Goal: Answer question/provide support

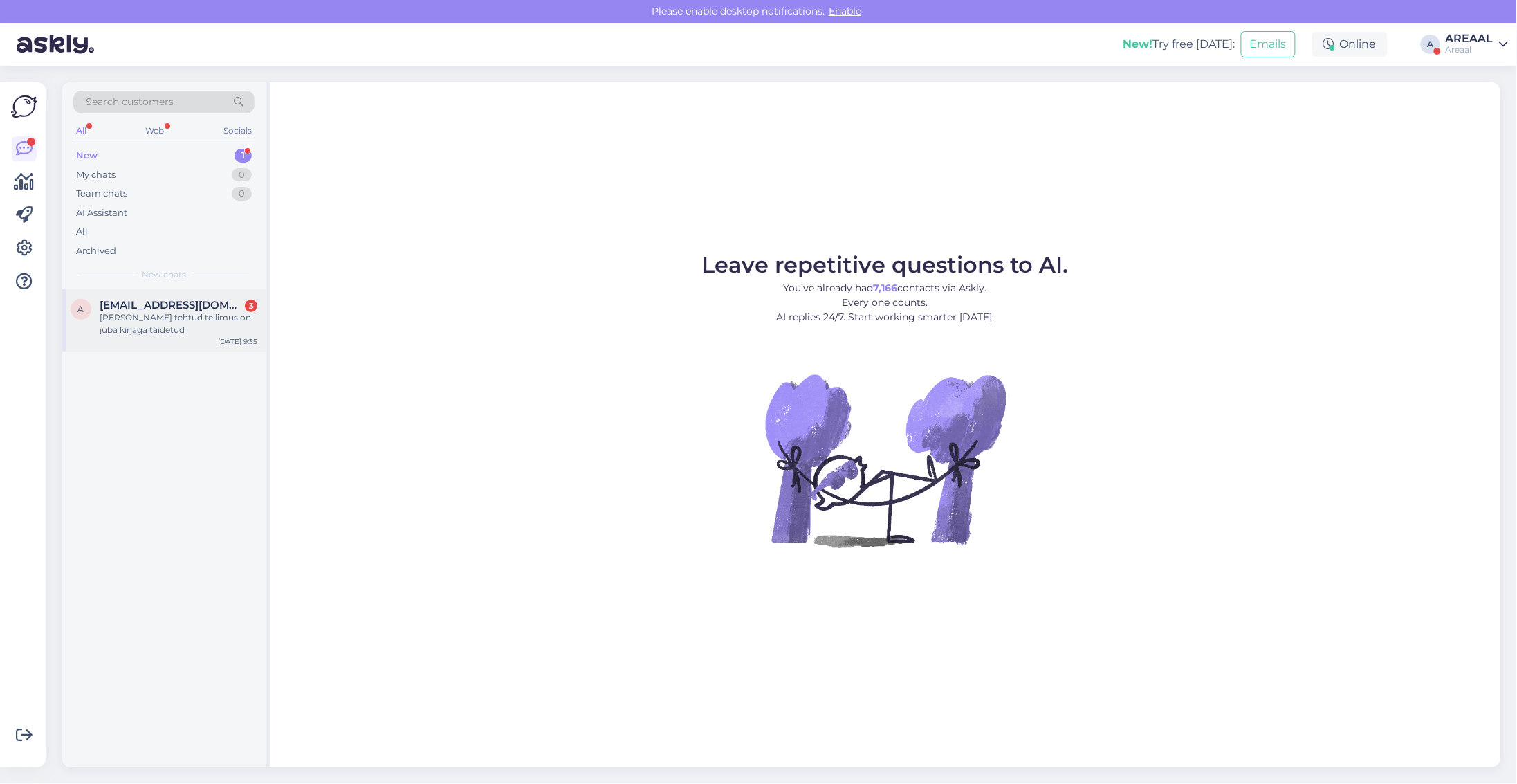
click at [201, 316] on div "ja eile tehtud tellimus on juba kirjaga täidetud" at bounding box center [178, 323] width 157 height 25
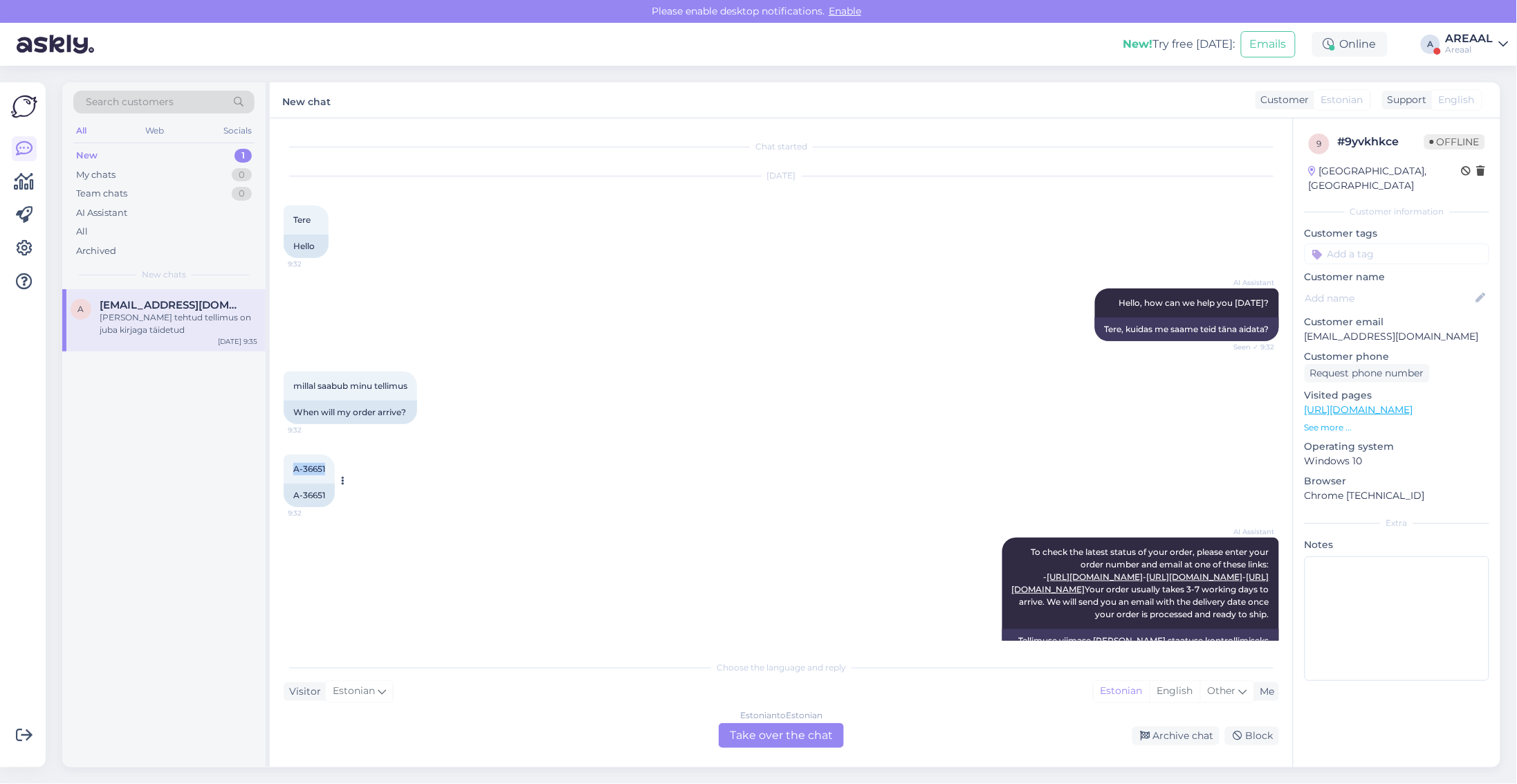
drag, startPoint x: 281, startPoint y: 468, endPoint x: 333, endPoint y: 474, distance: 52.3
click at [333, 474] on div "Chat started Sep 24 2025 Tere 9:32 Hello AI Assistant Hello, how can we help yo…" at bounding box center [781, 443] width 1023 height 649
copy span "A-36651"
click at [207, 240] on div "All" at bounding box center [163, 232] width 181 height 19
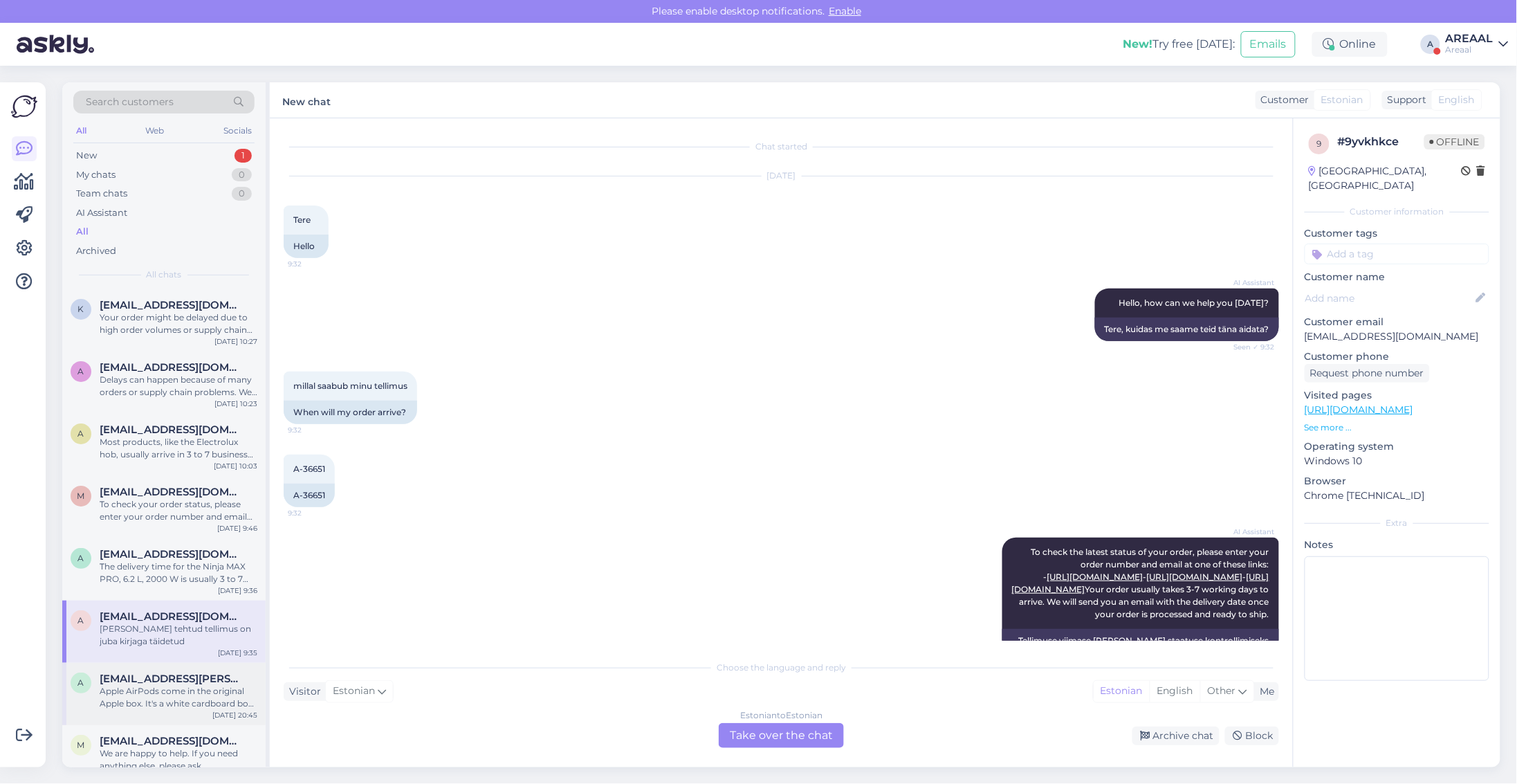
click at [163, 675] on span "[EMAIL_ADDRESS][PERSON_NAME][DOMAIN_NAME]" at bounding box center [171, 679] width 144 height 12
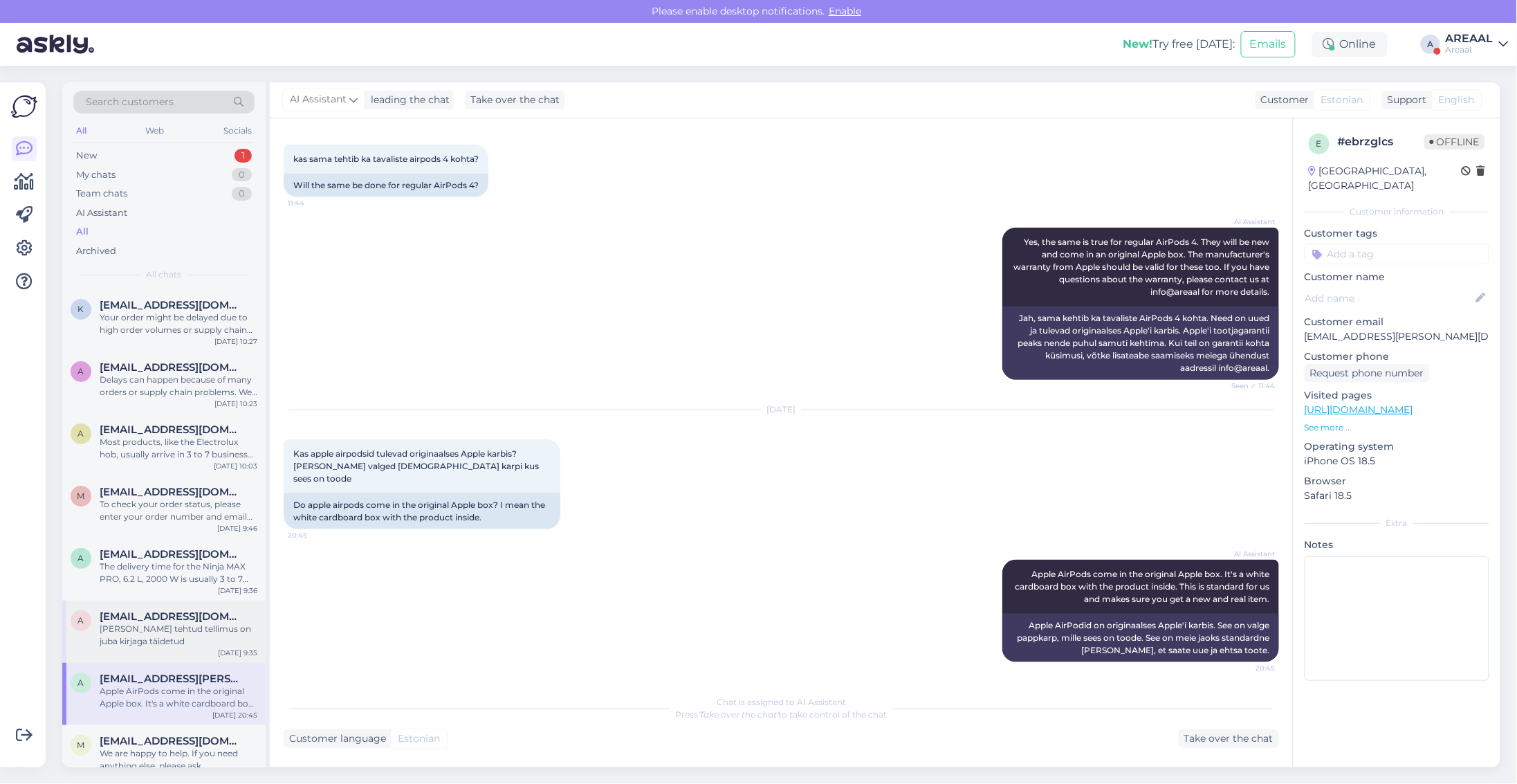
click at [163, 613] on span "[EMAIL_ADDRESS][DOMAIN_NAME]" at bounding box center [171, 616] width 144 height 12
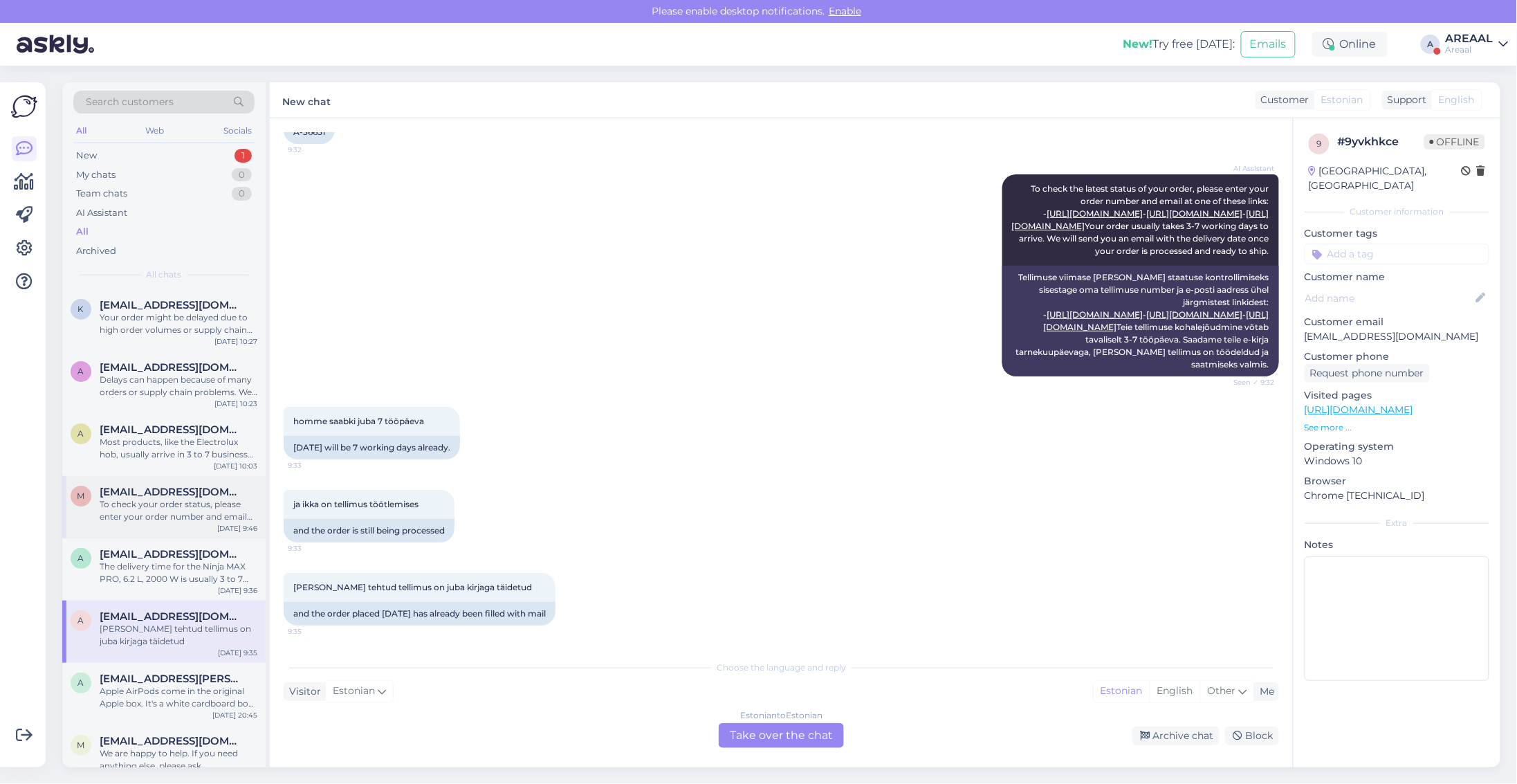
click at [163, 503] on div "To check your order status, please enter your order number and email here: - ht…" at bounding box center [178, 511] width 157 height 25
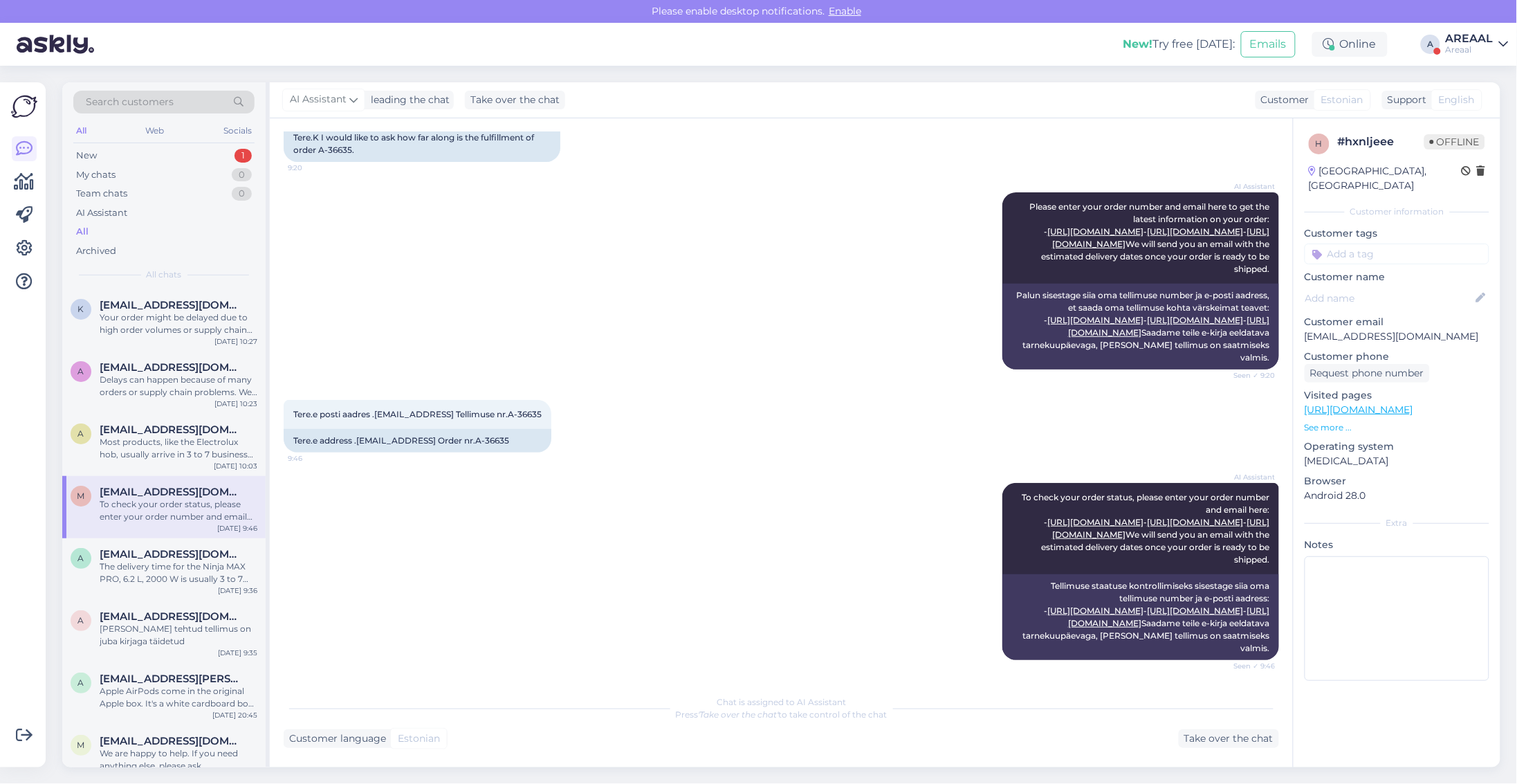
scroll to position [220, 0]
click at [168, 611] on span "[EMAIL_ADDRESS][DOMAIN_NAME]" at bounding box center [171, 616] width 144 height 12
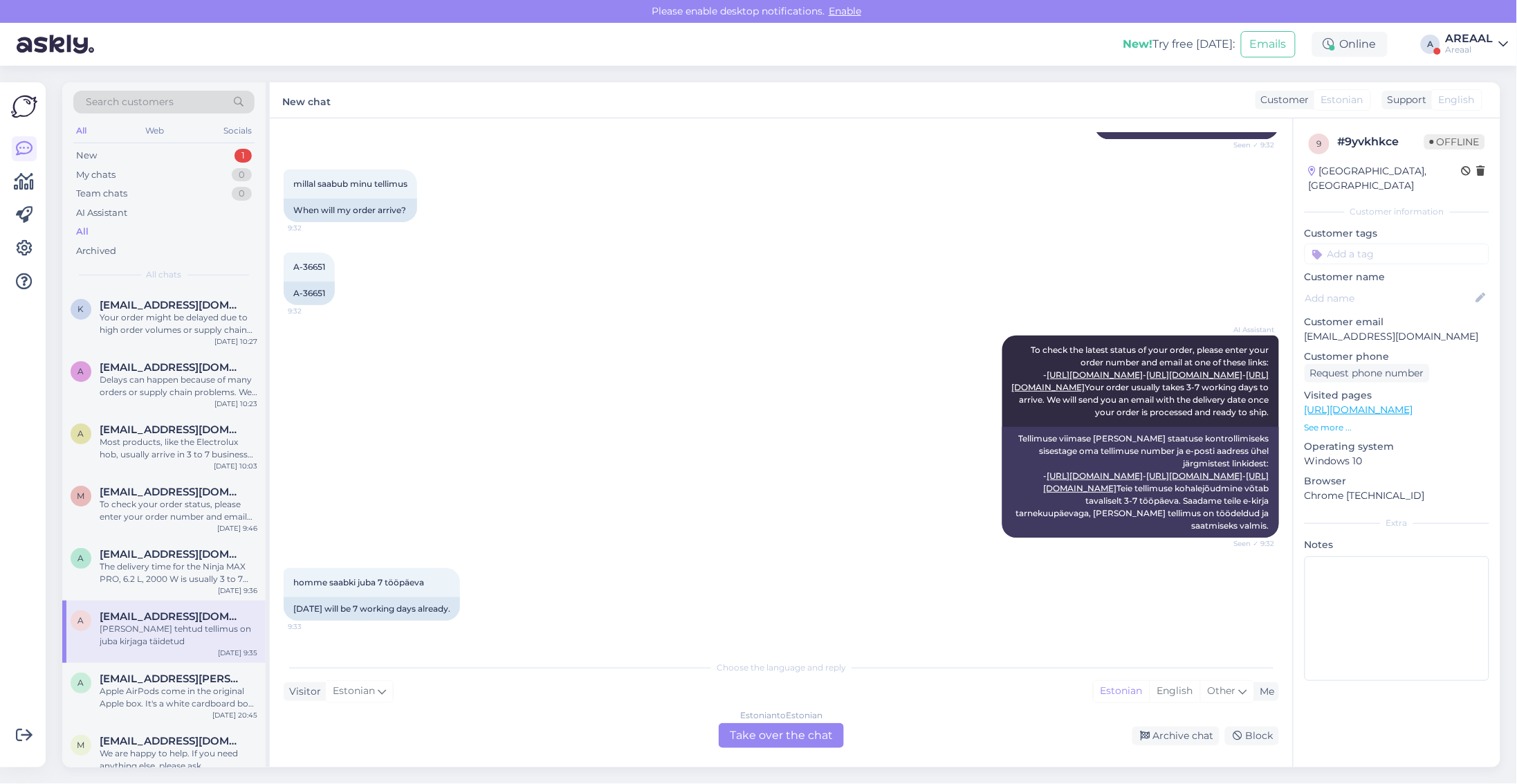
scroll to position [437, 0]
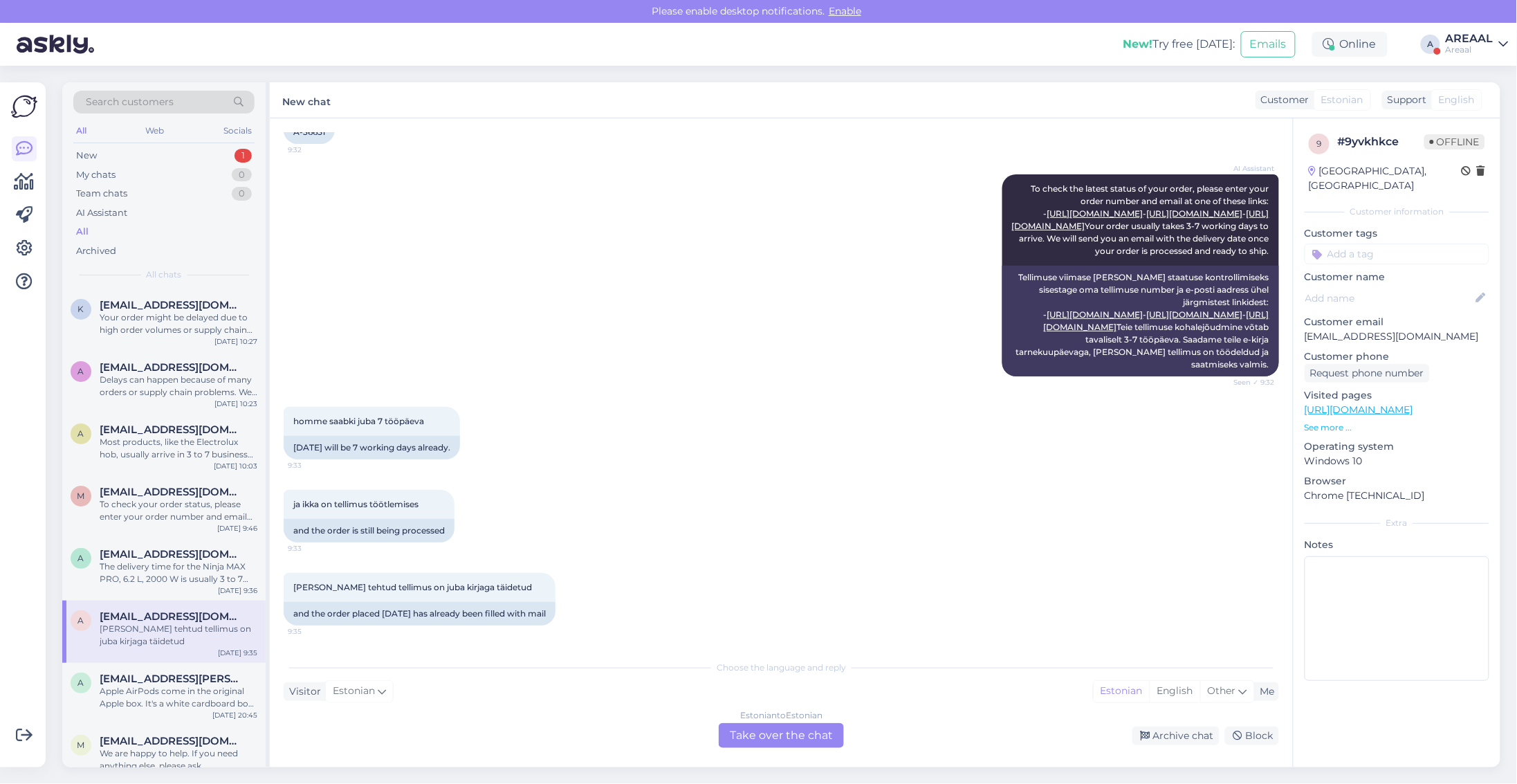
click at [526, 375] on div "AI Assistant To check the latest status of your order, please enter your order …" at bounding box center [781, 275] width 996 height 233
click at [780, 742] on div "Estonian to Estonian Take over the chat" at bounding box center [781, 736] width 125 height 25
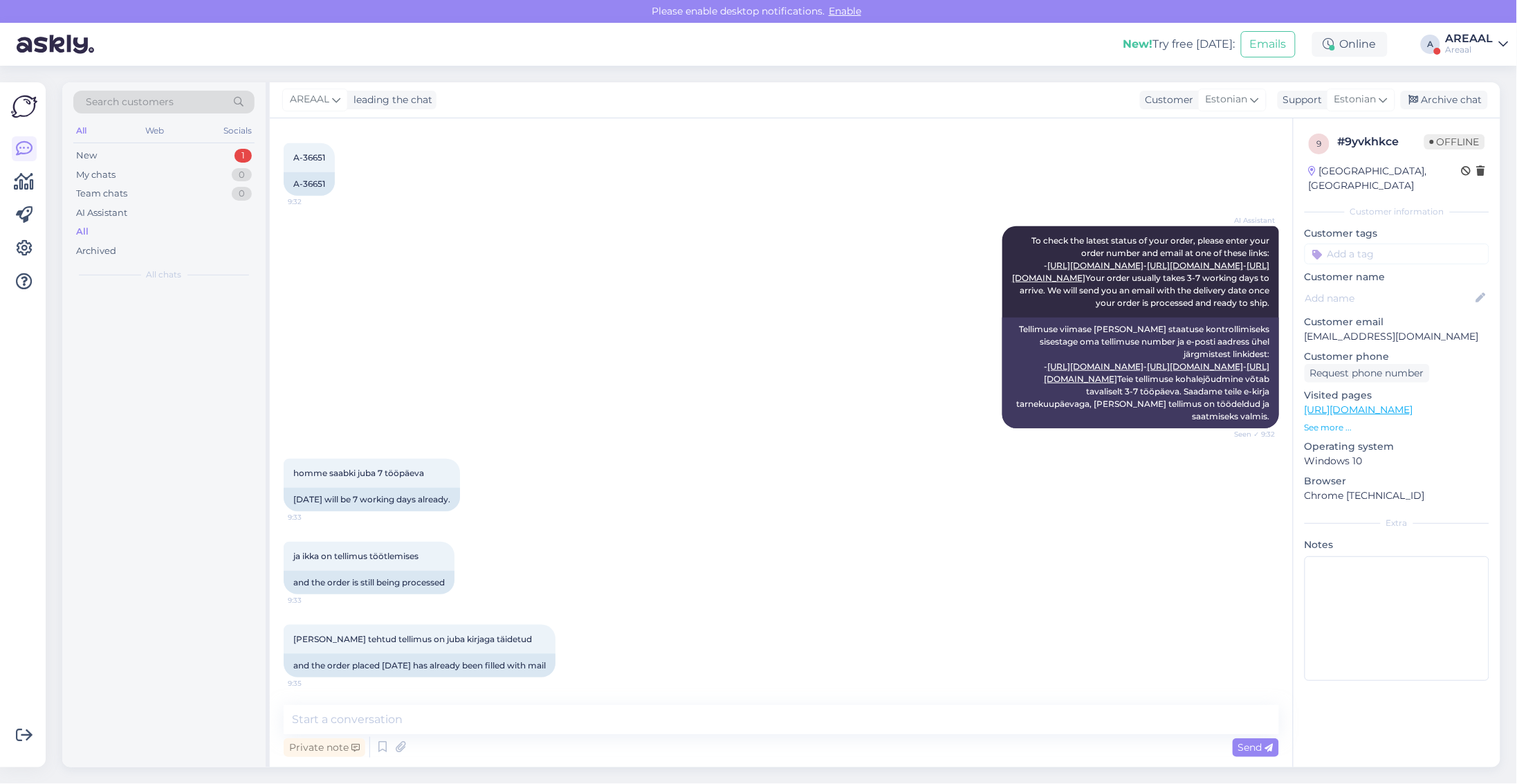
scroll to position [385, 0]
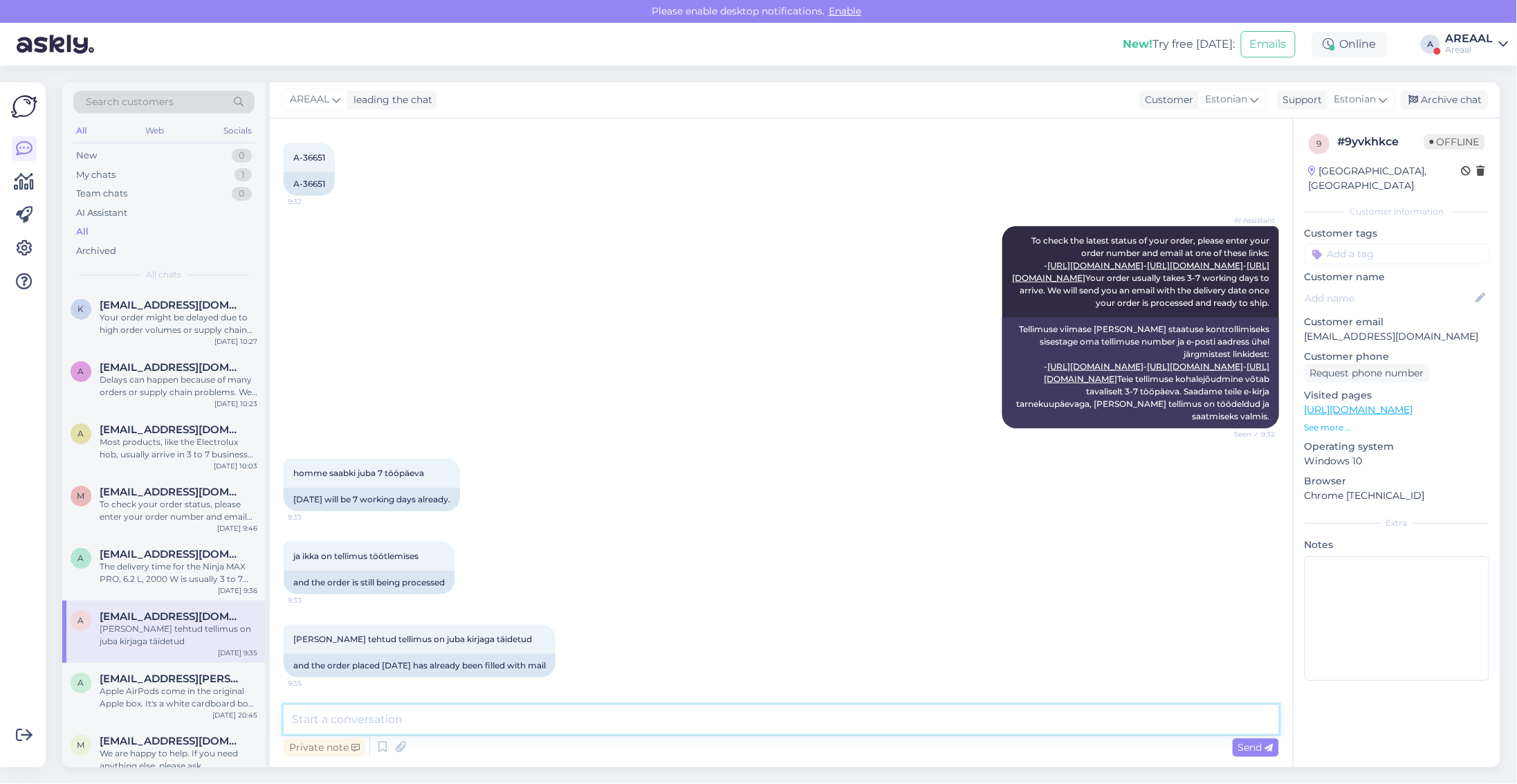
click at [499, 727] on textarea at bounding box center [781, 719] width 996 height 29
type textarea "Kaubad tulevad erinevatest ladudest ja võivad seetõttu jõuda erinevatel aegadel"
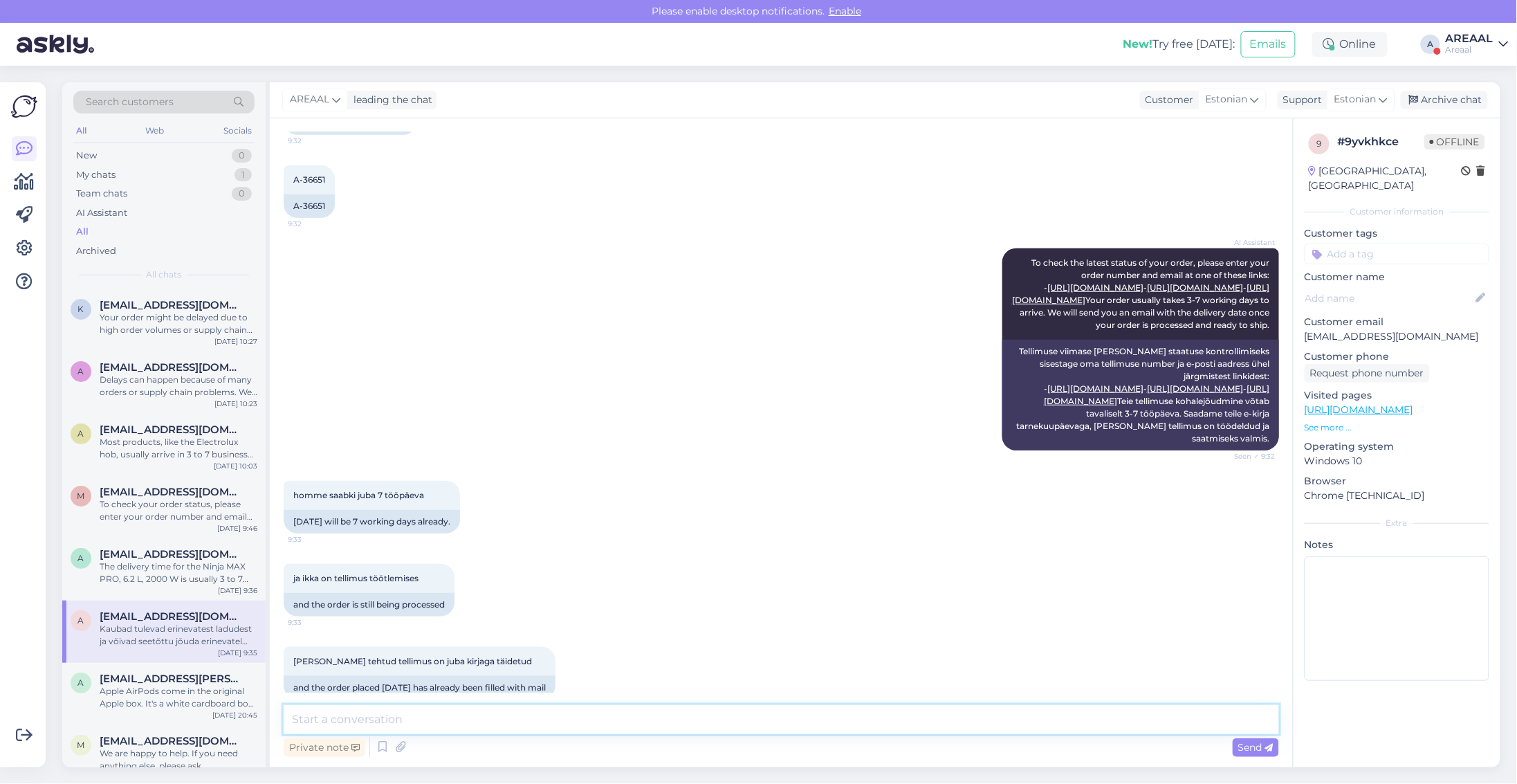
scroll to position [457, 0]
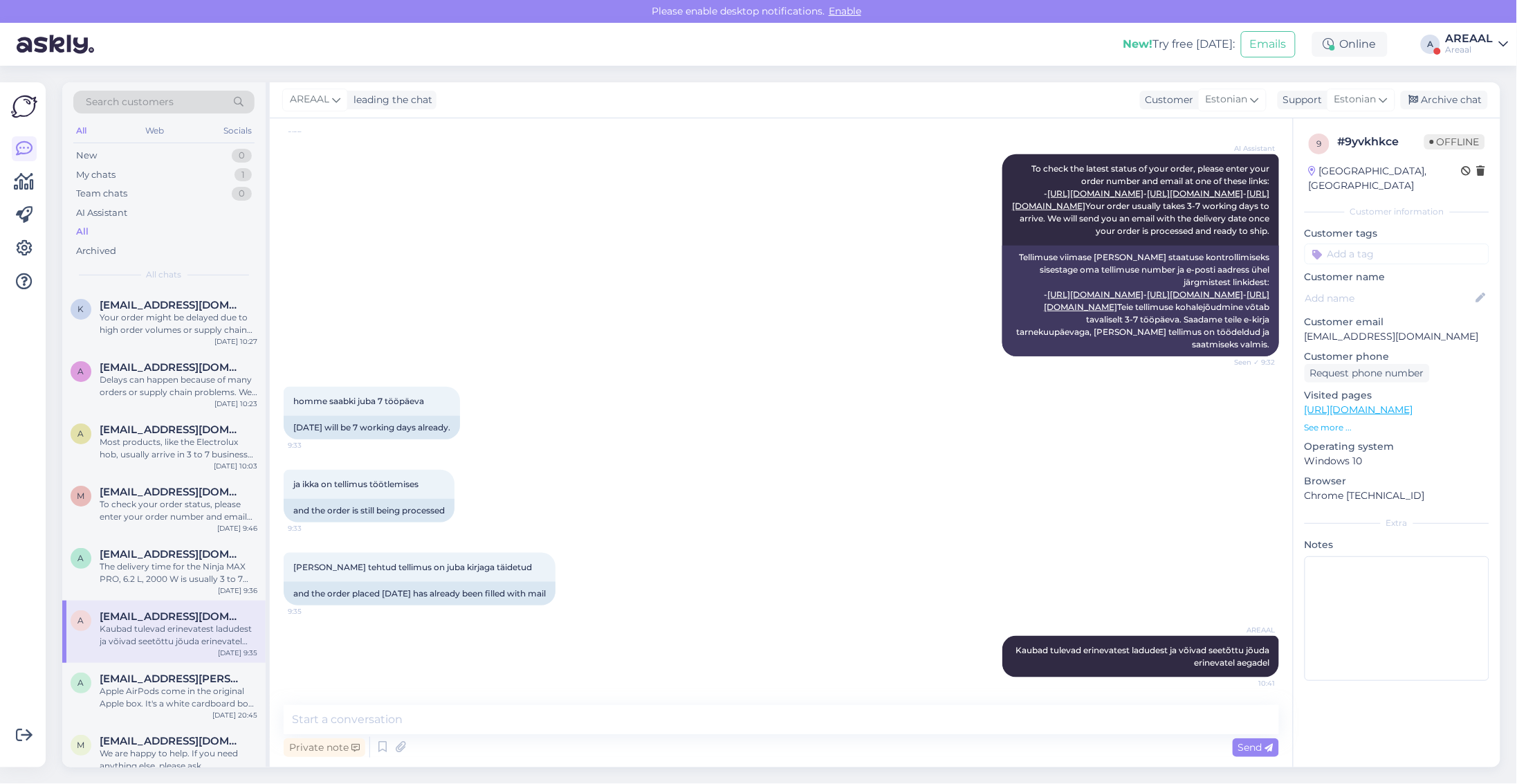
click at [621, 333] on div "AI Assistant To check the latest status of your order, please enter your order …" at bounding box center [781, 255] width 996 height 233
click at [187, 566] on div "The delivery time for the Ninja MAX PRO, 6.2 L, 2000 W is usually 3 to 7 busine…" at bounding box center [178, 573] width 157 height 25
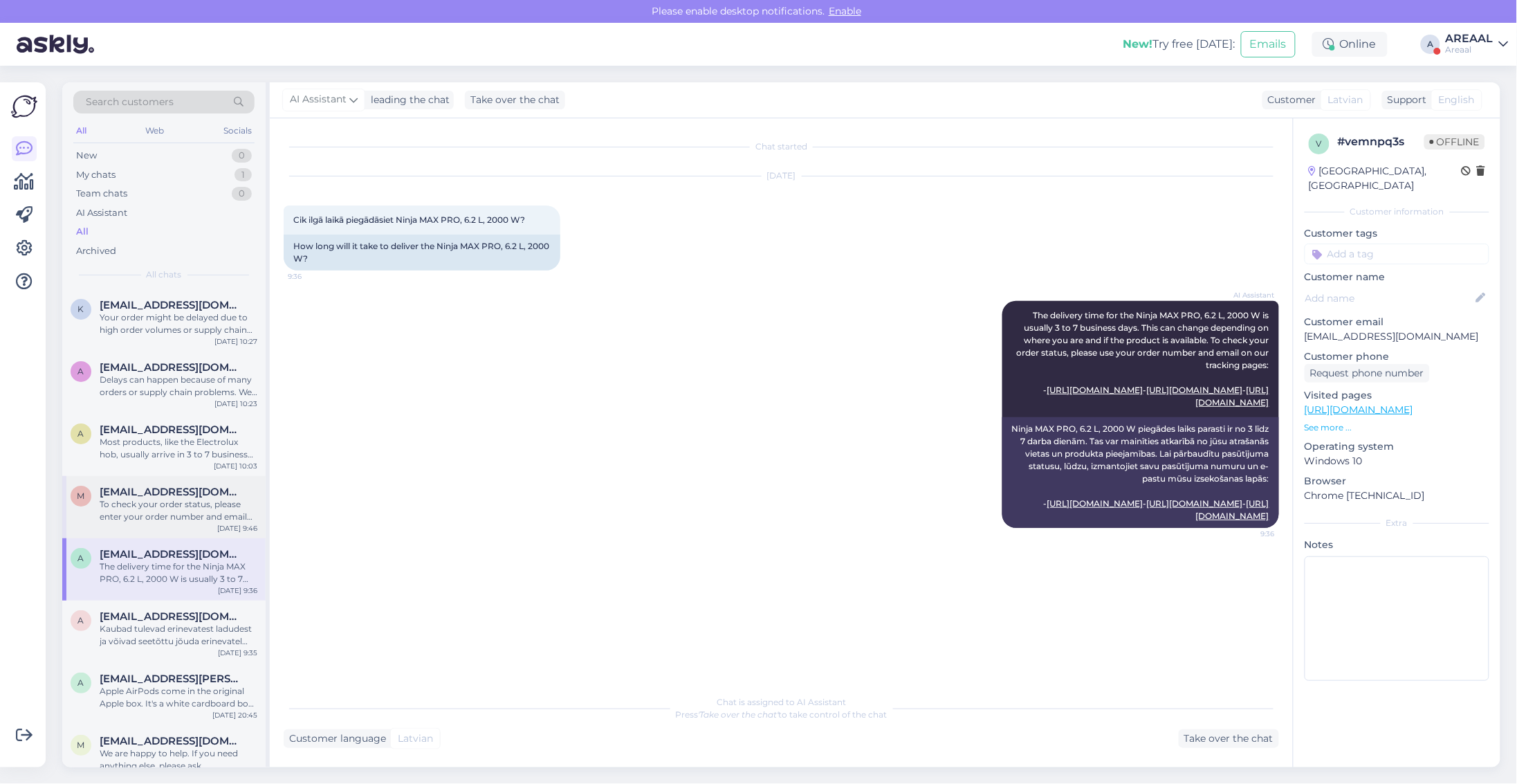
click at [119, 512] on div "To check your order status, please enter your order number and email here: - [U…" at bounding box center [178, 511] width 157 height 25
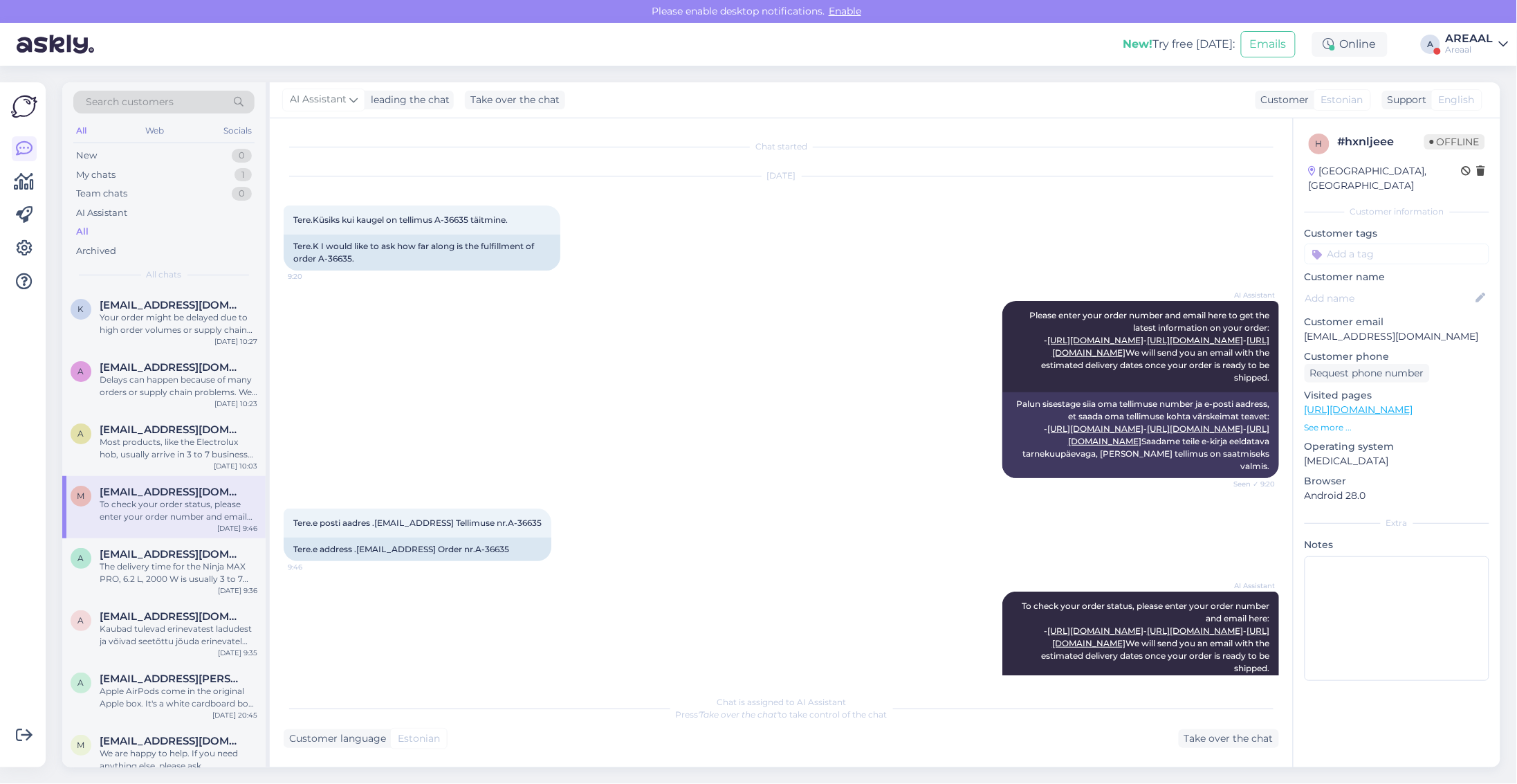
scroll to position [220, 0]
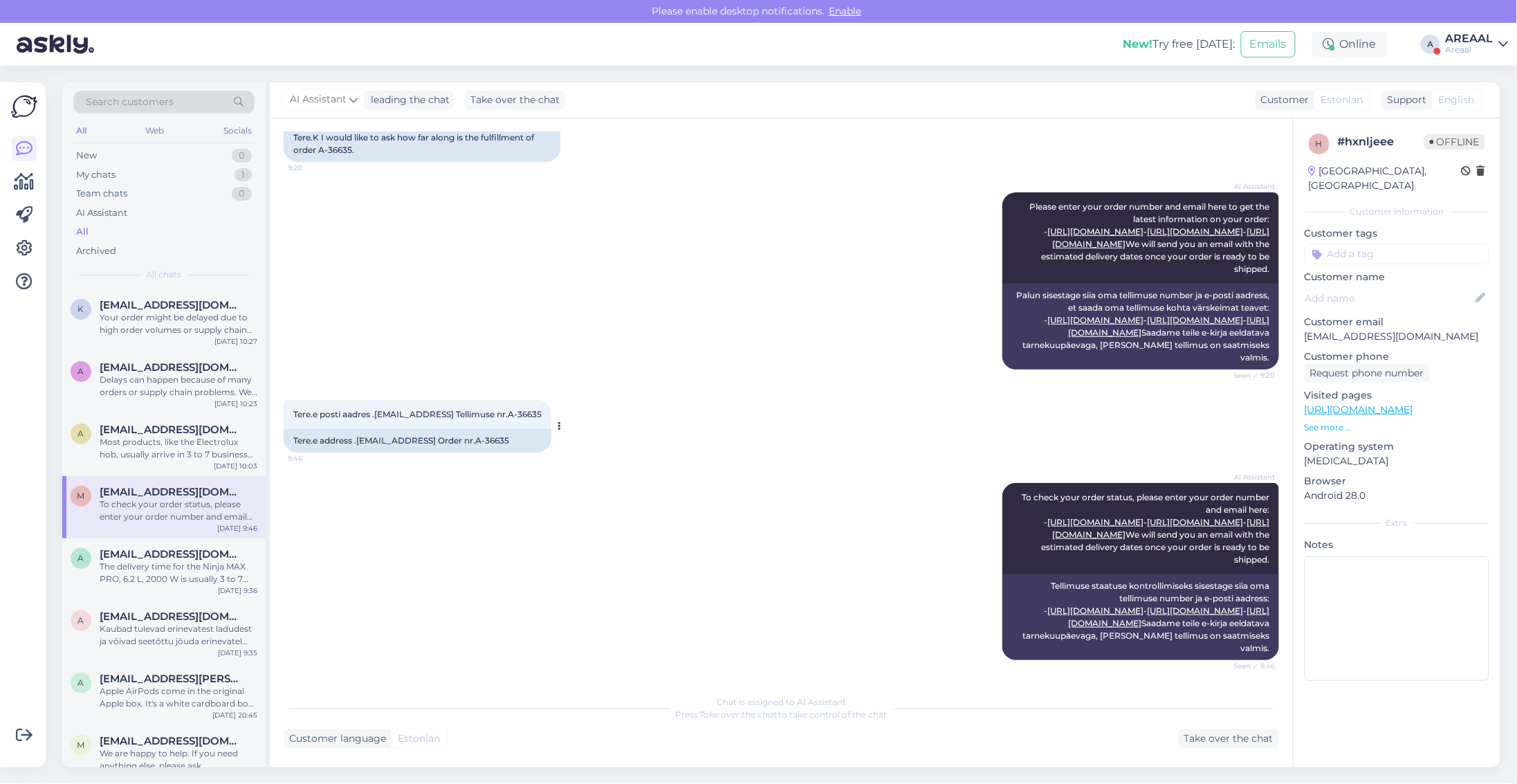
drag, startPoint x: 338, startPoint y: 371, endPoint x: 541, endPoint y: 354, distance: 203.7
click at [541, 400] on div "Tere.e posti aadres .matiringas63@gmail.gom Tellimuse nr.A-36635 9:46" at bounding box center [417, 414] width 268 height 29
copy span "A-36635"
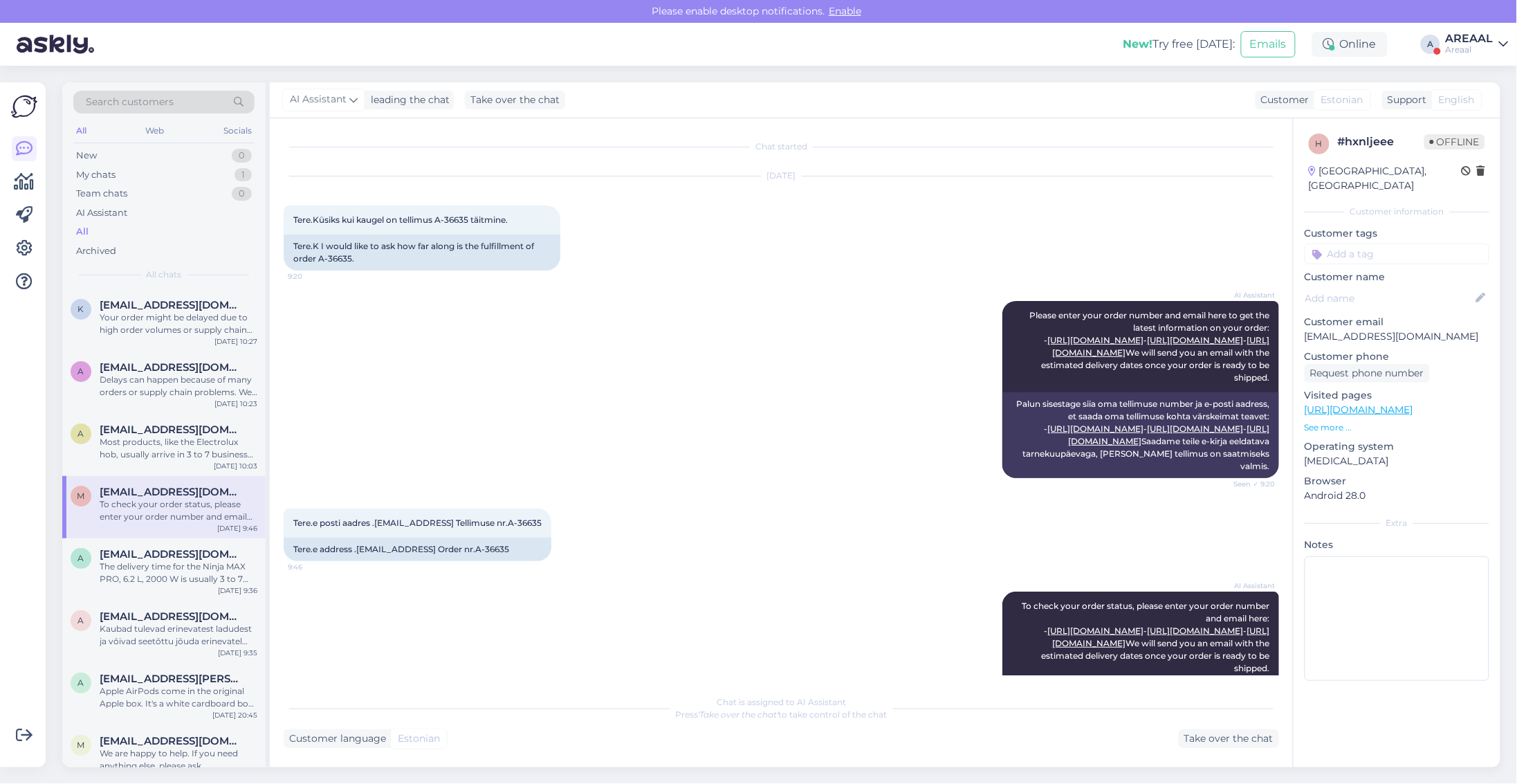
click at [710, 424] on div "AI Assistant Please enter your order number and email here to get the latest in…" at bounding box center [781, 389] width 996 height 207
click at [769, 257] on div "Sep 24 2025 Tere.Küsiks kui kaugel on tellimus A-36635 täitmine. 9:20 Tere.K I …" at bounding box center [781, 223] width 996 height 125
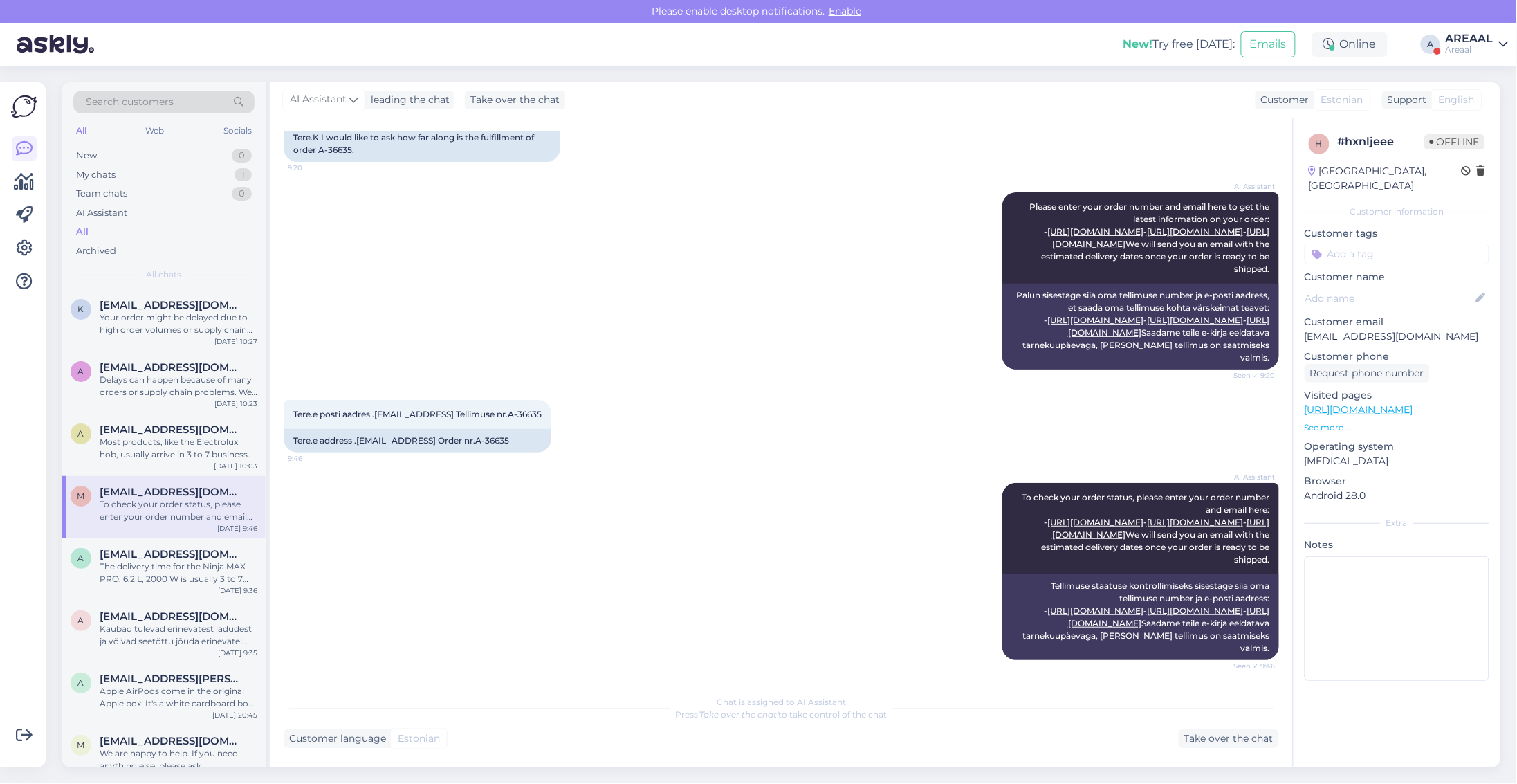
scroll to position [220, 0]
click at [192, 438] on div "Most products, like the Electrolux hob, usually arrive in 3 to 7 business days.…" at bounding box center [178, 448] width 157 height 25
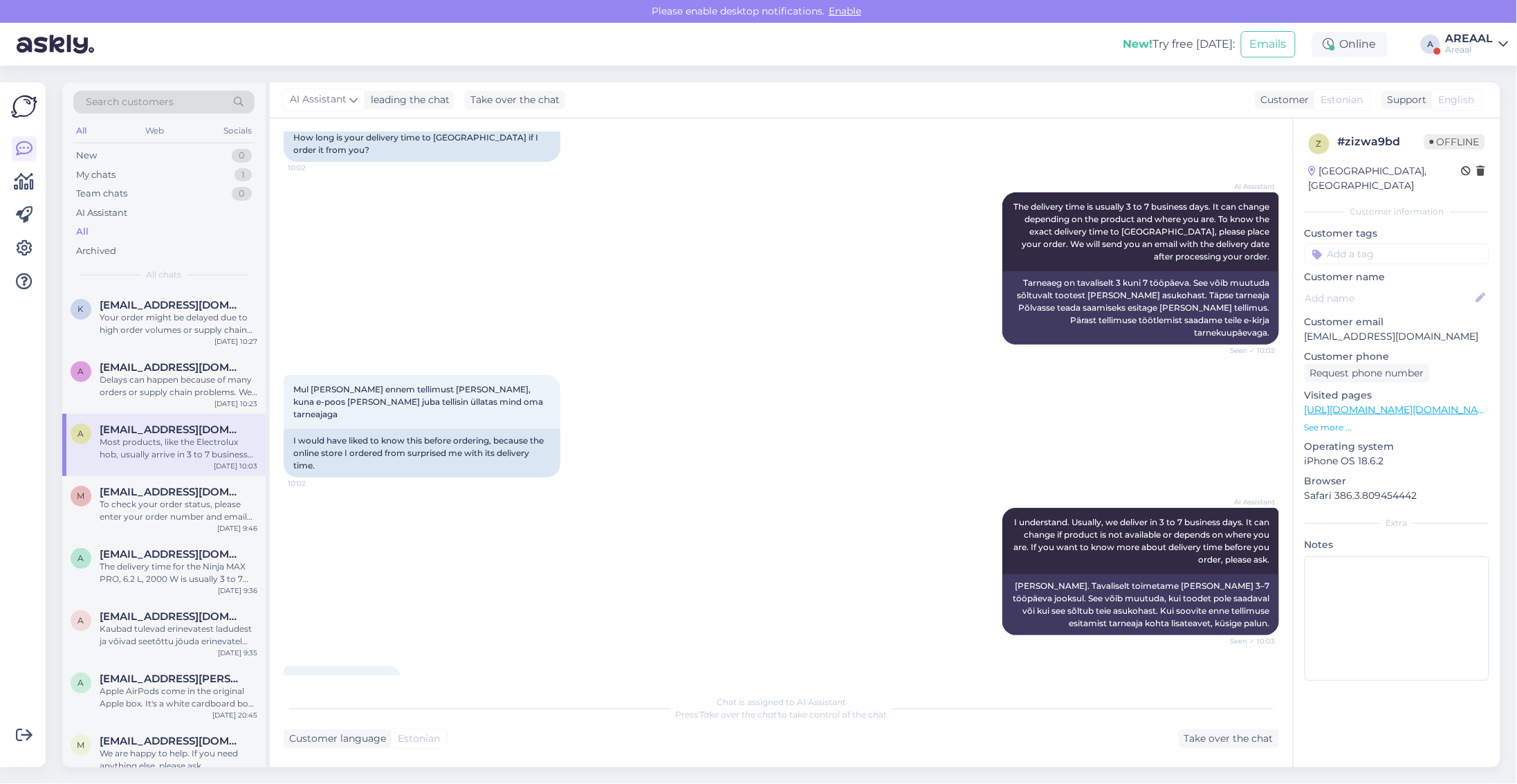
scroll to position [0, 0]
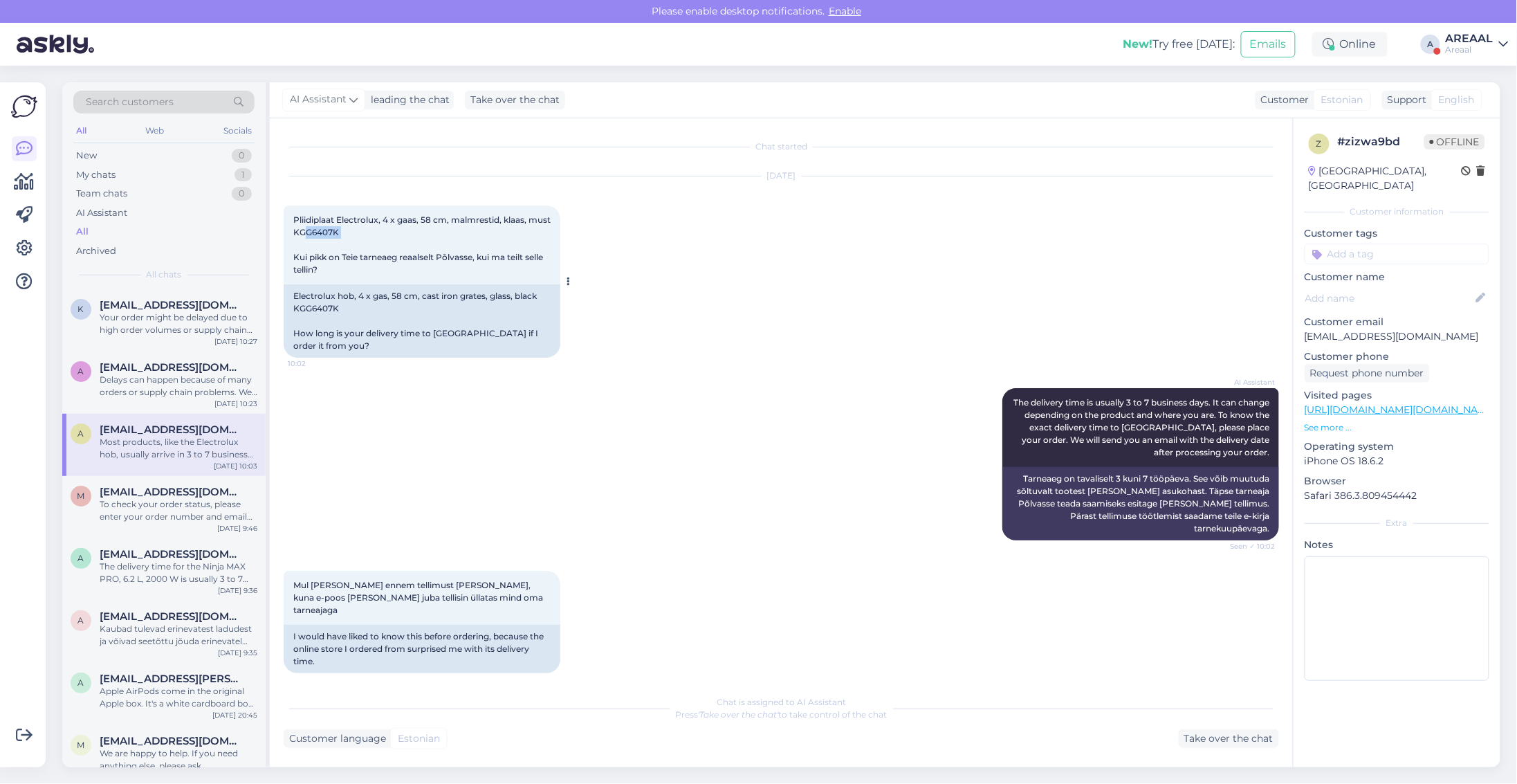
drag, startPoint x: 357, startPoint y: 257, endPoint x: 287, endPoint y: 255, distance: 70.0
click at [289, 255] on div "Pliidiplaat Electrolux, 4 x gaas, 58 cm, malmrestid, klaas, must KGG6407K Kui p…" at bounding box center [422, 245] width 277 height 79
copy span "KGG6407K"
drag, startPoint x: 932, startPoint y: 258, endPoint x: 922, endPoint y: 259, distance: 10.0
click at [922, 259] on div "Sep 24 2025 Pliidiplaat Electrolux, 4 x gaas, 58 cm, malmrestid, klaas, must KG…" at bounding box center [781, 266] width 996 height 212
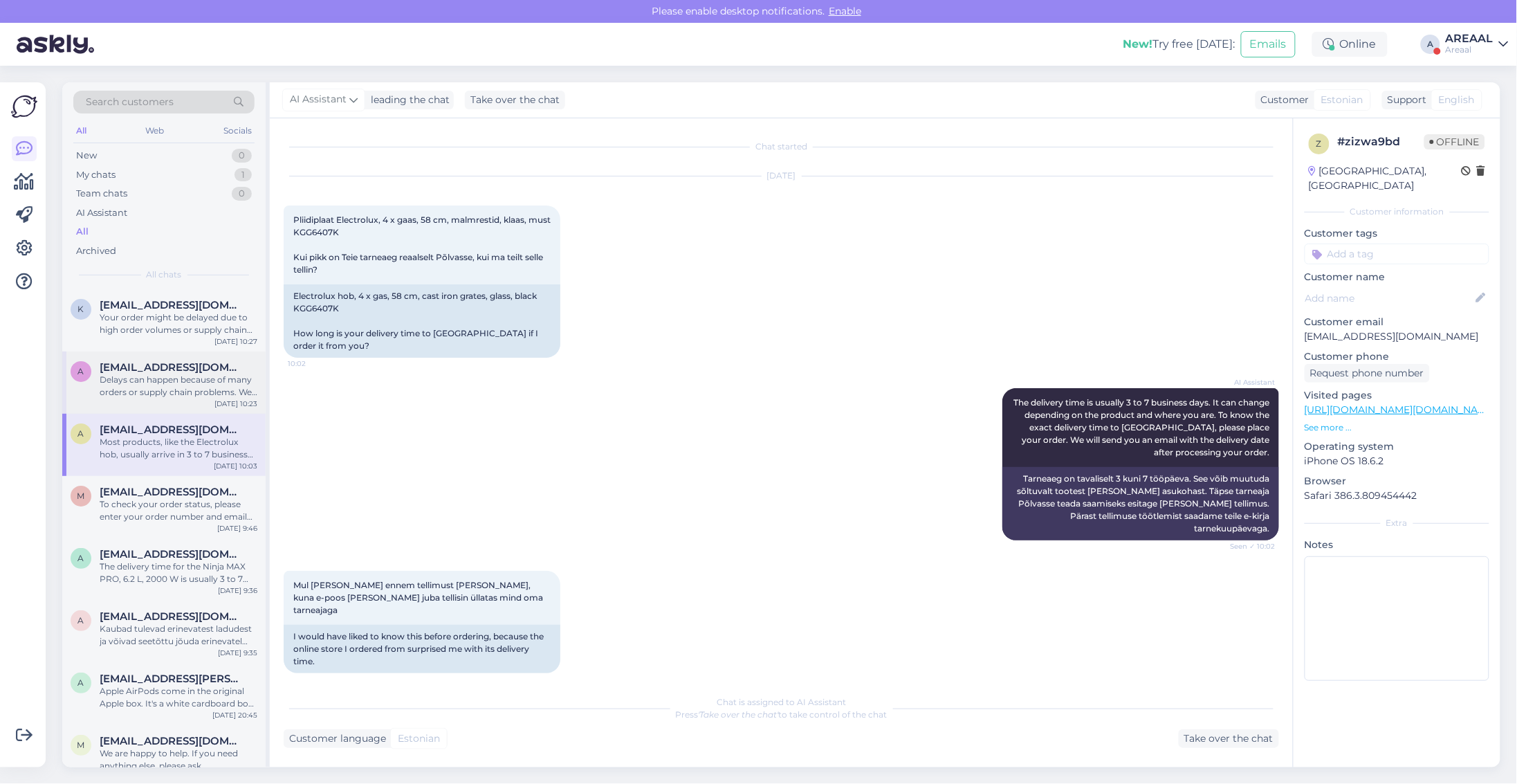
click at [141, 392] on div "Delays can happen because of many orders or supply chain problems. We are worki…" at bounding box center [178, 386] width 157 height 25
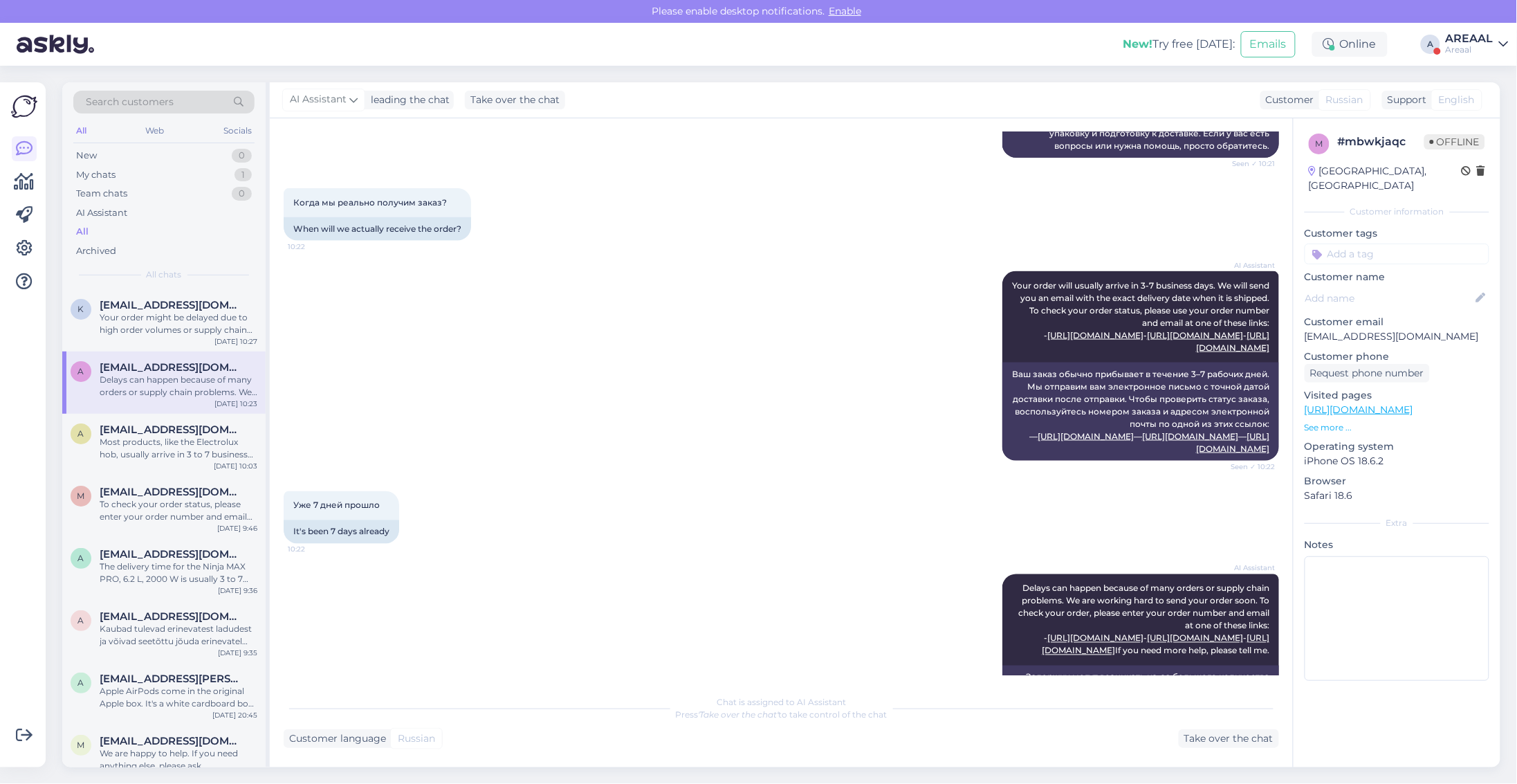
scroll to position [39, 0]
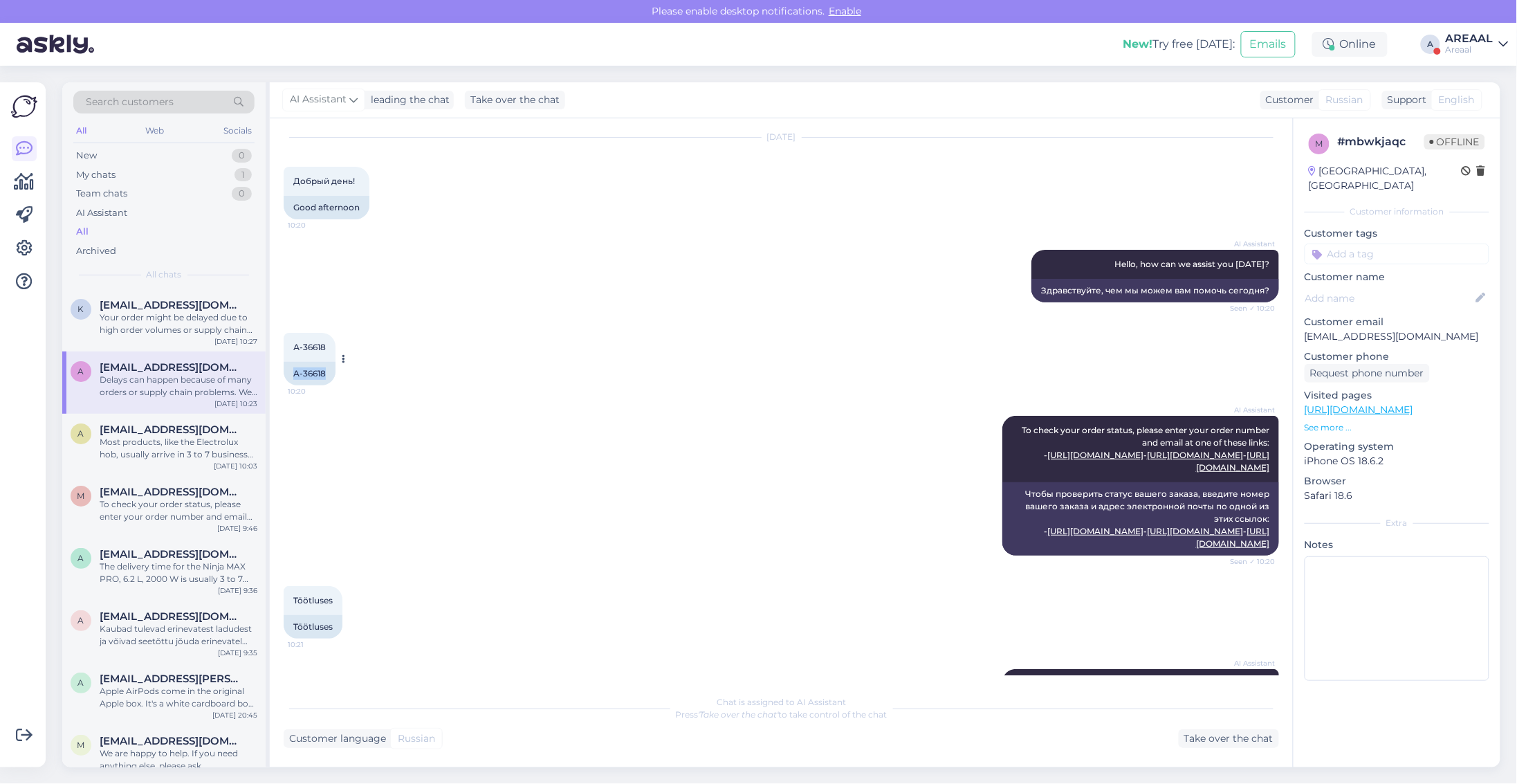
drag, startPoint x: 337, startPoint y: 370, endPoint x: 285, endPoint y: 374, distance: 52.2
click at [285, 374] on div "А-36618 10:20 A-36618" at bounding box center [309, 359] width 52 height 53
copy div "A-36618"
drag, startPoint x: 808, startPoint y: 482, endPoint x: 792, endPoint y: 482, distance: 16.0
click at [798, 483] on div "AI Assistant To check your order status, please enter your order number and ema…" at bounding box center [781, 486] width 996 height 171
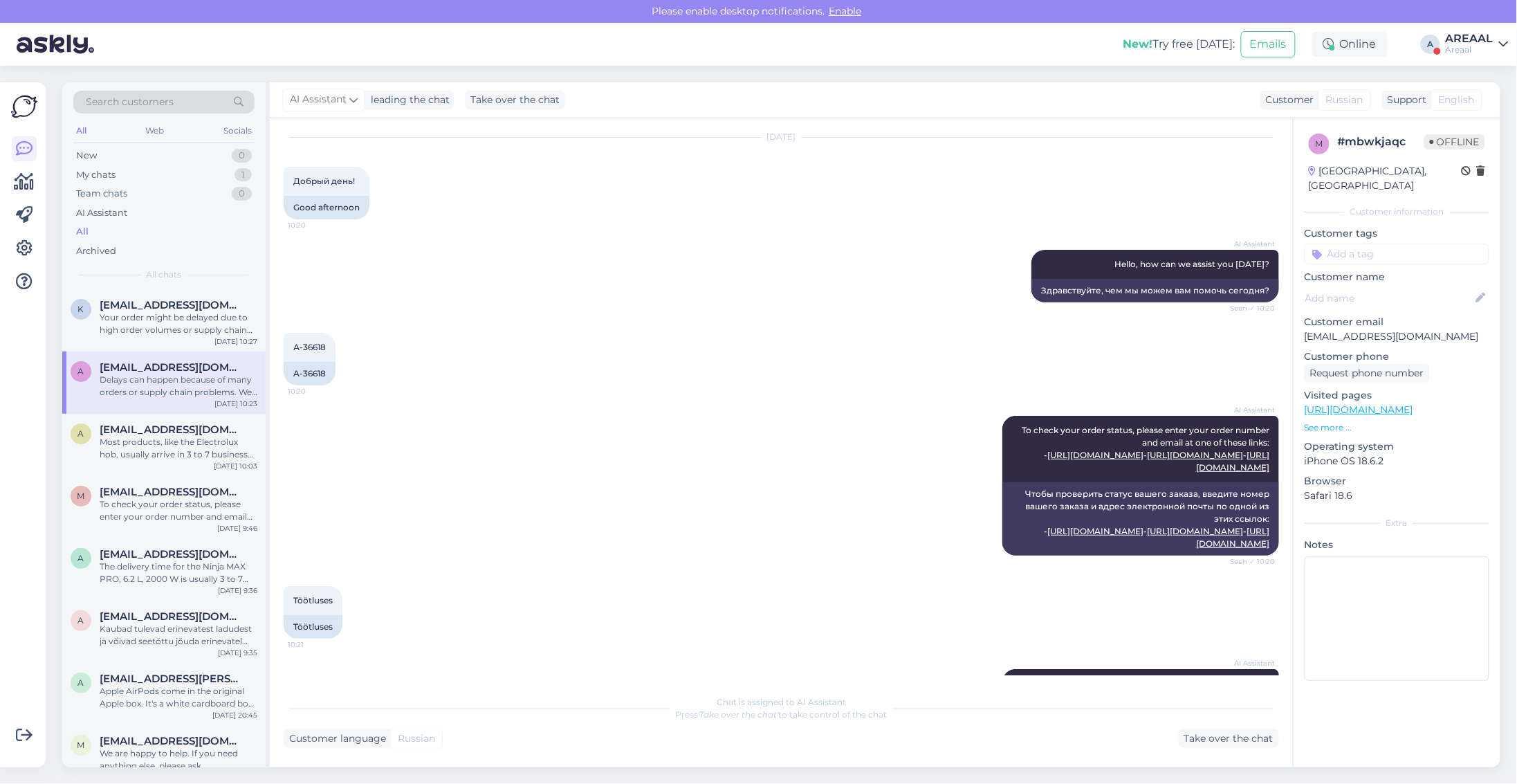
scroll to position [904, 0]
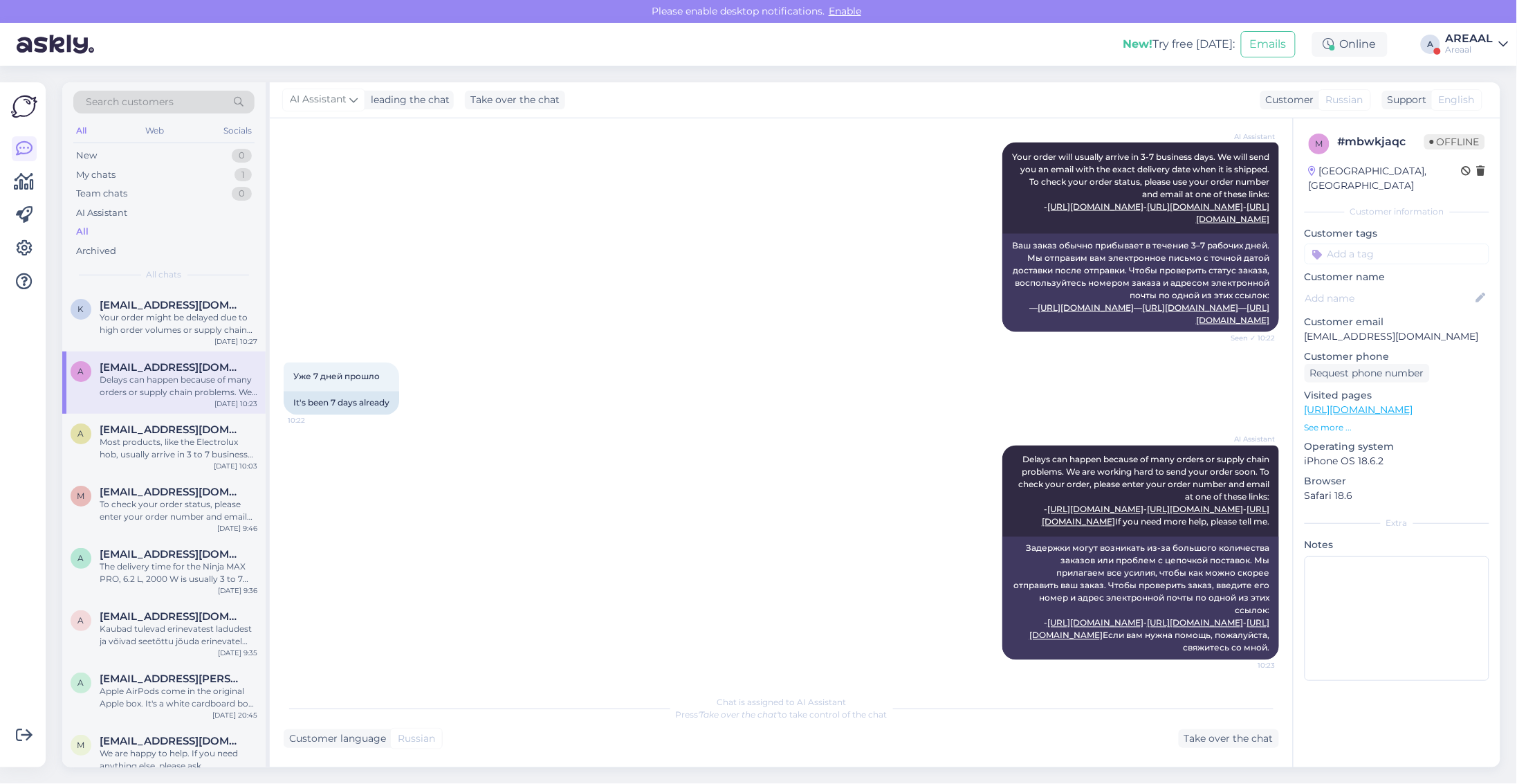
click at [776, 491] on div "AI Assistant Delays can happen because of many orders or supply chain problems.…" at bounding box center [781, 553] width 996 height 245
drag, startPoint x: 589, startPoint y: 391, endPoint x: 599, endPoint y: 392, distance: 10.0
click at [599, 431] on div "AI Assistant Delays can happen because of many orders or supply chain problems.…" at bounding box center [781, 553] width 996 height 245
click at [149, 310] on span "kalevkuusk01@gmail.com" at bounding box center [171, 305] width 144 height 12
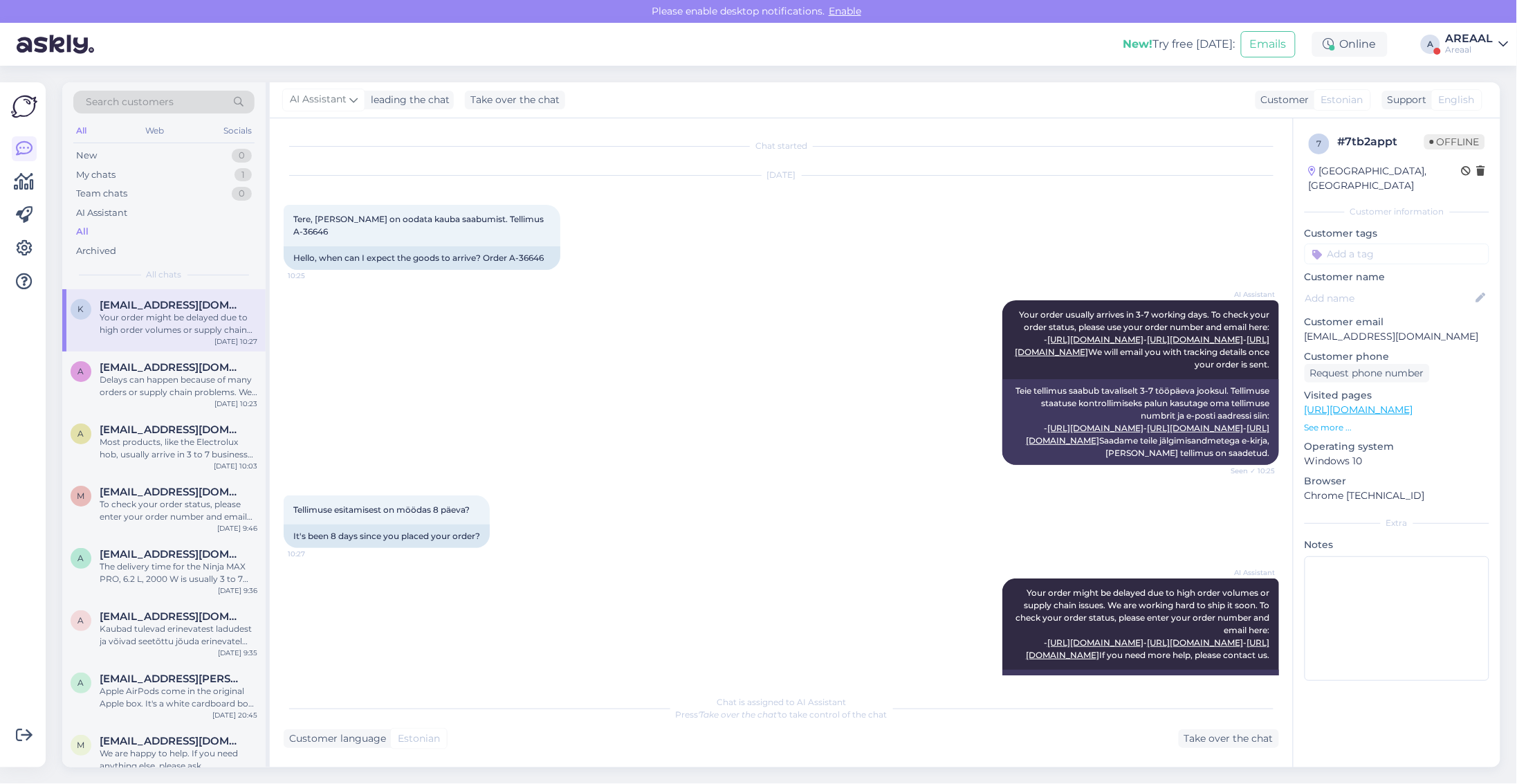
scroll to position [0, 0]
copy div "46"
copy div "-36646"
copy div "A-36646"
drag, startPoint x: 533, startPoint y: 243, endPoint x: 512, endPoint y: 247, distance: 21.4
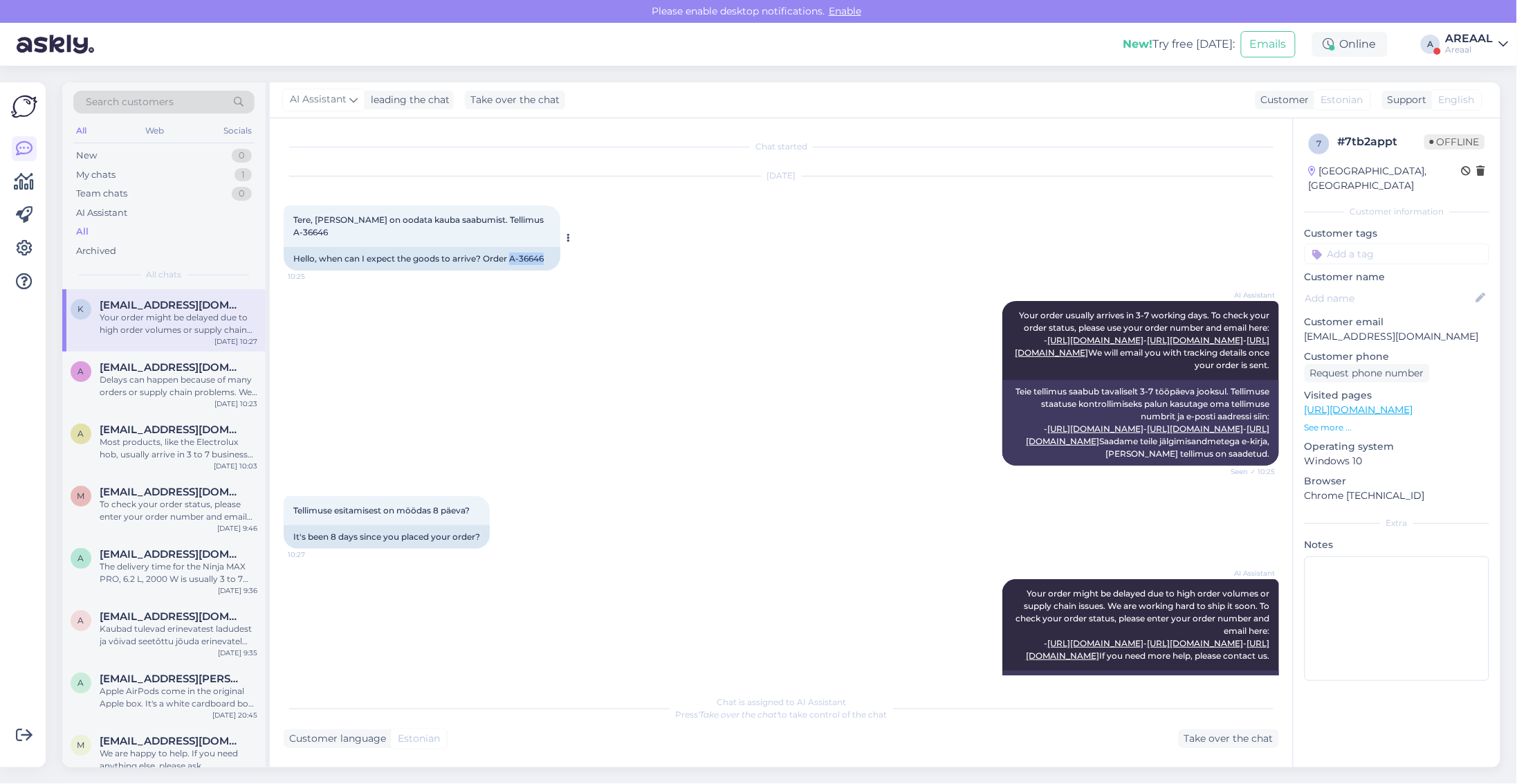
click at [512, 247] on div "Tere, millal on oodata kauba saabumist. Tellimus A-36646 10:25 Hello, when can …" at bounding box center [422, 238] width 277 height 65
click at [550, 375] on div "AI Assistant Your order usually arrives in 3-7 working days. To check your orde…" at bounding box center [781, 383] width 996 height 195
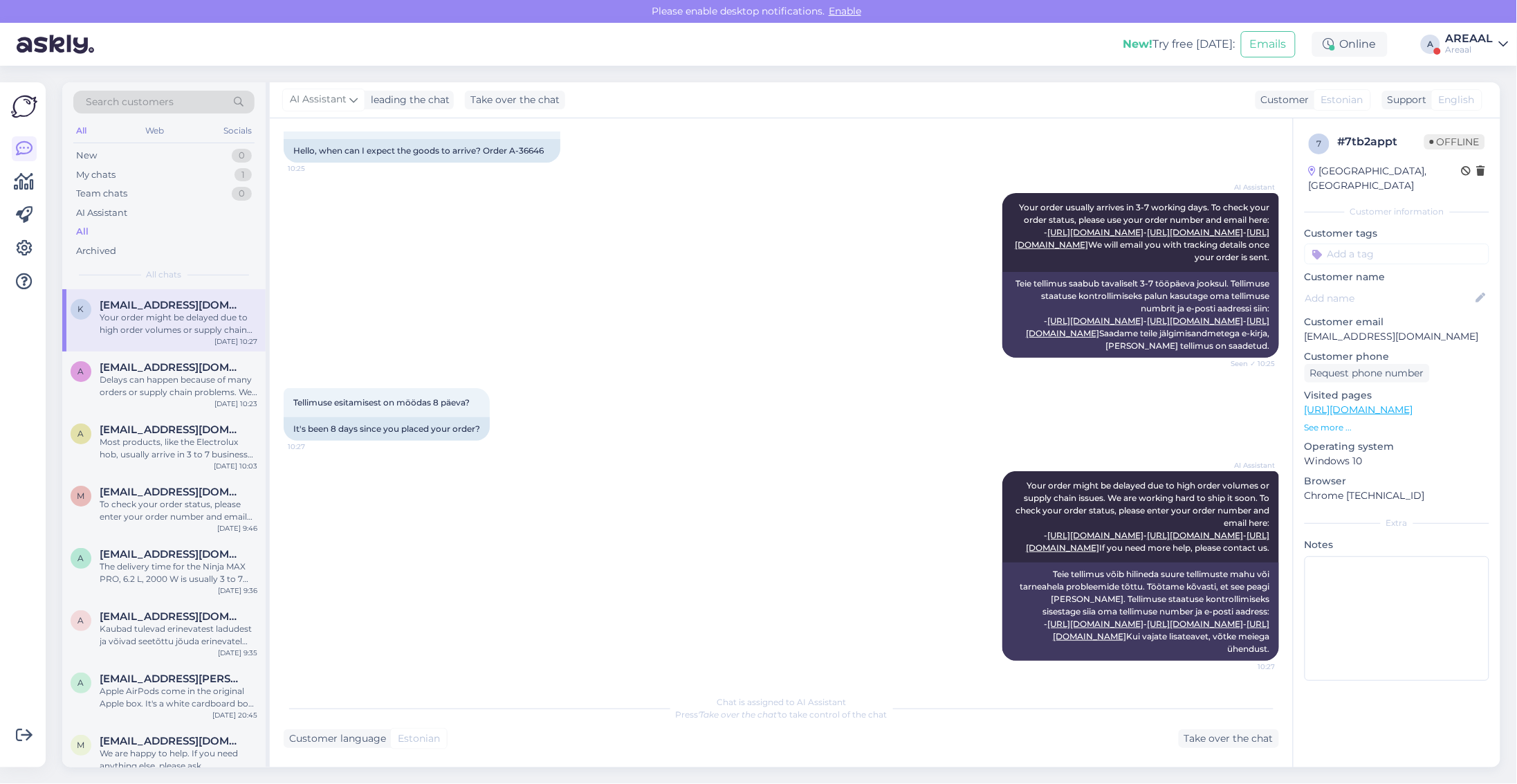
scroll to position [232, 0]
click at [711, 485] on div "AI Assistant Your order might be delayed due to high order volumes or supply ch…" at bounding box center [781, 565] width 996 height 220
click at [728, 468] on div "AI Assistant Your order might be delayed due to high order volumes or supply ch…" at bounding box center [781, 565] width 996 height 220
click at [457, 373] on div "Tellimuse esitamisest on möödas 8 päeva? 10:27 It's been 8 days since you place…" at bounding box center [781, 414] width 996 height 83
click at [1226, 739] on div "Take over the chat" at bounding box center [1229, 738] width 100 height 18
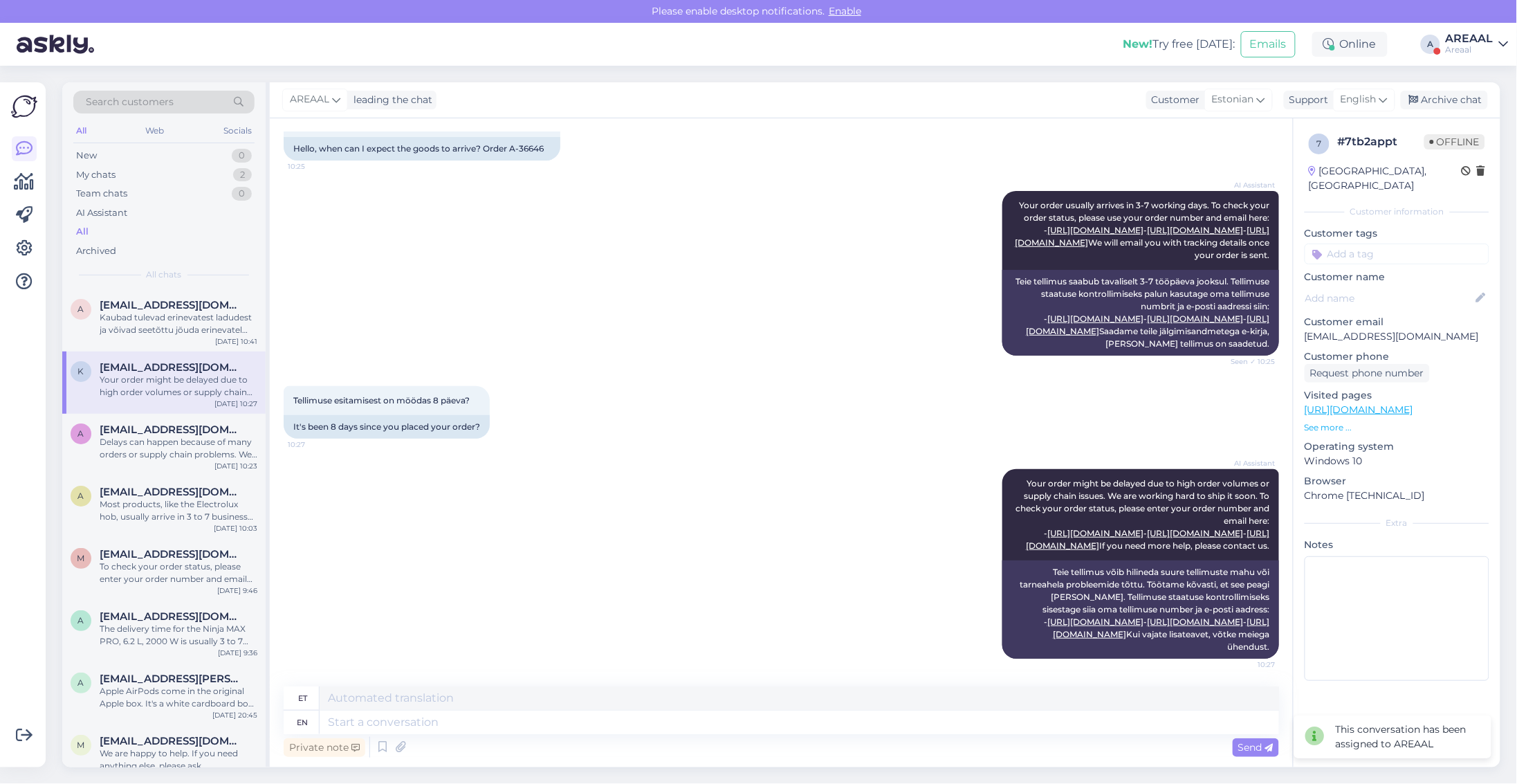
click at [1446, 89] on div "AREAAL leading the chat Customer Estonian Support English Archive chat" at bounding box center [885, 100] width 1231 height 36
click at [1433, 107] on div "Archive chat" at bounding box center [1444, 99] width 87 height 18
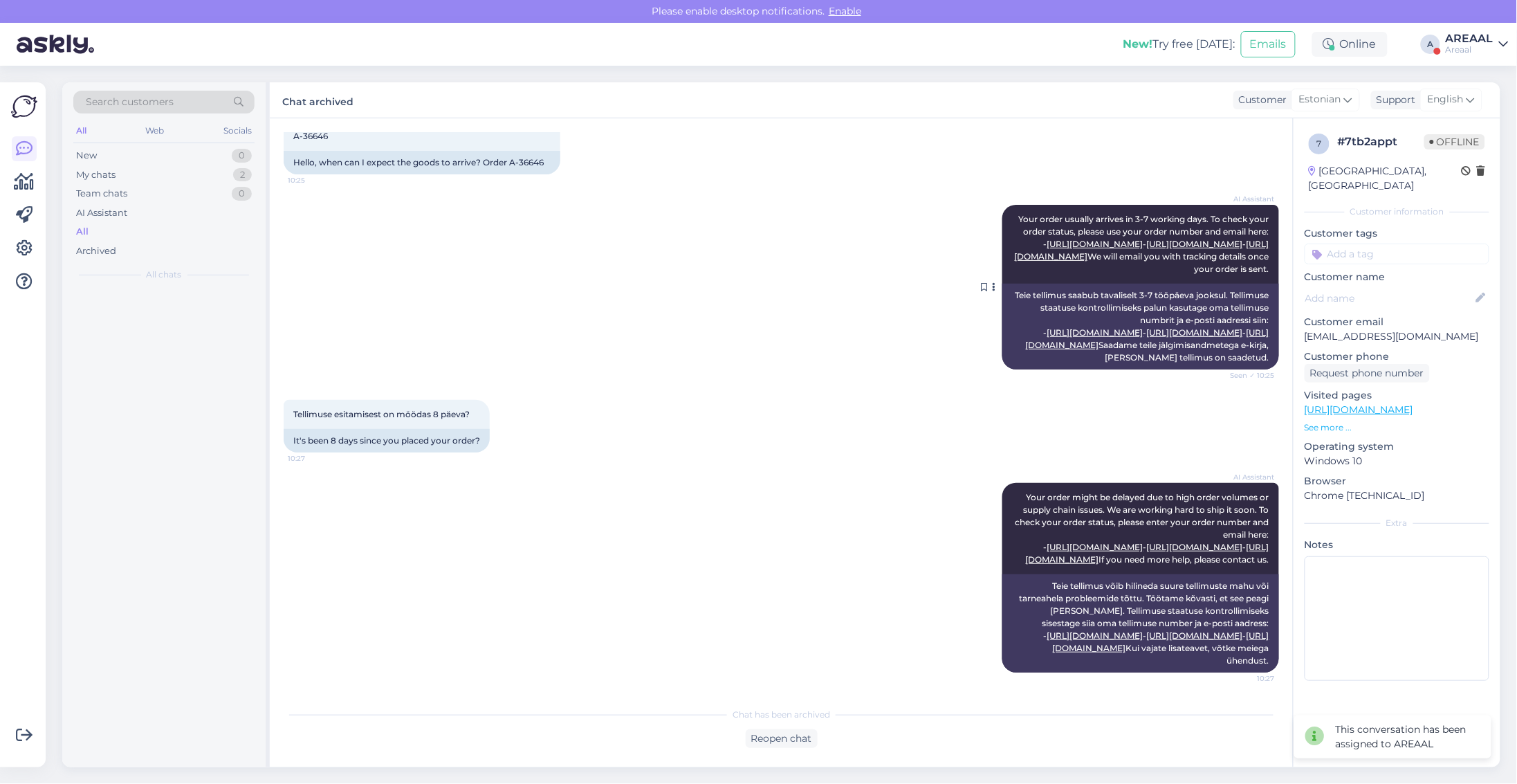
scroll to position [220, 0]
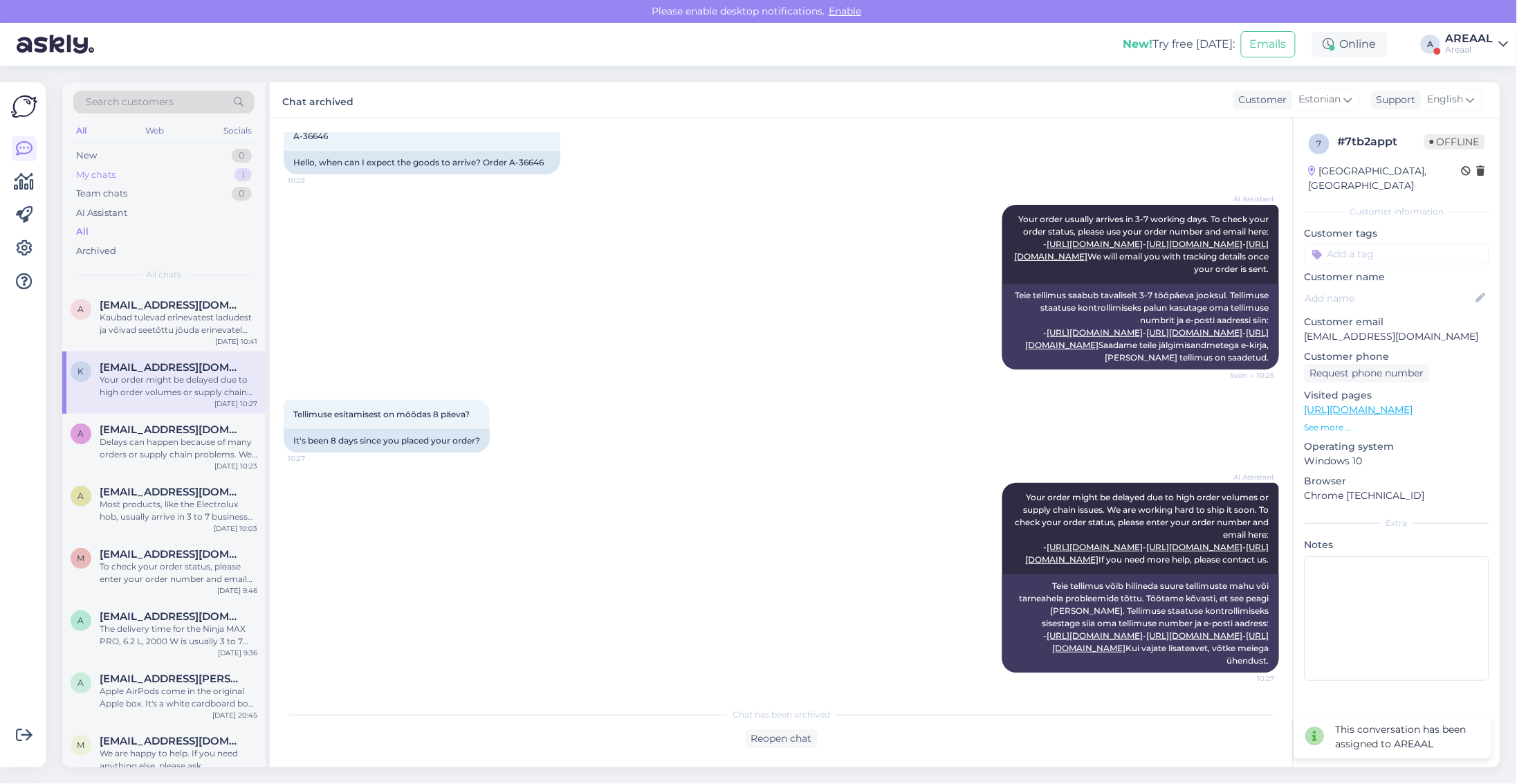
click at [198, 178] on div "My chats 1" at bounding box center [163, 175] width 181 height 19
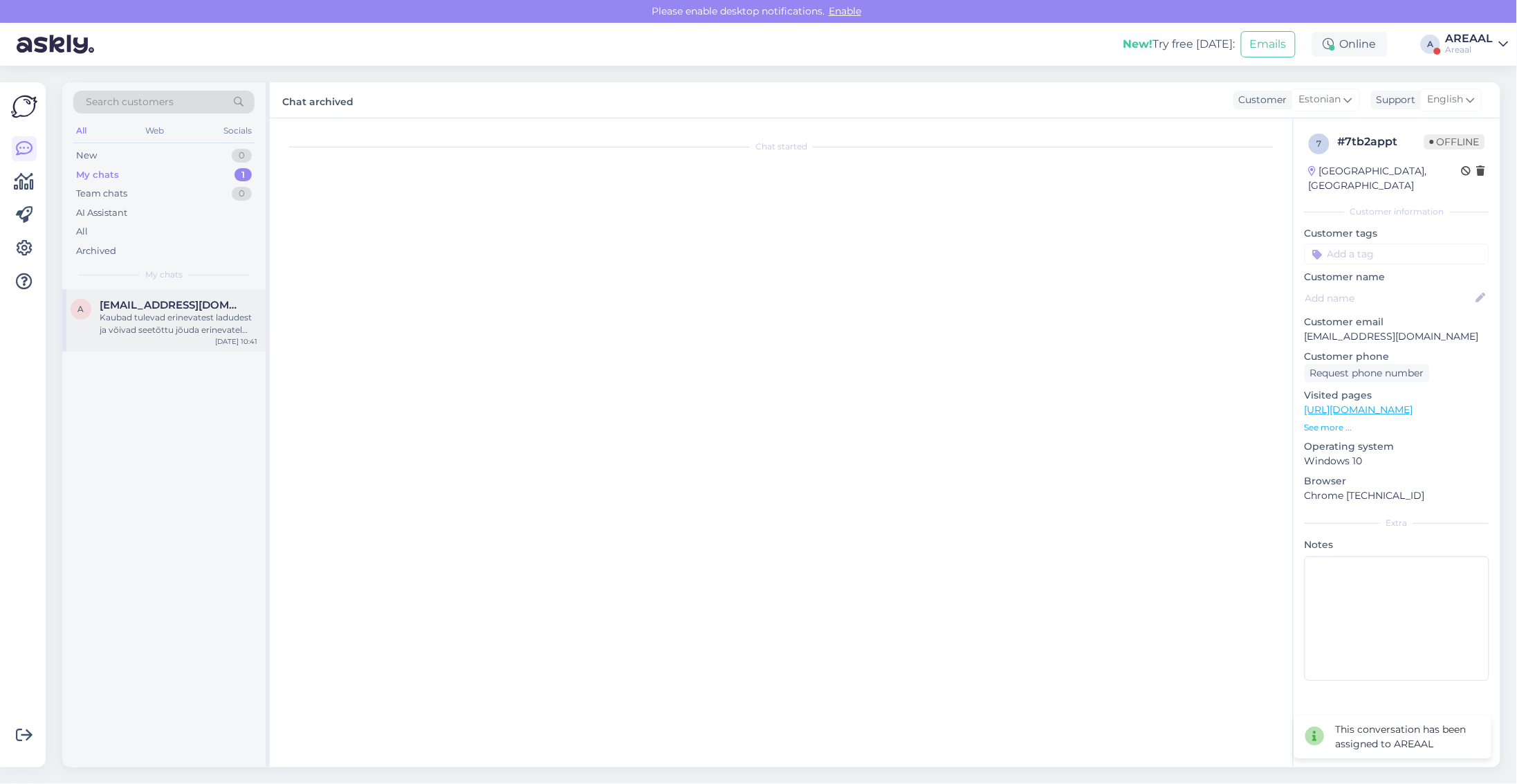
scroll to position [457, 0]
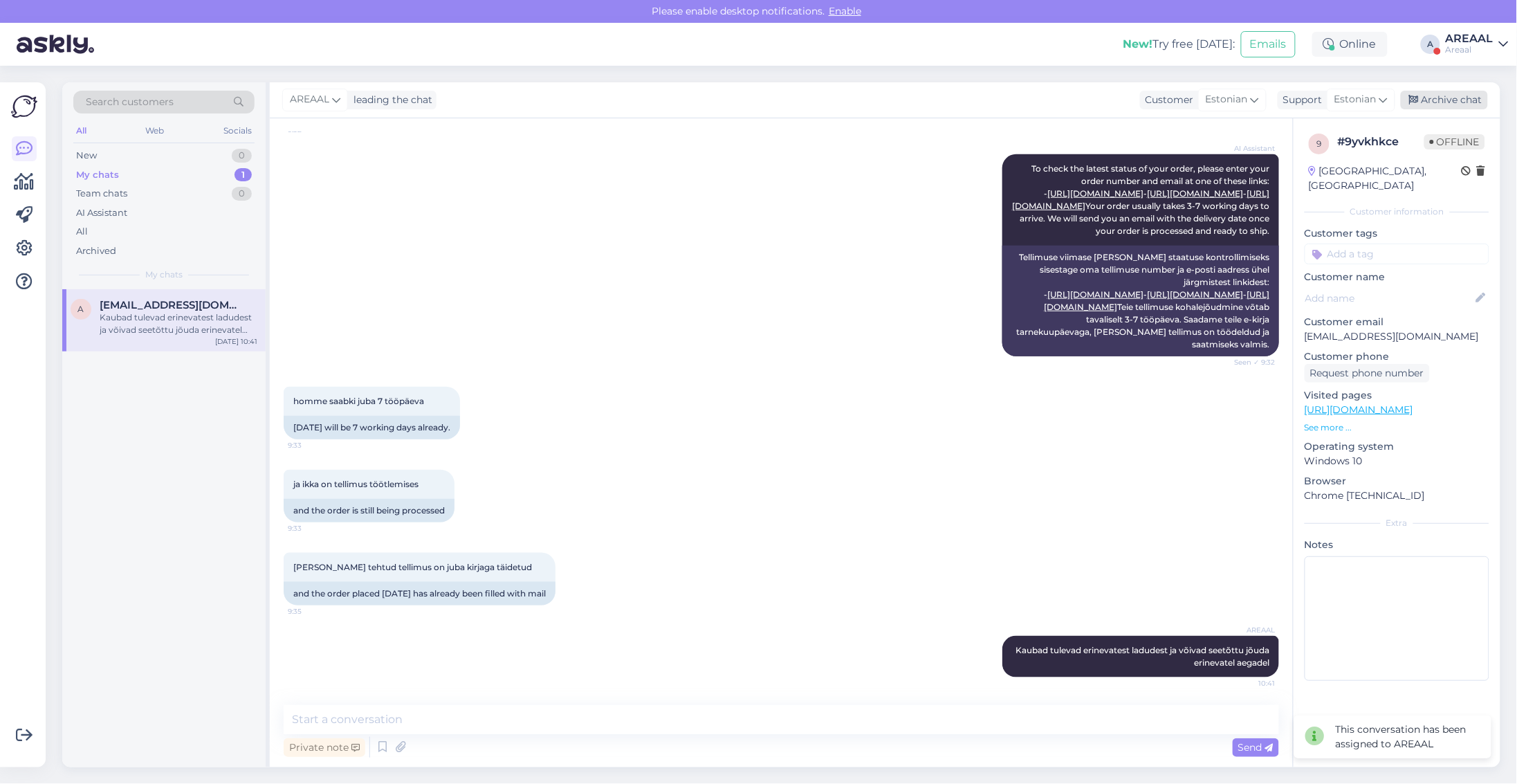
click at [1463, 102] on div "Archive chat" at bounding box center [1444, 99] width 87 height 18
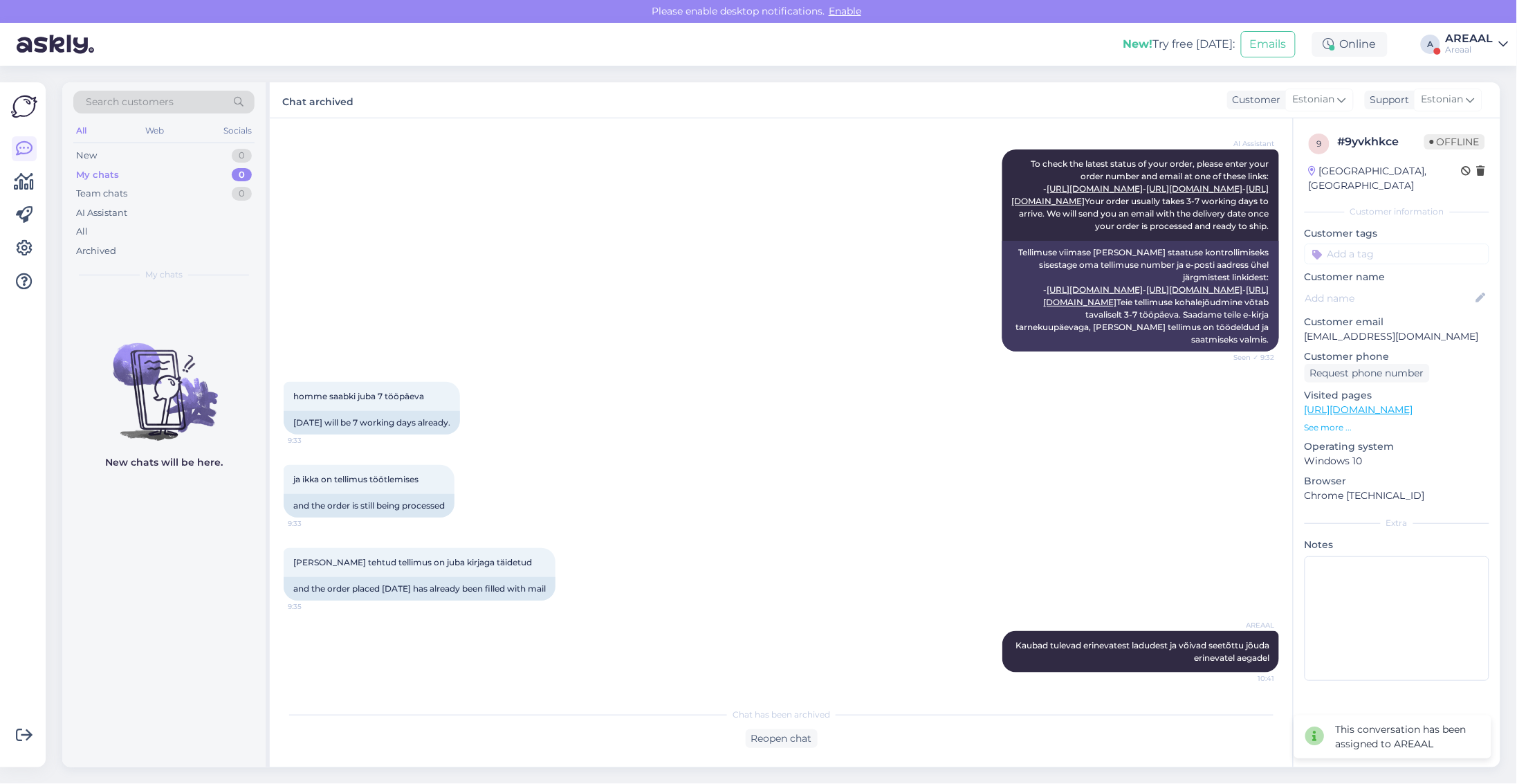
click at [1465, 50] on div "Areaal" at bounding box center [1470, 49] width 47 height 11
click at [1475, 100] on button "Open" at bounding box center [1478, 106] width 39 height 21
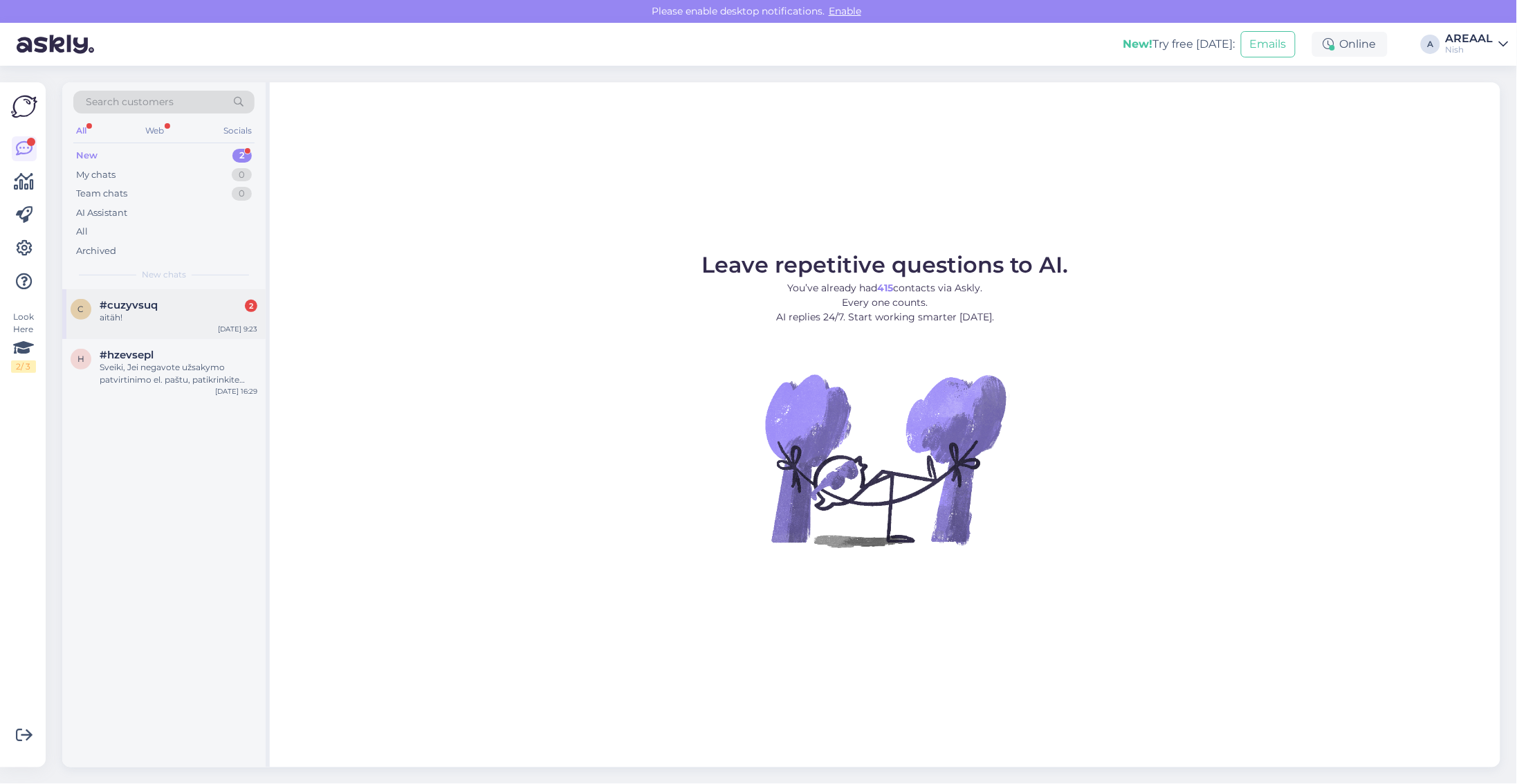
click at [241, 315] on div "aitäh!" at bounding box center [178, 317] width 157 height 12
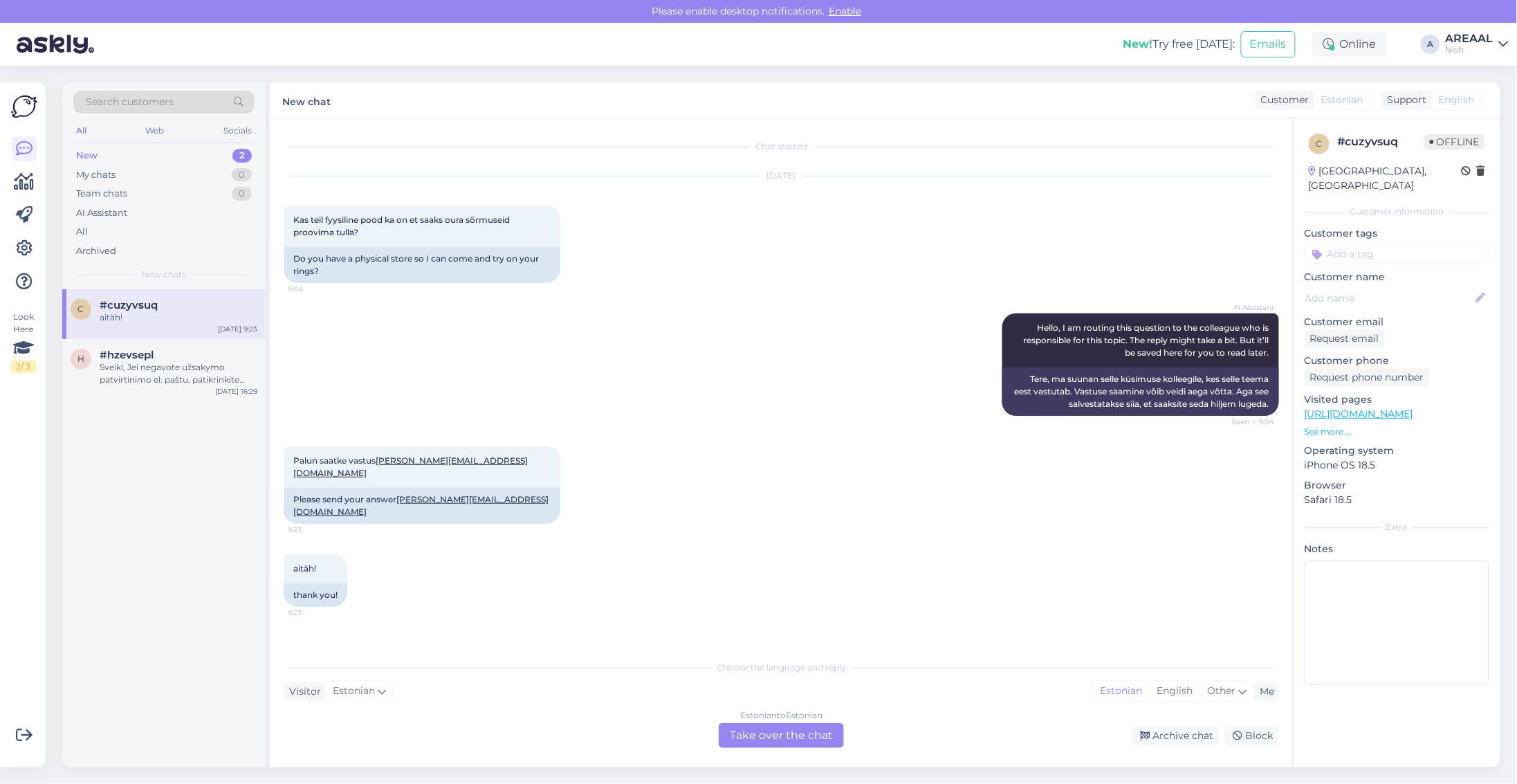
click at [797, 733] on div "Estonian to Estonian Take over the chat" at bounding box center [781, 736] width 125 height 25
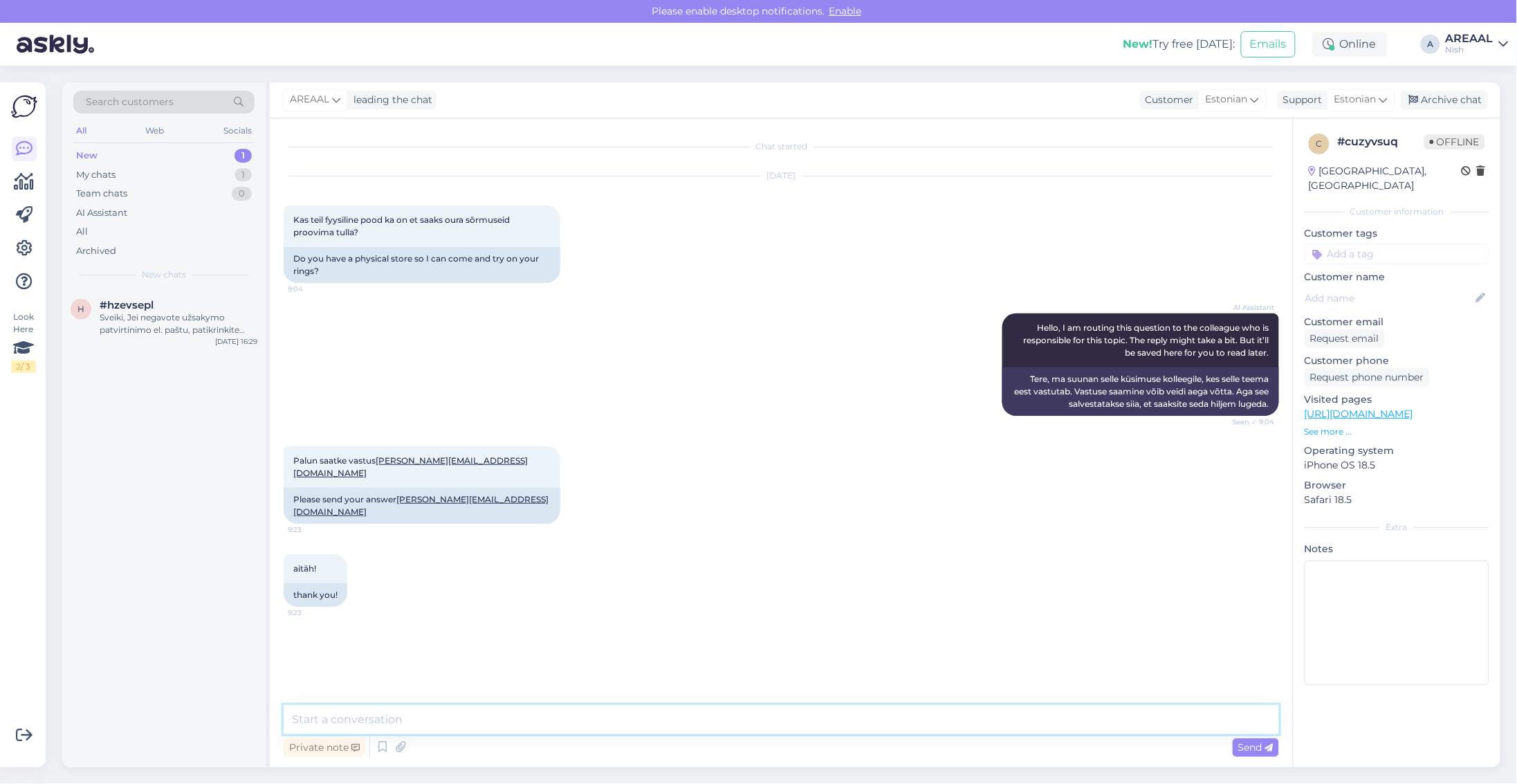
click at [797, 733] on textarea at bounding box center [781, 719] width 996 height 29
type textarea "Tere! [PERSON_NAME] ole füüsilist poodi"
click at [1461, 93] on div "Archive chat" at bounding box center [1444, 99] width 87 height 18
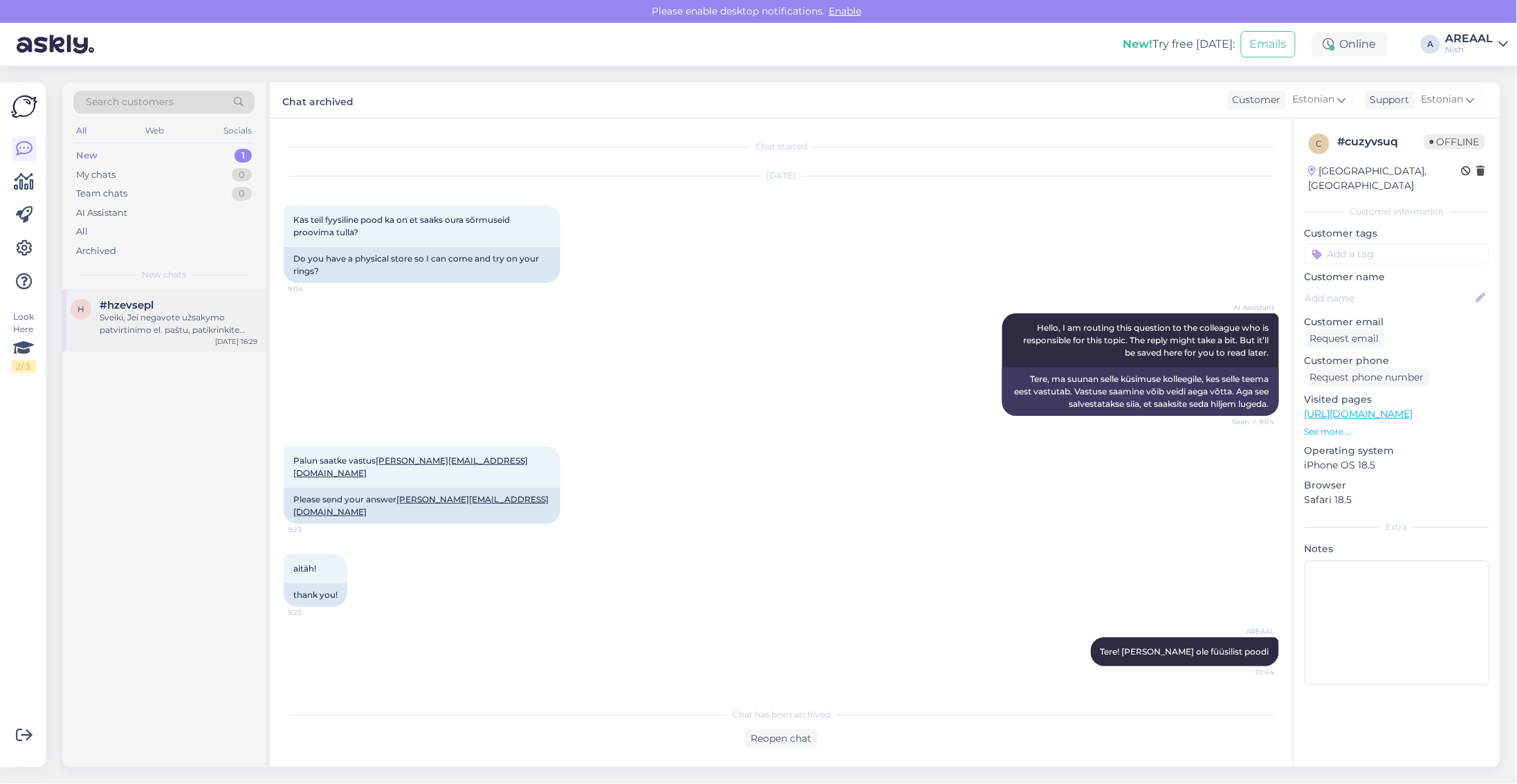
click at [156, 323] on div "Sveiki, Jei negavote užsakymo patvirtinimo el. paštu, patikrinkite savo šlamšto…" at bounding box center [178, 323] width 157 height 25
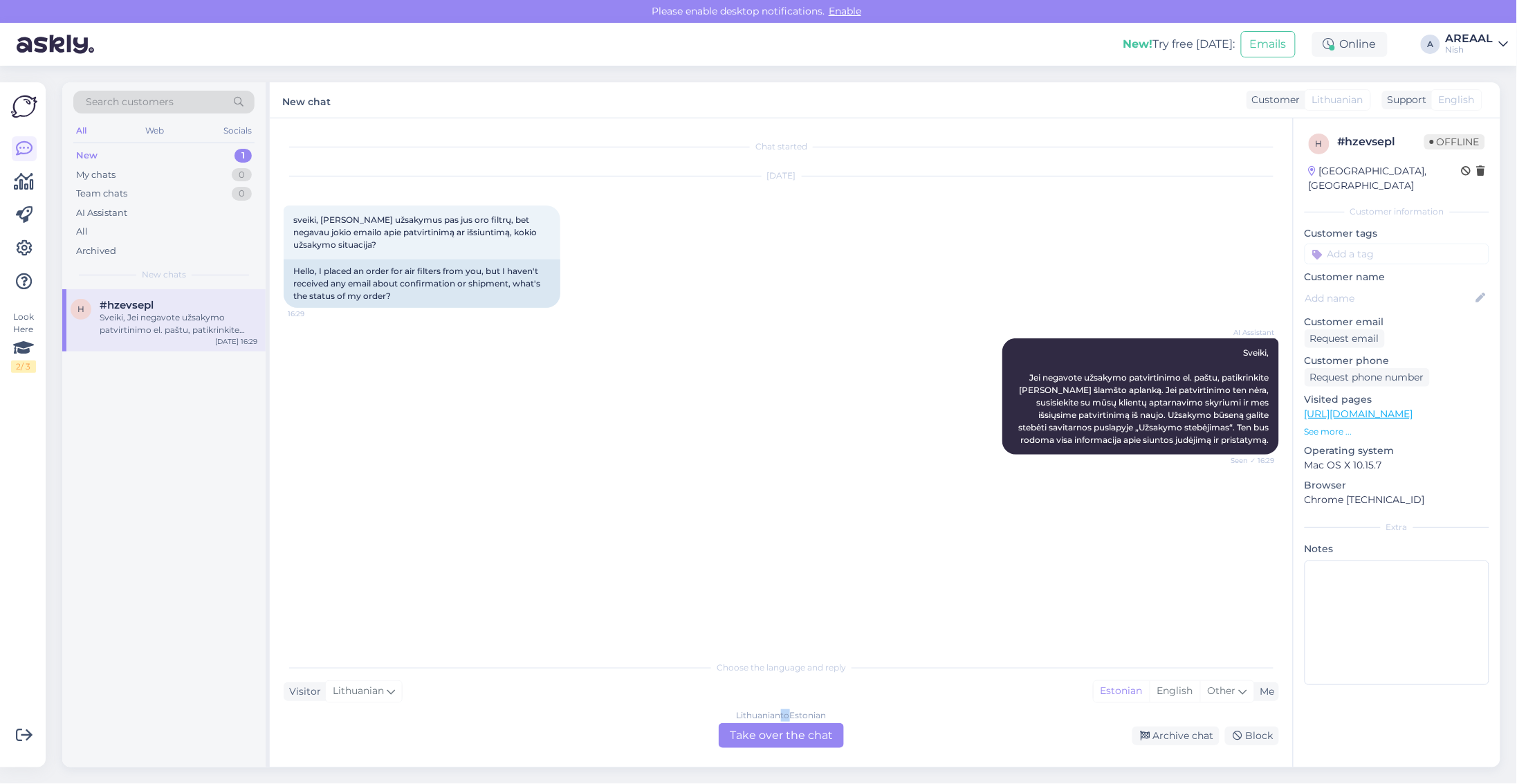
click at [783, 721] on div "Lithuanian to Estonian" at bounding box center [781, 715] width 90 height 12
click at [786, 732] on div "Lithuanian to Estonian Take over the chat" at bounding box center [781, 736] width 125 height 25
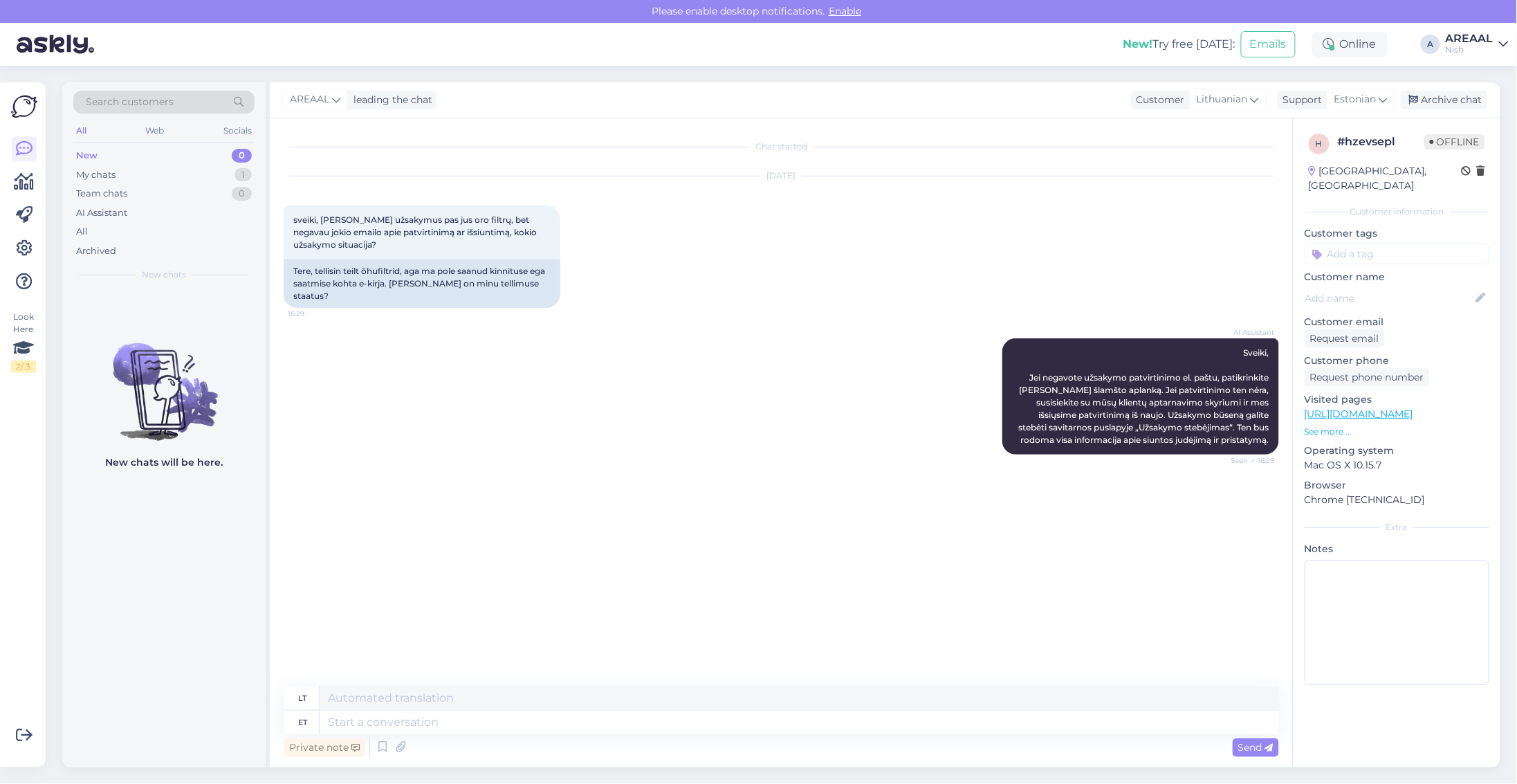
click at [769, 721] on textarea at bounding box center [800, 722] width 960 height 24
type textarea "W"
click at [1368, 94] on span "Estonian" at bounding box center [1356, 99] width 42 height 15
type textarea "V"
type input "eng"
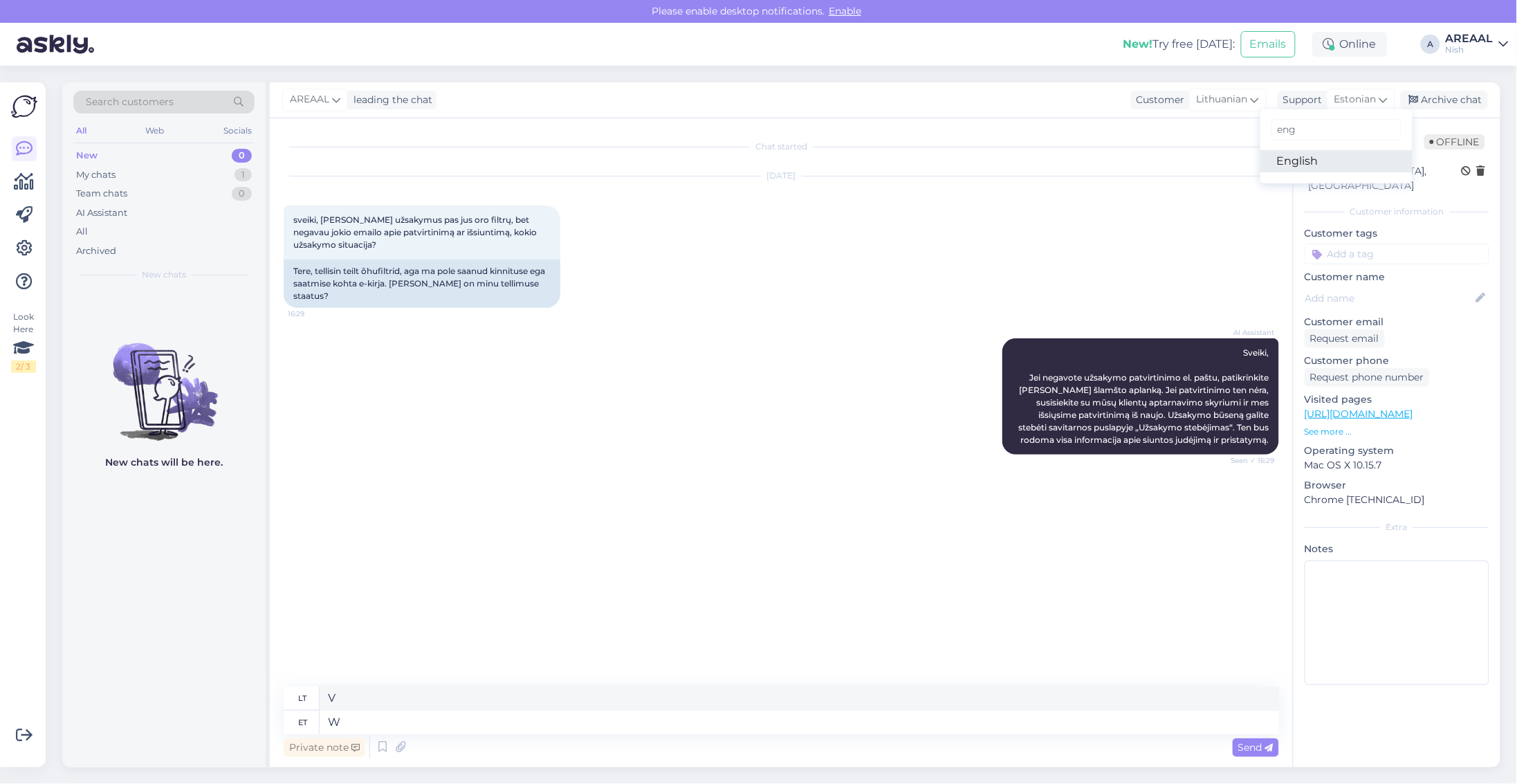
drag, startPoint x: 1325, startPoint y: 160, endPoint x: 1306, endPoint y: 199, distance: 43.4
click at [1325, 160] on link "English" at bounding box center [1336, 161] width 152 height 22
click at [709, 711] on textarea "W" at bounding box center [800, 722] width 960 height 24
type textarea "V"
type textarea "What is t"
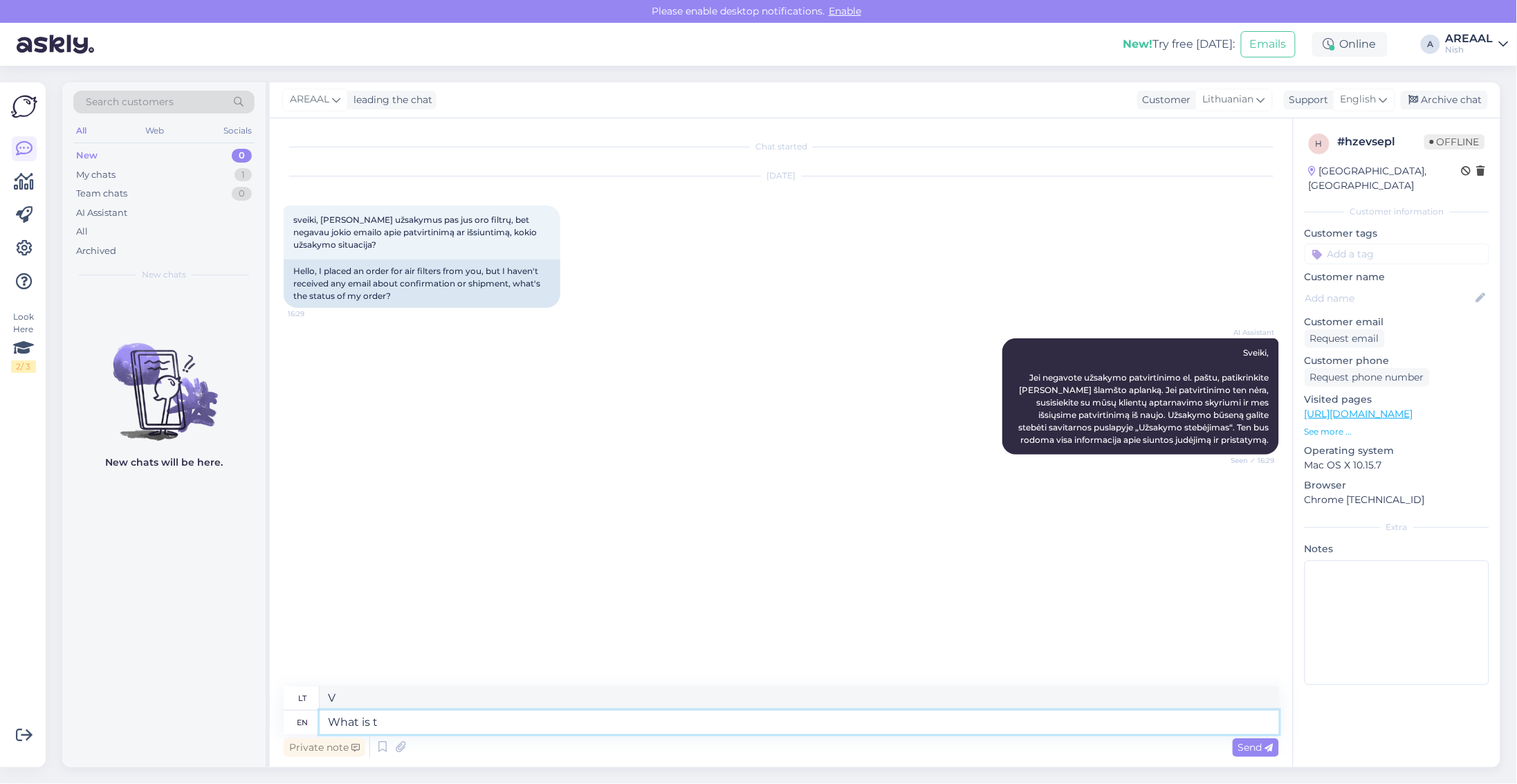
type textarea "Kas"
type textarea "What is th"
type textarea "Kas yra"
type textarea "What is the order nmb"
type textarea "Kokia tvarka?"
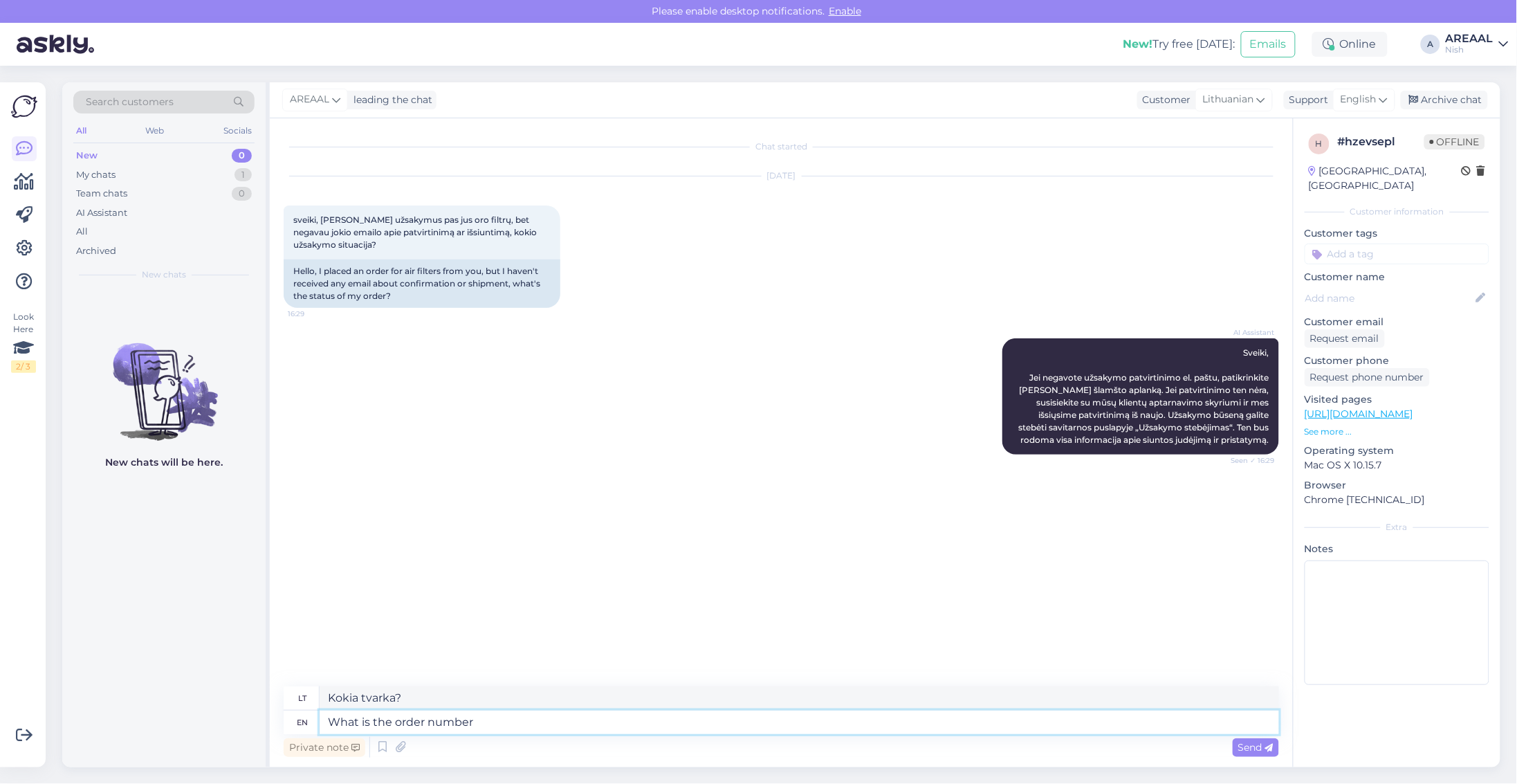
type textarea "What is the order number?"
type textarea "Koks užsakymo numeris?"
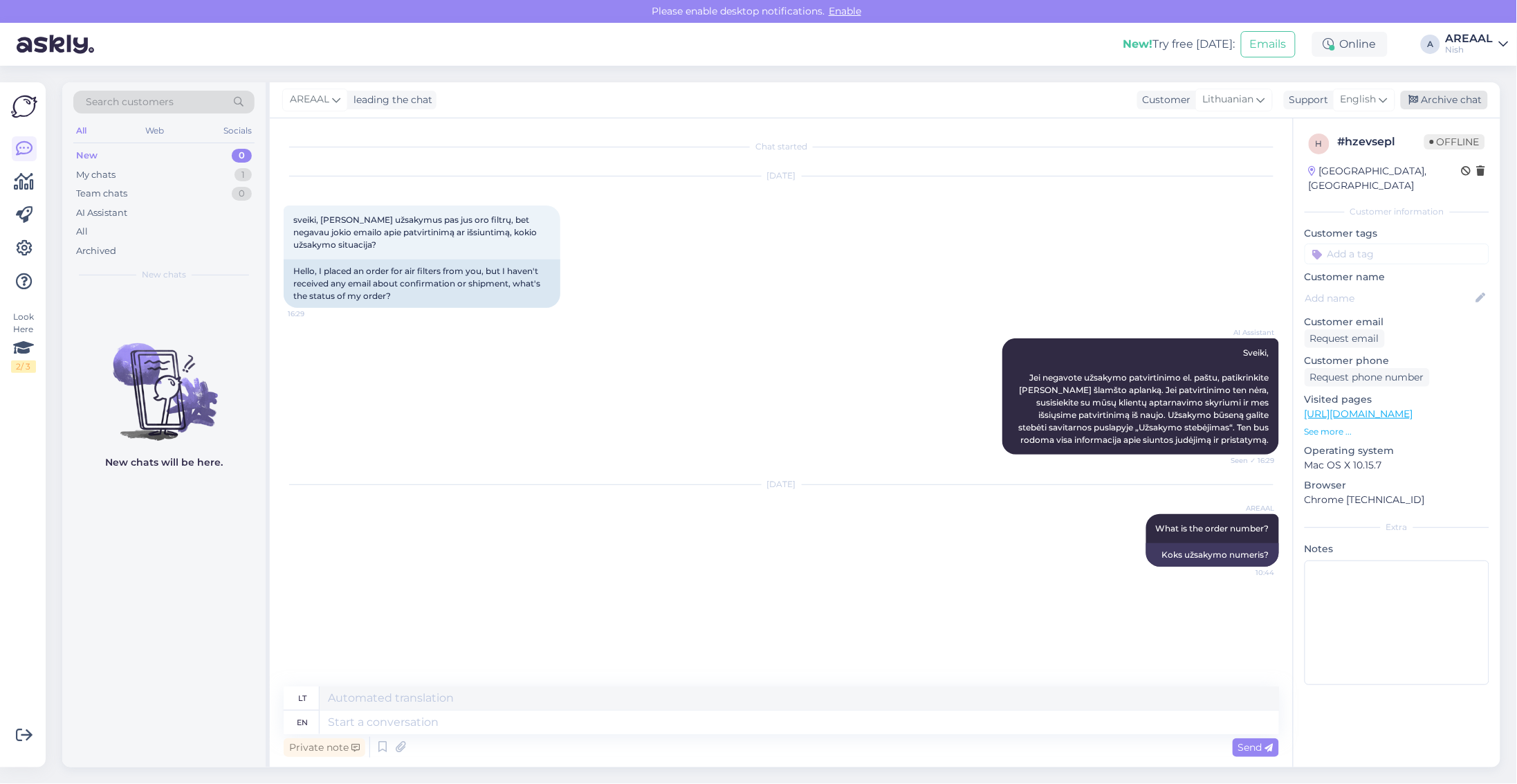
click at [1465, 93] on div "Archive chat" at bounding box center [1444, 99] width 87 height 18
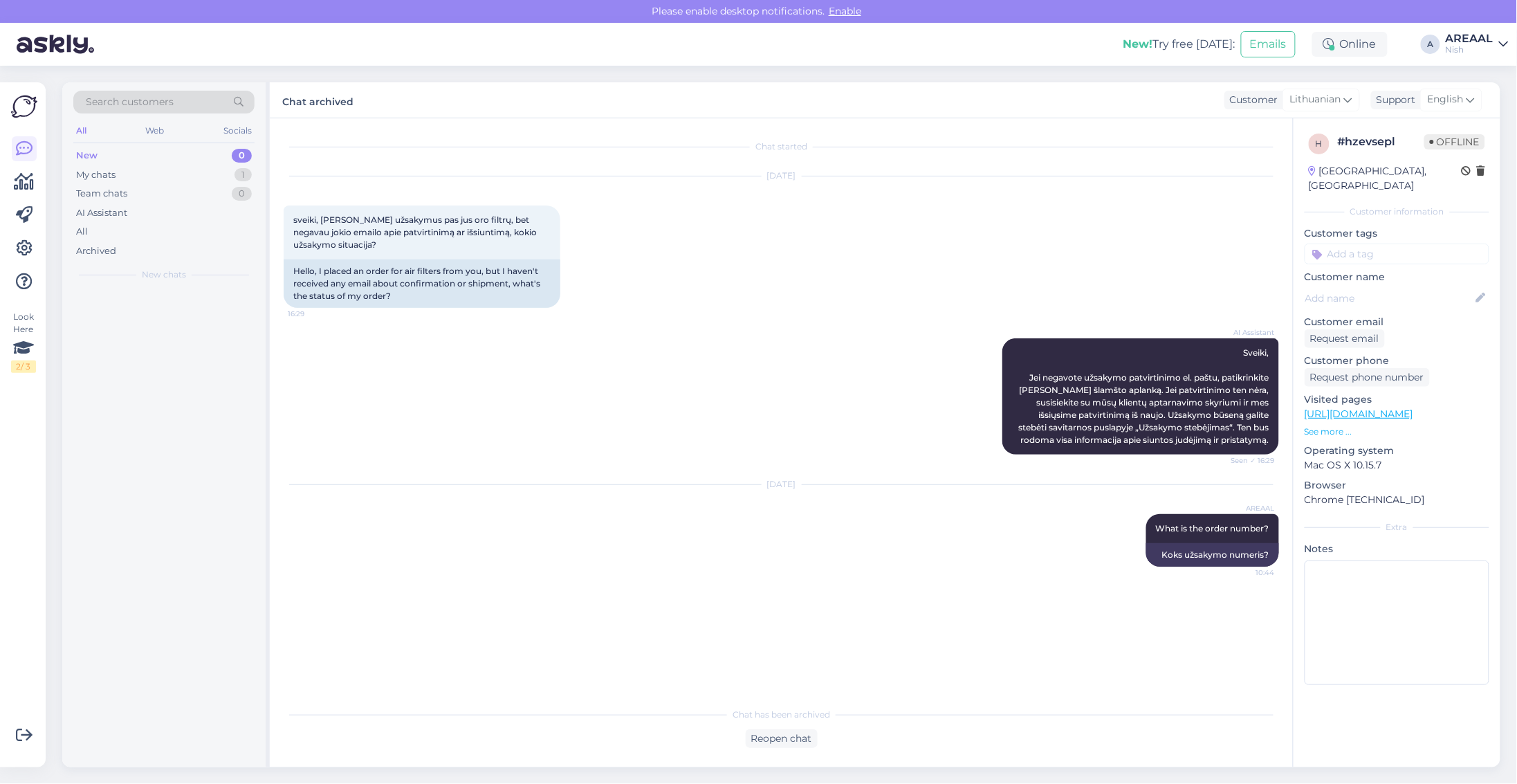
click at [1477, 50] on div "Nish" at bounding box center [1470, 49] width 47 height 11
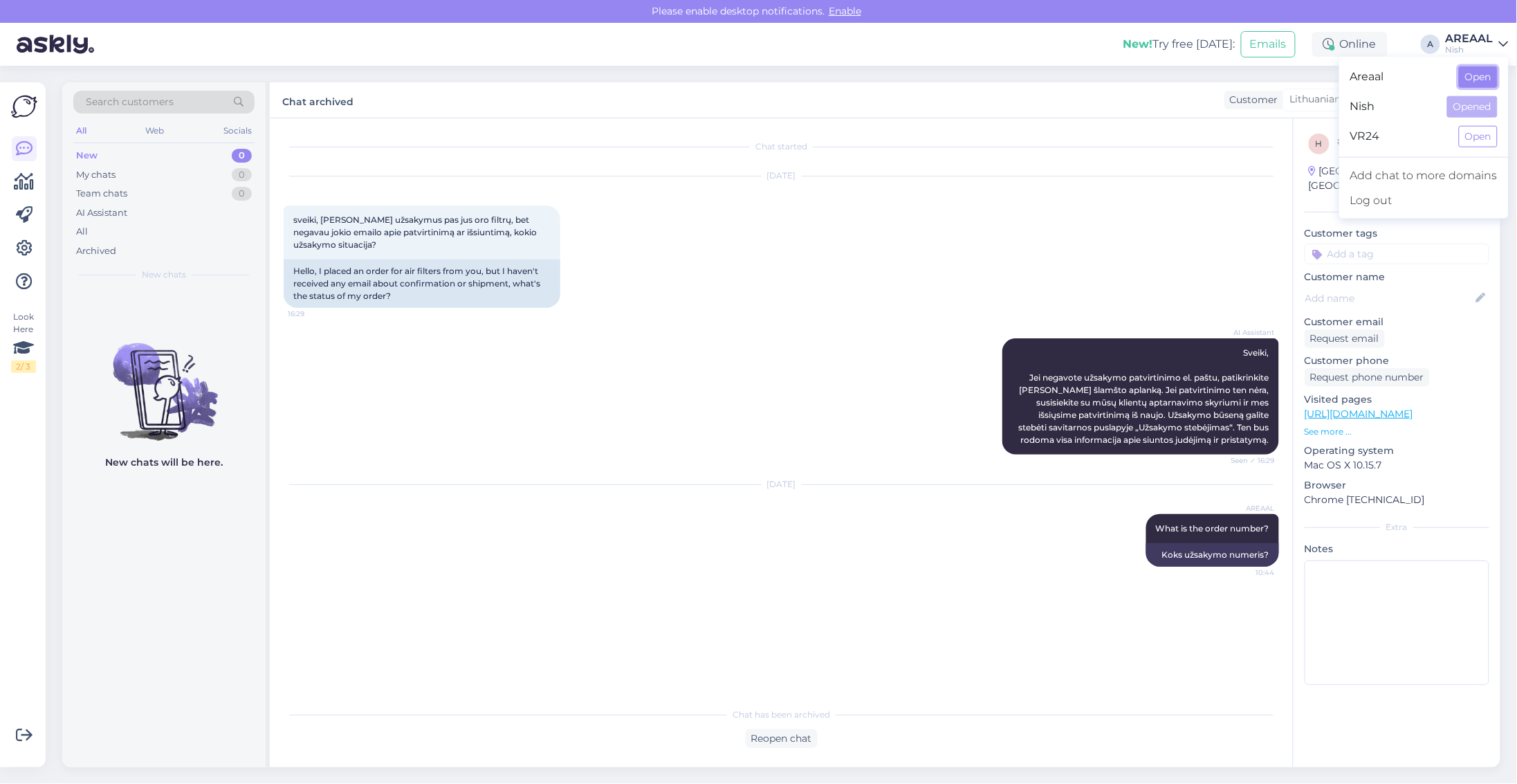
click at [1468, 86] on button "Open" at bounding box center [1478, 77] width 39 height 21
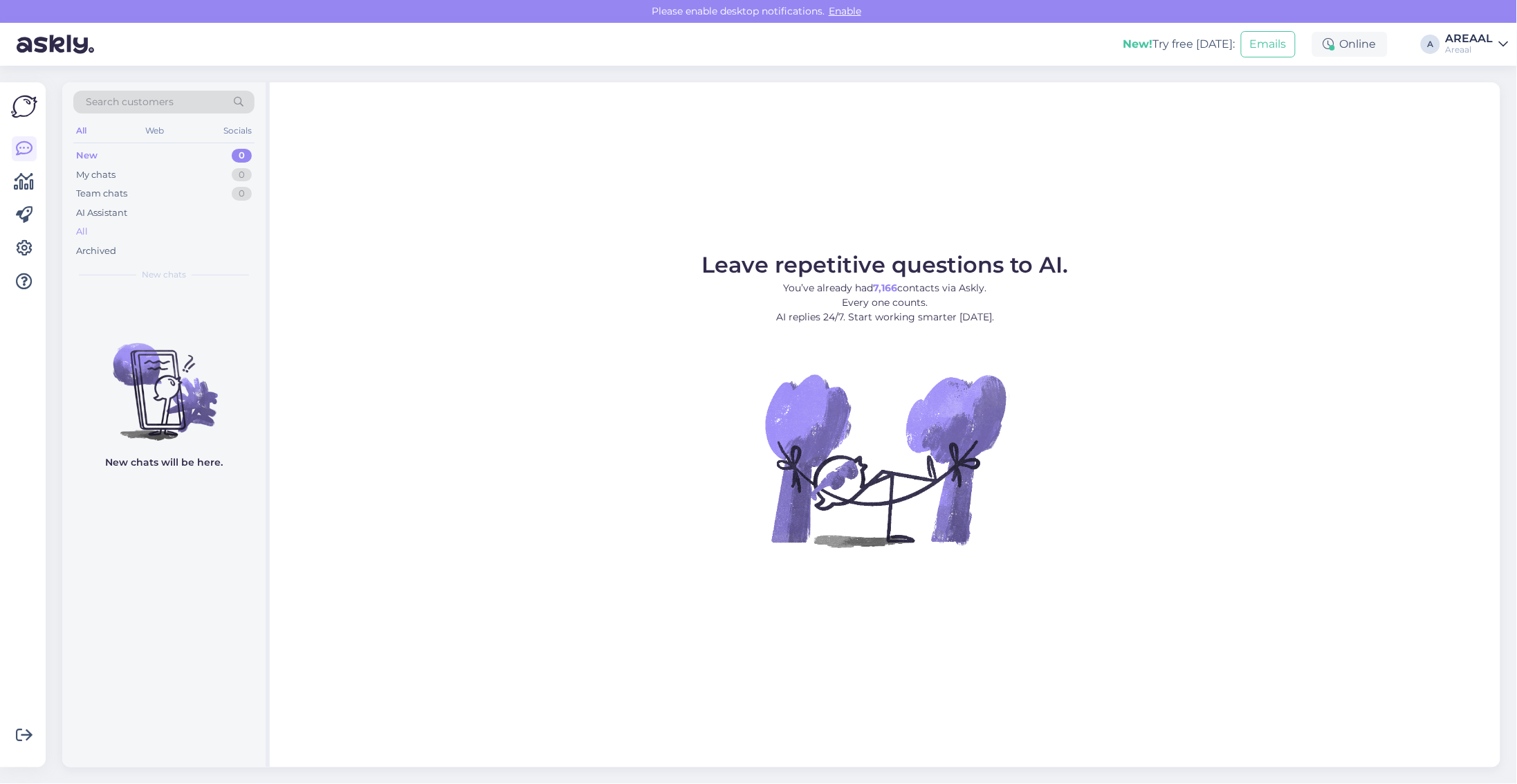
click at [147, 233] on div "All" at bounding box center [163, 232] width 181 height 19
click at [113, 226] on div "All" at bounding box center [163, 232] width 181 height 19
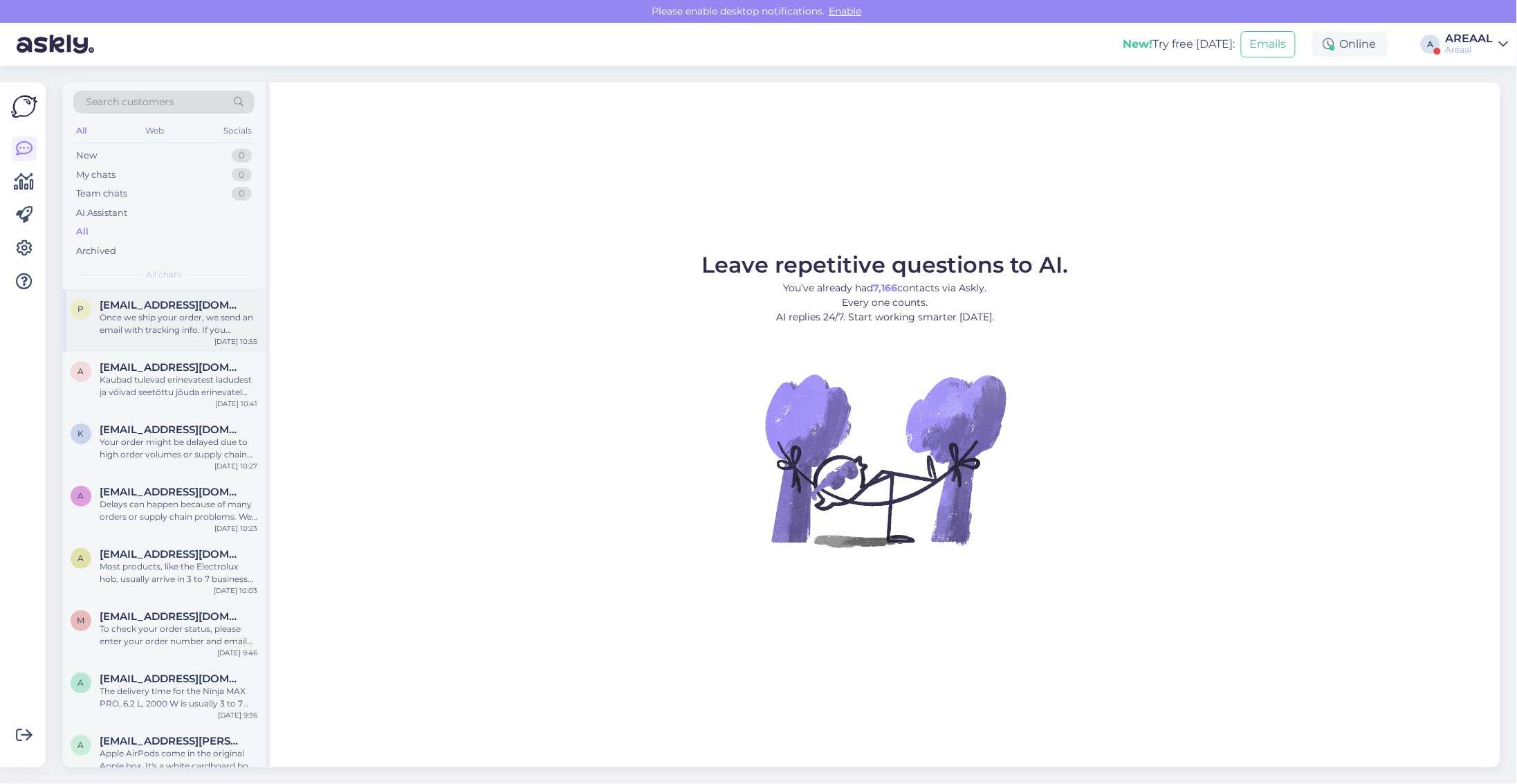
click at [154, 316] on div "Once we ship your order, we send an email with tracking info. If you haven't go…" at bounding box center [178, 323] width 157 height 25
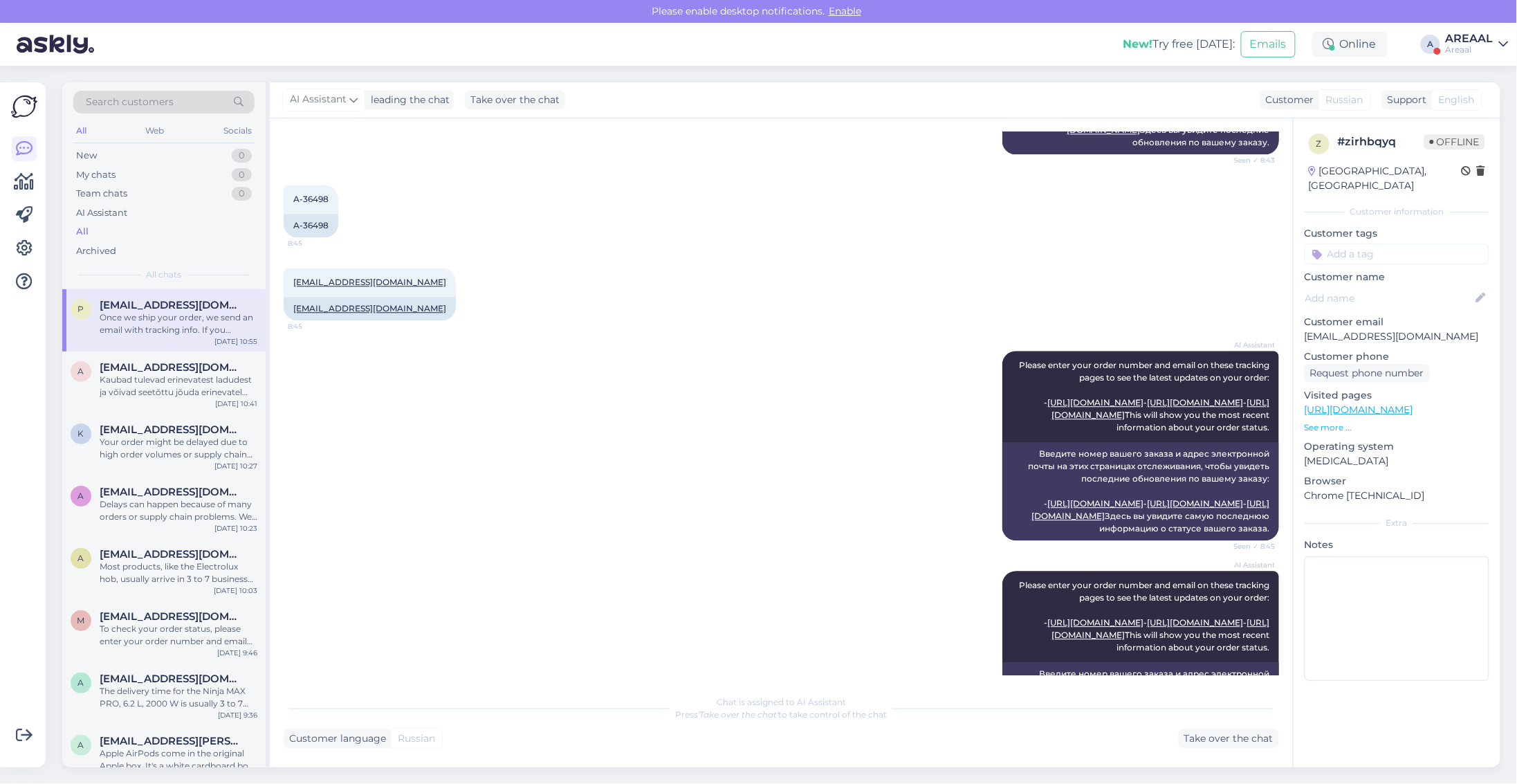
scroll to position [838, 0]
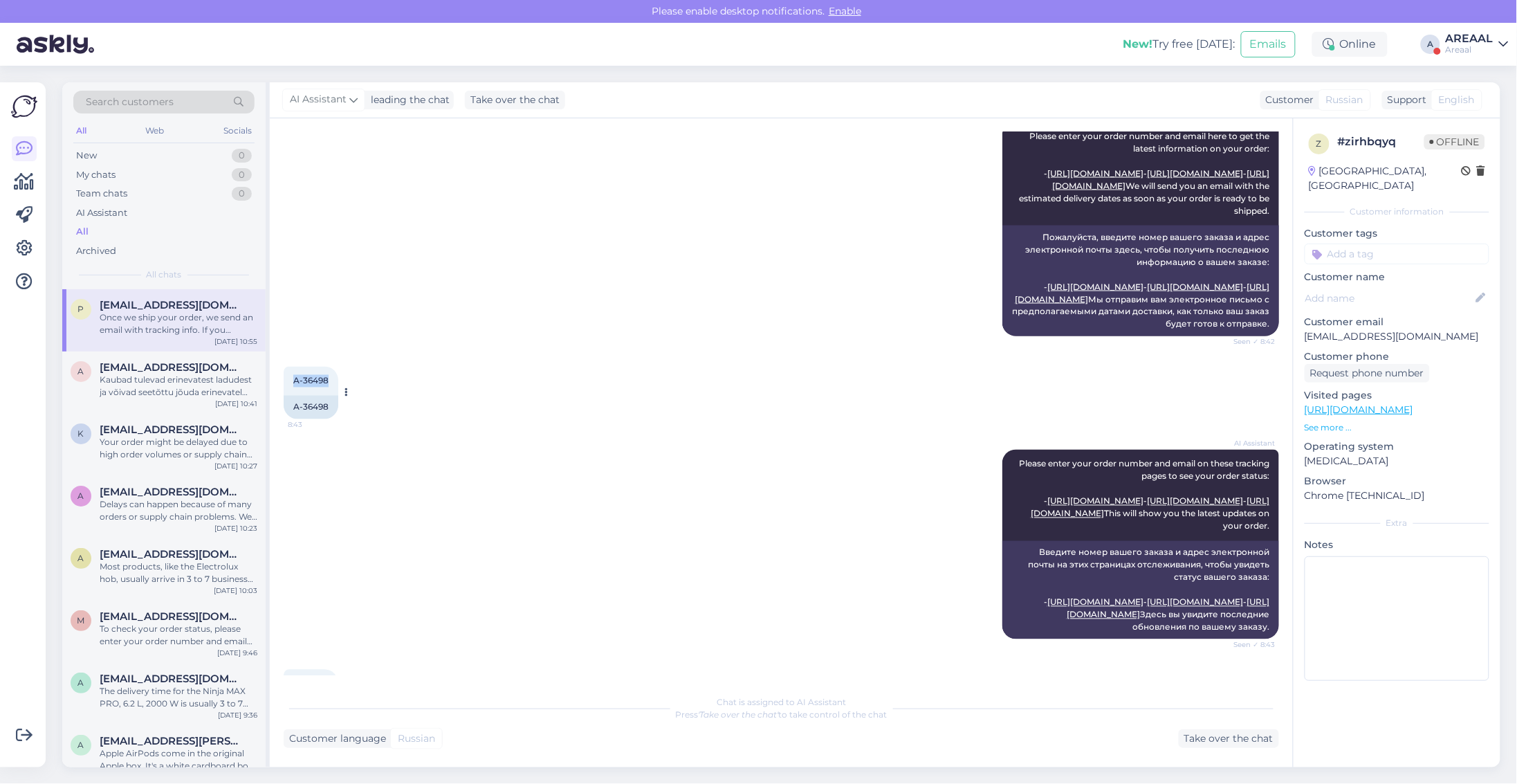
copy span "A-36498"
drag, startPoint x: 295, startPoint y: 451, endPoint x: 337, endPoint y: 451, distance: 42.0
click at [337, 396] on div "A-36498 8:43" at bounding box center [311, 381] width 54 height 29
click at [717, 352] on div "AI Assistant Please enter your order number and email here to get the latest in…" at bounding box center [781, 229] width 996 height 245
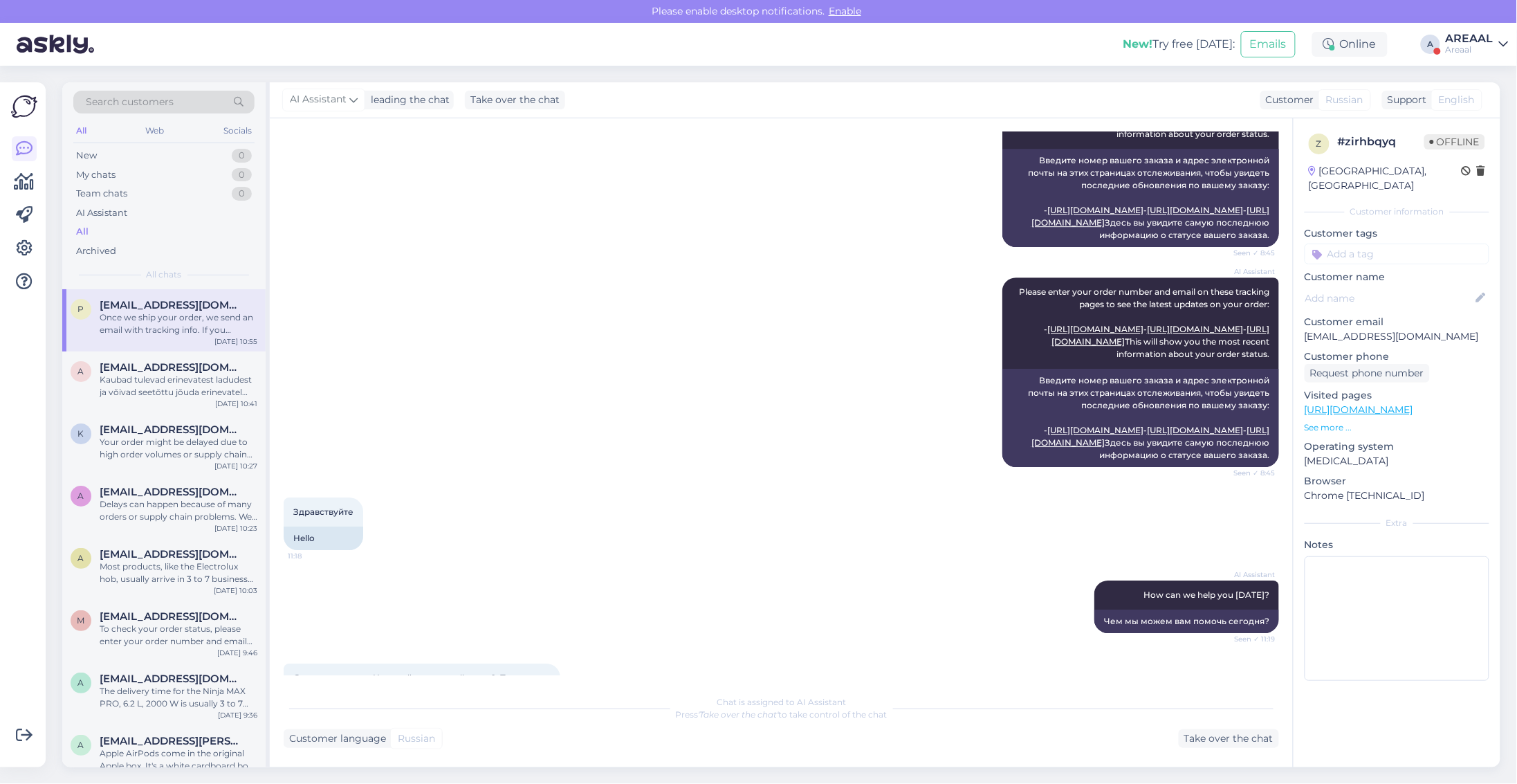
scroll to position [2653, 0]
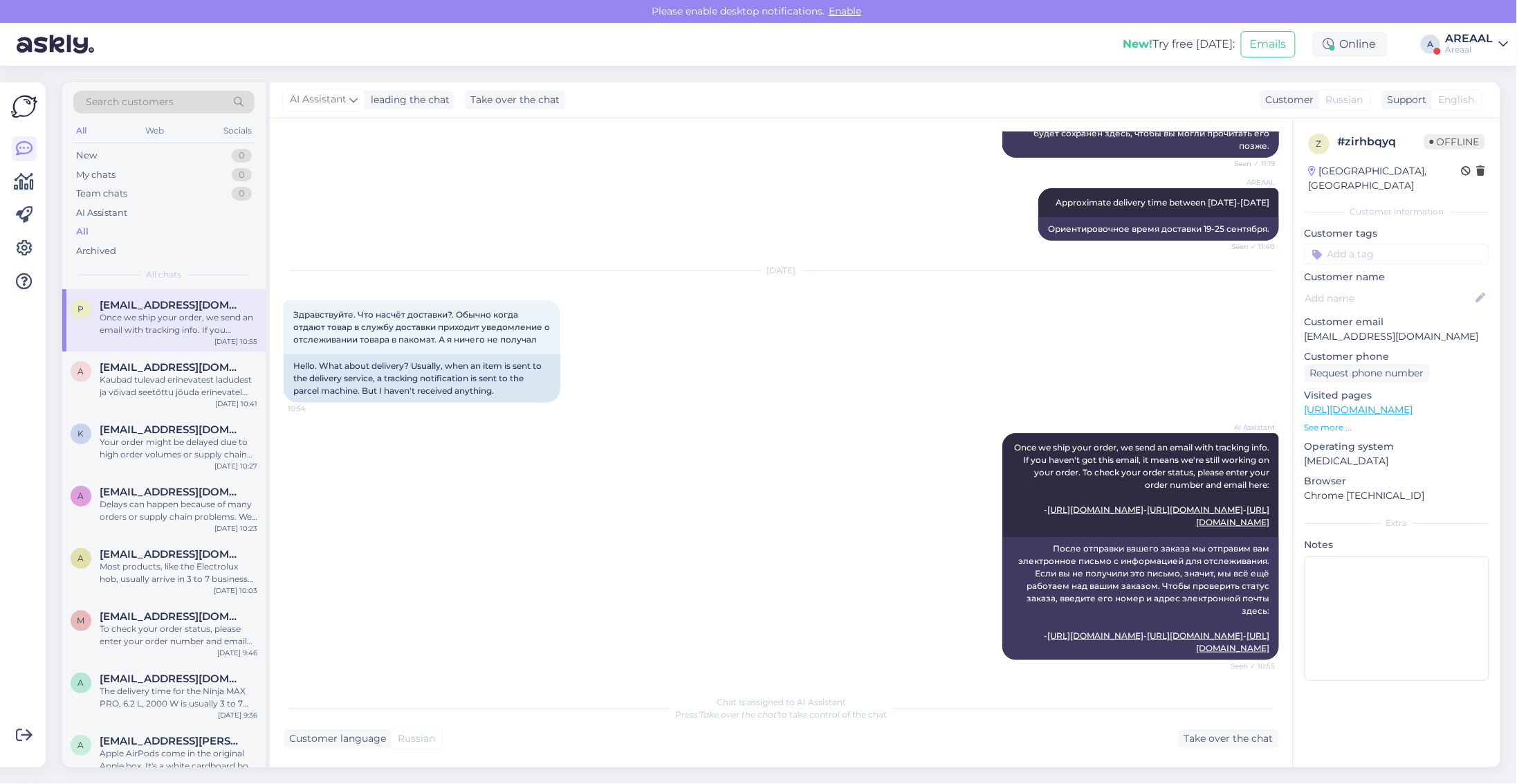
click at [1483, 38] on div "AREAAL" at bounding box center [1470, 39] width 47 height 11
click at [1471, 102] on button "Open" at bounding box center [1478, 106] width 39 height 21
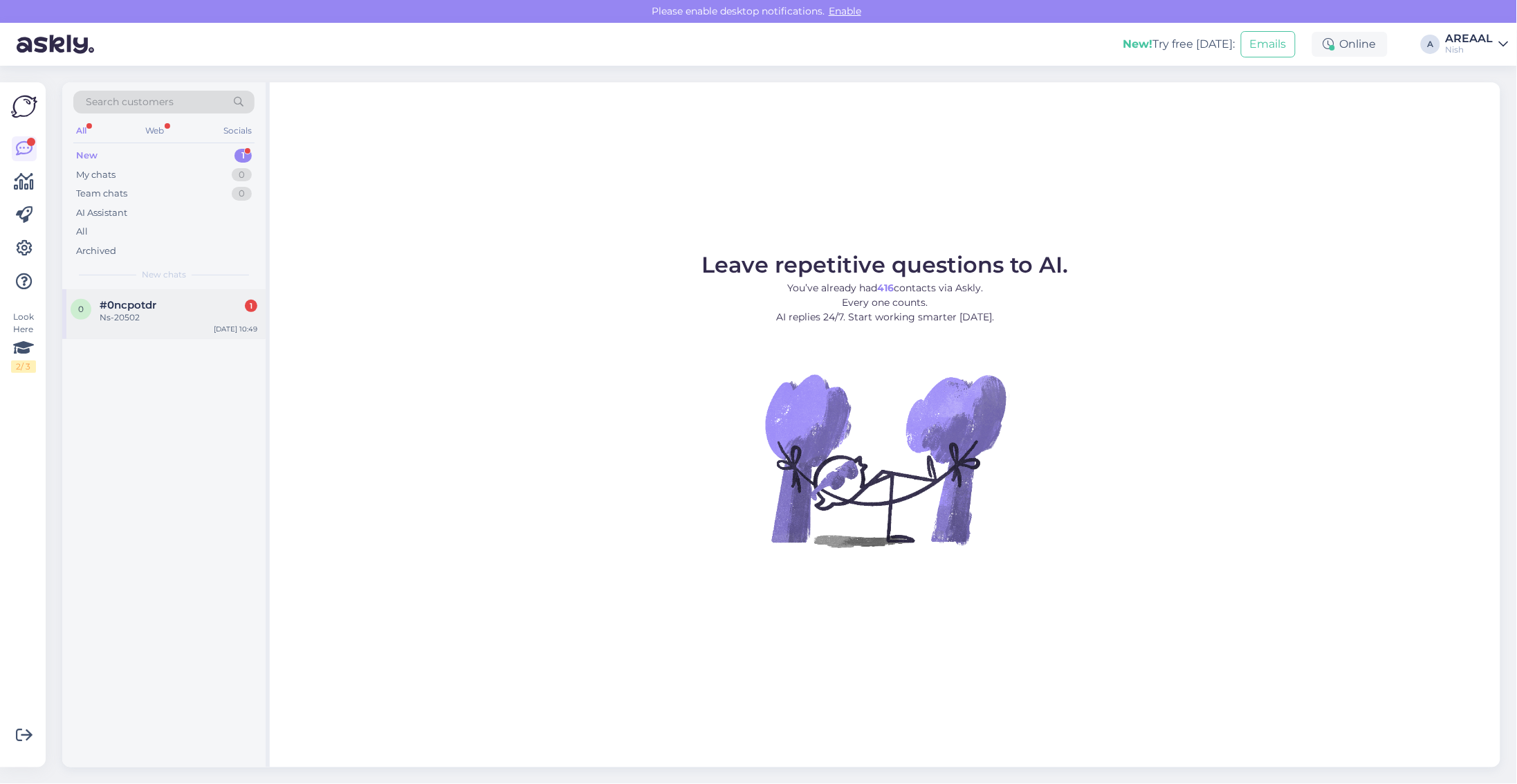
click at [144, 309] on span "#0ncpotdr" at bounding box center [127, 305] width 57 height 12
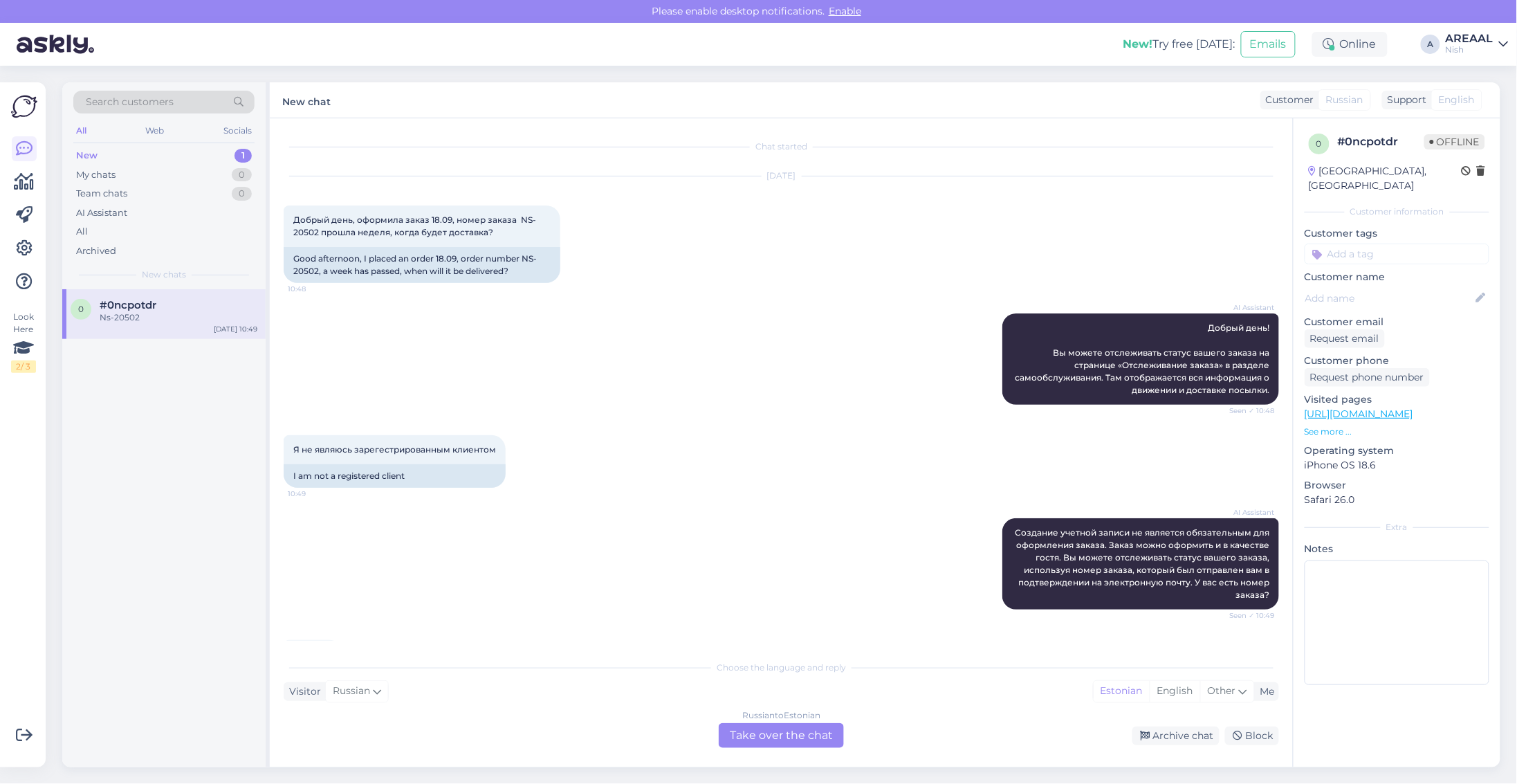
scroll to position [66, 0]
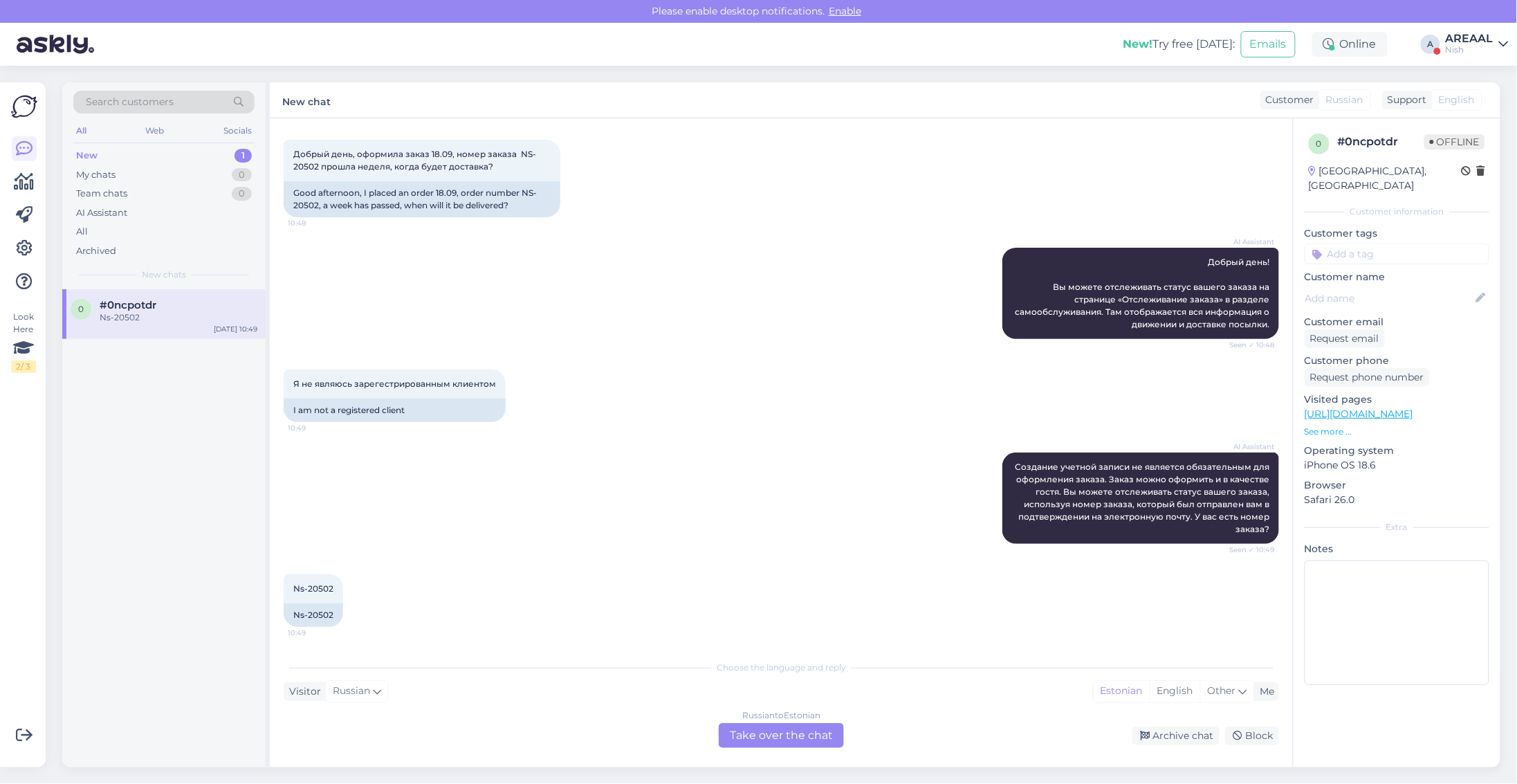
drag, startPoint x: 817, startPoint y: 727, endPoint x: 935, endPoint y: 761, distance: 122.8
click at [817, 727] on div "Russian to Estonian Take over the chat" at bounding box center [781, 736] width 125 height 25
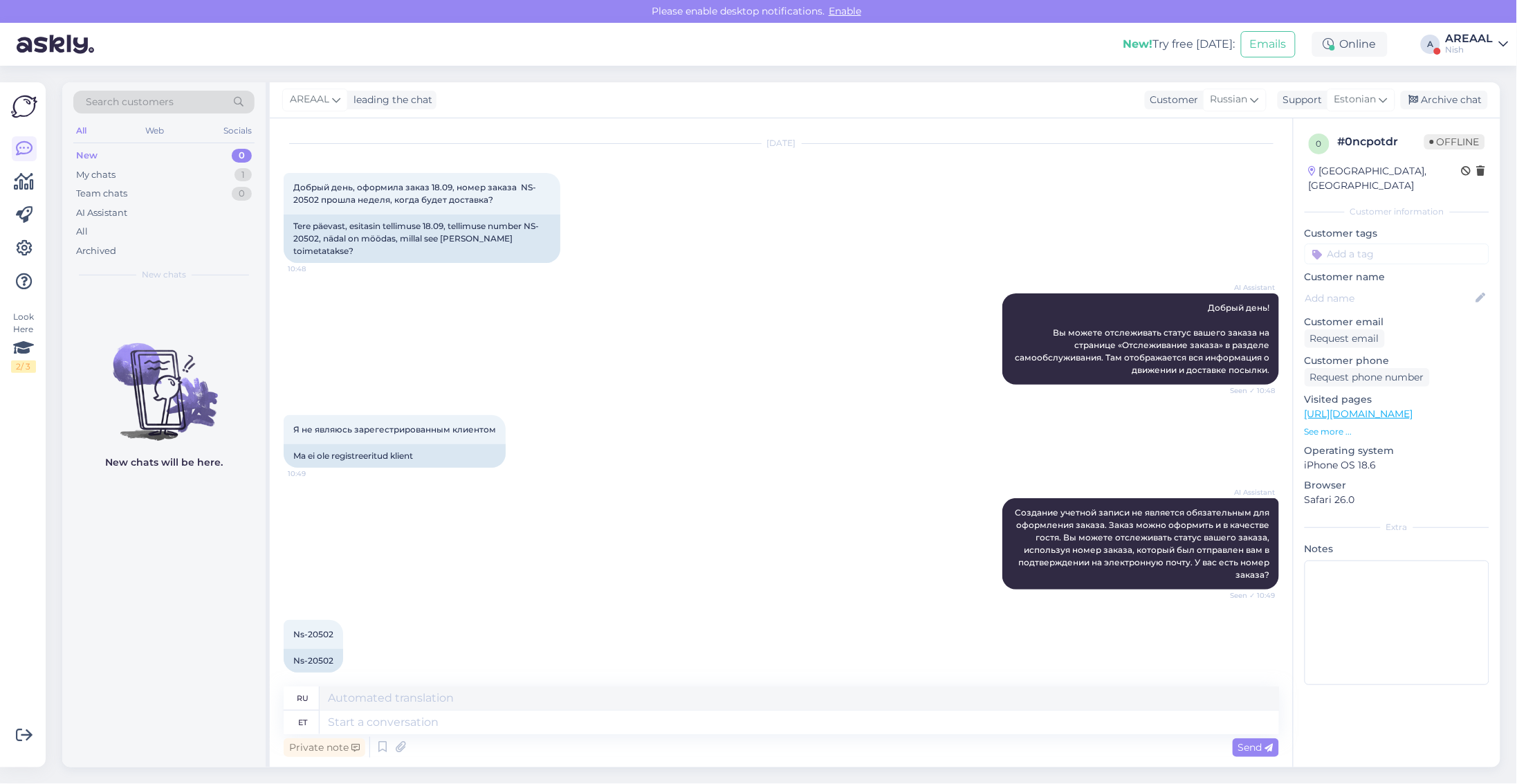
click at [718, 741] on div "Private note Send" at bounding box center [781, 747] width 996 height 26
click at [716, 714] on textarea at bounding box center [800, 722] width 960 height 24
type textarea "Tarne toi"
type textarea "Доставка"
type textarea "Tarne toimub vahem"
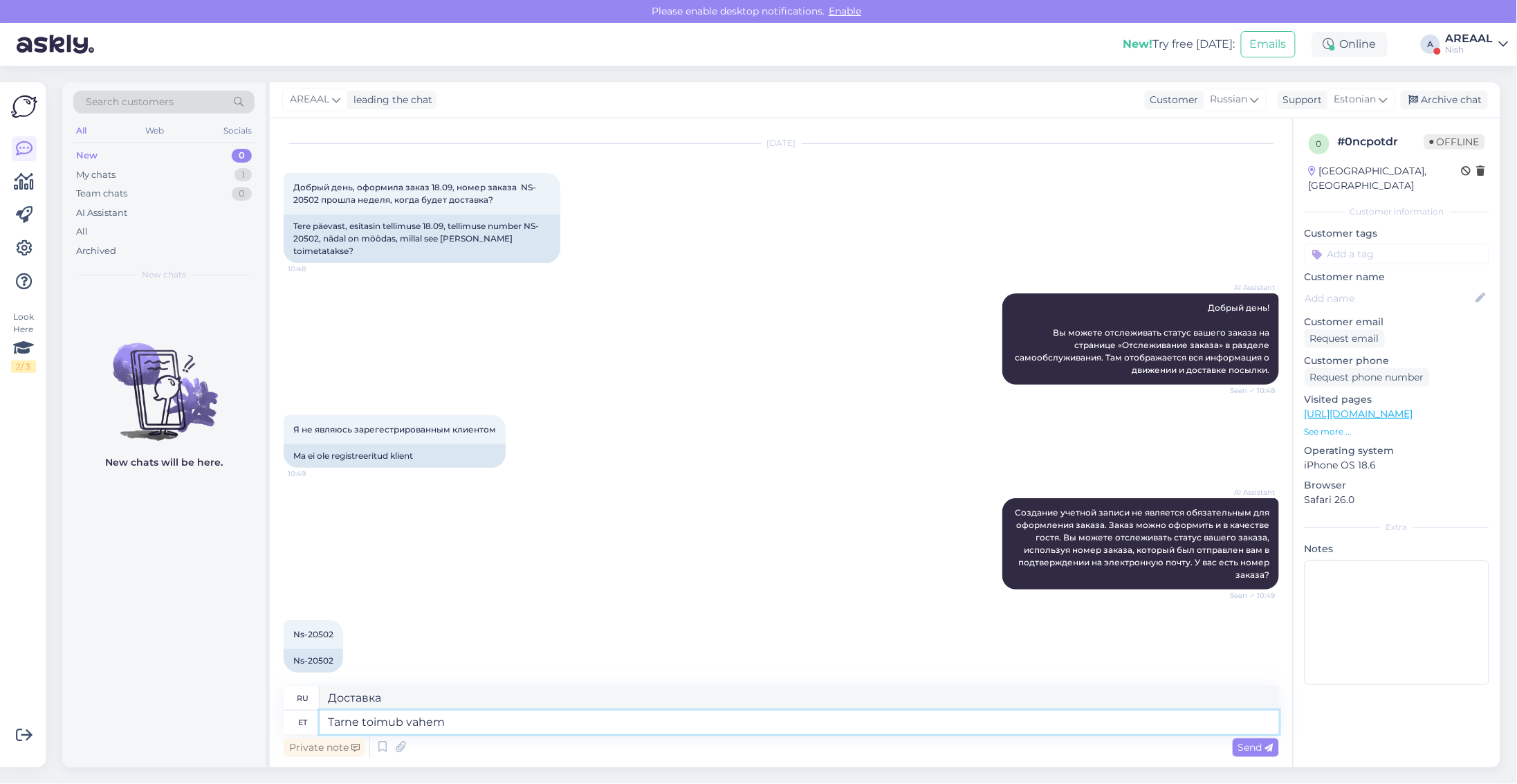
type textarea "Доставка в процессе."
type textarea "Tarne toimub vahemikus 26"
type textarea "Доставка осуществляется между"
type textarea "Tarne toimub vahemikus 26.09 - 0"
type textarea "Доставка будет осуществлена ​​в период с 26.09"
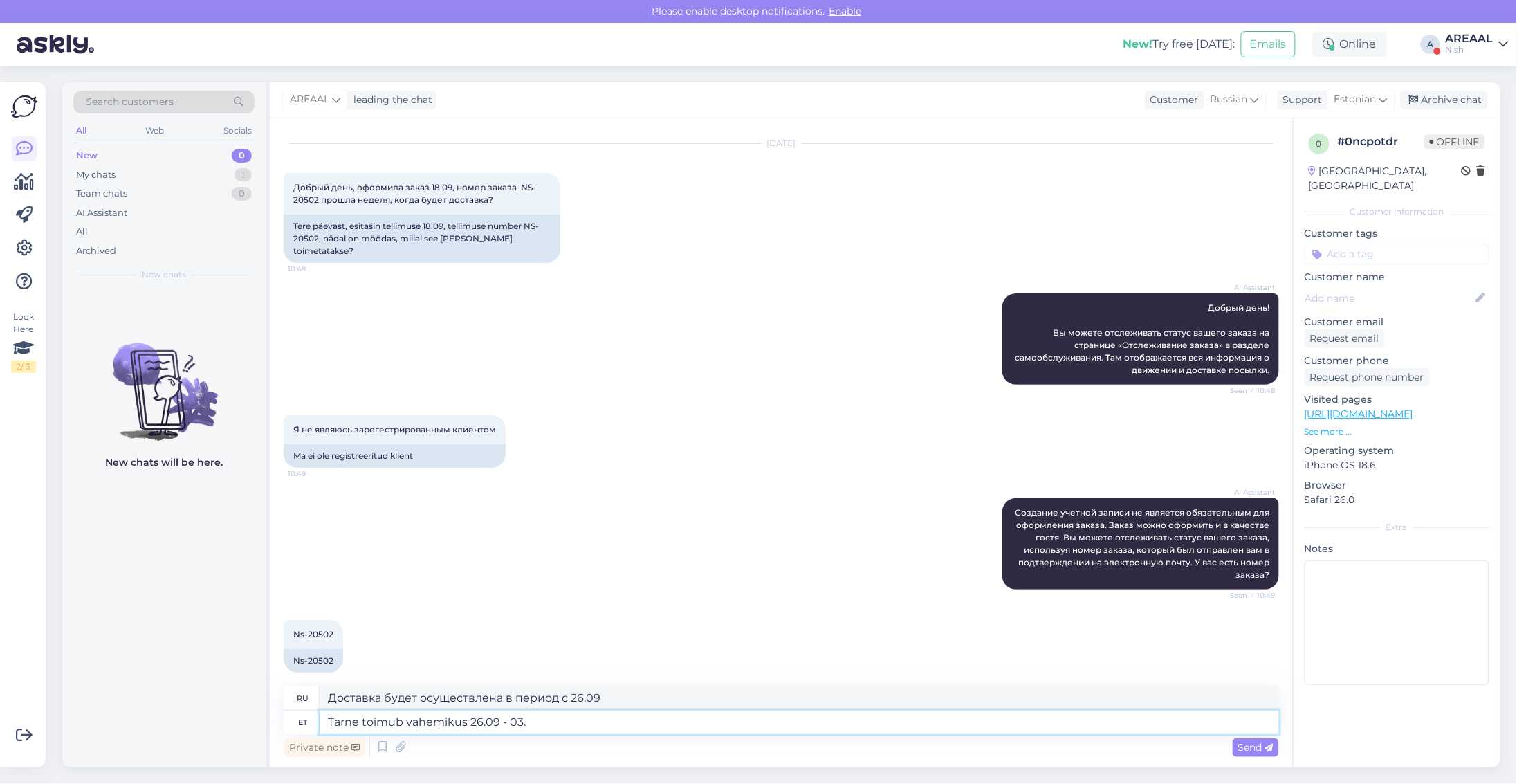
type textarea "Tarne toimub vahemikus 26.09 - 03.1"
type textarea "Доставка будет осуществляться в период с 26.09 -"
type textarea "Tarne toimub vahemikus 26.09 - 03.10"
type textarea "Доставка будет осуществлена ​​в период с 26.09 по 03.10"
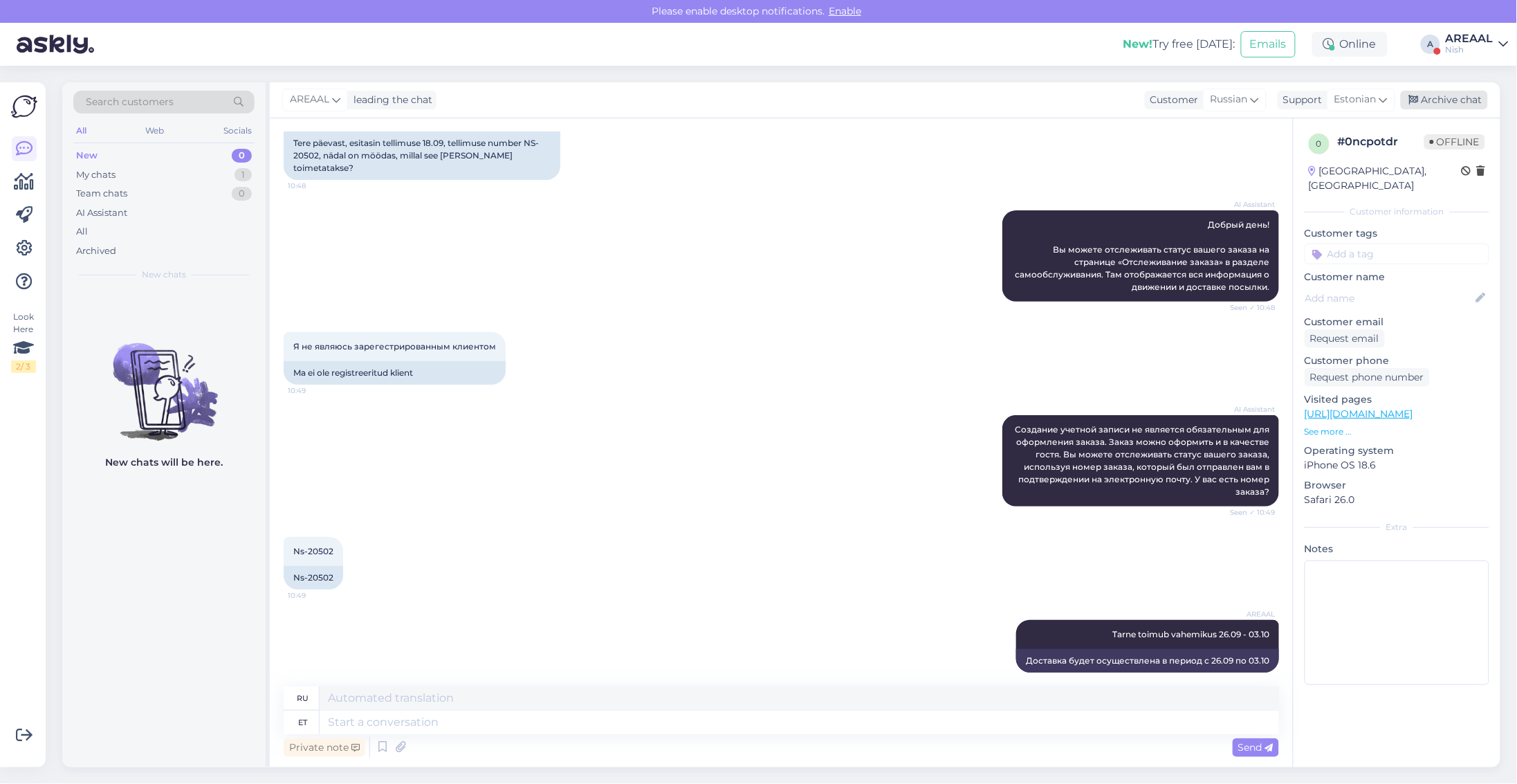
click at [1460, 105] on div "Archive chat" at bounding box center [1444, 99] width 87 height 18
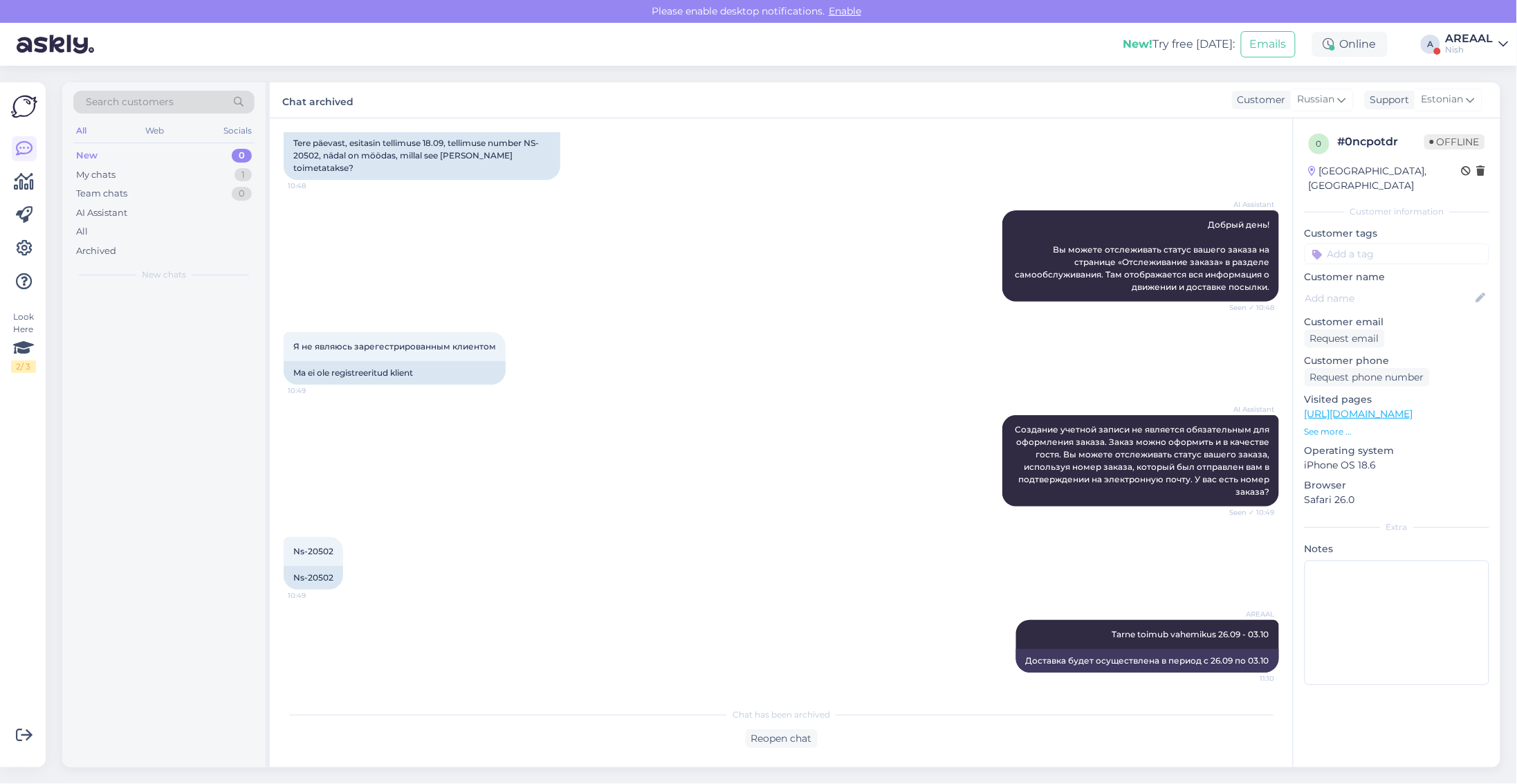
scroll to position [102, 0]
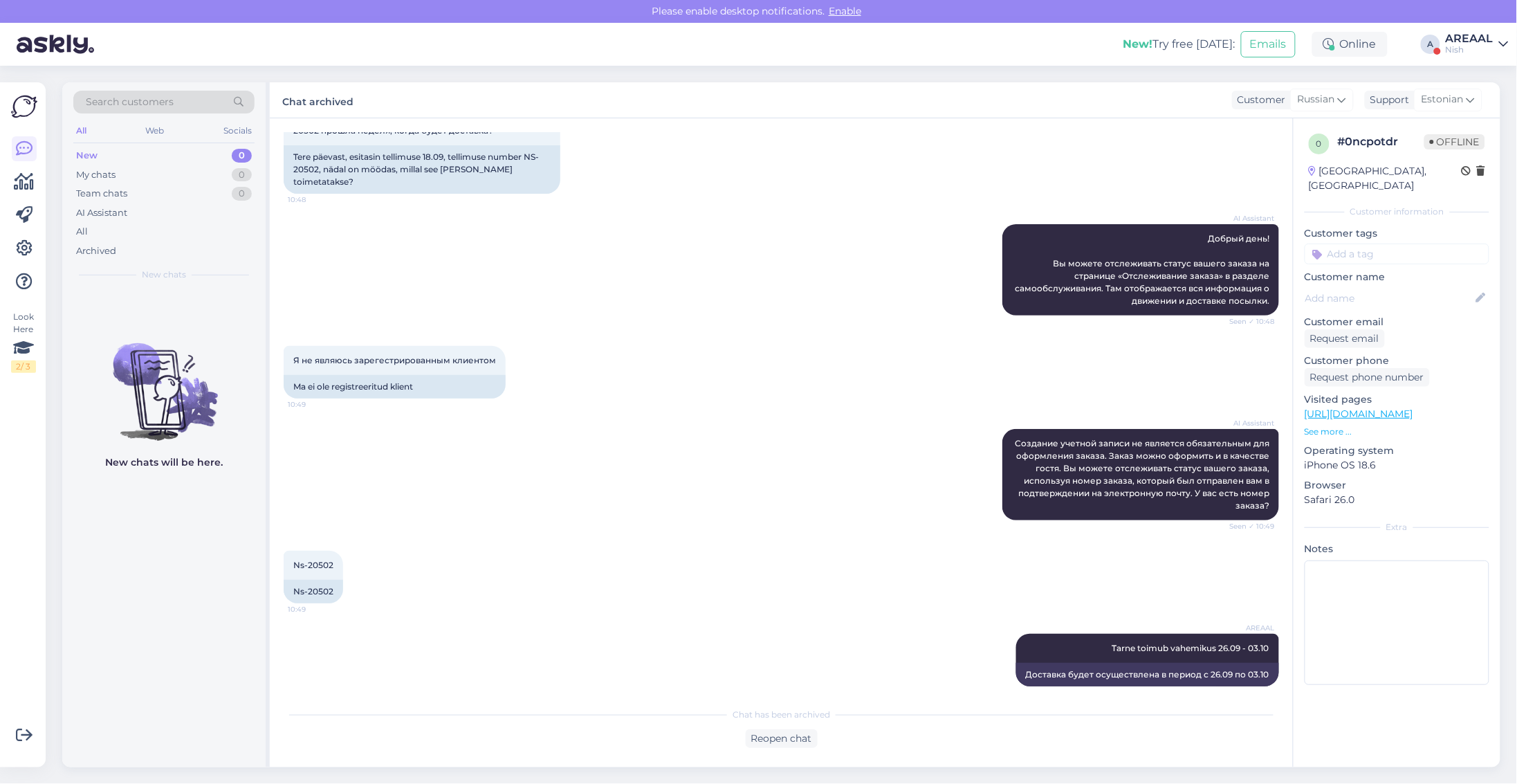
click at [1484, 23] on div "New! Try free today: Emails Online A AREAAL Nish" at bounding box center [758, 44] width 1517 height 43
click at [1484, 54] on div "Nish" at bounding box center [1470, 49] width 47 height 11
drag, startPoint x: 1484, startPoint y: 55, endPoint x: 1484, endPoint y: 75, distance: 20.0
click at [1484, 75] on button "Open" at bounding box center [1478, 77] width 39 height 21
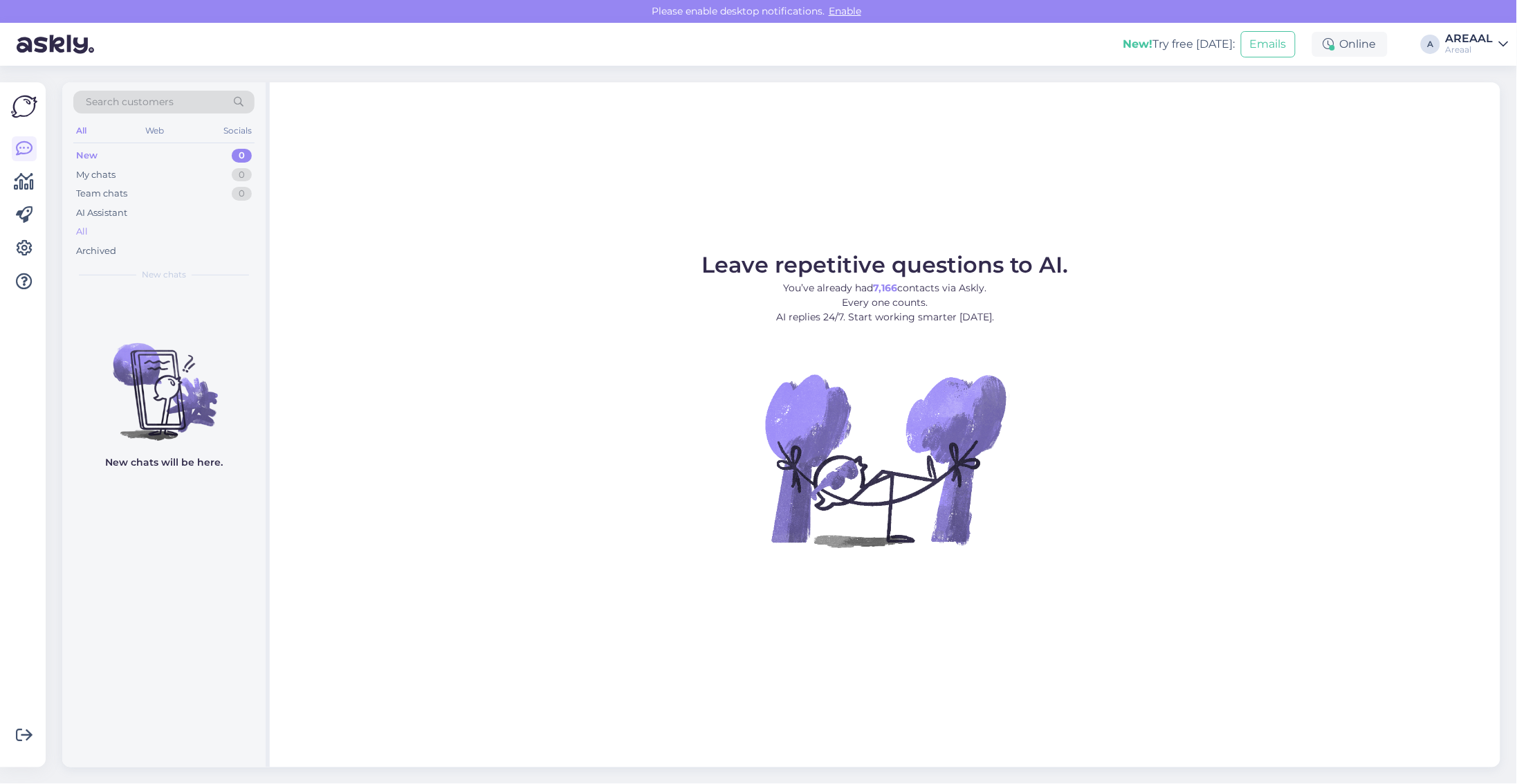
click at [150, 229] on div "All" at bounding box center [163, 232] width 181 height 19
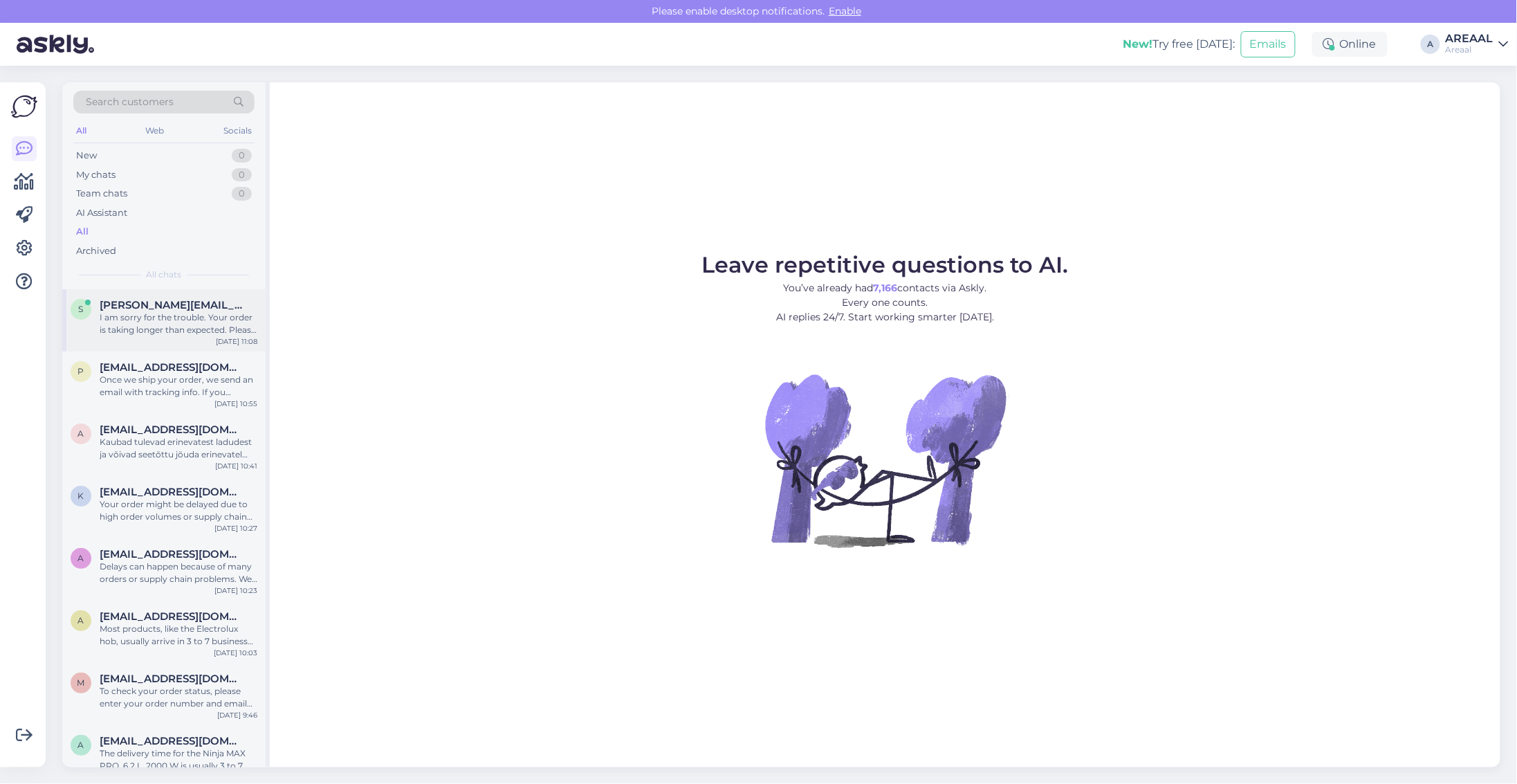
click at [175, 336] on div "I am sorry for the trouble. Your order is taking longer than expected. Please e…" at bounding box center [178, 323] width 157 height 25
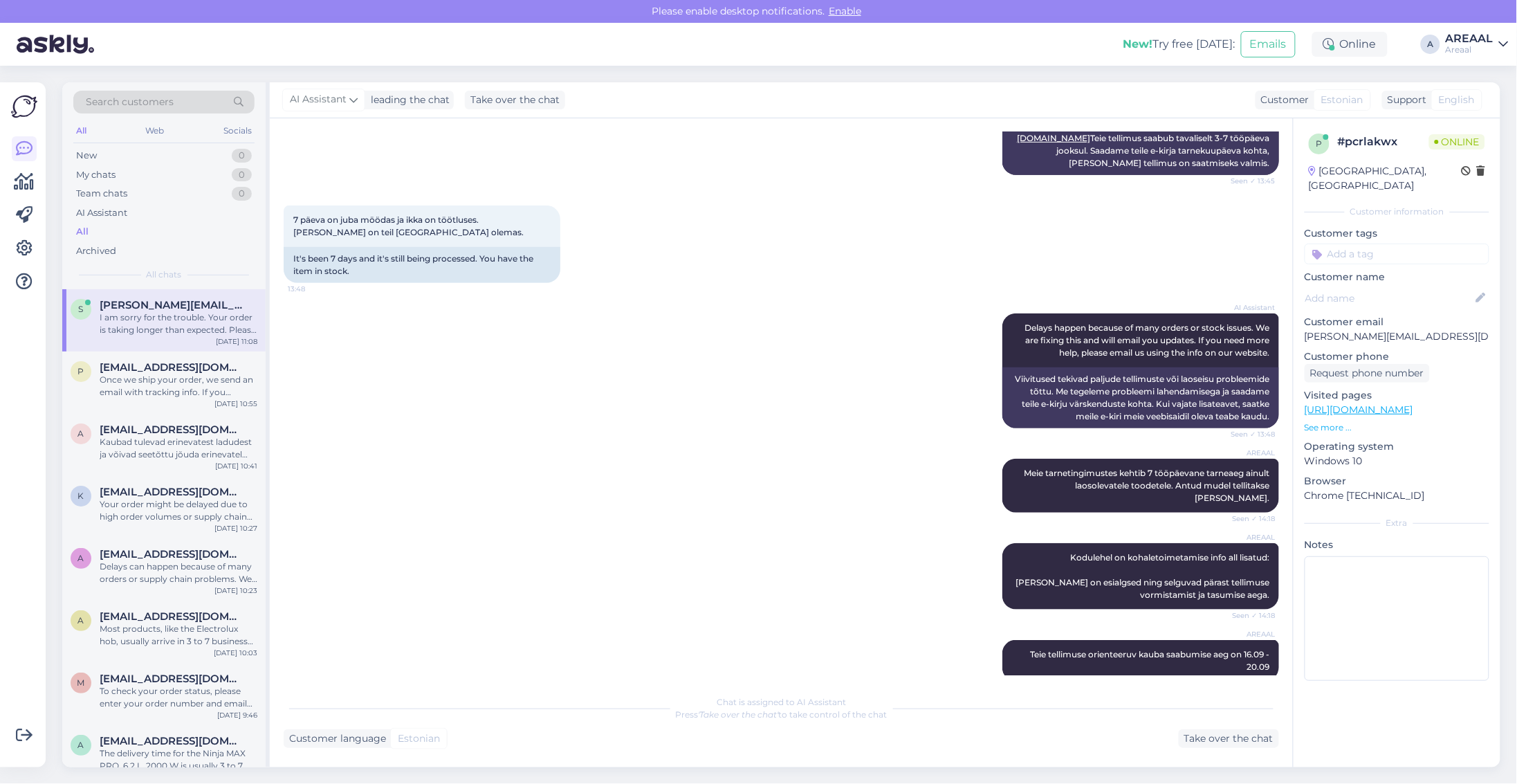
scroll to position [0, 0]
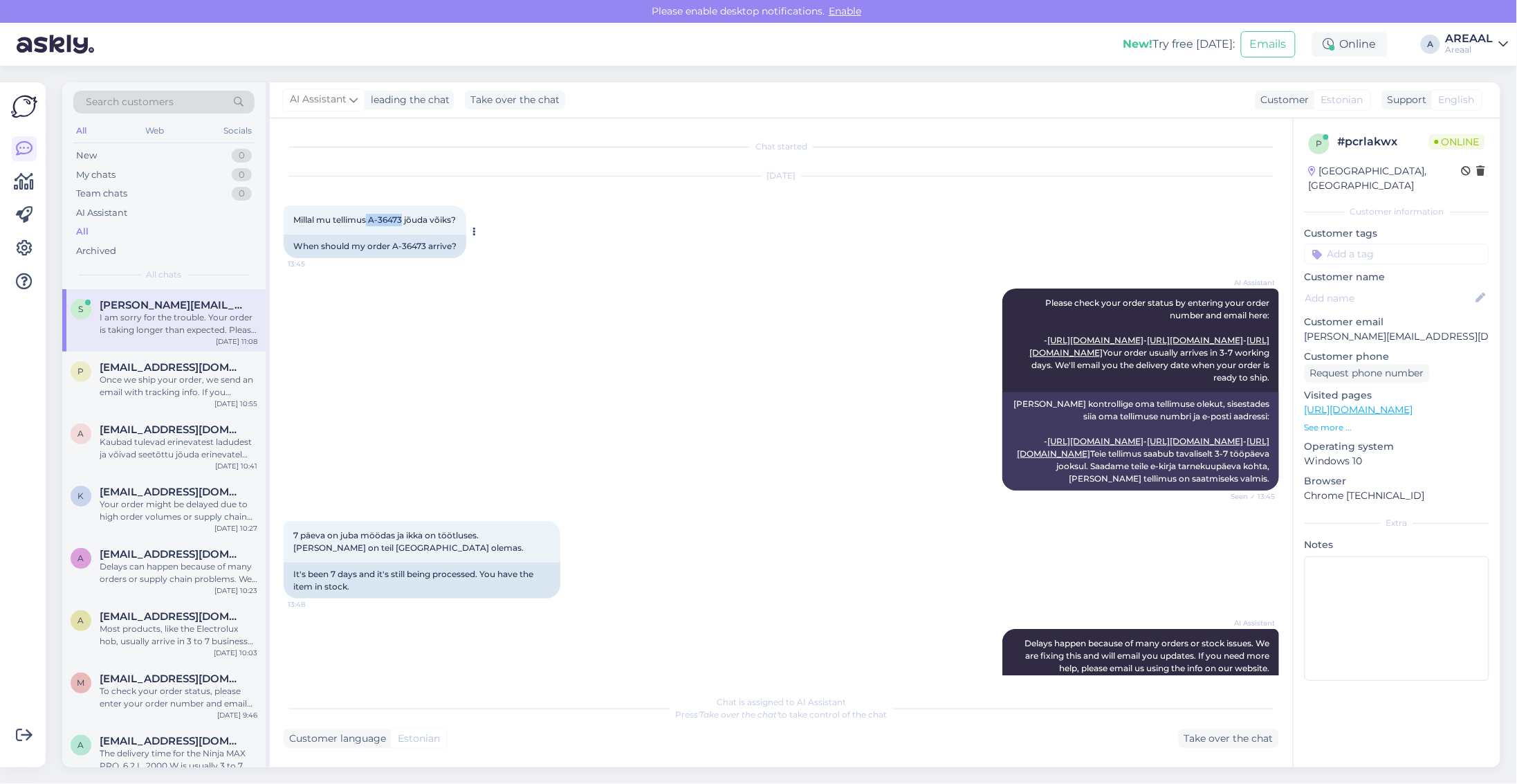
drag, startPoint x: 403, startPoint y: 216, endPoint x: 369, endPoint y: 222, distance: 34.5
click at [369, 222] on span "Millal mu tellimus A-36473 jõuda võiks?" at bounding box center [374, 220] width 163 height 11
copy span "A-36473"
click at [178, 403] on div "p pjevsejevs@gmail.com Once we ship your order, we send an email with tracking …" at bounding box center [163, 382] width 203 height 62
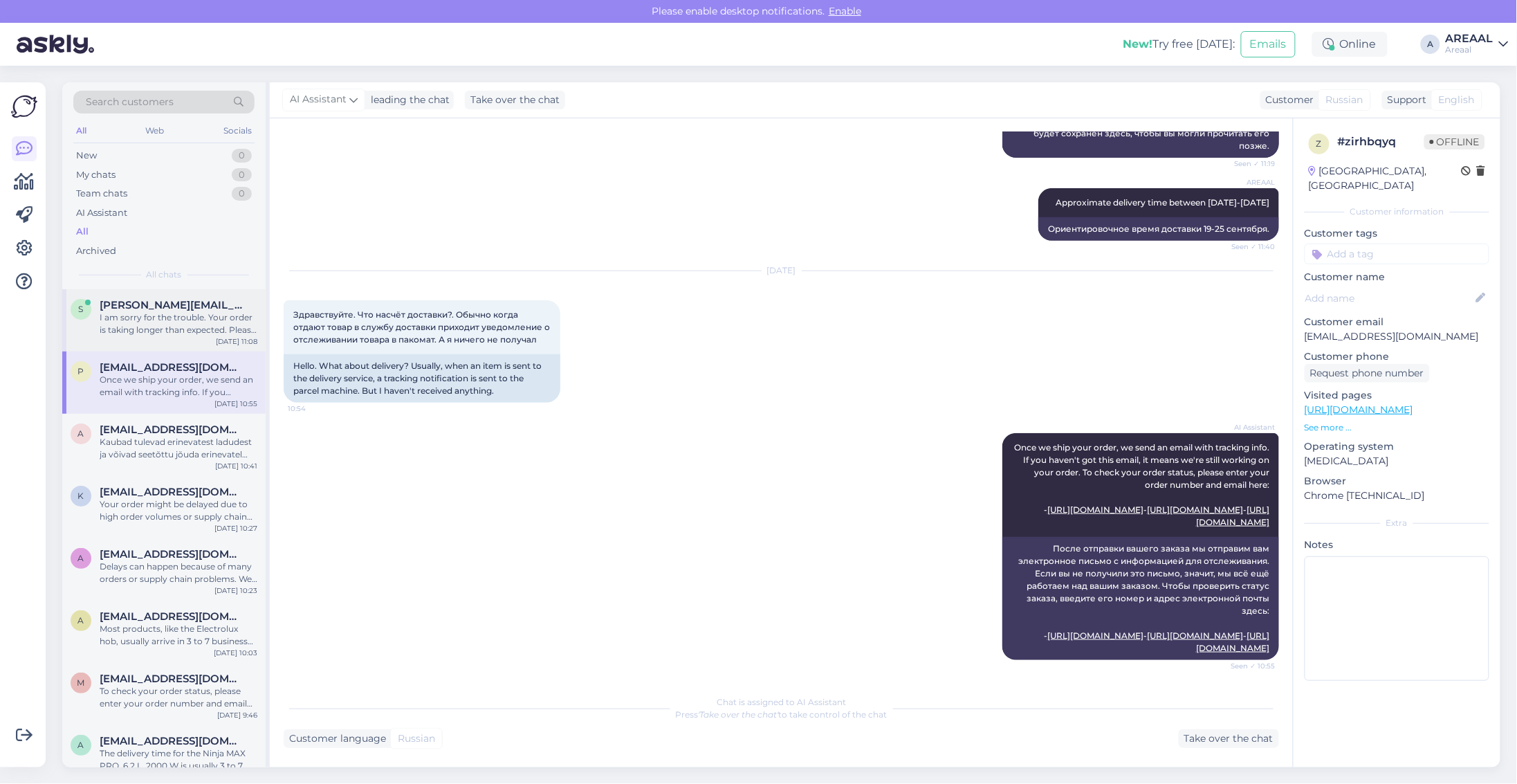
click at [173, 330] on div "I am sorry for the trouble. Your order is taking longer than expected. Please e…" at bounding box center [178, 323] width 157 height 25
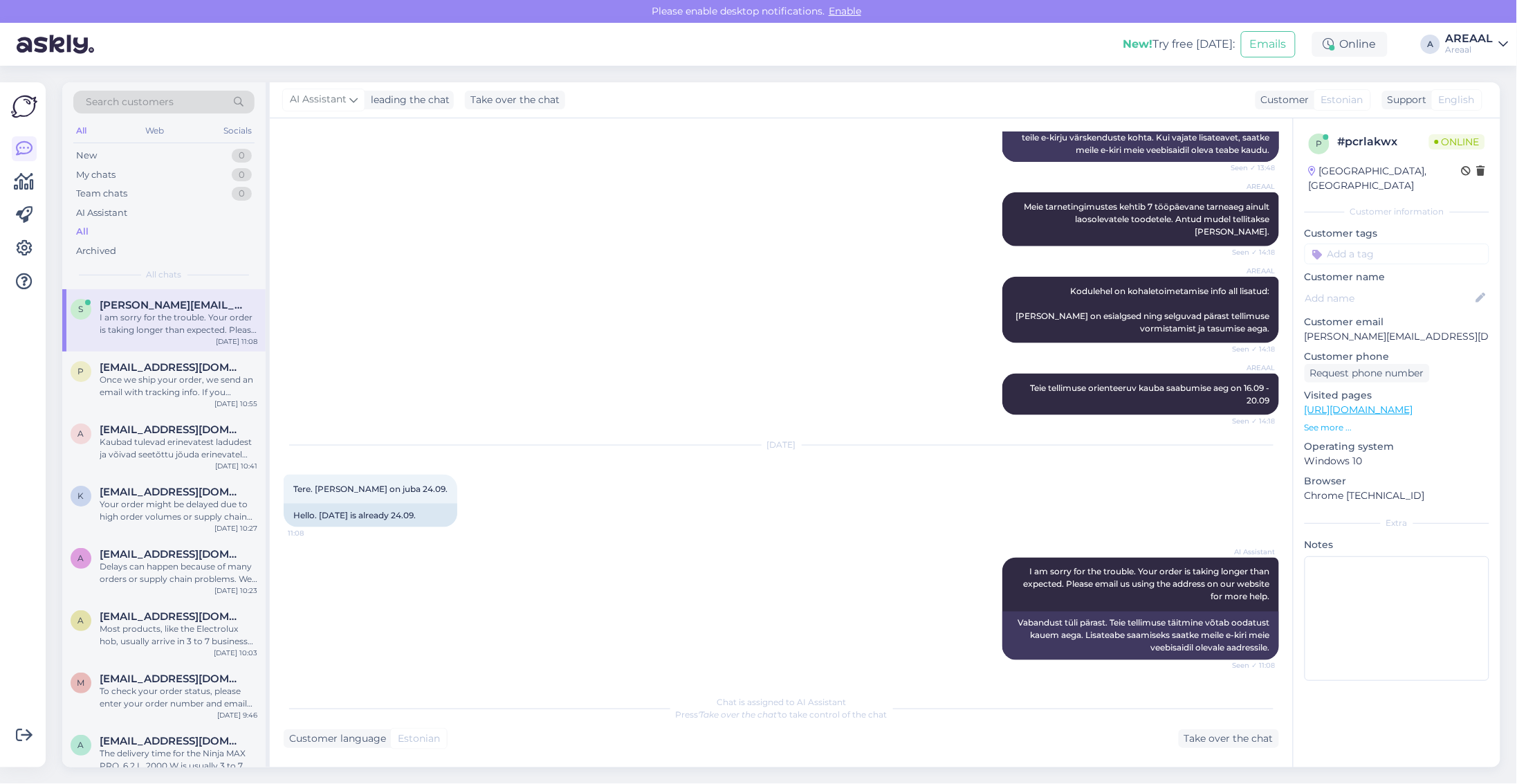
click at [1402, 722] on div "p # pcrlakwx Online Estonia, Tartu Customer information Customer tags Customer …" at bounding box center [1397, 443] width 207 height 649
click at [1463, 367] on div "Request phone number" at bounding box center [1397, 373] width 185 height 18
click at [130, 384] on div "Здравствуйте. А вы передали заказ в службу доставки?" at bounding box center [178, 386] width 157 height 25
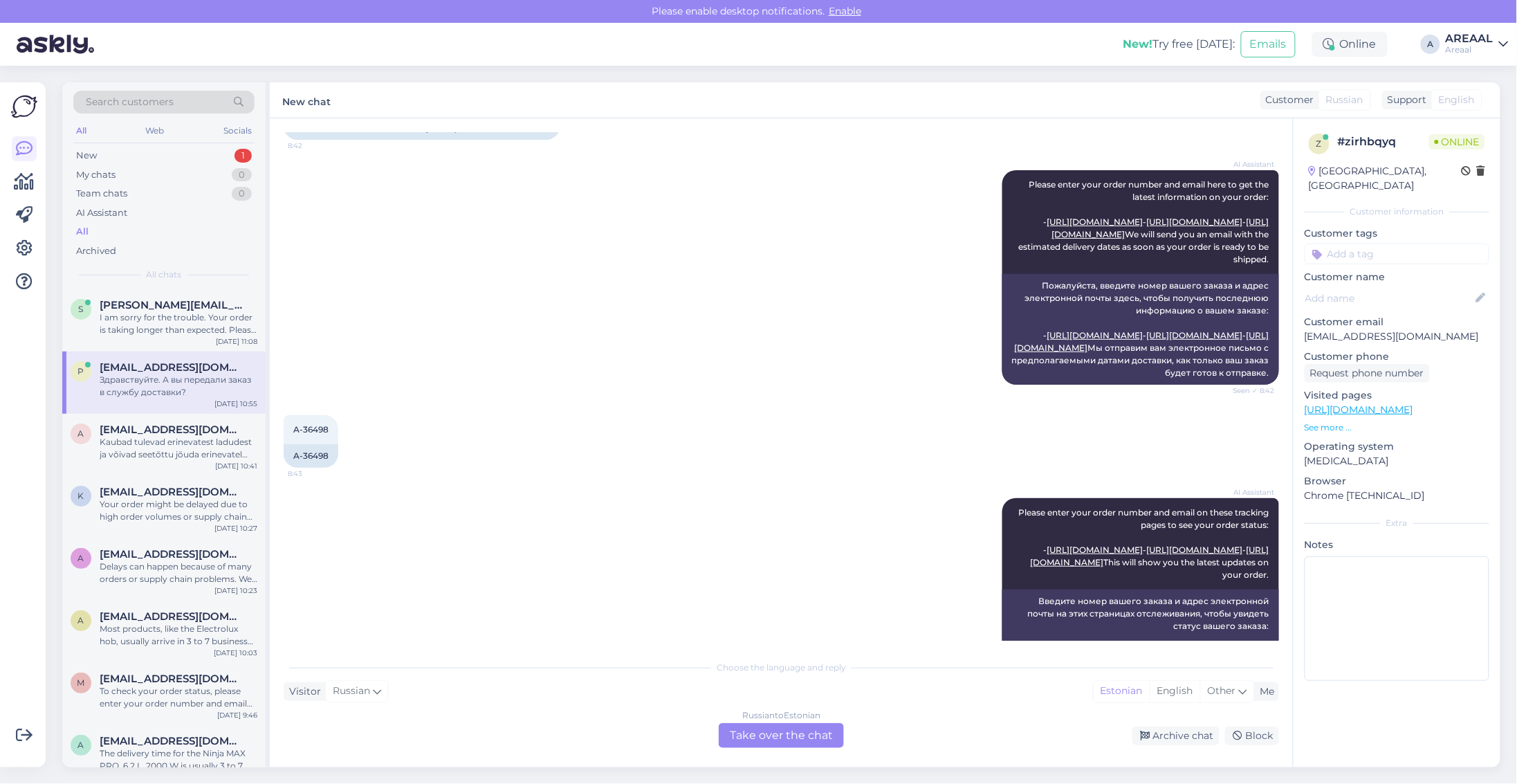
scroll to position [782, 0]
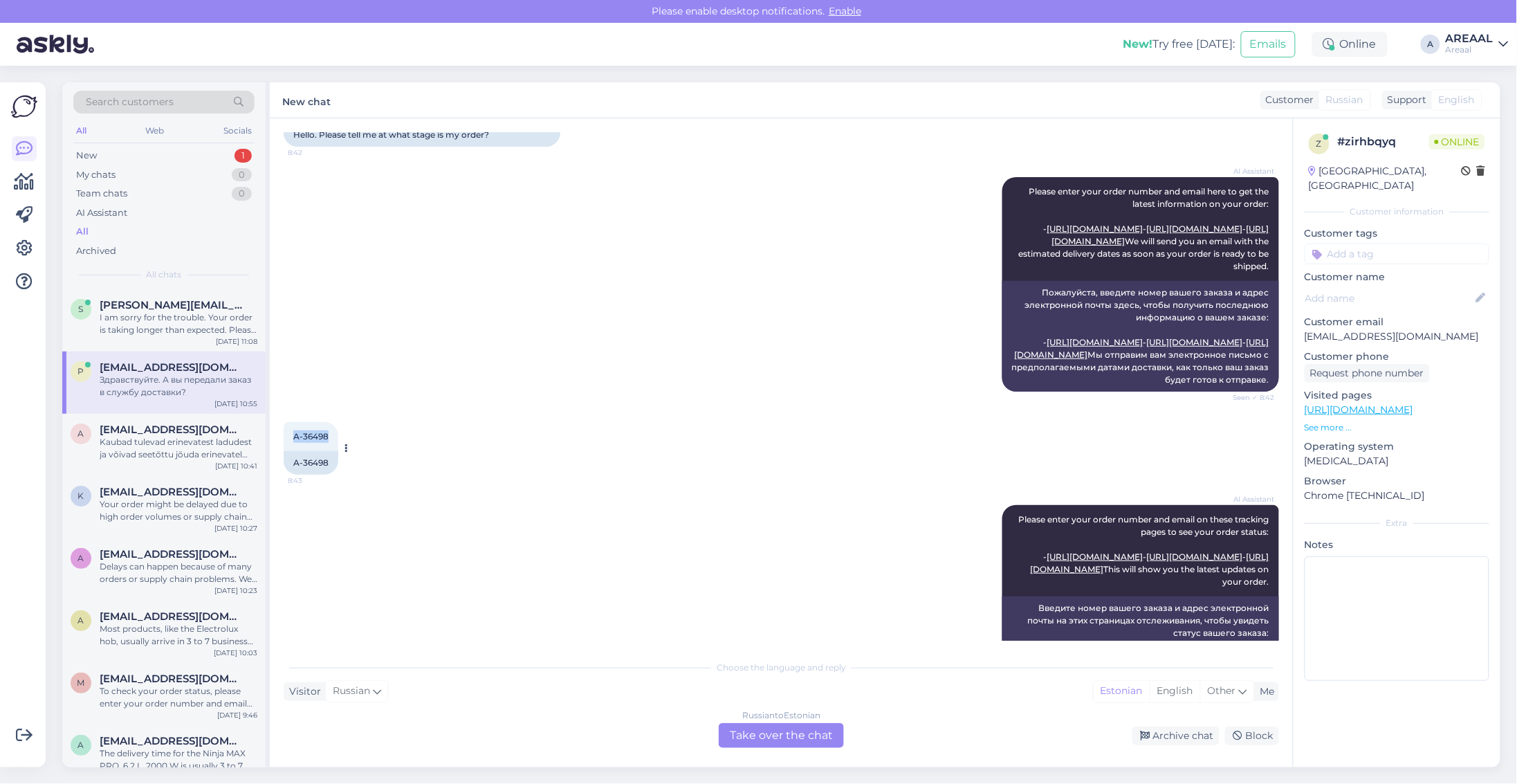
copy span "A-36498"
drag, startPoint x: 293, startPoint y: 496, endPoint x: 327, endPoint y: 500, distance: 34.2
click at [327, 441] on span "A-36498" at bounding box center [311, 436] width 35 height 11
click at [786, 737] on div "Russian to Estonian Take over the chat" at bounding box center [781, 736] width 125 height 25
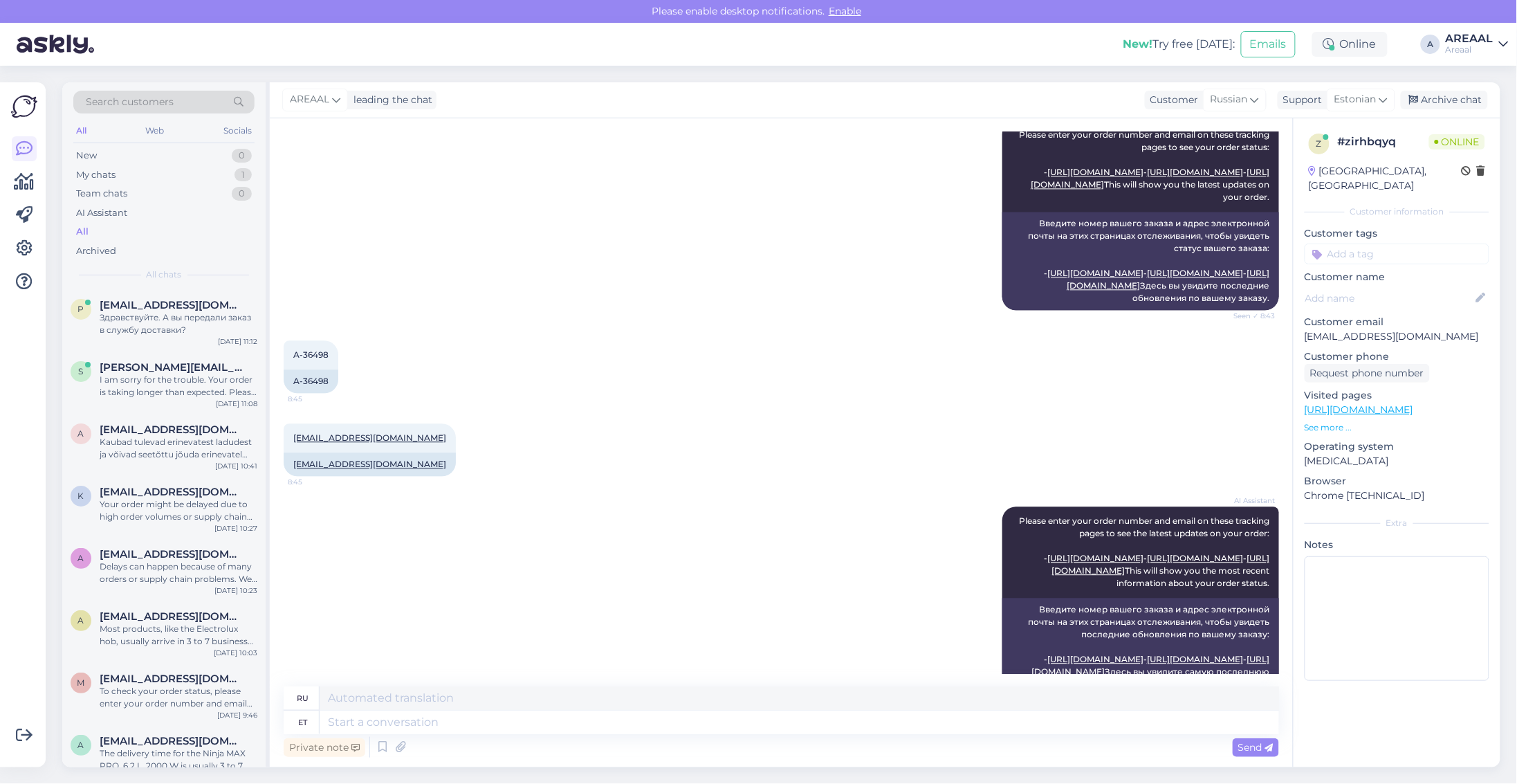
scroll to position [2738, 0]
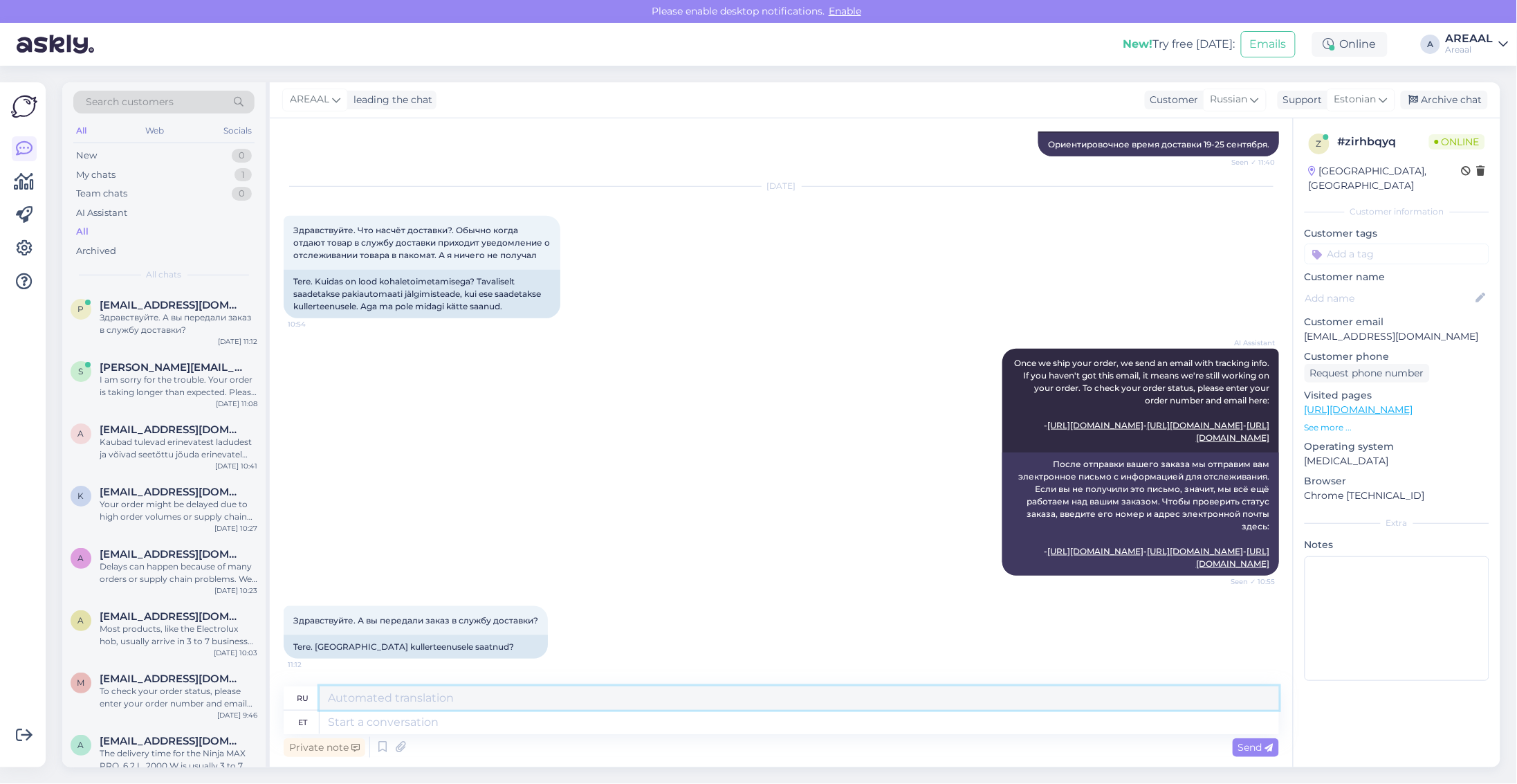
click at [535, 701] on textarea at bounding box center [800, 698] width 960 height 24
click at [541, 716] on textarea at bounding box center [800, 722] width 960 height 24
click at [1381, 101] on icon at bounding box center [1383, 99] width 8 height 15
type input "eng"
click at [1335, 161] on link "English" at bounding box center [1336, 161] width 152 height 22
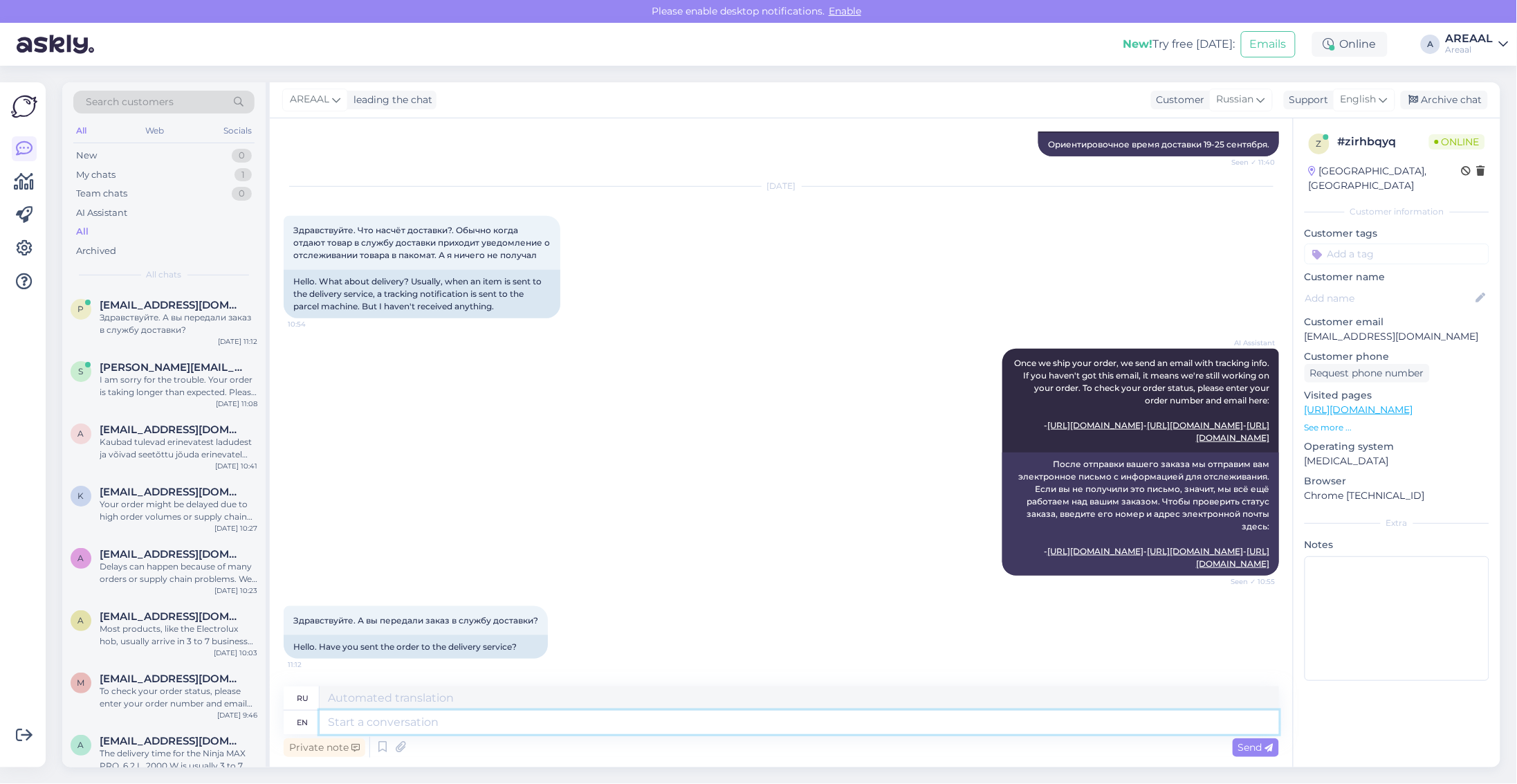
click at [717, 721] on textarea at bounding box center [800, 722] width 960 height 24
type textarea "We a"
type textarea "Мы"
type textarea "We are waiting fo"
type textarea "Мы ждем"
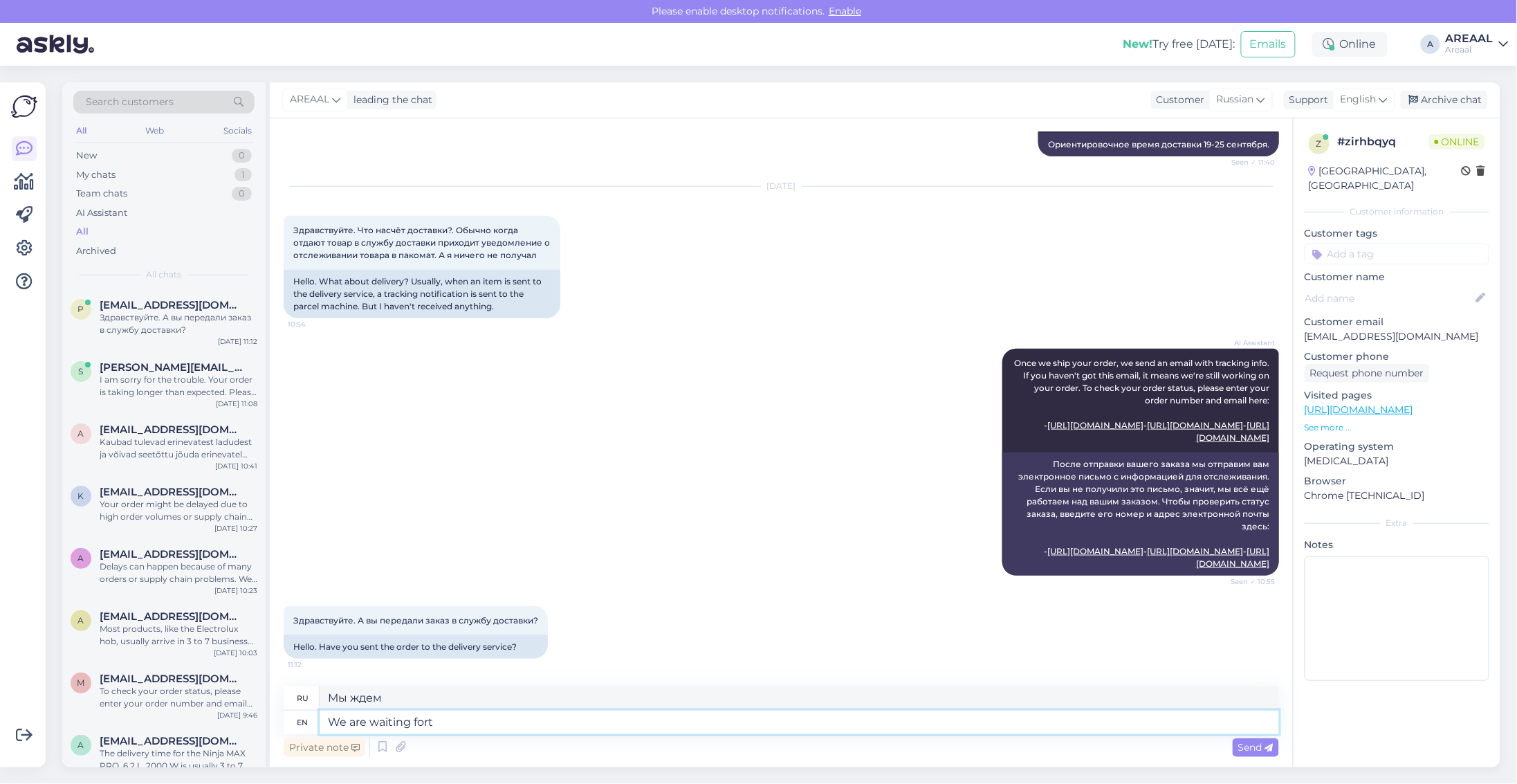
type textarea "We are waiting fort h"
type textarea "Мы ждем форт"
type textarea "We are waiting fort h"
type textarea "Мы ждем час"
type textarea "We are waiting fort"
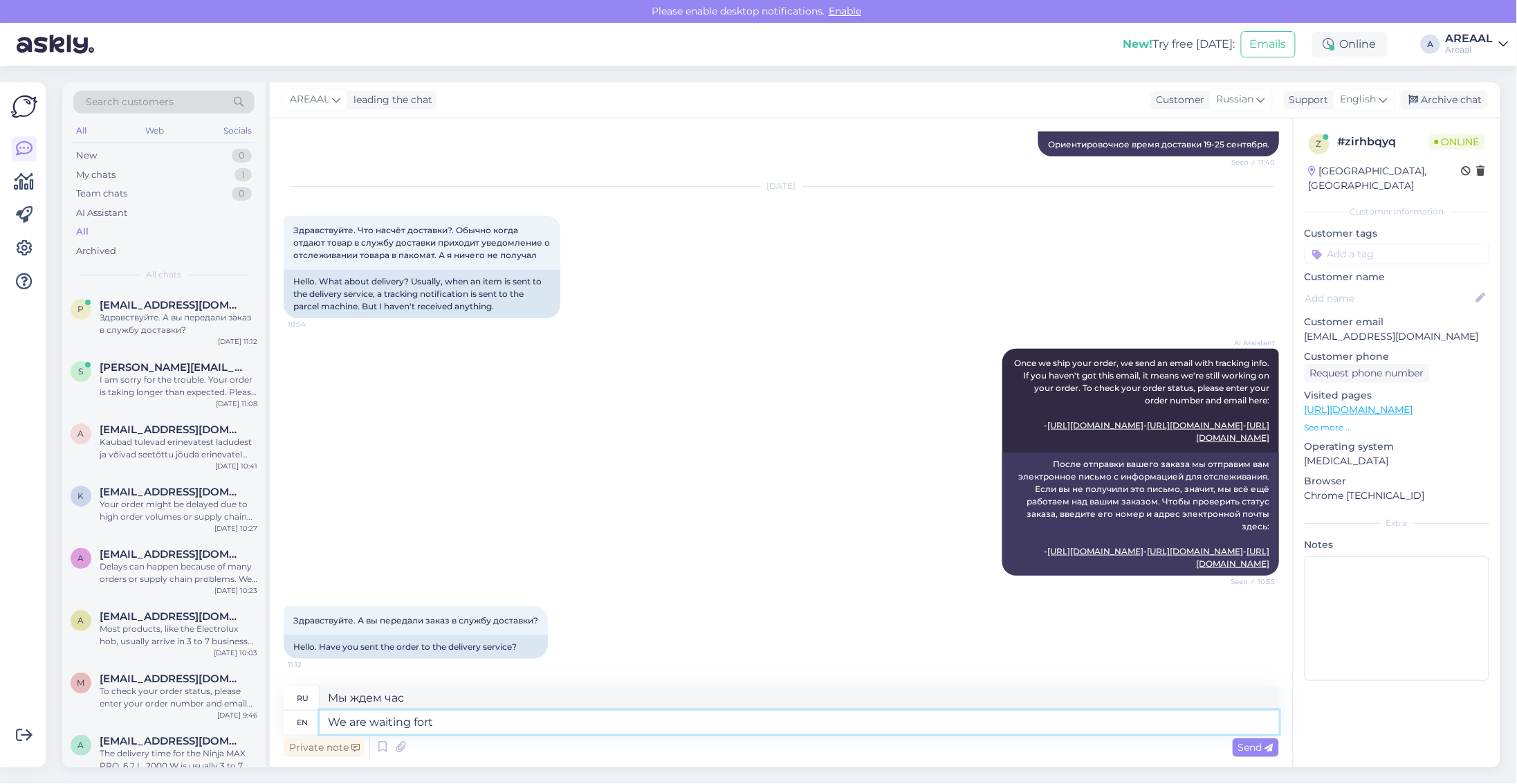
type textarea "Мы ждем форт"
type textarea "We are waiting for ht"
type textarea "Мы ждем"
type textarea "We are waiting for hte"
type textarea "Мы ждем вас."
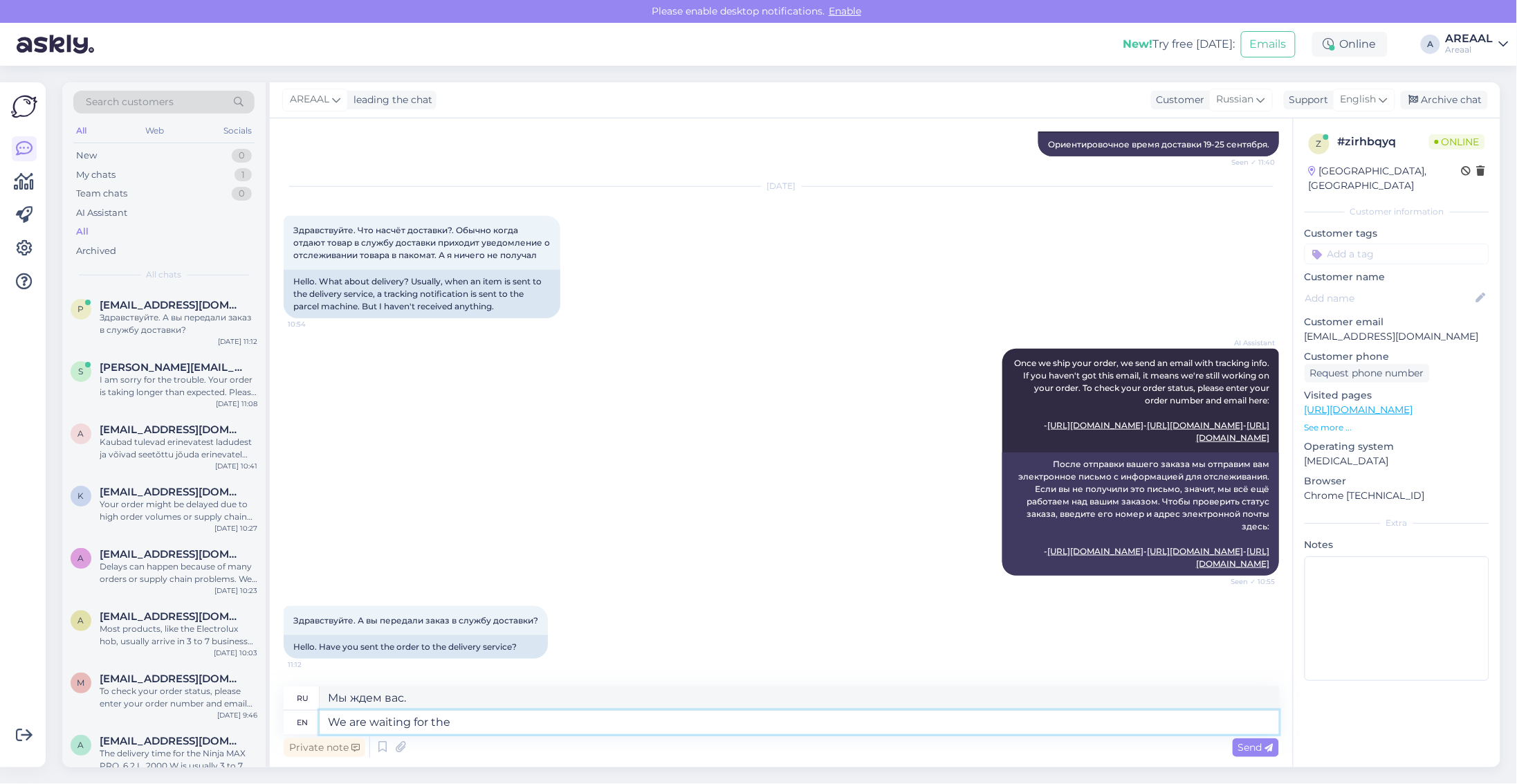
type textarea "We are waiting for the p"
type textarea "Мы ждем"
type textarea "We are waiting for the produict"
type textarea "Мы ждем продукт"
type textarea "We are waiting for the product to ar"
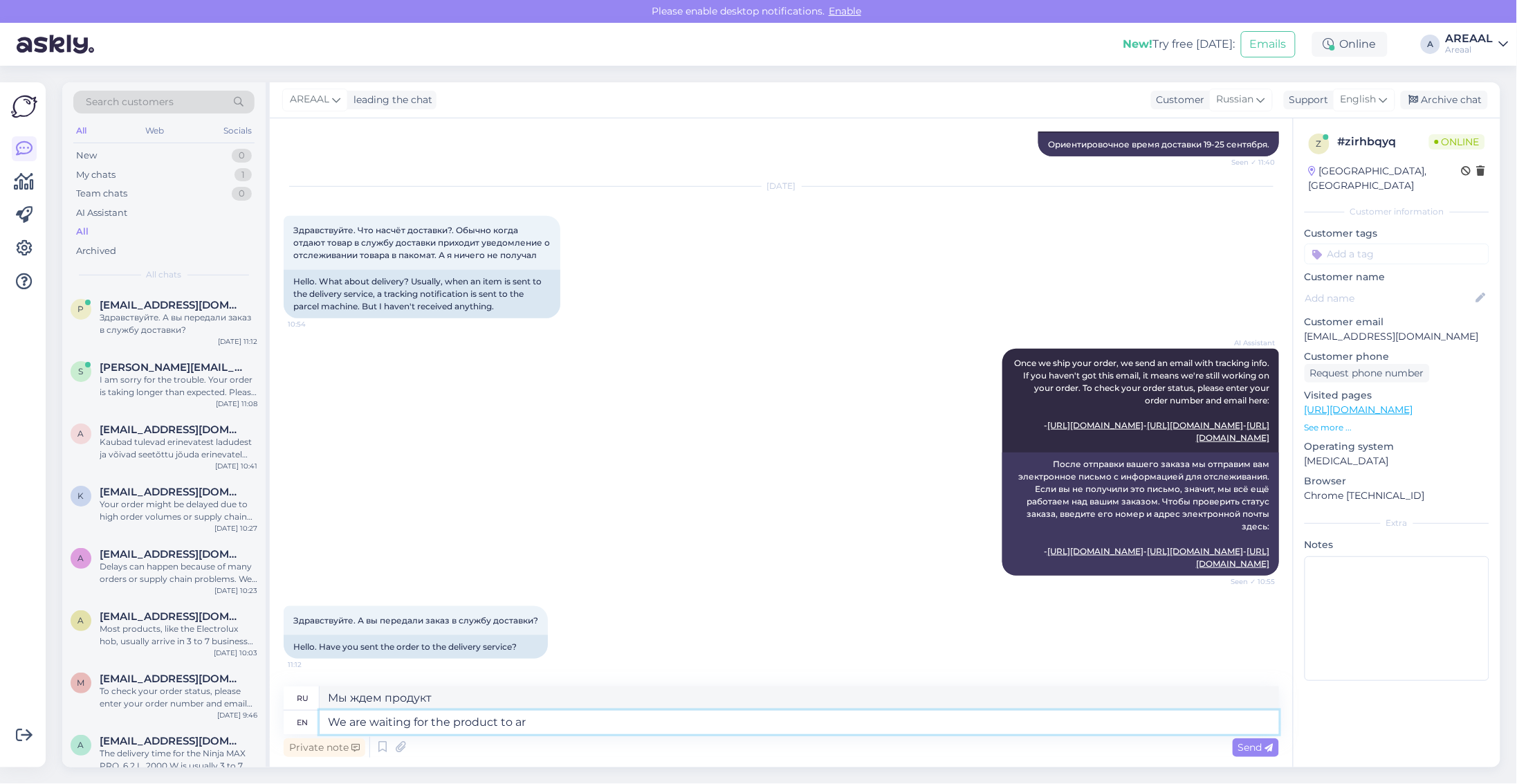
type textarea "Мы ждем, когда продукт будет готов."
type textarea "We are waiting for the product to arrive in"
type textarea "Мы ждем прибытия товара"
type textarea "We are waiting for the product to arrive in warehouse an"
type textarea "Мы ждем прибытия товара на склад."
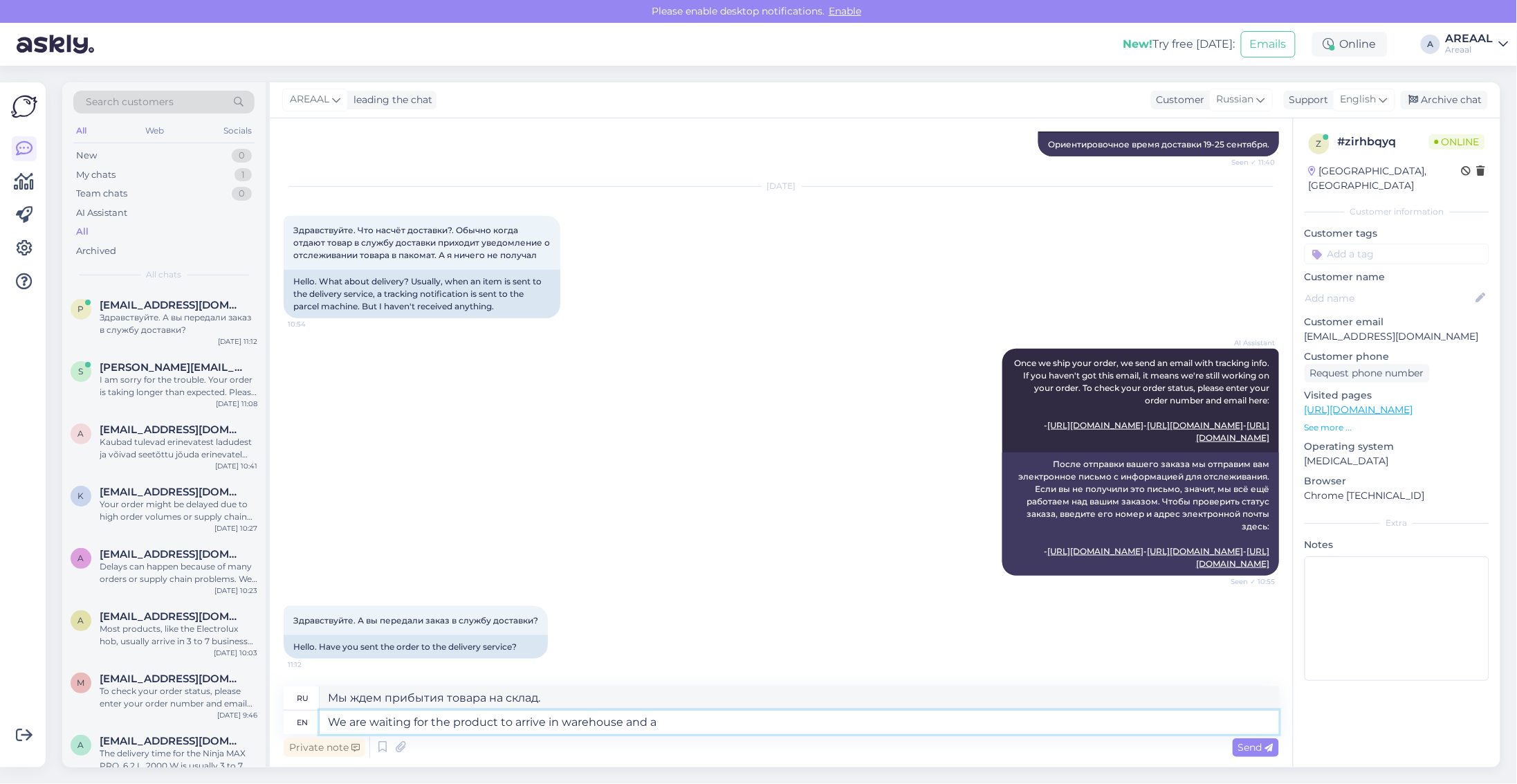
type textarea "We are waiting for the product to arrive in warehouse and af"
type textarea "Мы ждем, когда товар прибудет на склад и"
type textarea "We are waiting for the product to arrive in warehouse and after that"
type textarea "Мы ждем, когда товар поступит на склад и после"
type textarea "We are waiting for the product to arrive in warehouse and after that th"
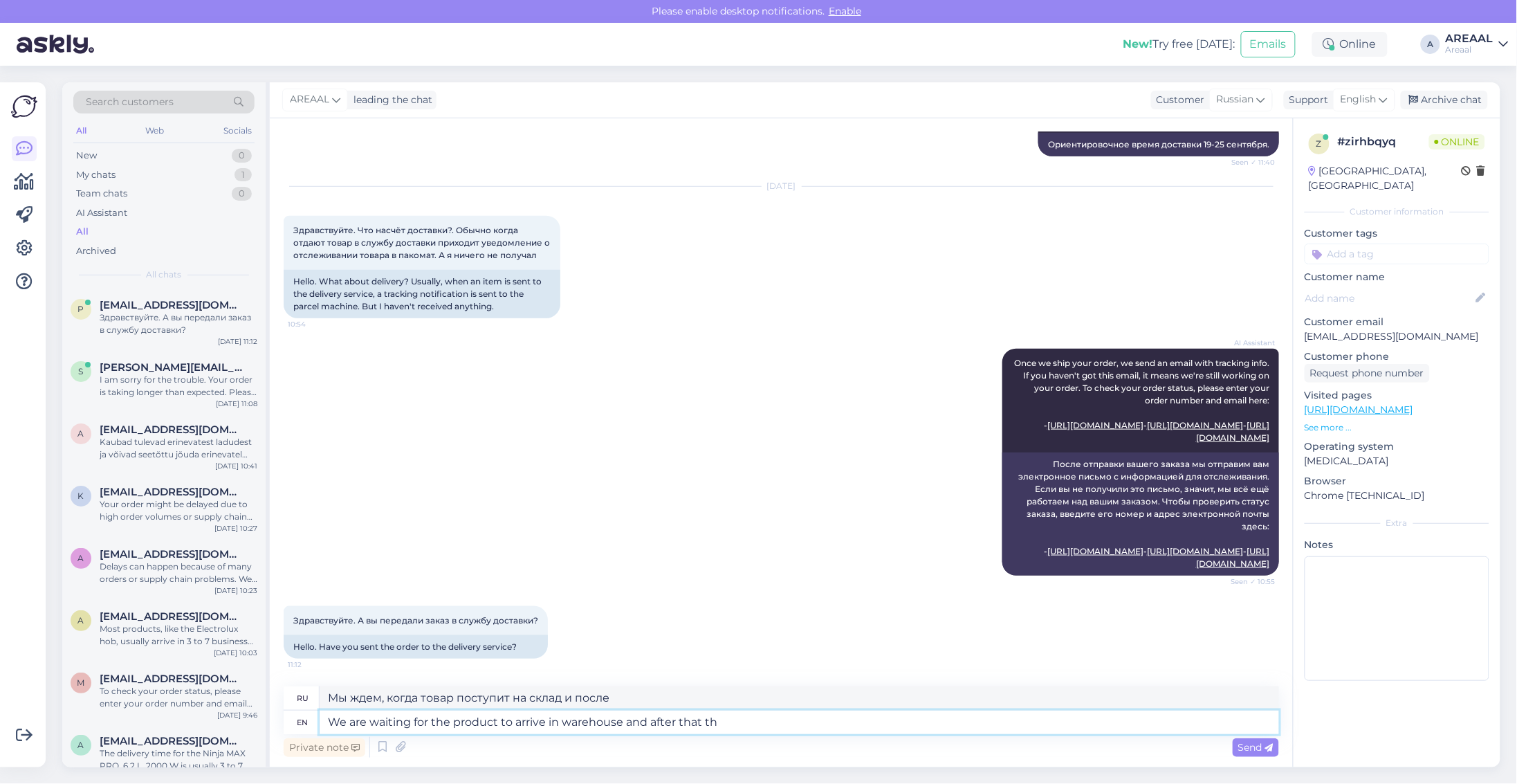
type textarea "Мы ждем, когда товар поступит на склад, и после этого"
type textarea "We are waiting for the product to arrive in warehouse and after that the order …"
type textarea "Мы ждем, когда товар поступит на склад, и после этого заказ будет готов."
type textarea "We are waiting for the product to arrive in warehouse and after that the order …"
type textarea "Мы ждем, когда товар поступит на склад, и после этого заказ будет"
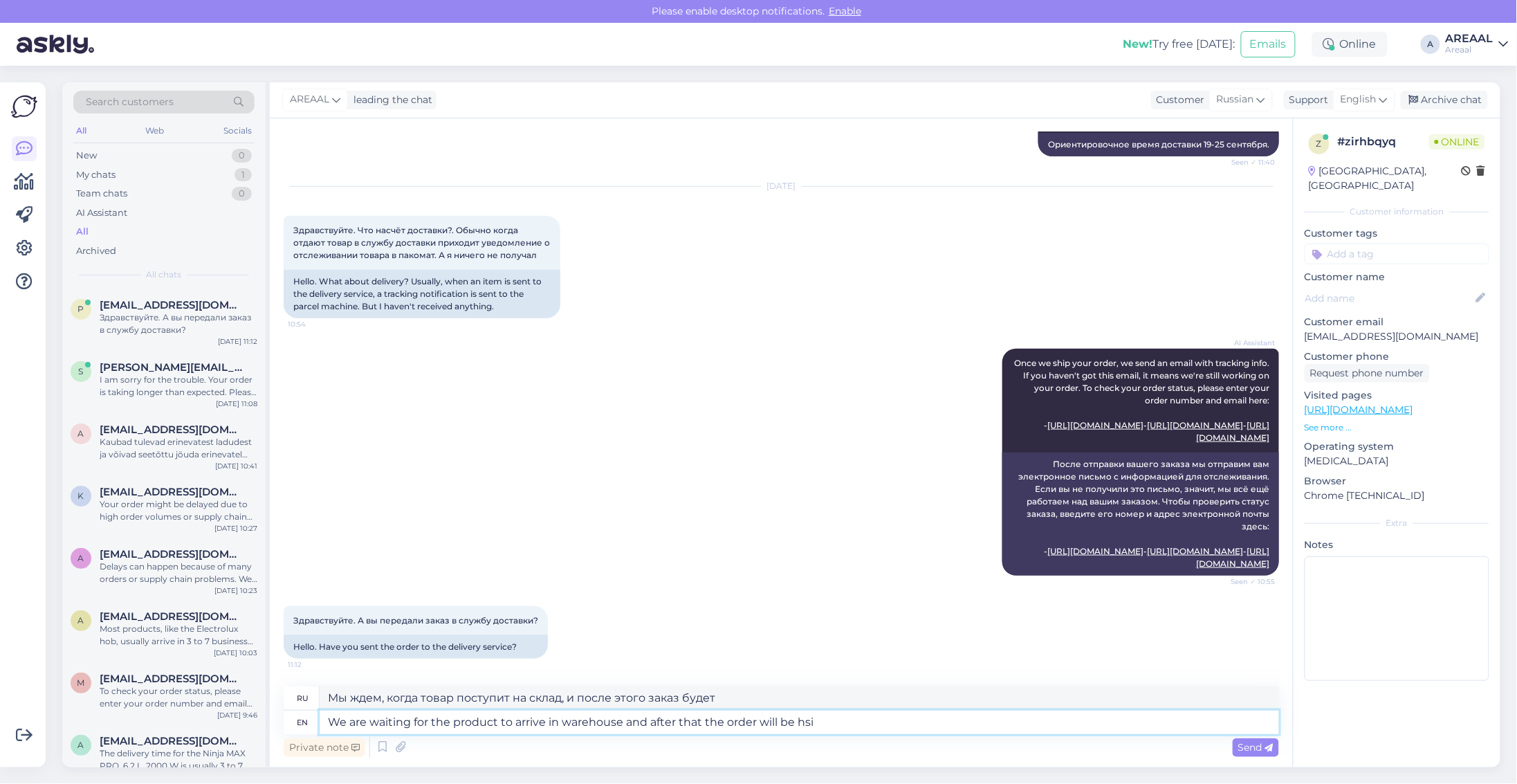
type textarea "We are waiting for the product to arrive in warehouse and after that the order …"
type textarea "Мы ждем поступления товара на склад, после чего заказ будет оформлен."
type textarea "We are waiting for the product to arrive in warehouse and after that the order …"
type textarea "Мы ждем прибытия товара на склад, после чего заказ будет отправлен."
type textarea "We are waiting for the product to arrive in warehouse and after that the order …"
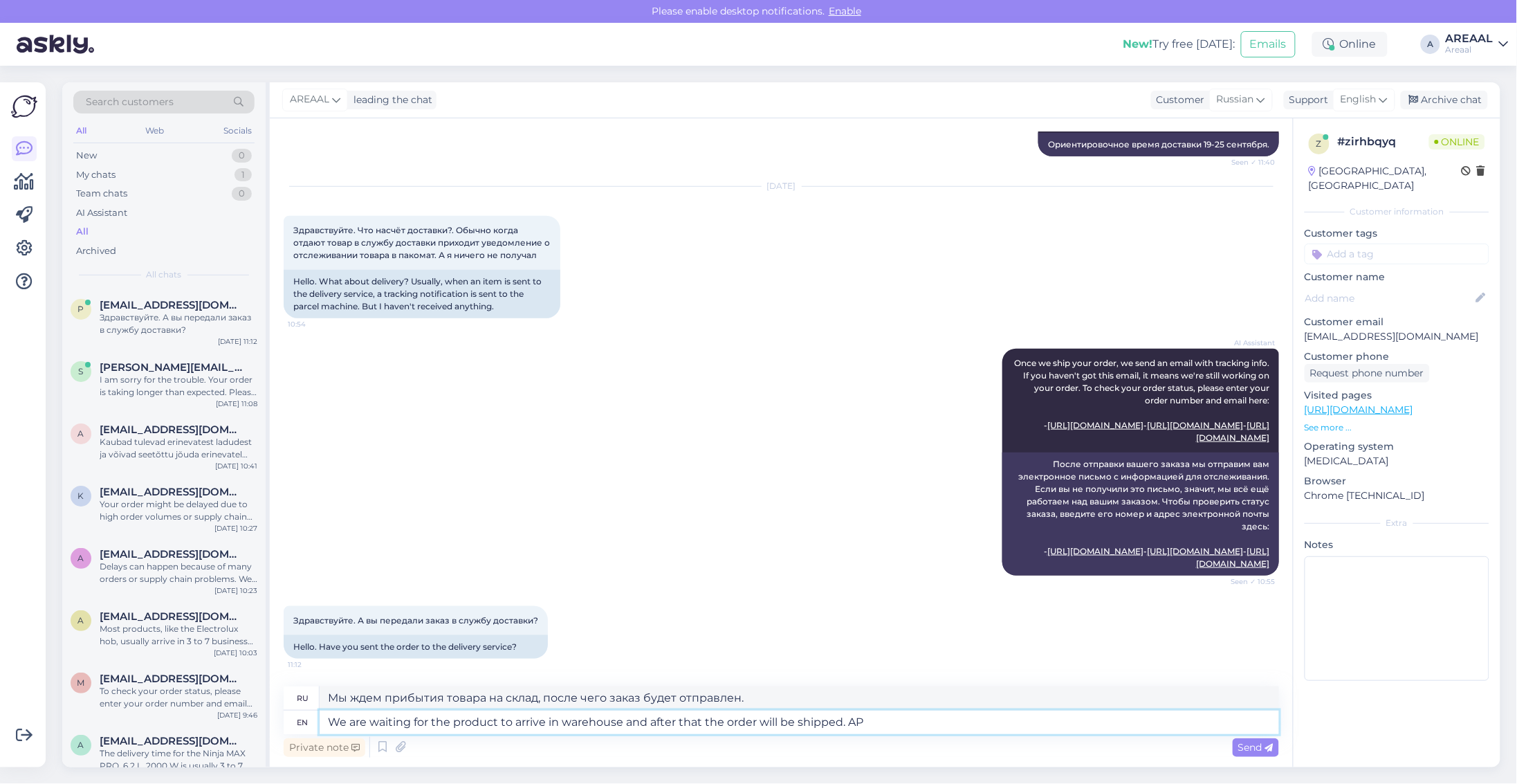
type textarea "Мы ждем поступления товара на склад, после чего заказ будет отправлен."
type textarea "We are waiting for the product to arrive in warehouse and after that the order …"
type textarea "Мы ожидаем прибытия товара на склад, после чего заказ будет отправлен. Ориентир…"
type textarea "We are waiting for the product to arrive in warehouse and after that the order …"
type textarea "Мы ожидаем поступления товара на склад, после чего заказ будет отправлен. Ориен…"
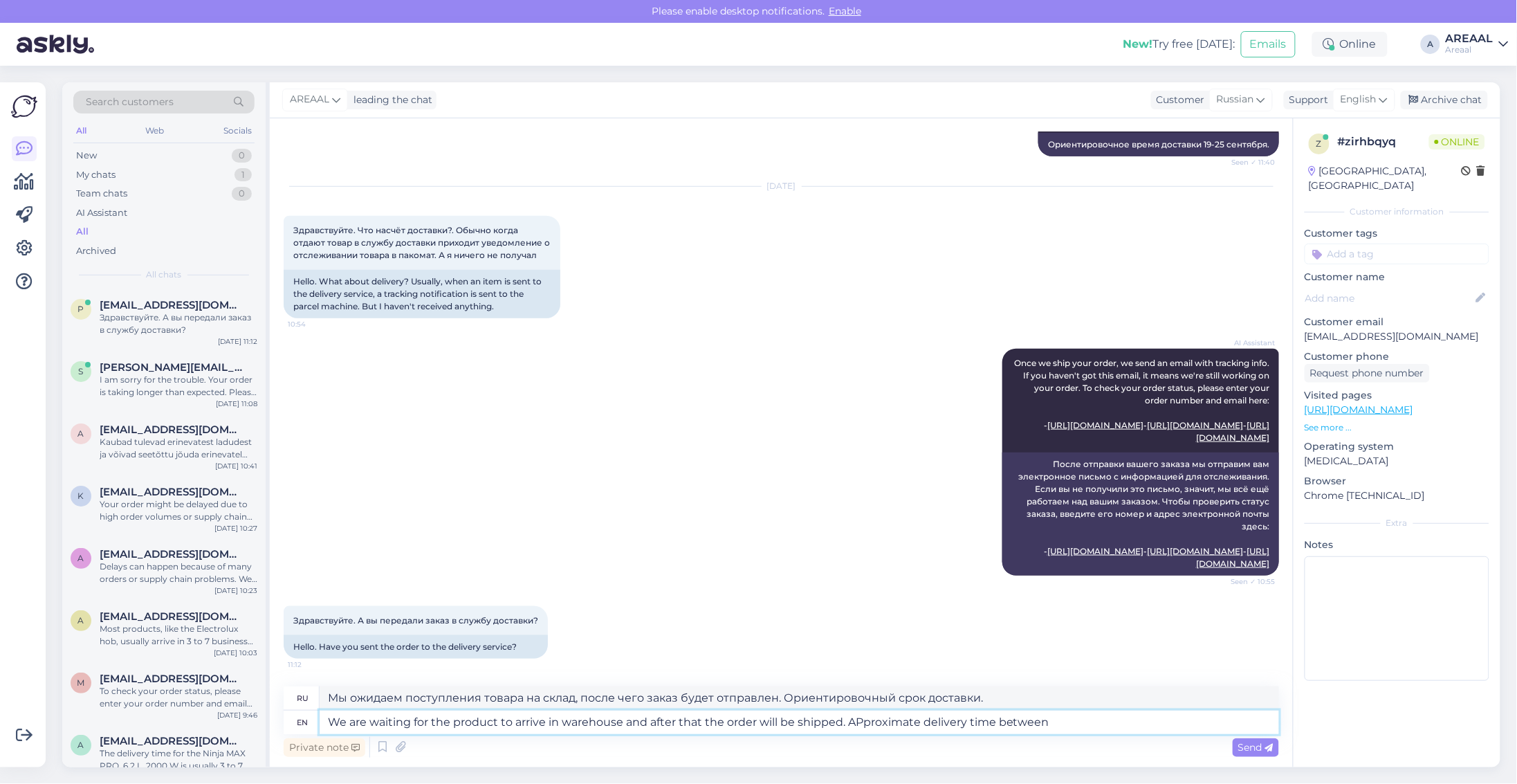
type textarea "We are waiting for the product to arrive in warehouse and after that the order …"
type textarea "Мы ожидаем прибытия товара на склад, после чего заказ будет отправлен. Ориентир…"
type textarea "We are waiting for the product to arrive in warehouse and after that the order …"
type textarea "Мы ожидаем поступления товара на склад, после чего заказ будет отправлен. Ориен…"
type textarea "We are waiting for the product to arrive in warehouse and after that the order …"
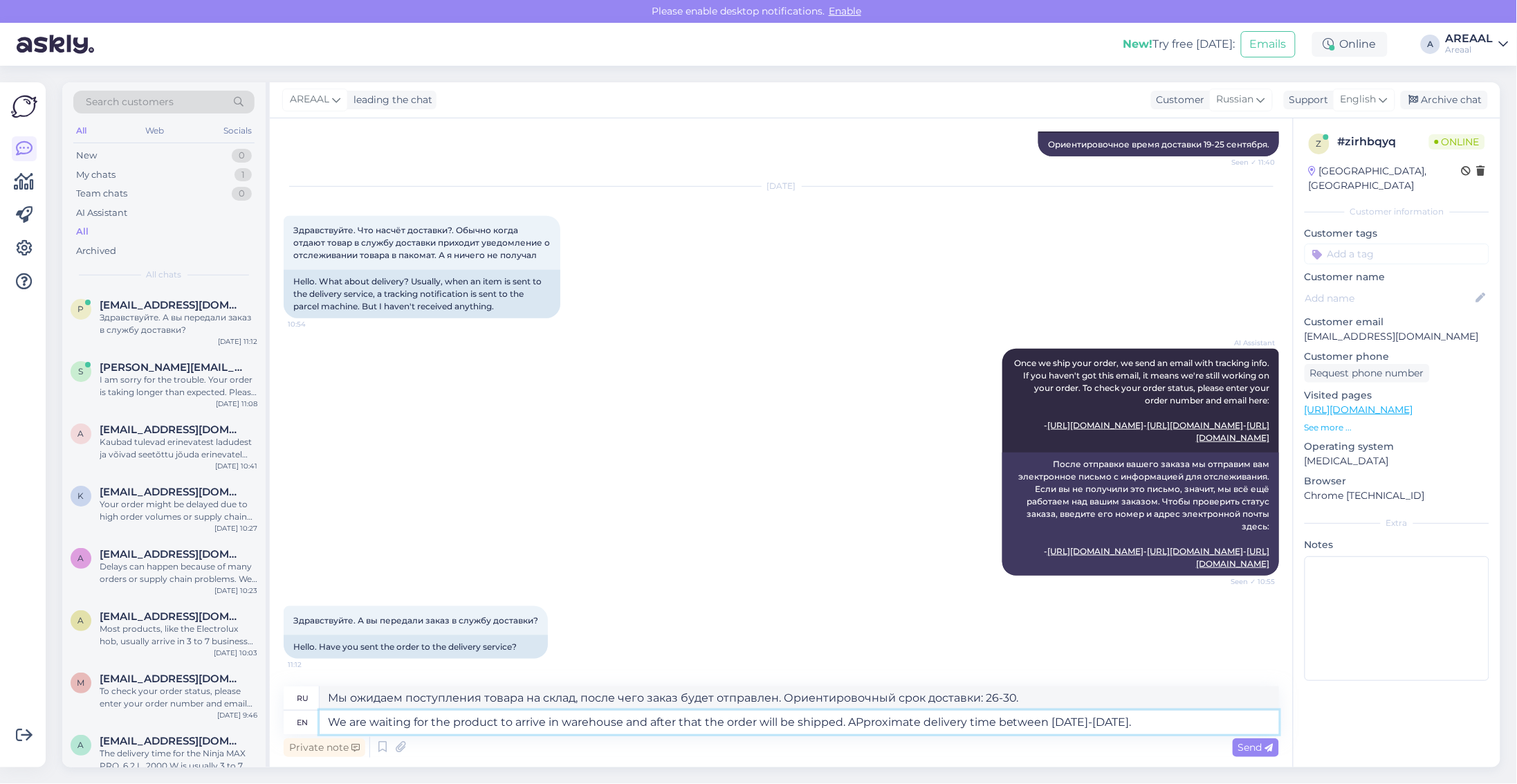
type textarea "Мы ожидаем поступления товара на склад, после чего заказ будет отправлен. Ориен…"
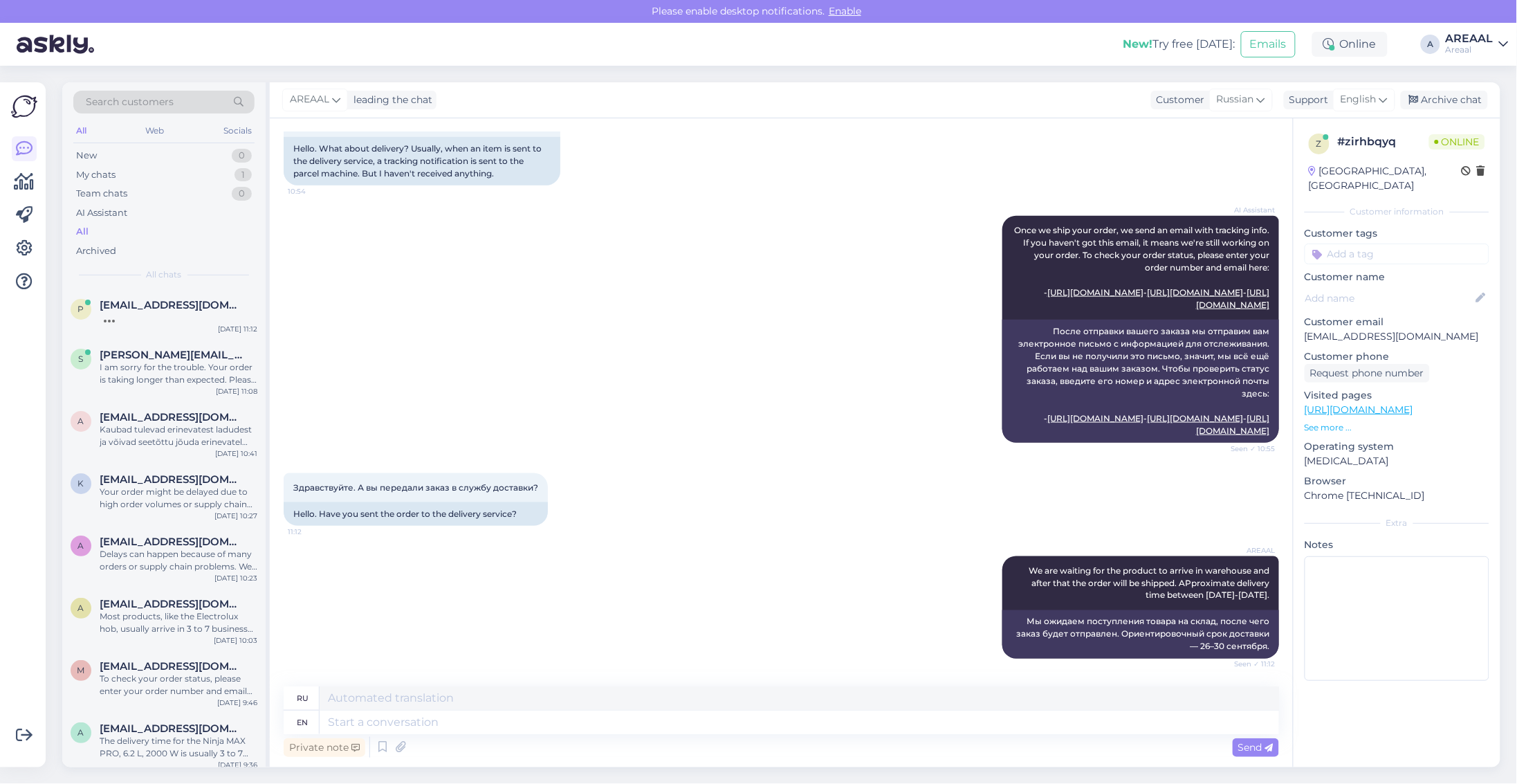
scroll to position [3003, 0]
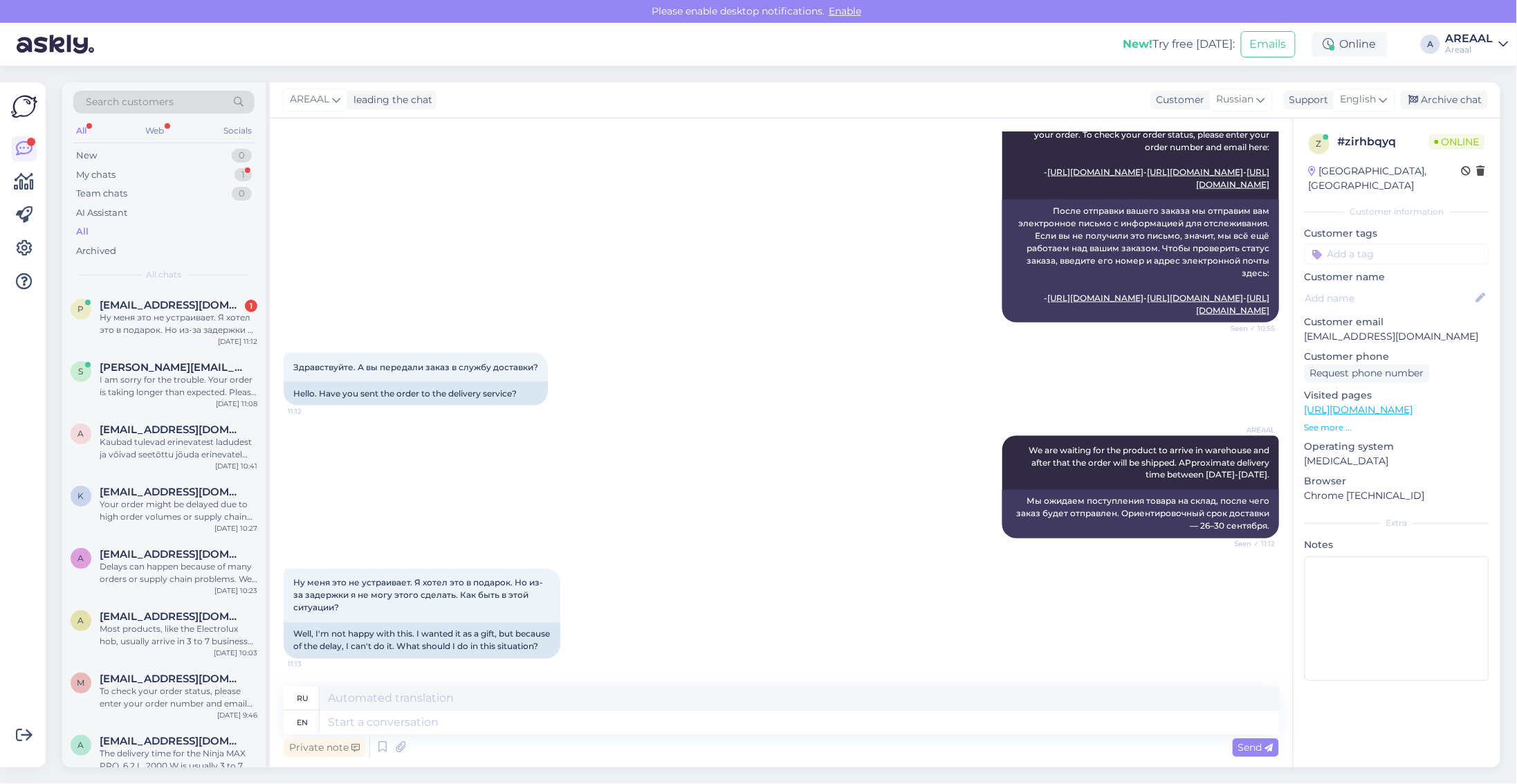
click at [1350, 714] on div "z # zirhbqyq Online Latvia, Riga Customer information Customer tags Customer na…" at bounding box center [1397, 443] width 207 height 649
click at [535, 722] on textarea at bounding box center [800, 722] width 960 height 24
type textarea "If tyhi"
type textarea "Если"
type textarea "If this do"
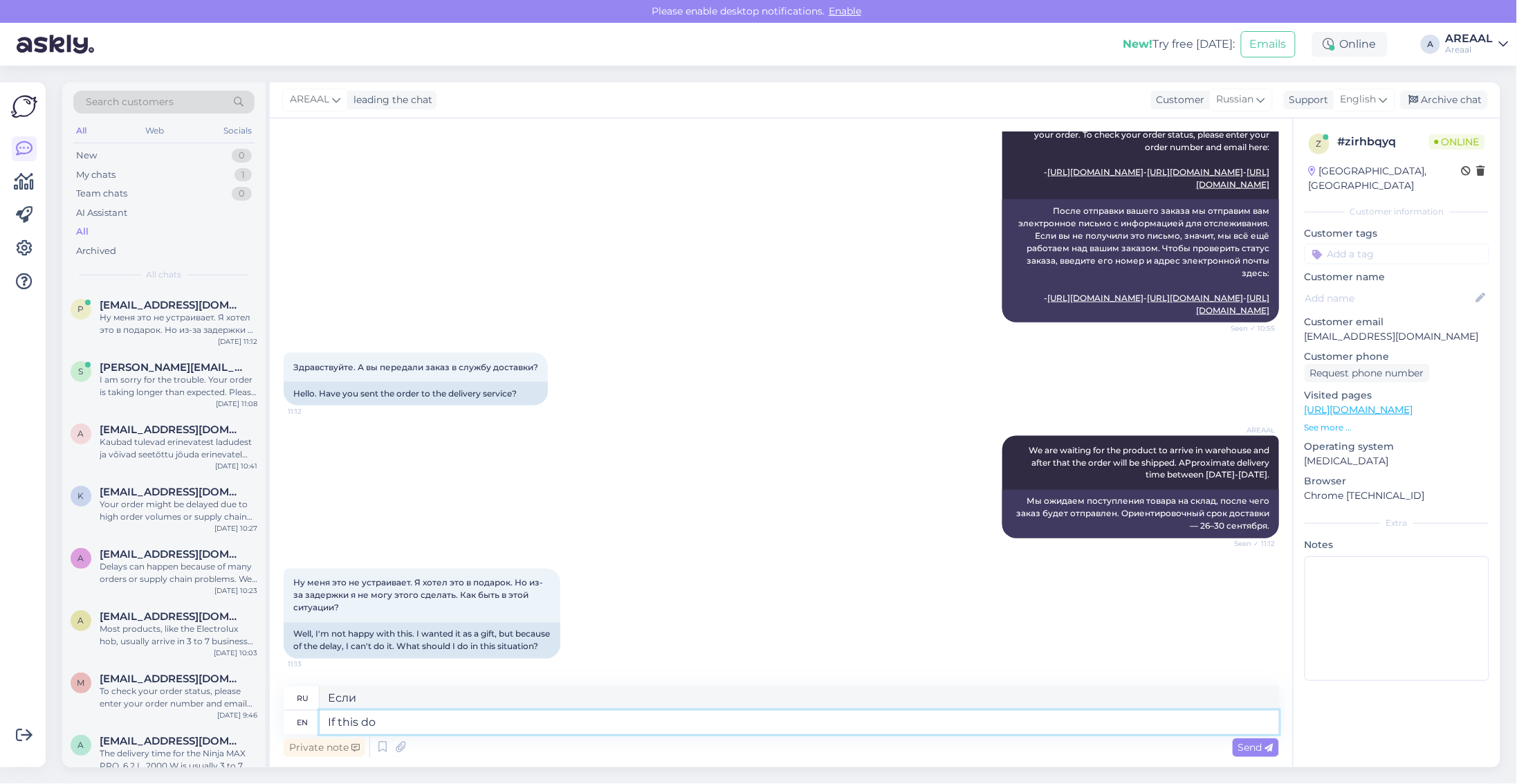
type textarea "Если это"
type textarea "If this doesn't su"
type textarea "Если это не так"
type textarea "If this doesn't suit you"
type textarea "Если это не подходит"
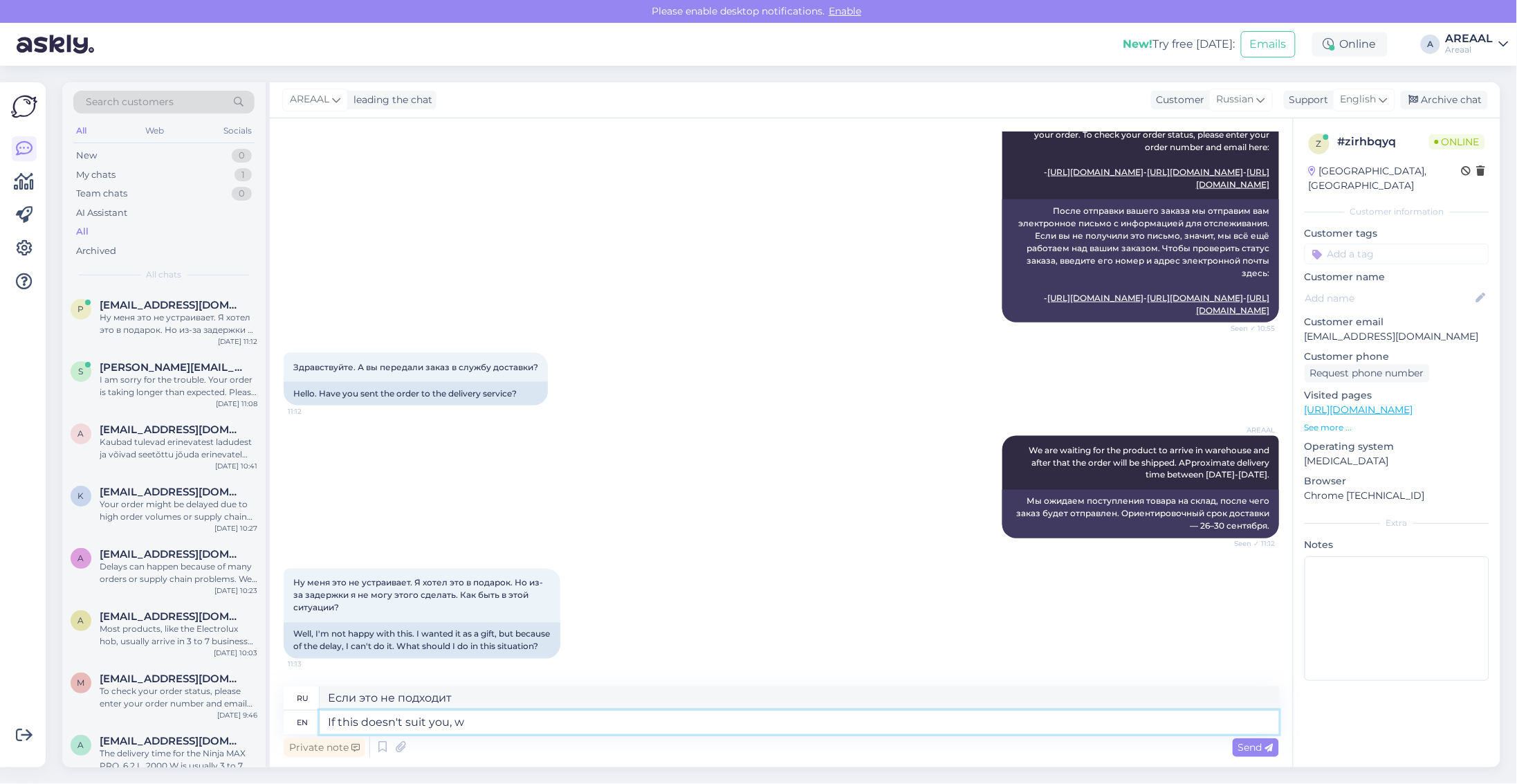
type textarea "If this doesn't suit you, we"
type textarea "Если вас это не устраивает,"
type textarea "If this doesn't suit you, we wil"
type textarea "Если вас это не устраивает, мы"
type textarea "If this doesn't suit you, we can re"
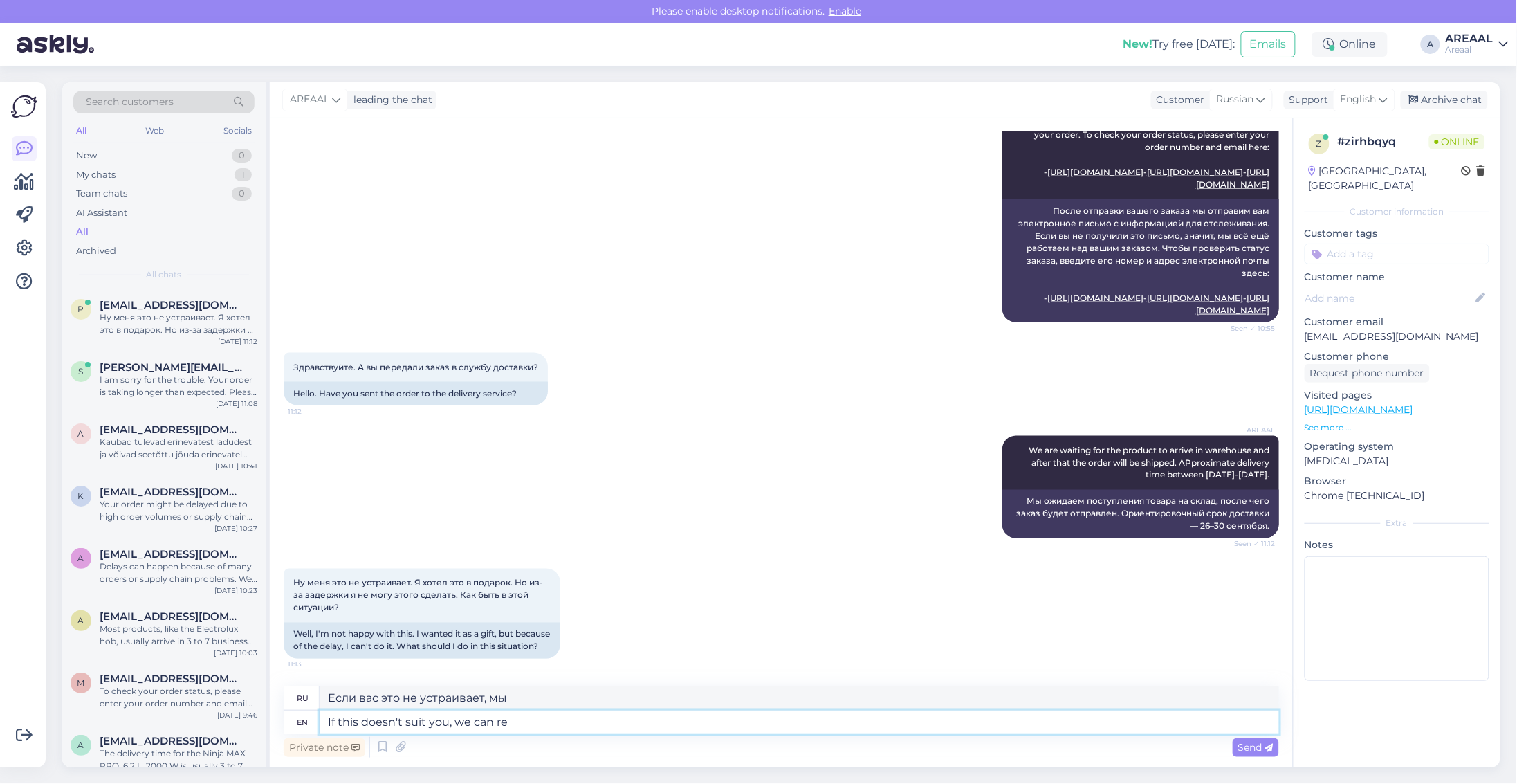
type textarea "Если вас это не устраивает, мы можем"
type textarea "If this doesn't suit you, we can refund the"
type textarea "Если вас это не устраивает, мы можем вернуть деньги."
type textarea "If this doesn't suit you, we can refund the money"
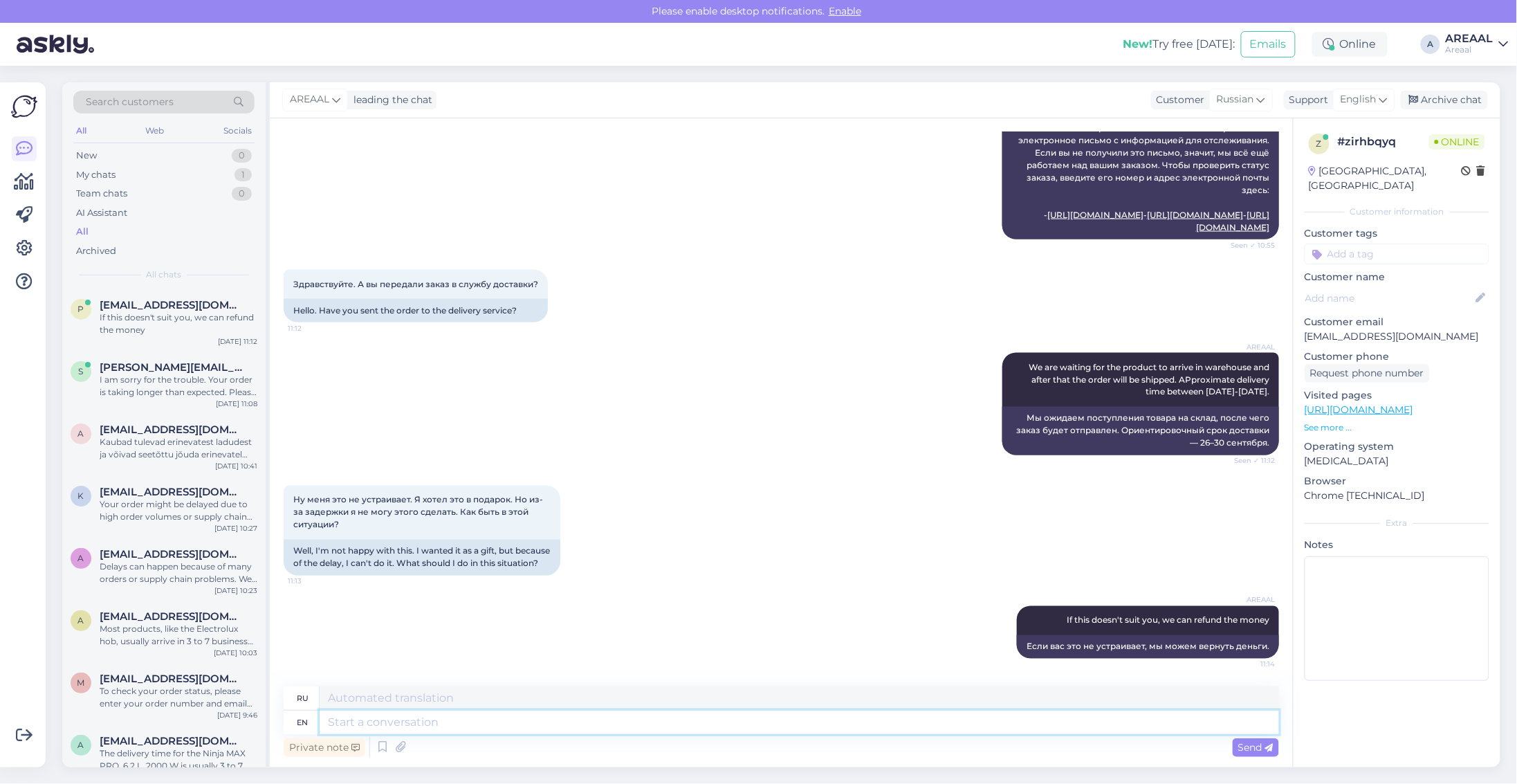
scroll to position [3087, 0]
type textarea "Product is b"
type textarea "Продукт"
type textarea "Product is be"
type textarea "Продукт - это"
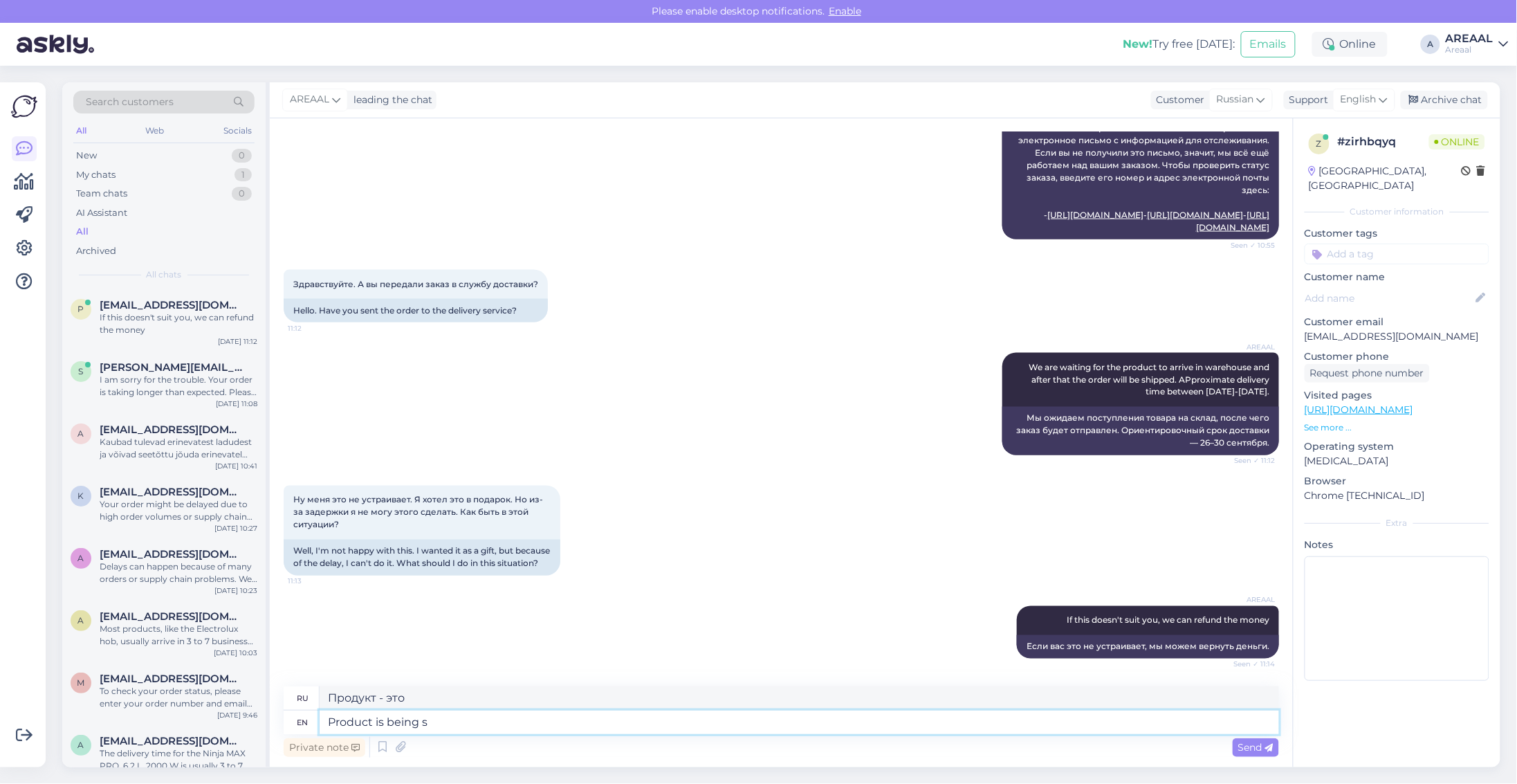
type textarea "Product is being so"
type textarea "Продукт находится в стадии разработки."
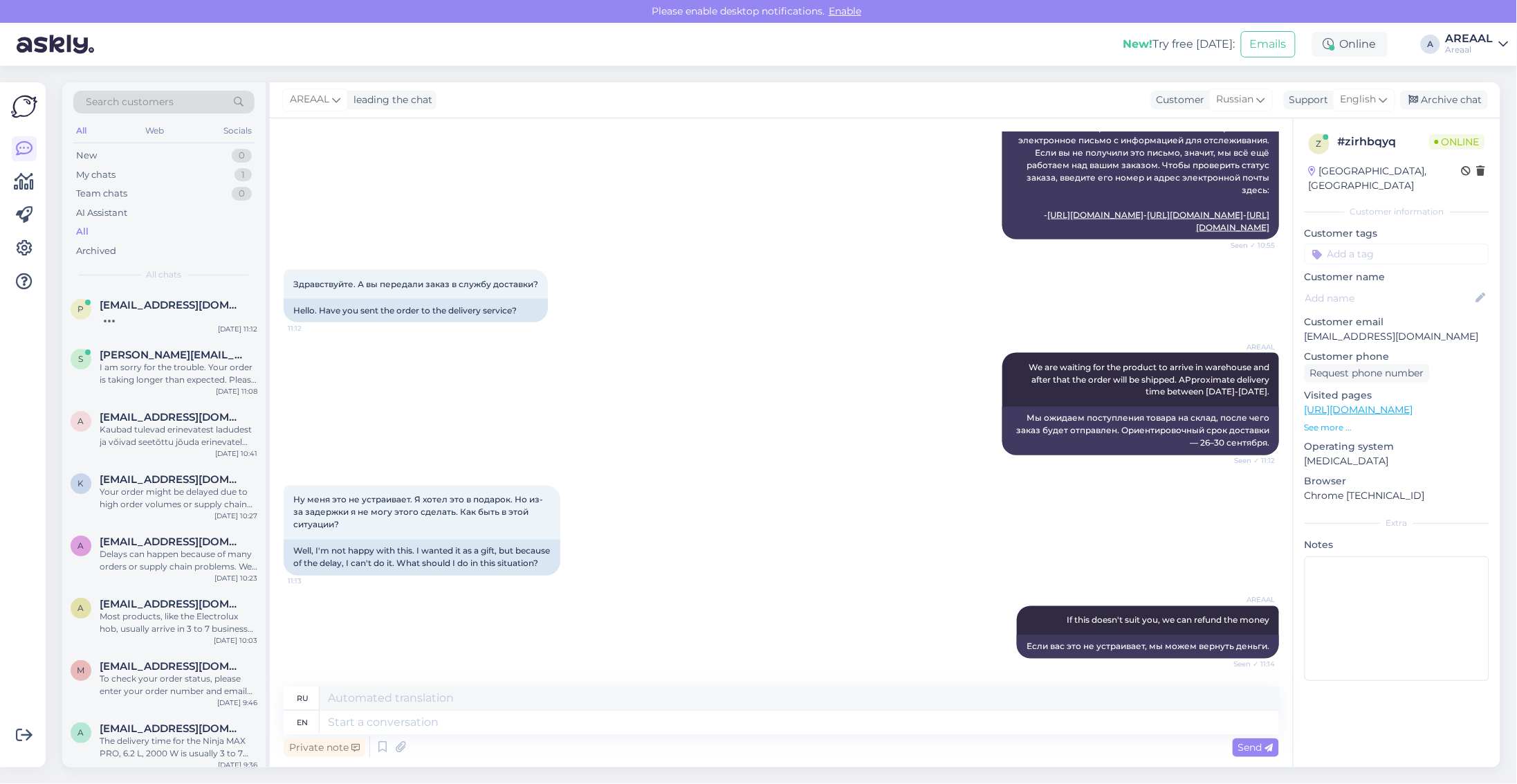
click at [1423, 723] on div "z # zirhbqyq Online Latvia, Riga Customer information Customer tags Customer na…" at bounding box center [1397, 443] width 207 height 649
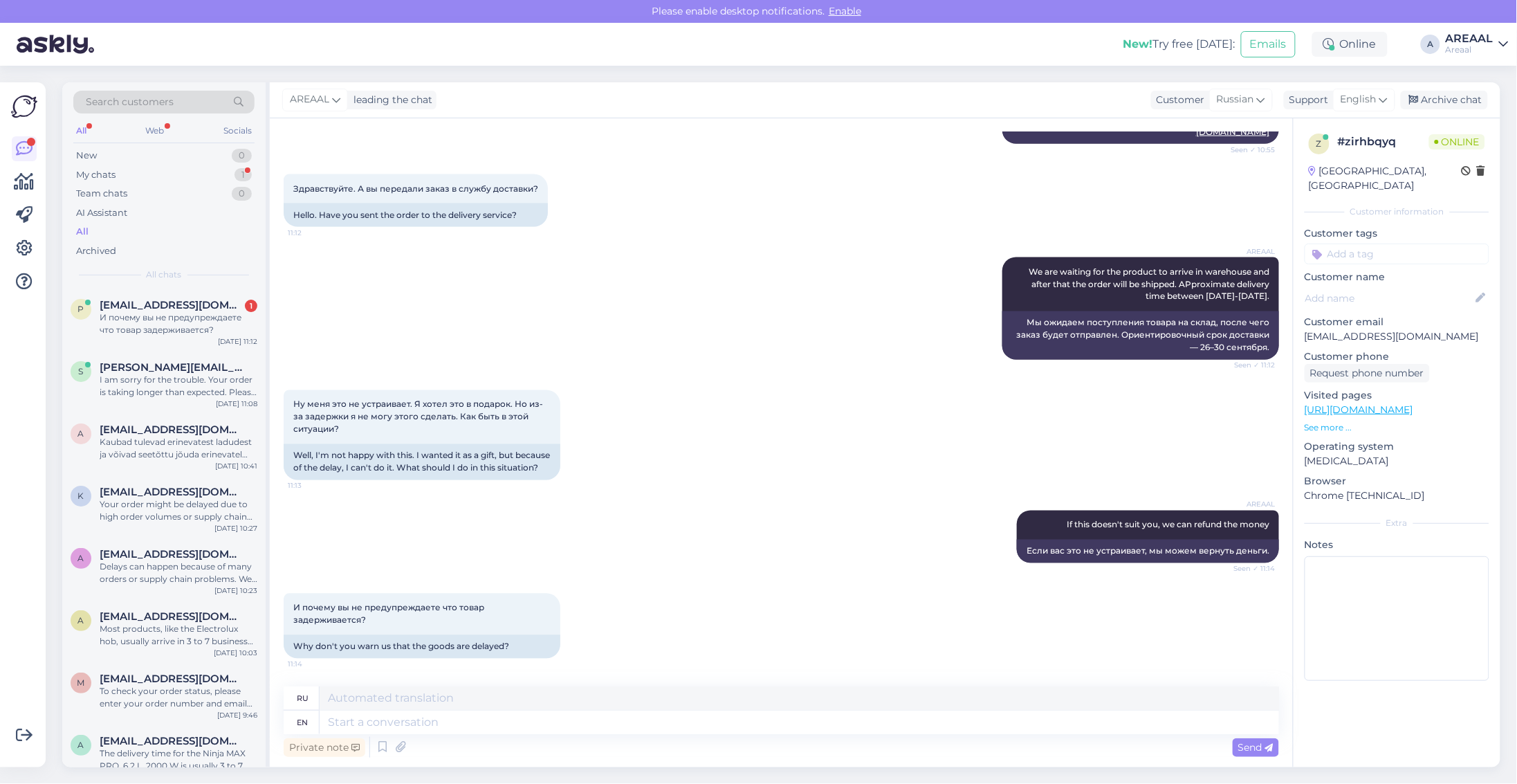
click at [1394, 688] on div "z # zirhbqyq Online Latvia, Riga Customer information Customer tags Customer na…" at bounding box center [1397, 443] width 207 height 649
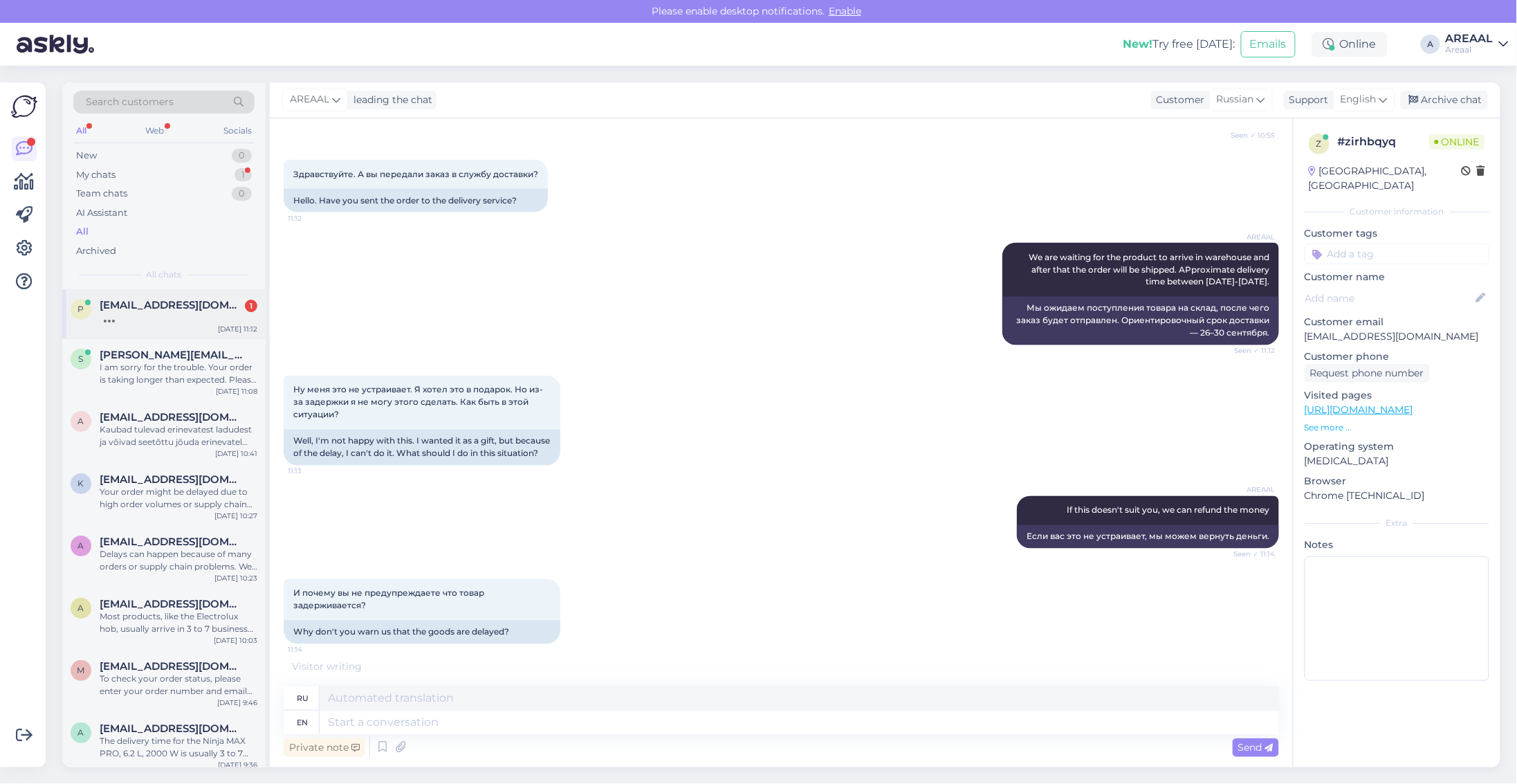
click at [195, 305] on span "pjevsejevs@gmail.com" at bounding box center [171, 305] width 144 height 12
click at [528, 736] on div "Private note Send" at bounding box center [781, 747] width 996 height 26
click at [527, 727] on textarea at bounding box center [800, 722] width 960 height 24
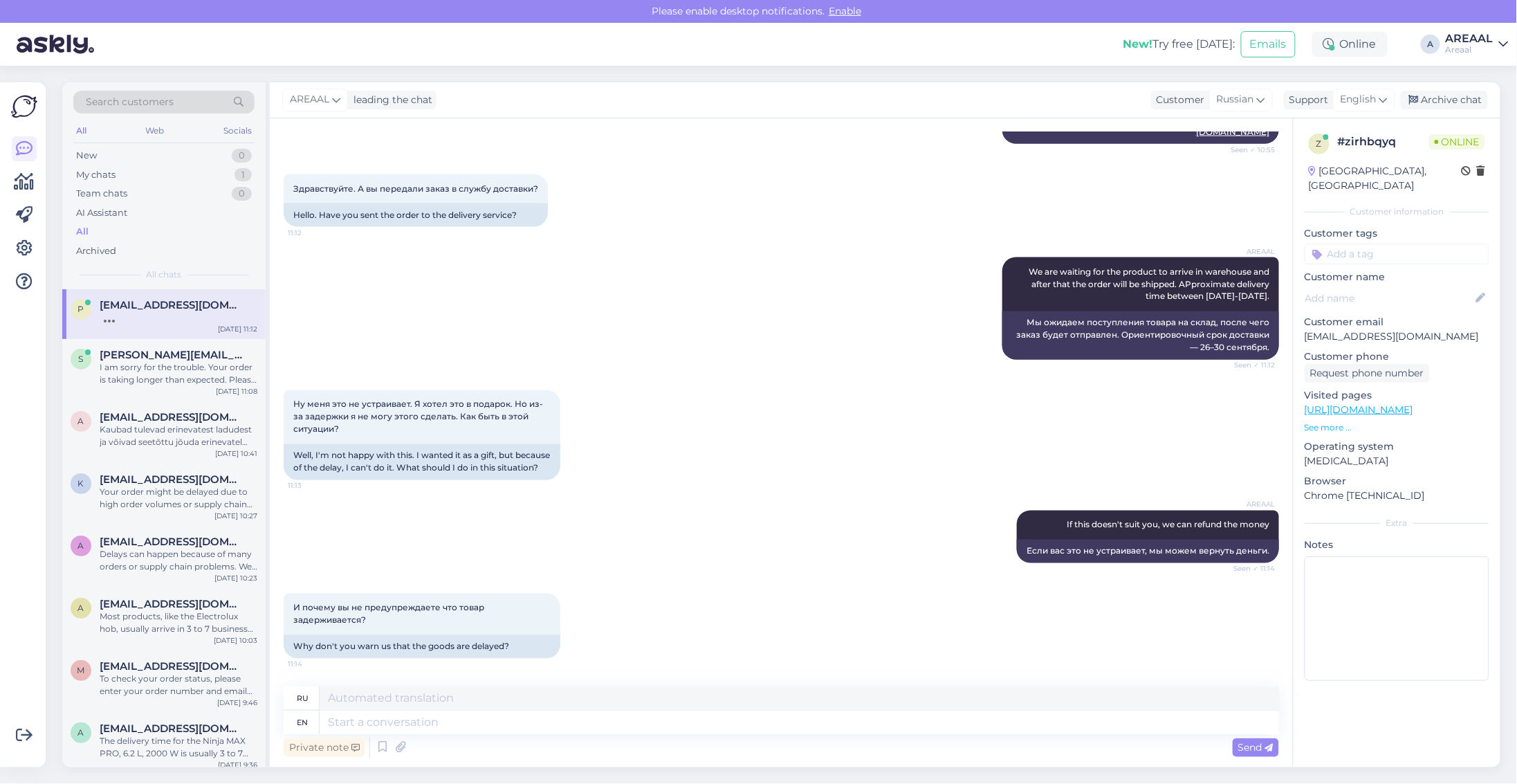
scroll to position [3264, 0]
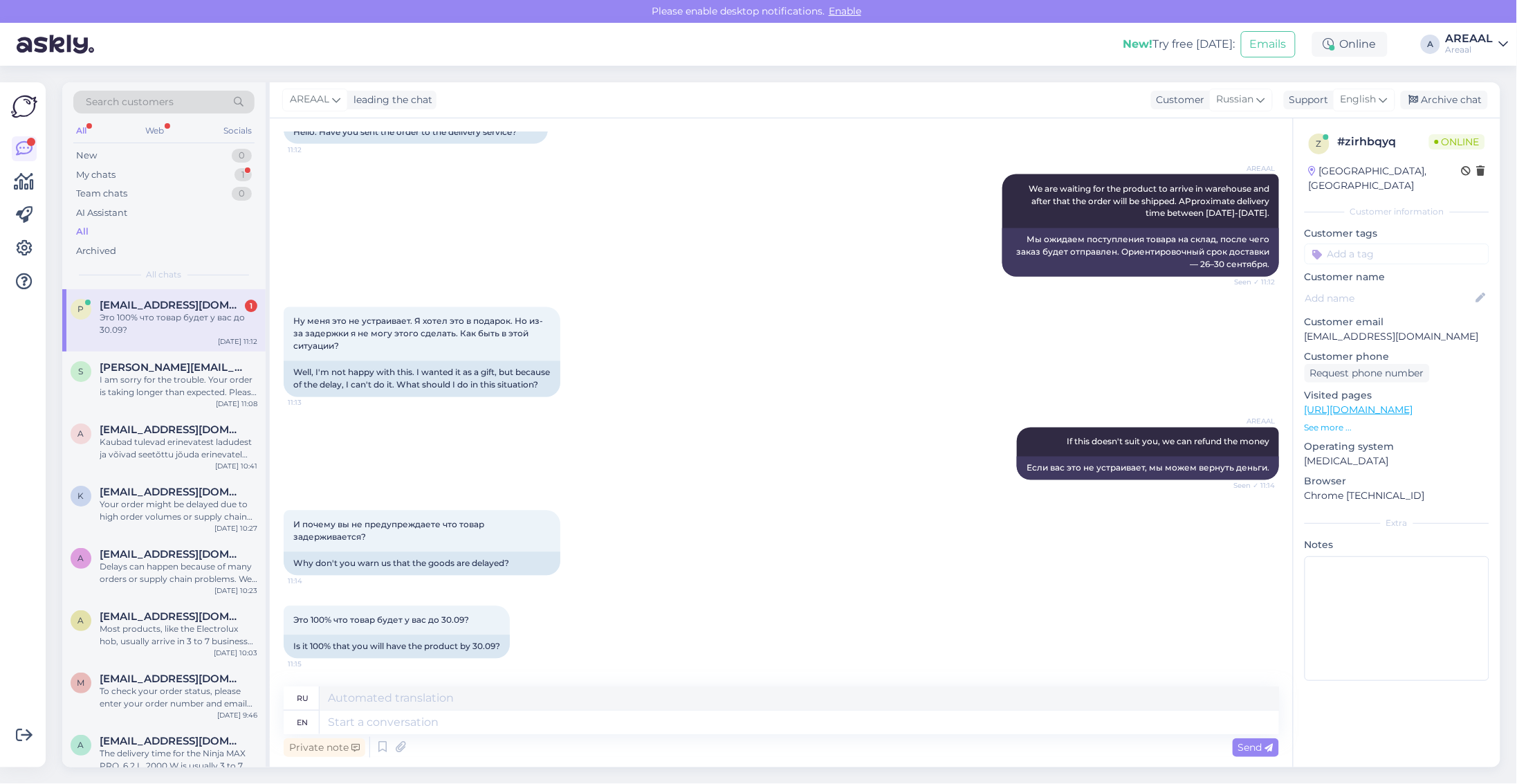
click at [1440, 489] on p "Chrome 139.0.0.0" at bounding box center [1397, 496] width 185 height 15
click at [1478, 439] on p "Operating system" at bounding box center [1397, 446] width 185 height 15
click at [201, 385] on div "I am sorry for the trouble. Your order is taking longer than expected. Please e…" at bounding box center [178, 386] width 157 height 25
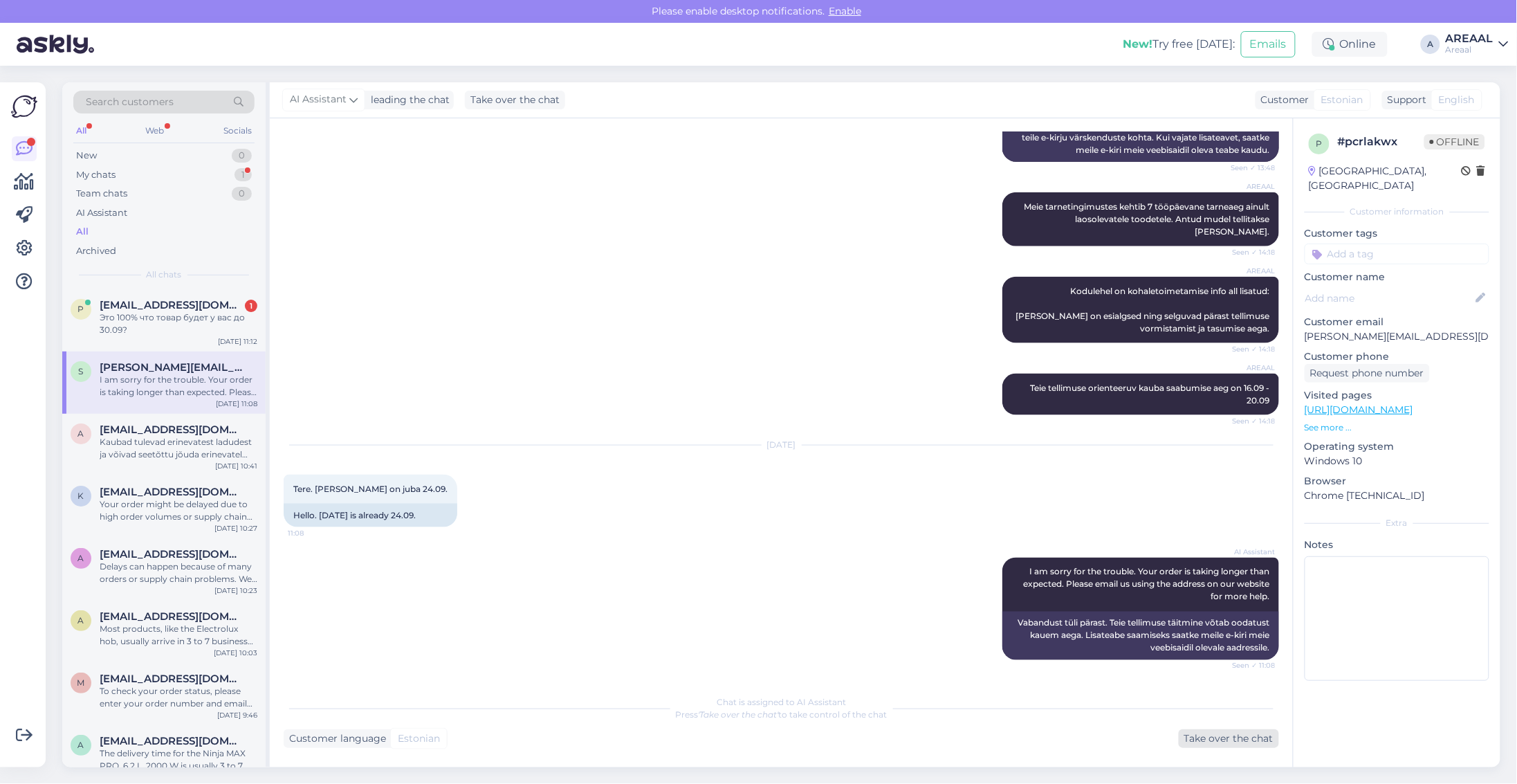
drag, startPoint x: 1244, startPoint y: 758, endPoint x: 1246, endPoint y: 737, distance: 21.1
click at [1244, 751] on div "Chat started Sep 12 2025 Millal mu tellimus A-36473 jõuda võiks? 13:45 When sho…" at bounding box center [781, 443] width 1023 height 649
click at [1246, 737] on div "Take over the chat" at bounding box center [1229, 738] width 100 height 18
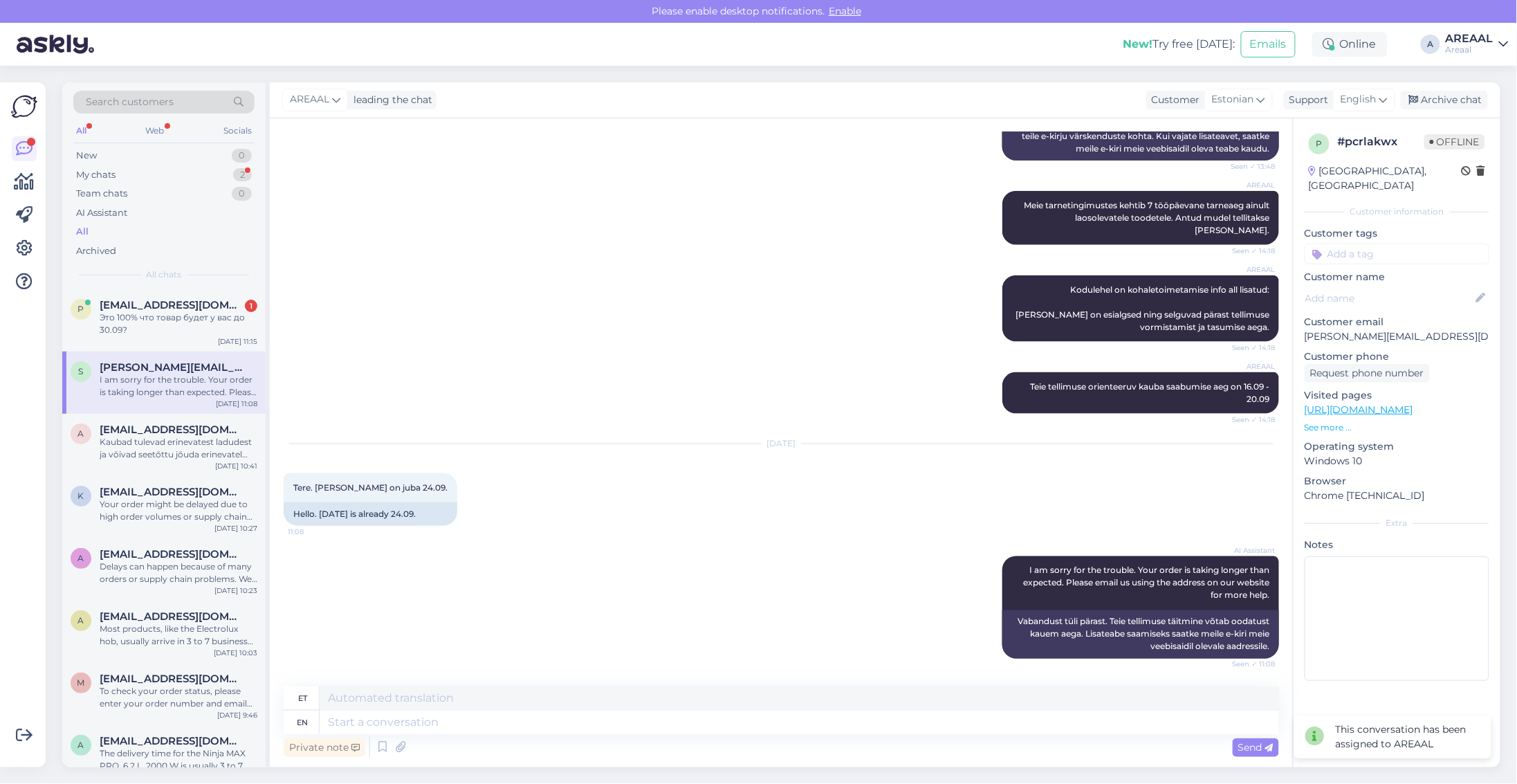
click at [1002, 734] on div "Private note Send" at bounding box center [781, 747] width 996 height 26
click at [1000, 727] on textarea at bounding box center [800, 722] width 960 height 24
click at [1340, 95] on div "Search customers All Web Socials New 0 My chats 2 Team chats 0 AI Assistant All…" at bounding box center [785, 425] width 1463 height 718
click at [1340, 98] on div "English" at bounding box center [1364, 99] width 62 height 22
click at [1319, 135] on input "eng" at bounding box center [1340, 129] width 130 height 21
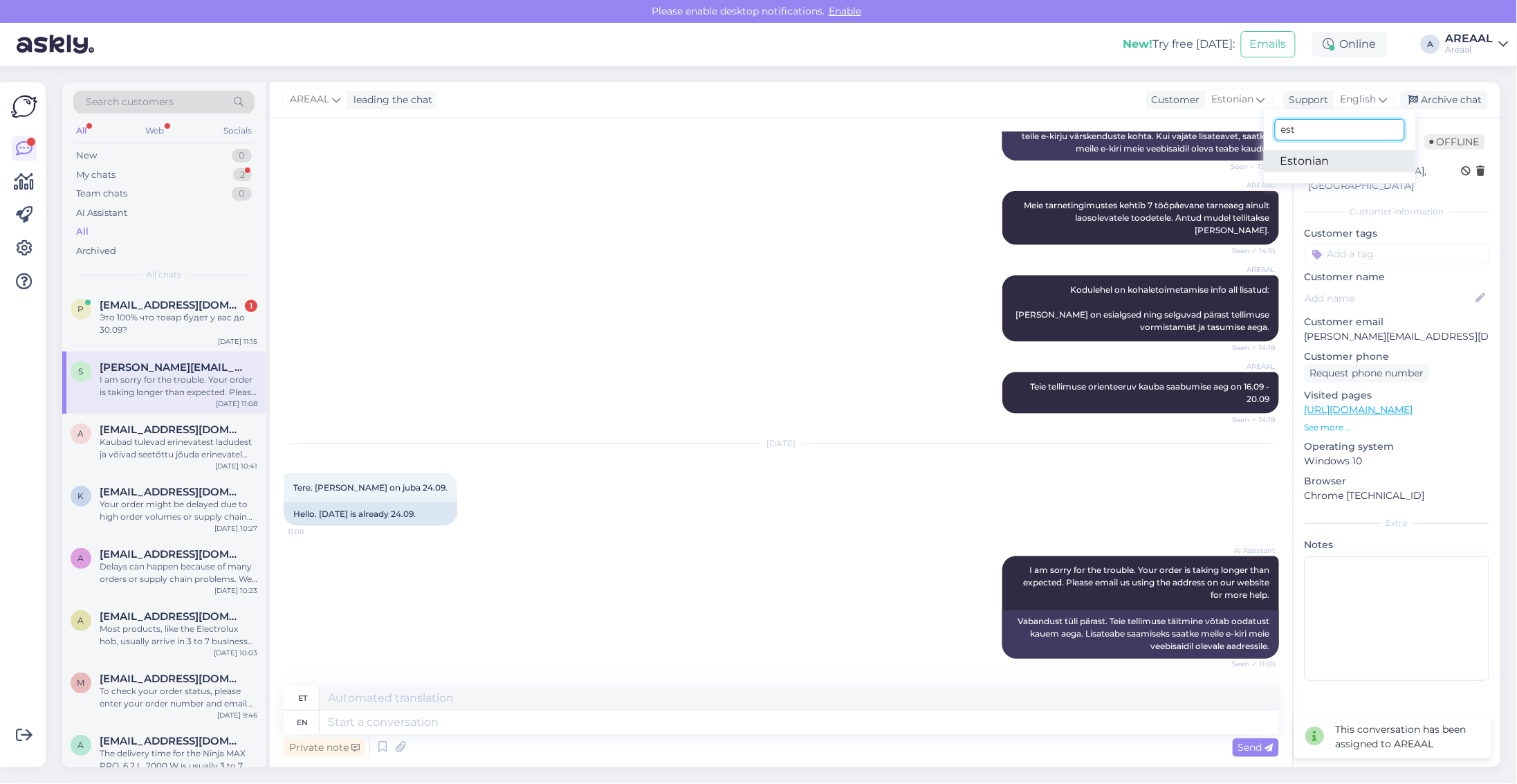
type input "est"
click at [1324, 156] on link "Estonian" at bounding box center [1339, 161] width 152 height 22
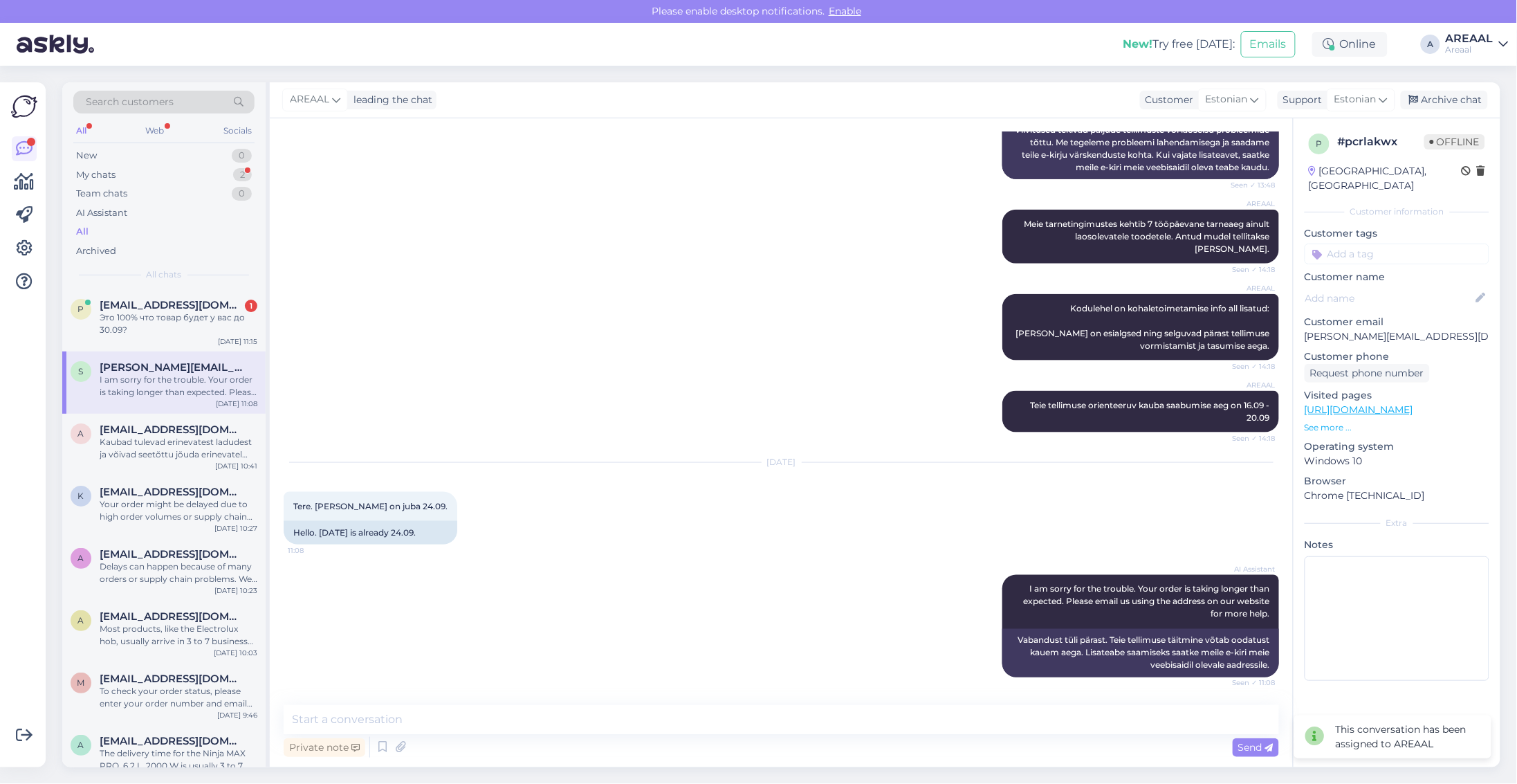
scroll to position [625, 0]
click at [788, 721] on textarea at bounding box center [781, 719] width 996 height 29
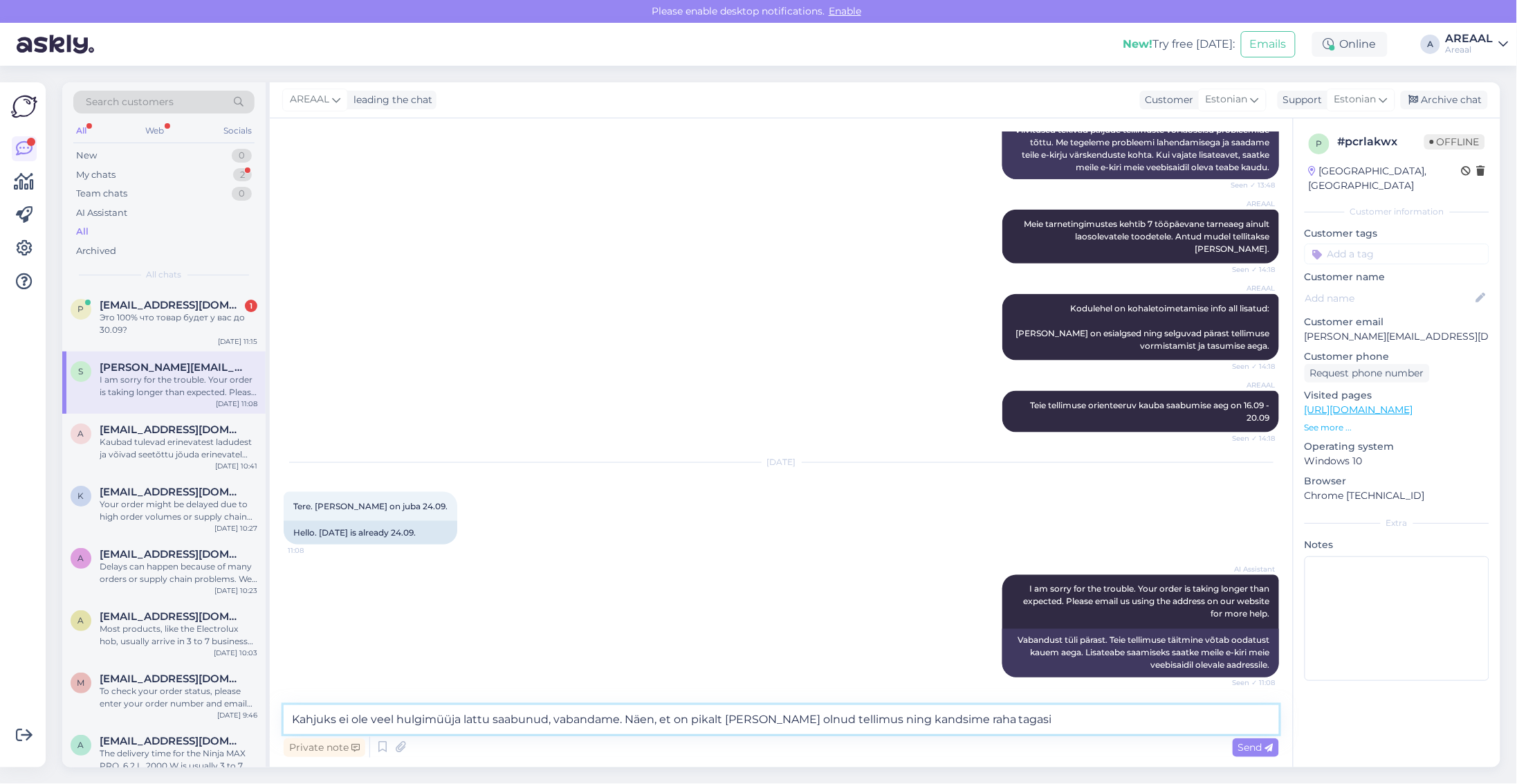
type textarea "Kahjuks ei ole veel hulgimüüja lattu saabunud, vabandame. Näen, et on pikalt la…"
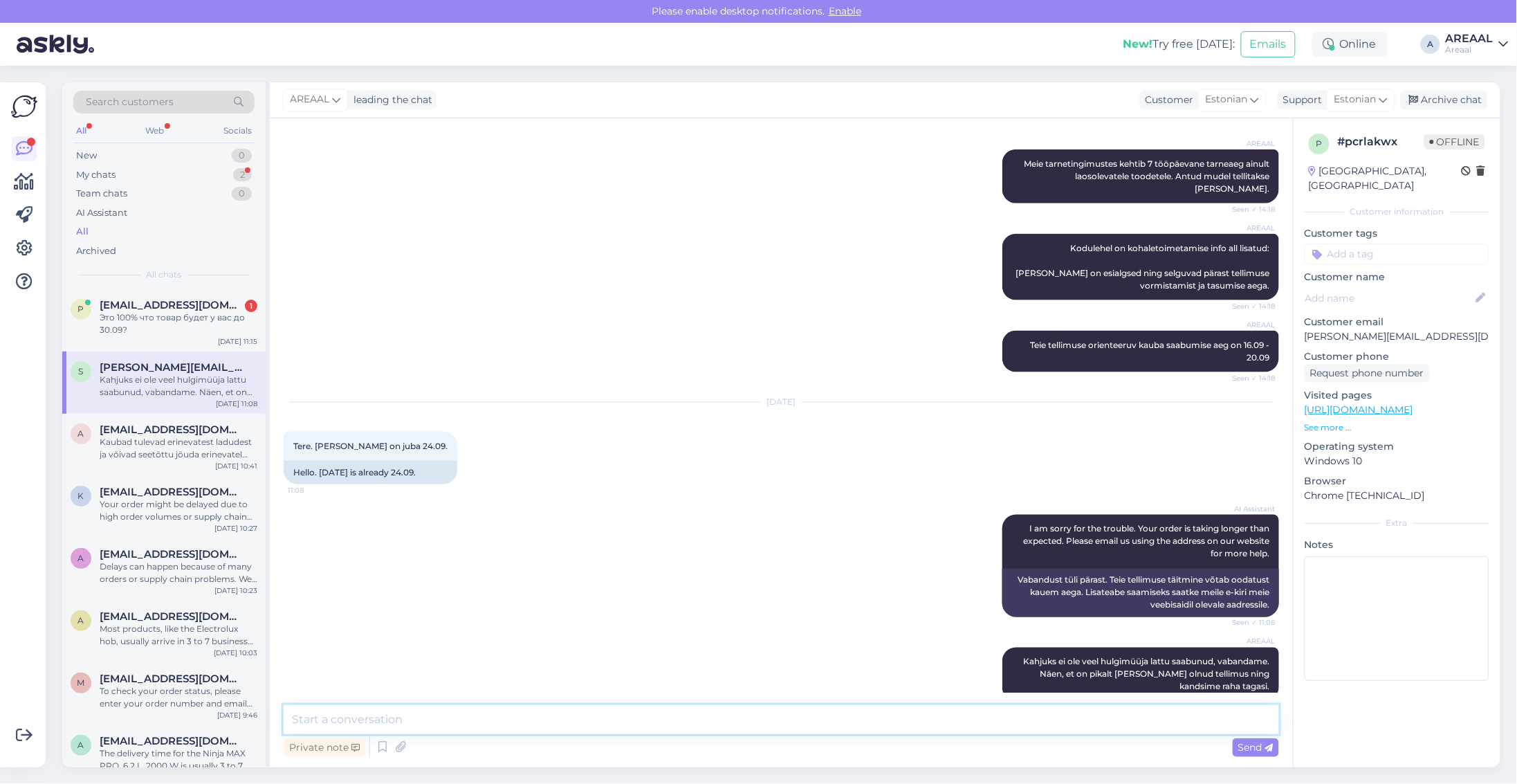
scroll to position [709, 0]
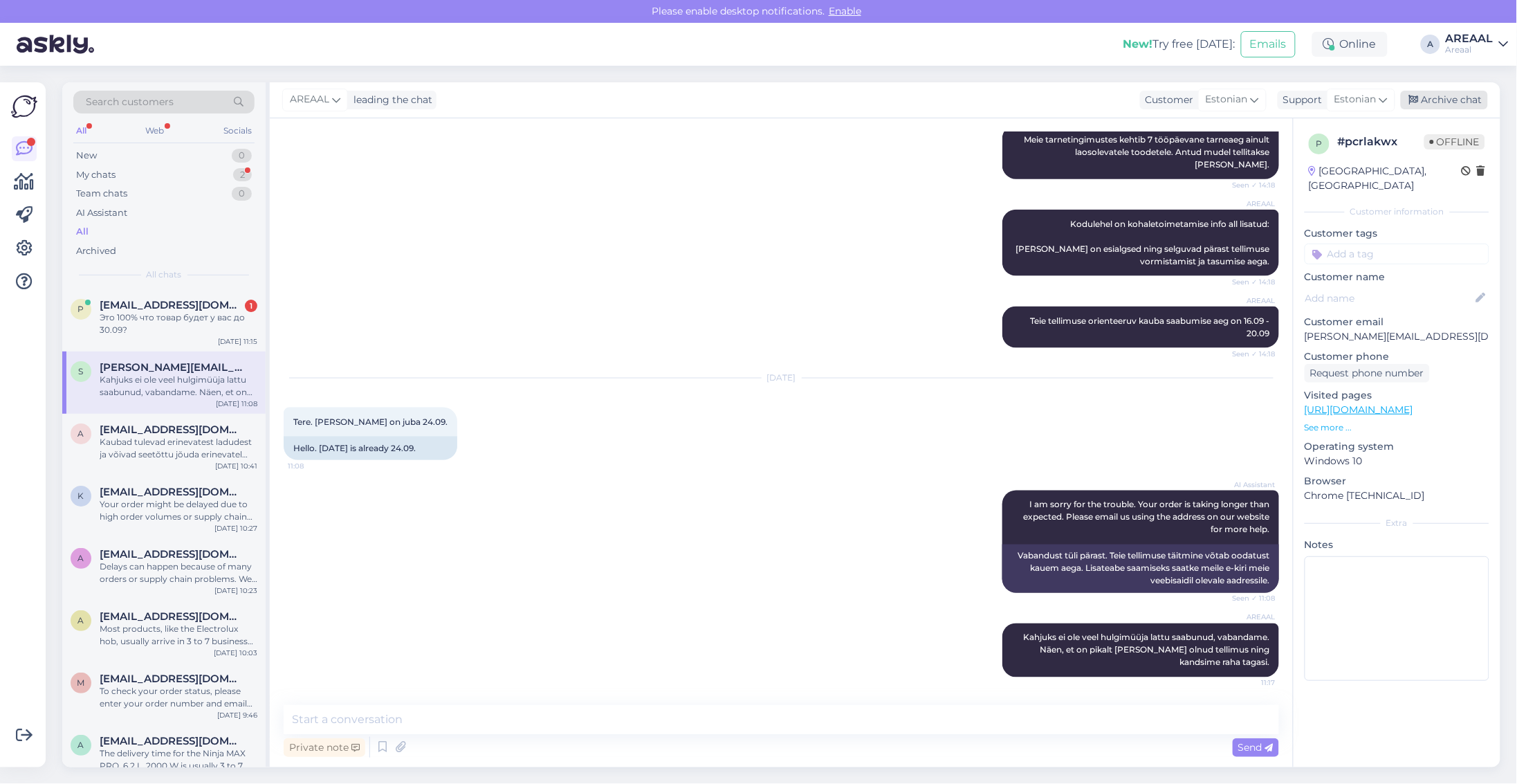
click at [1426, 107] on div "Archive chat" at bounding box center [1444, 99] width 87 height 18
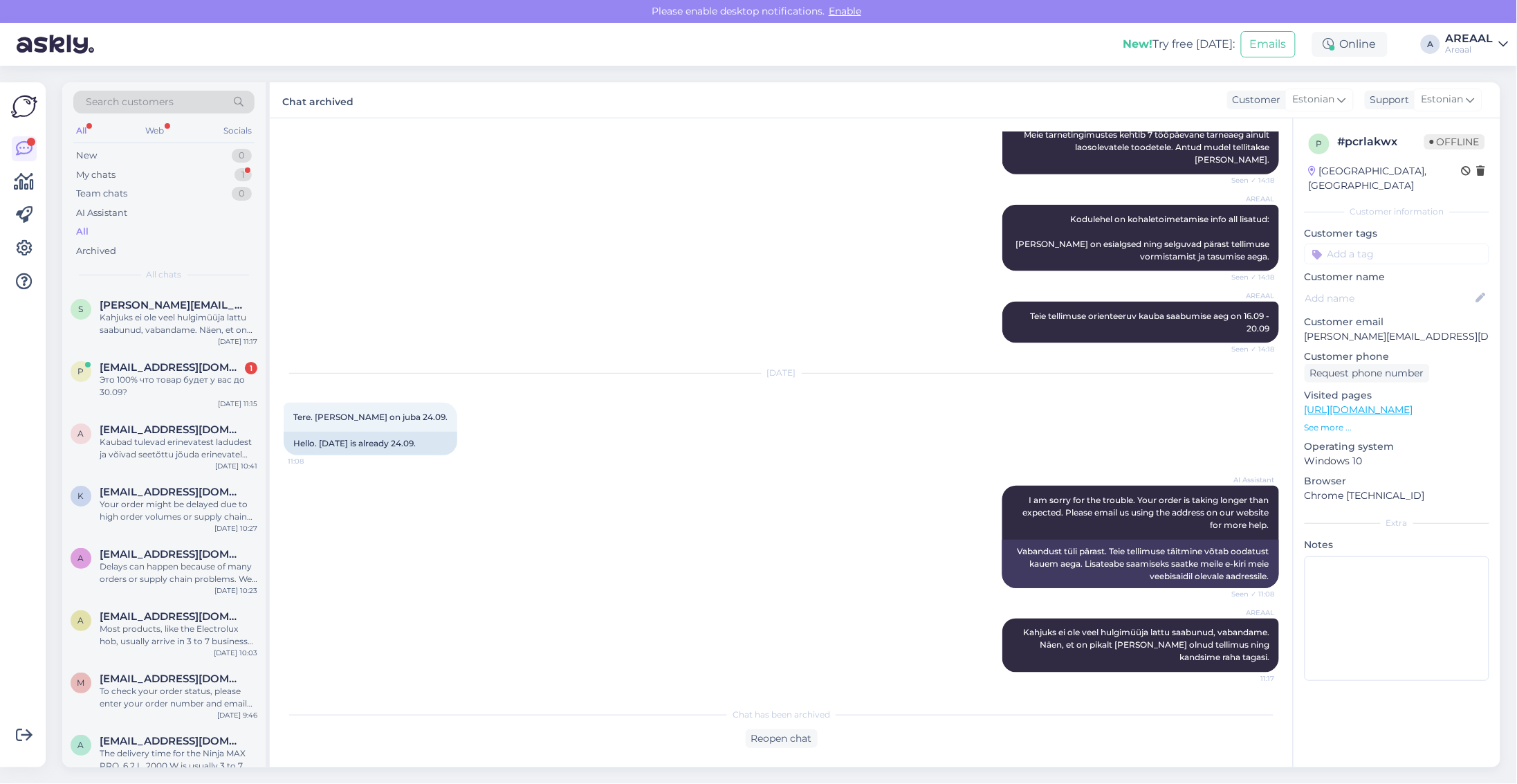
click at [1500, 618] on div "p # pcrlakwx Offline Estonia, Tartu Customer information Customer tags Customer…" at bounding box center [1397, 410] width 207 height 584
click at [161, 314] on div "Kahjuks ei ole veel hulgimüüja lattu saabunud, vabandame. Näen, et on pikalt la…" at bounding box center [178, 323] width 157 height 25
click at [166, 398] on div "Это 100% что товар будет у вас до 30.09?" at bounding box center [178, 386] width 157 height 25
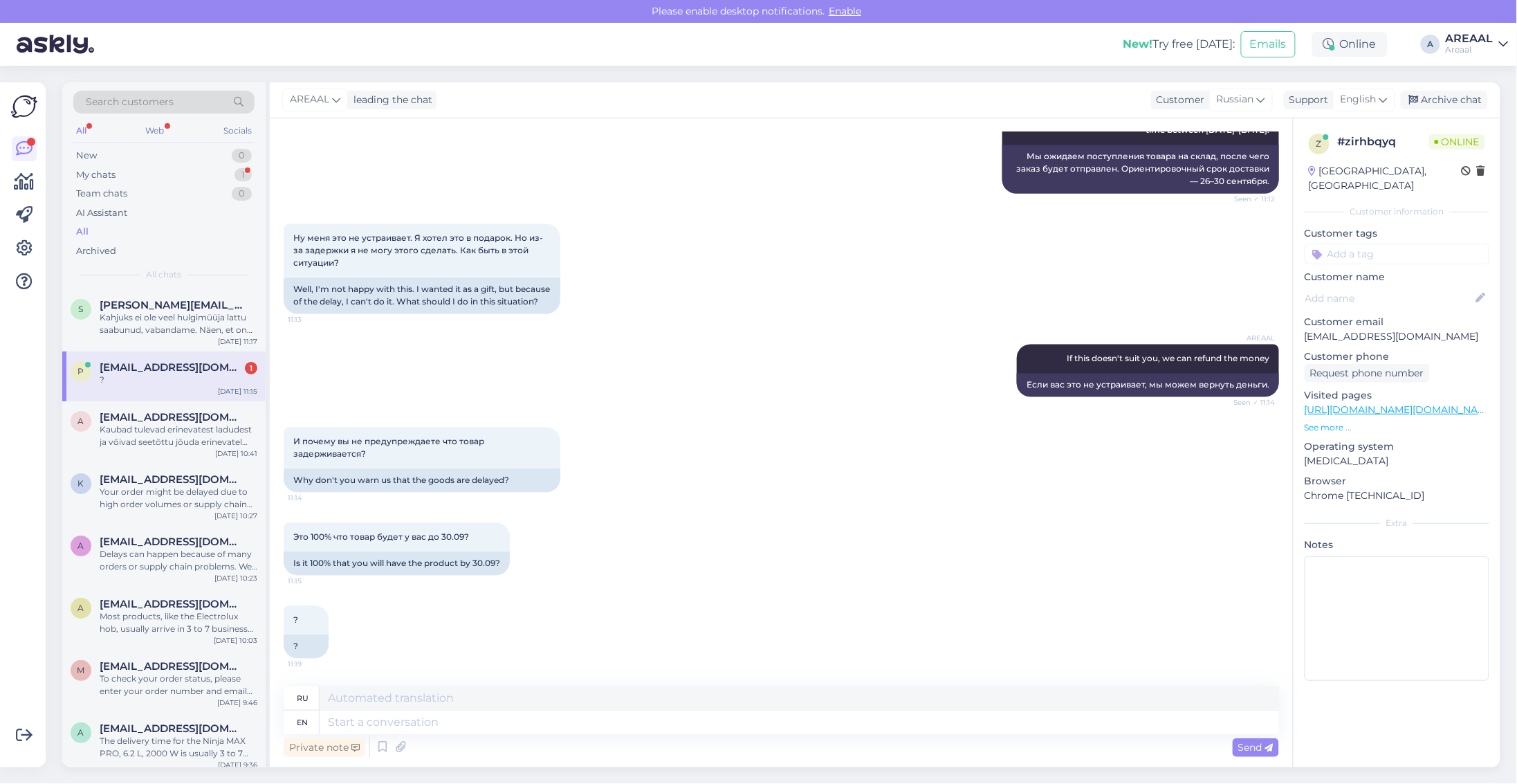
scroll to position [3348, 0]
click at [580, 725] on textarea at bounding box center [800, 722] width 960 height 24
paste textarea "We cannot guarantee 100% that the product will arrive by 30.09, as the delivery…"
type textarea "We cannot guarantee 100% that the product will arrive by 30.09, as the delivery…"
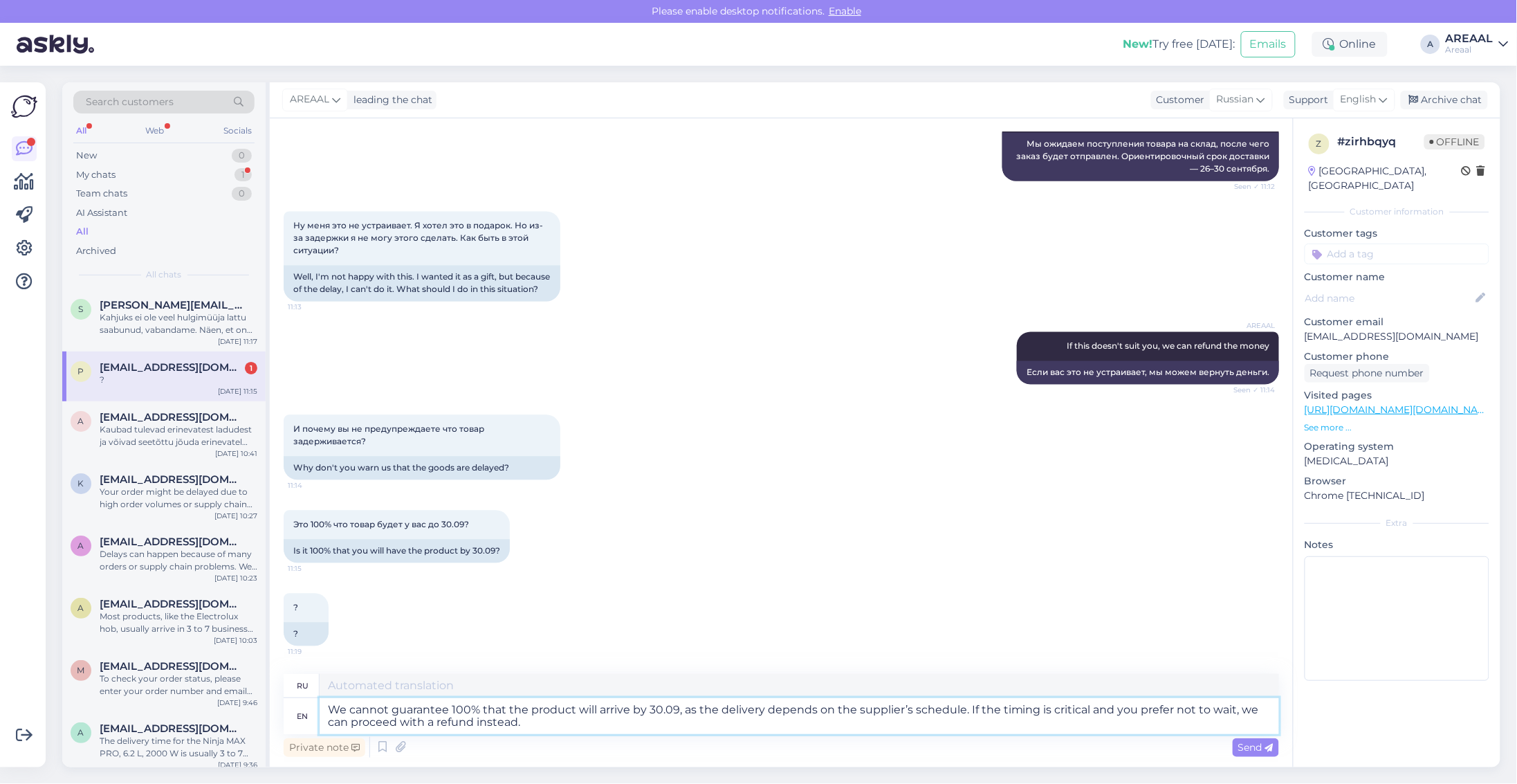
scroll to position [3361, 0]
type textarea "Мы не можем гарантировать 100% доставку товара к 30.09, так как она зависит от …"
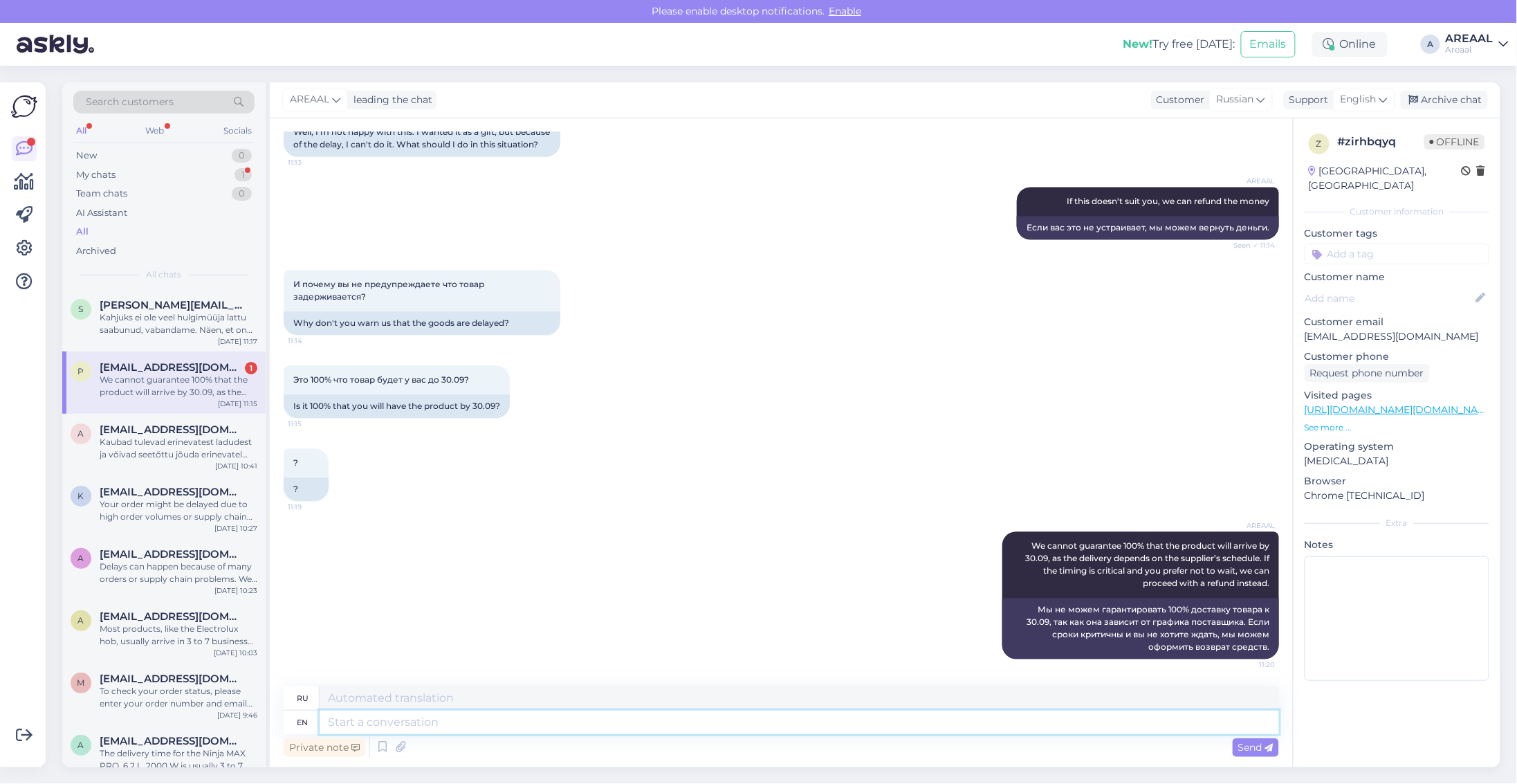
scroll to position [3505, 0]
click at [545, 721] on textarea at bounding box center [800, 722] width 960 height 24
click at [175, 310] on div "sven.kraak@mail.ee Kahjuks ei ole veel hulgimüüja lattu saabunud, vabandame. Nä…" at bounding box center [178, 317] width 157 height 38
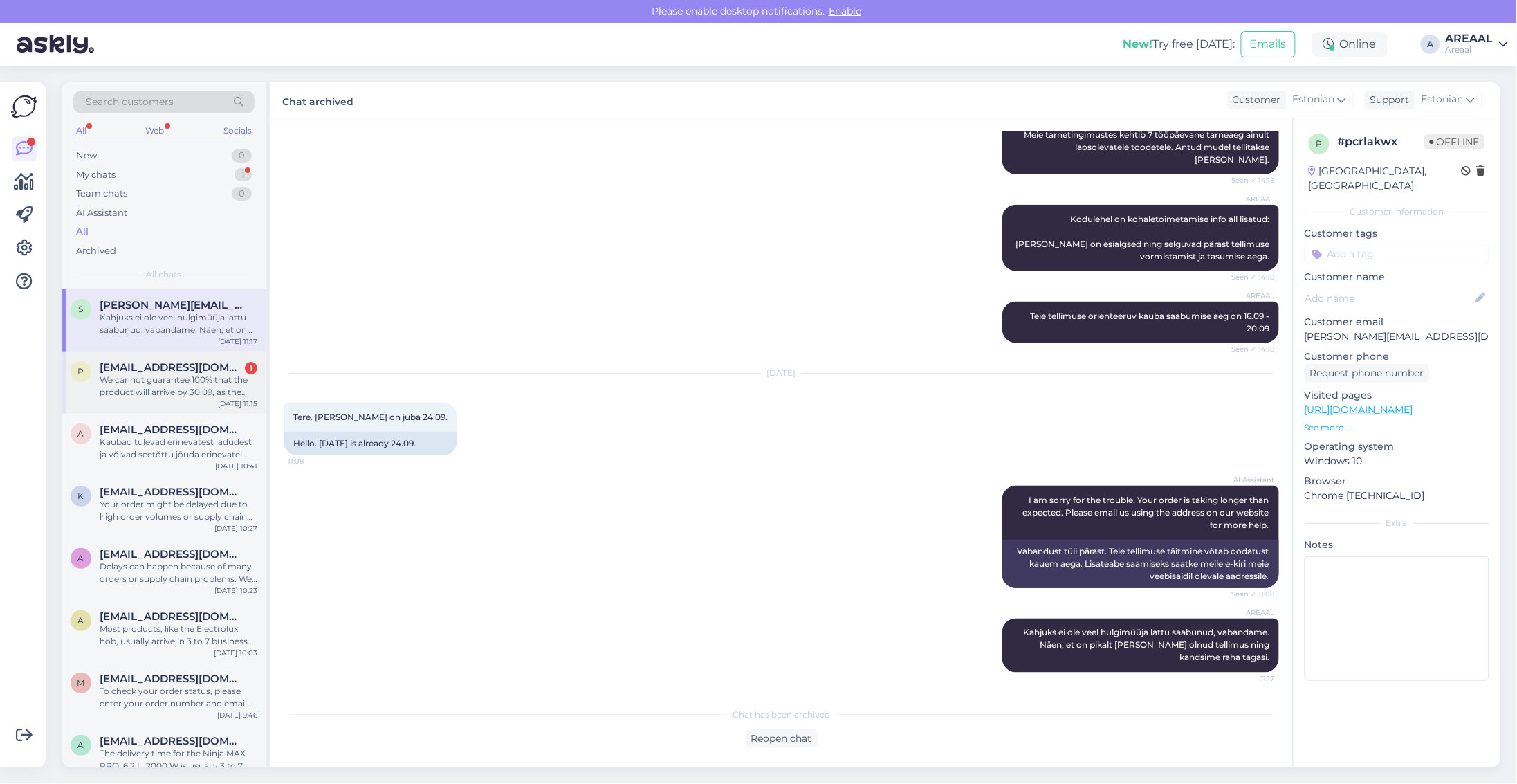
click at [211, 385] on div "We cannot guarantee 100% that the product will arrive by 30.09, as the delivery…" at bounding box center [178, 386] width 157 height 25
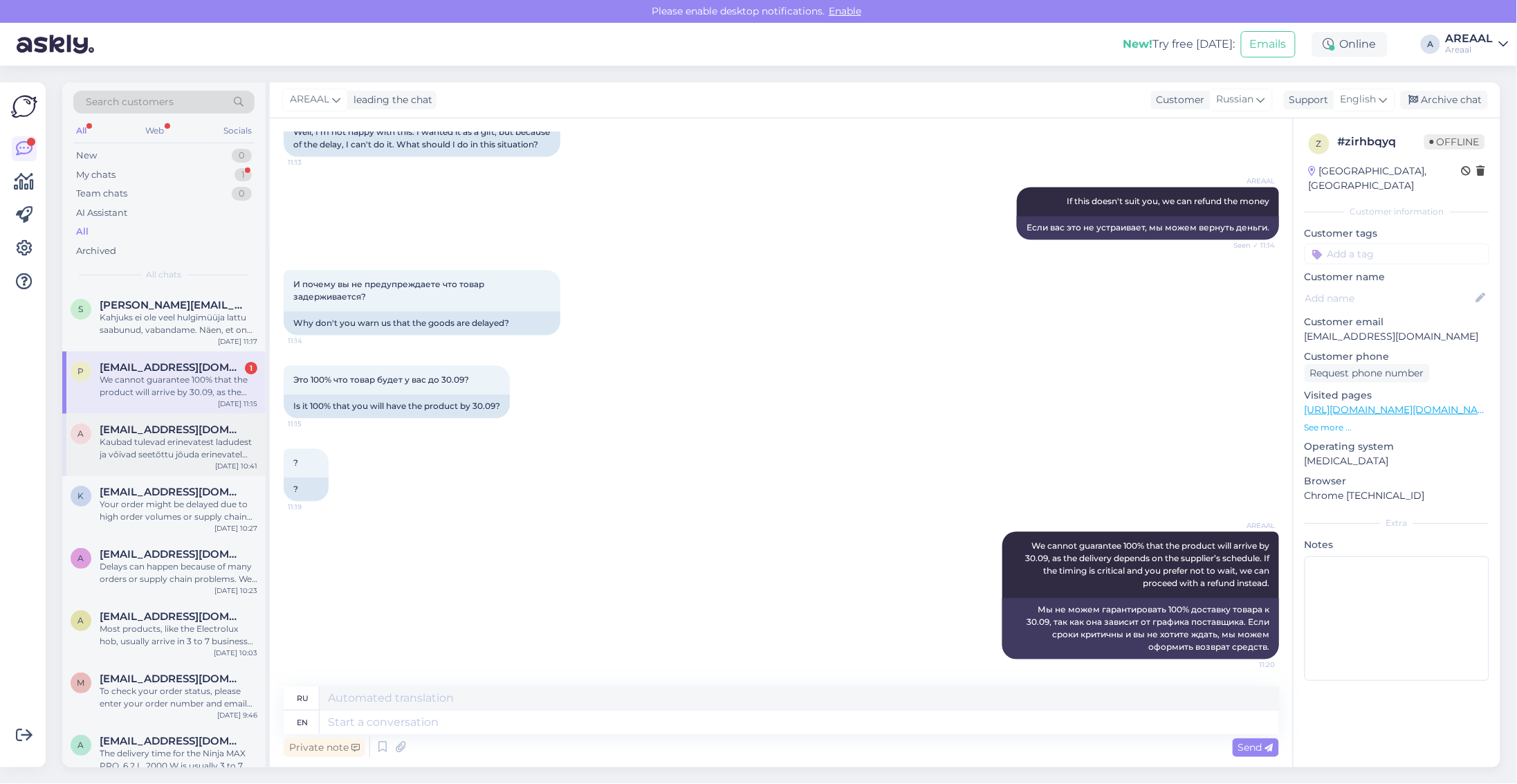
click at [171, 472] on div "a aire@alevik.ee Kaubad tulevad erinevatest ladudest ja võivad seetõttu jõuda e…" at bounding box center [163, 445] width 203 height 62
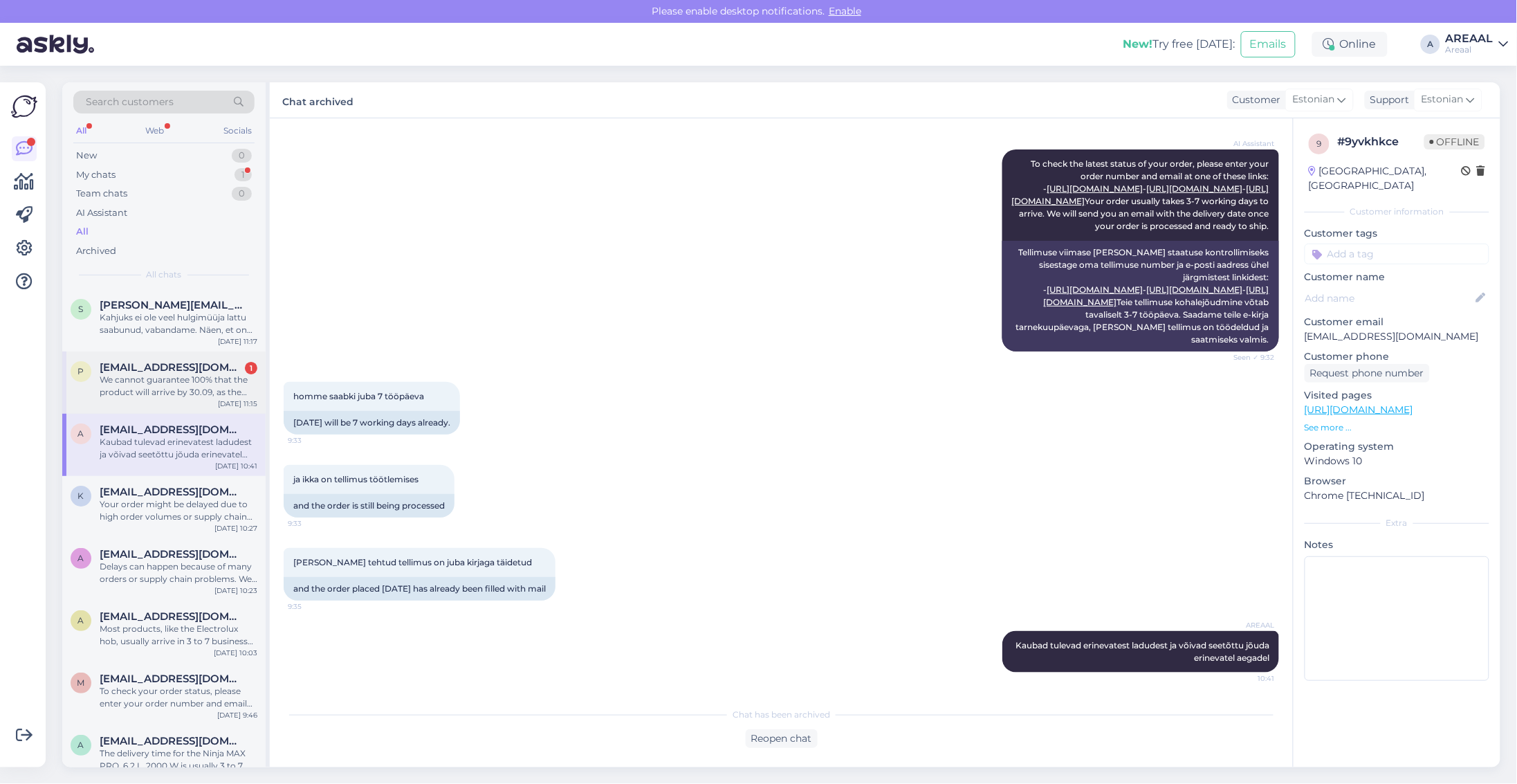
click at [163, 405] on div "p pjevsejevs@gmail.com 1 We cannot guarantee 100% that the product will arrive …" at bounding box center [163, 382] width 203 height 62
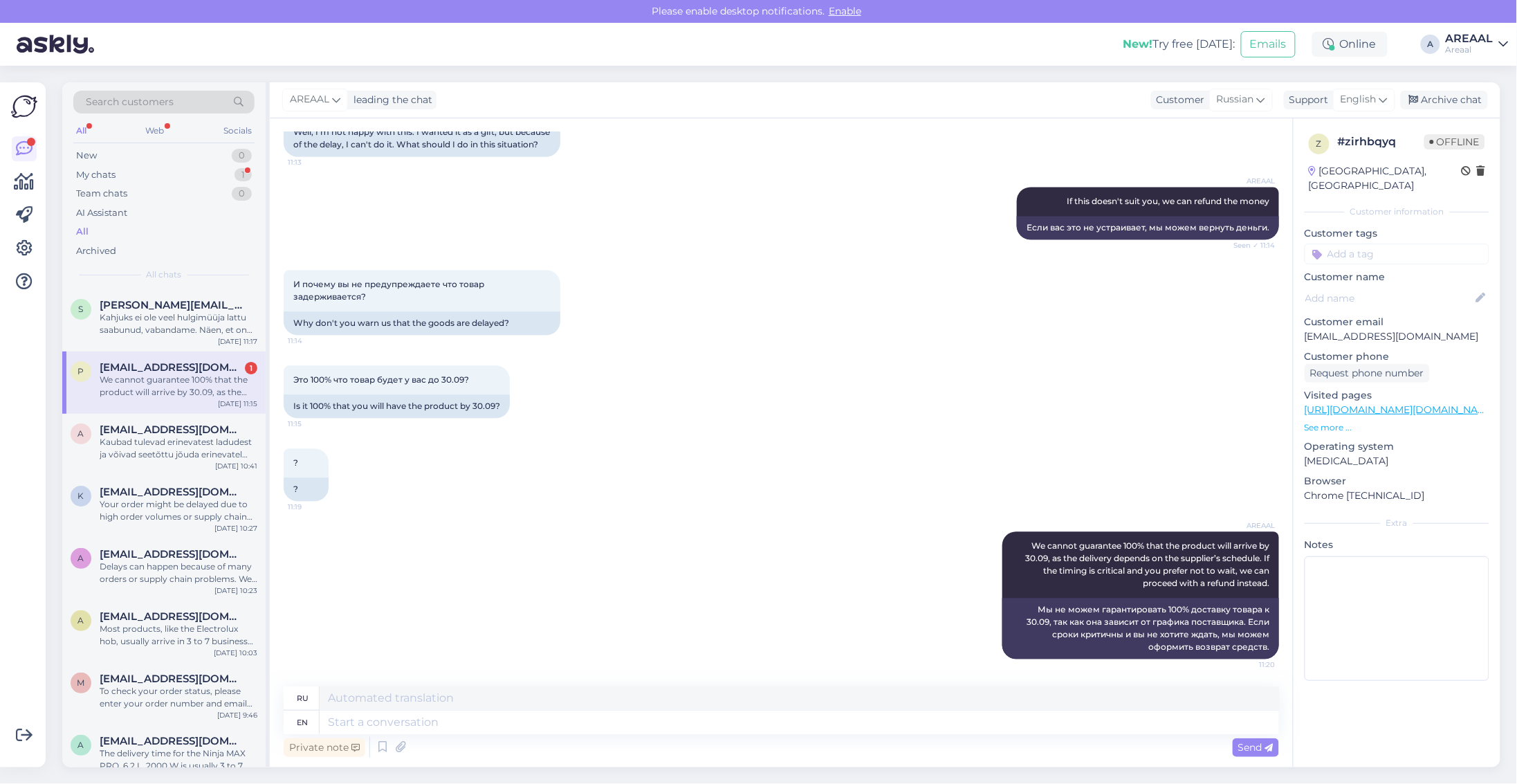
click at [174, 359] on div "p pjevsejevs@gmail.com 1 We cannot guarantee 100% that the product will arrive …" at bounding box center [163, 382] width 203 height 62
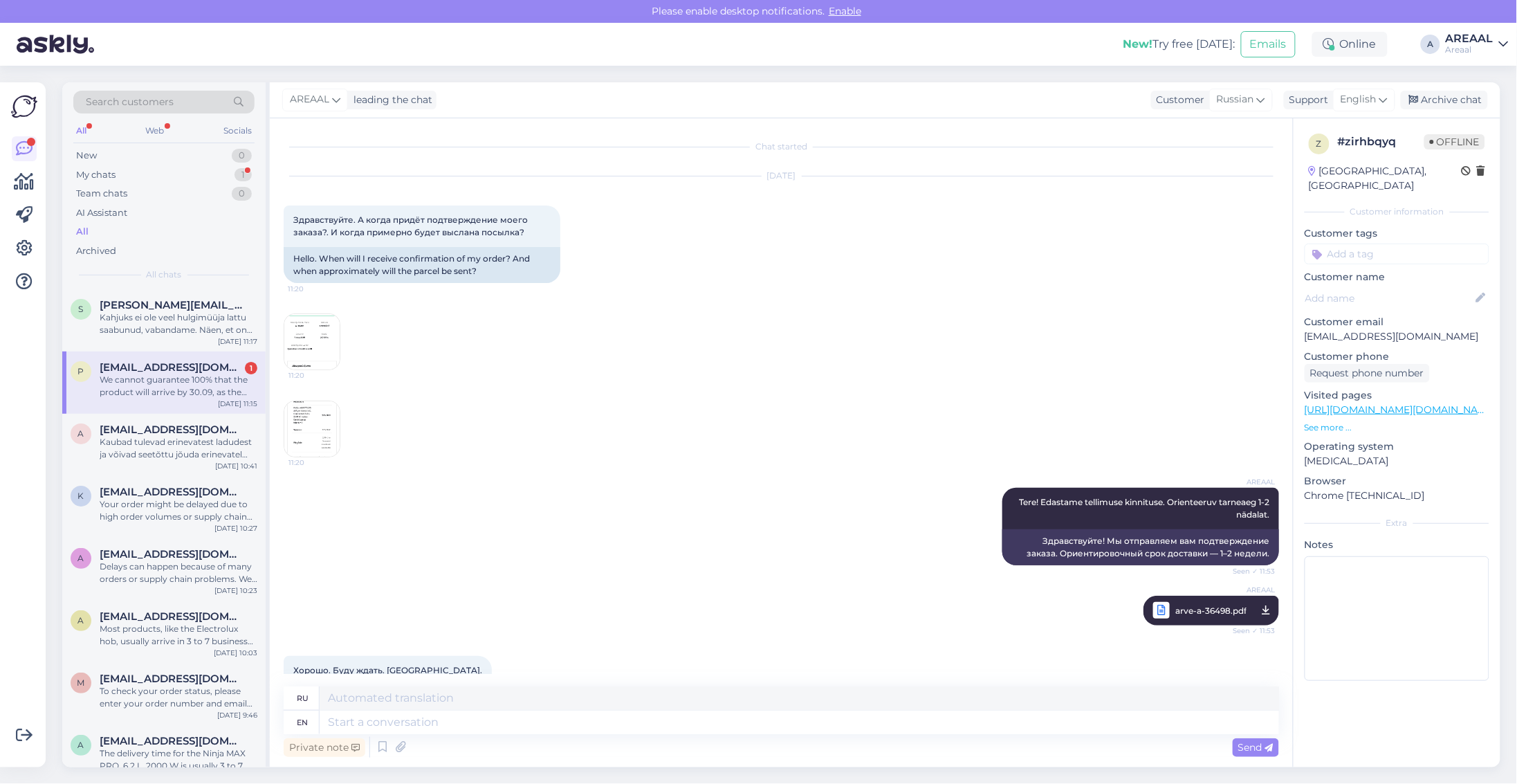
click at [184, 381] on div "We cannot guarantee 100% that the product will arrive by 30.09, as the delivery…" at bounding box center [178, 386] width 157 height 25
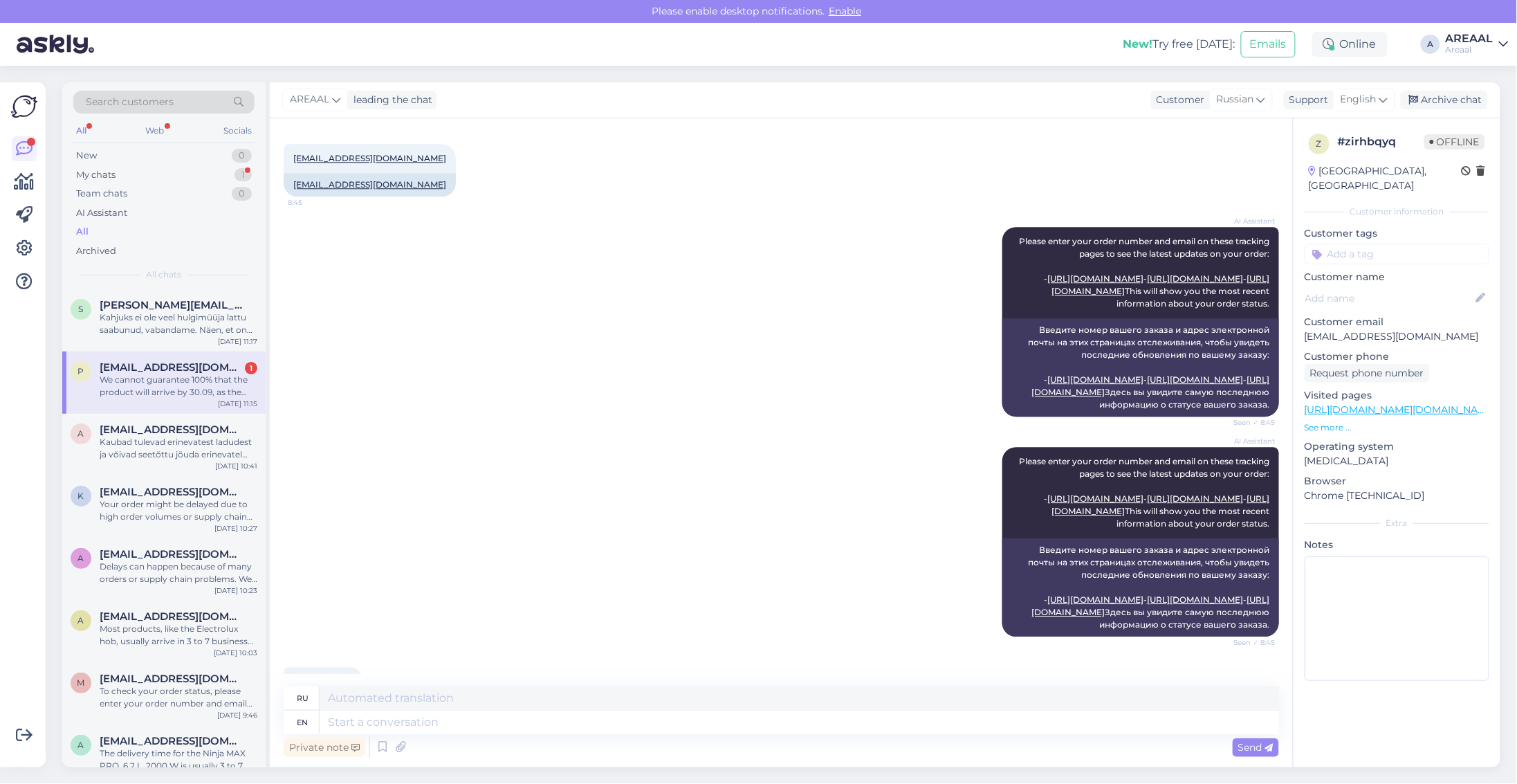
scroll to position [3505, 0]
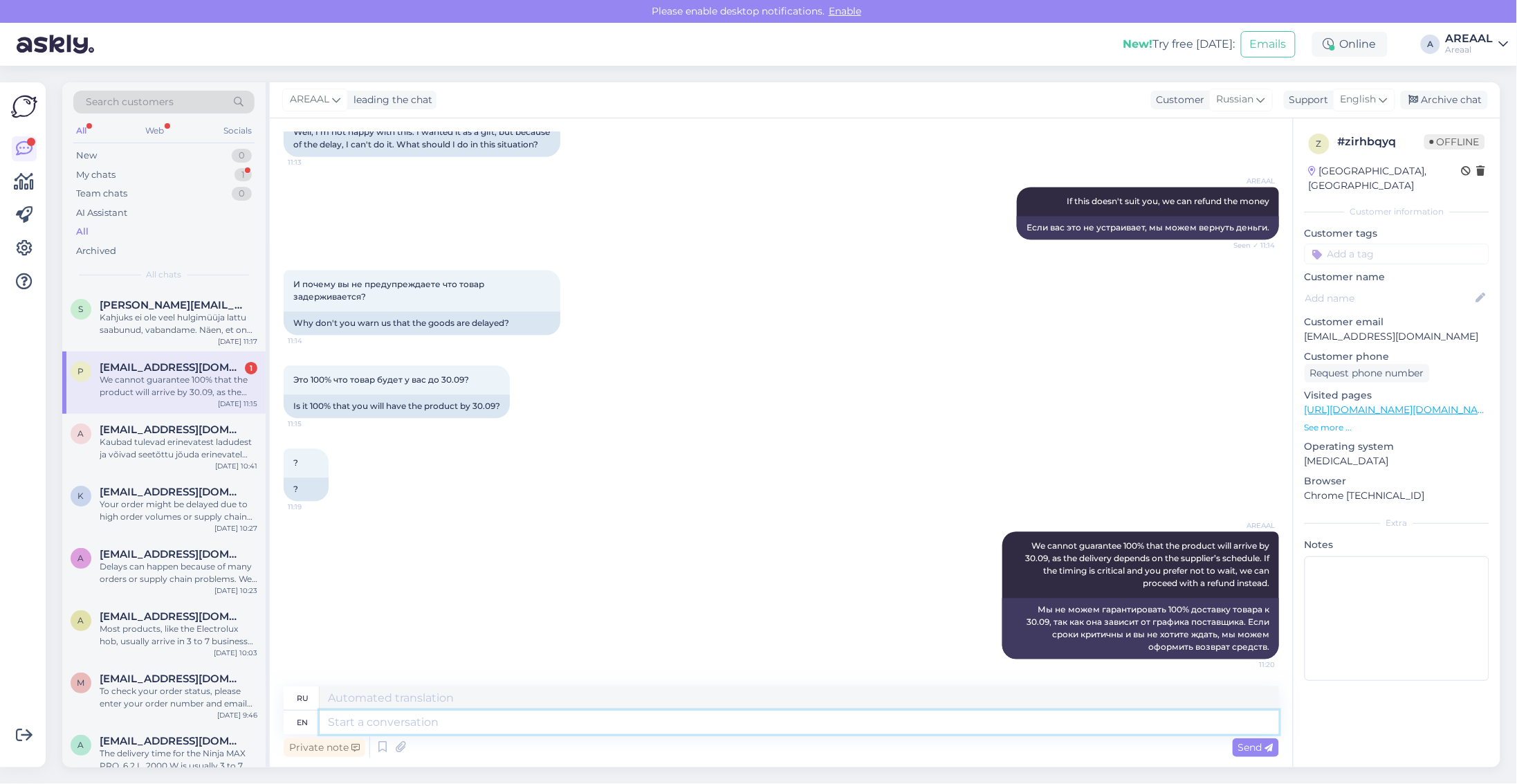
click at [656, 731] on textarea at bounding box center [800, 722] width 960 height 24
click at [639, 701] on textarea at bounding box center [800, 698] width 960 height 24
click at [178, 402] on div "p pjevsejevs@gmail.com 1 We cannot guarantee 100% that the product will arrive …" at bounding box center [163, 382] width 203 height 62
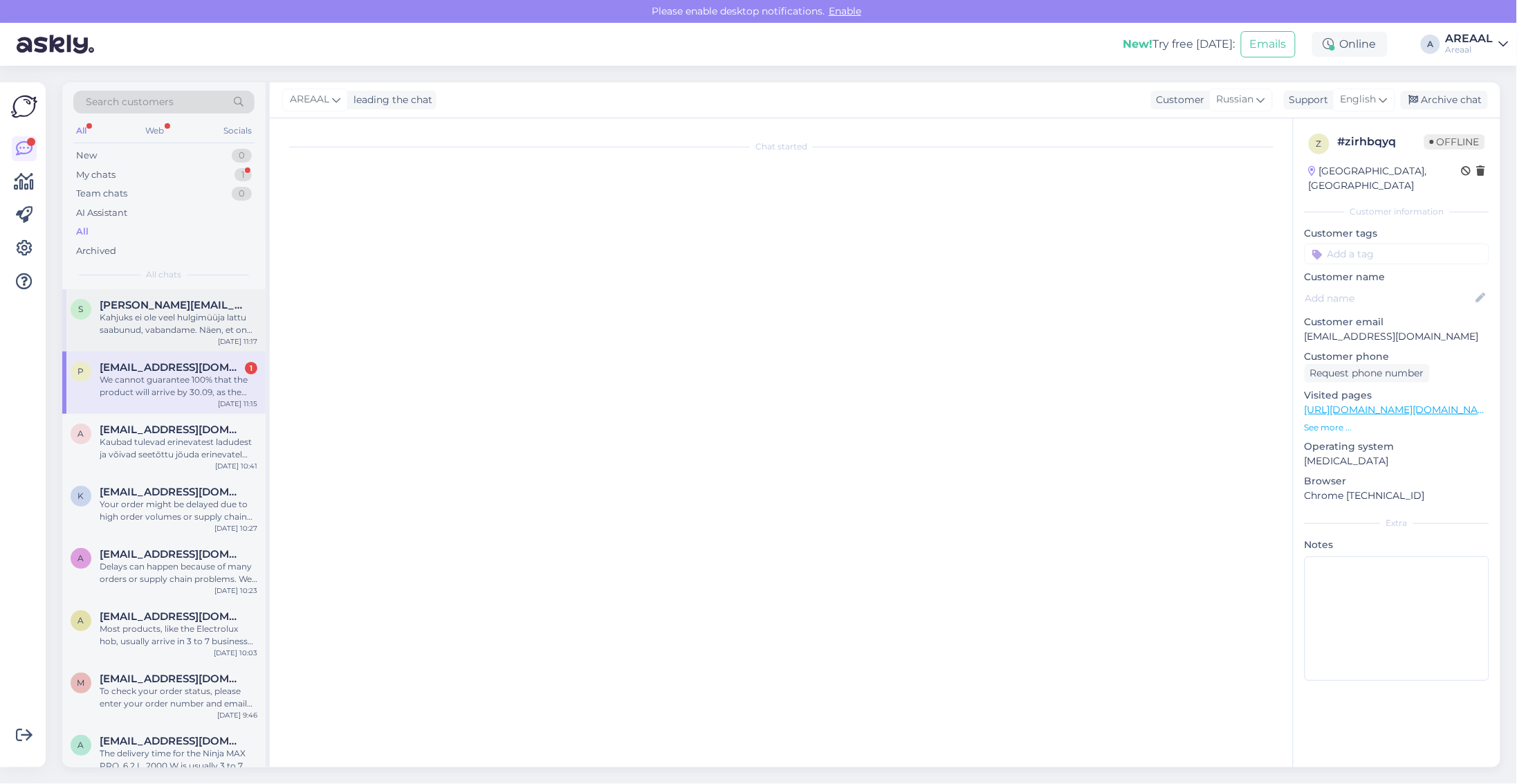
scroll to position [0, 0]
click at [173, 330] on div "Kahjuks ei ole veel hulgimüüja lattu saabunud, vabandame. Näen, et on pikalt la…" at bounding box center [178, 323] width 157 height 25
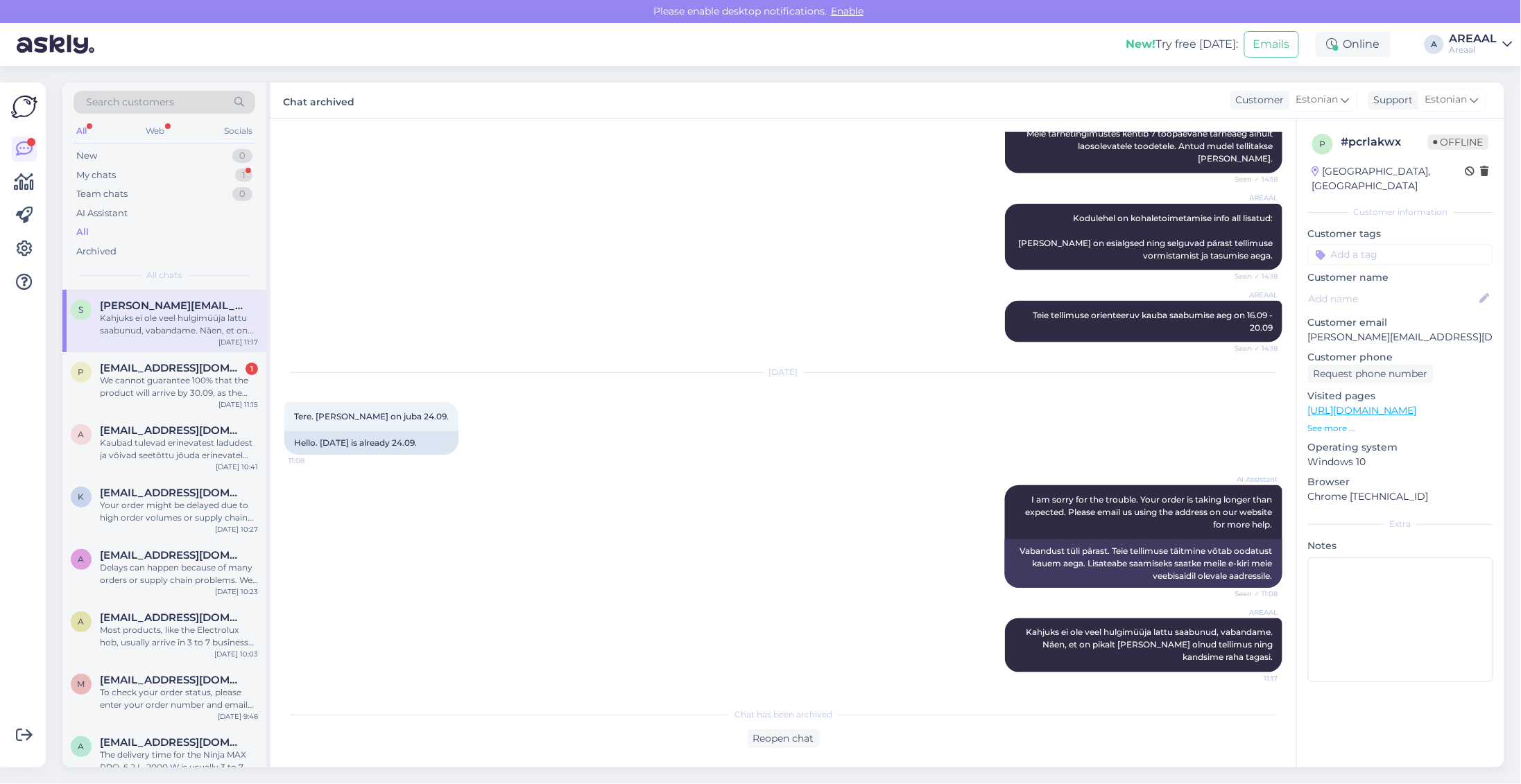
click at [455, 399] on div "Sep 24 2025 Tere. Täna on juba 24.09. 11:08 Hello. Today is already 24.09." at bounding box center [783, 414] width 998 height 113
click at [201, 379] on div "We cannot guarantee 100% that the product will arrive by 30.09, as the delivery…" at bounding box center [178, 387] width 158 height 25
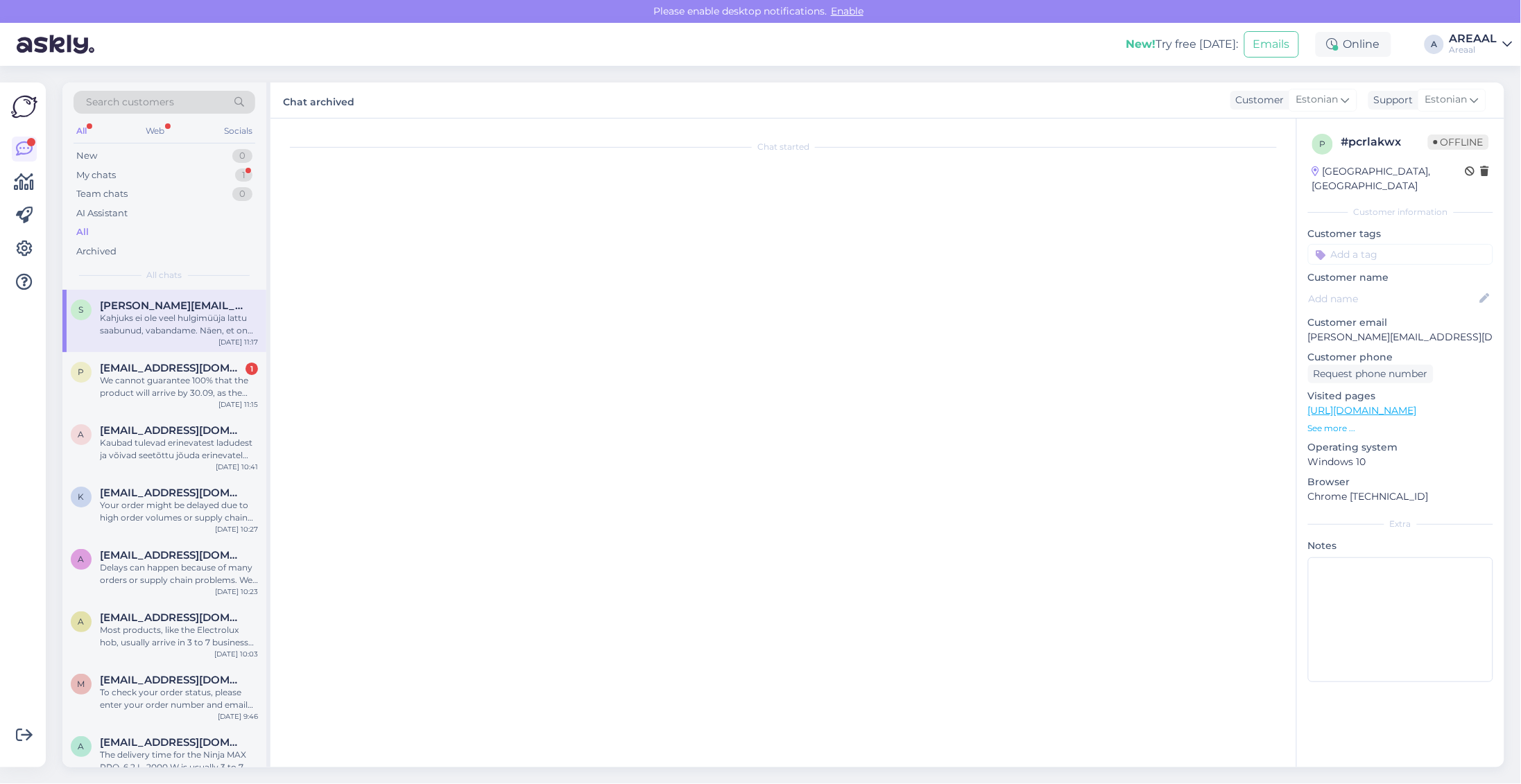
scroll to position [3515, 0]
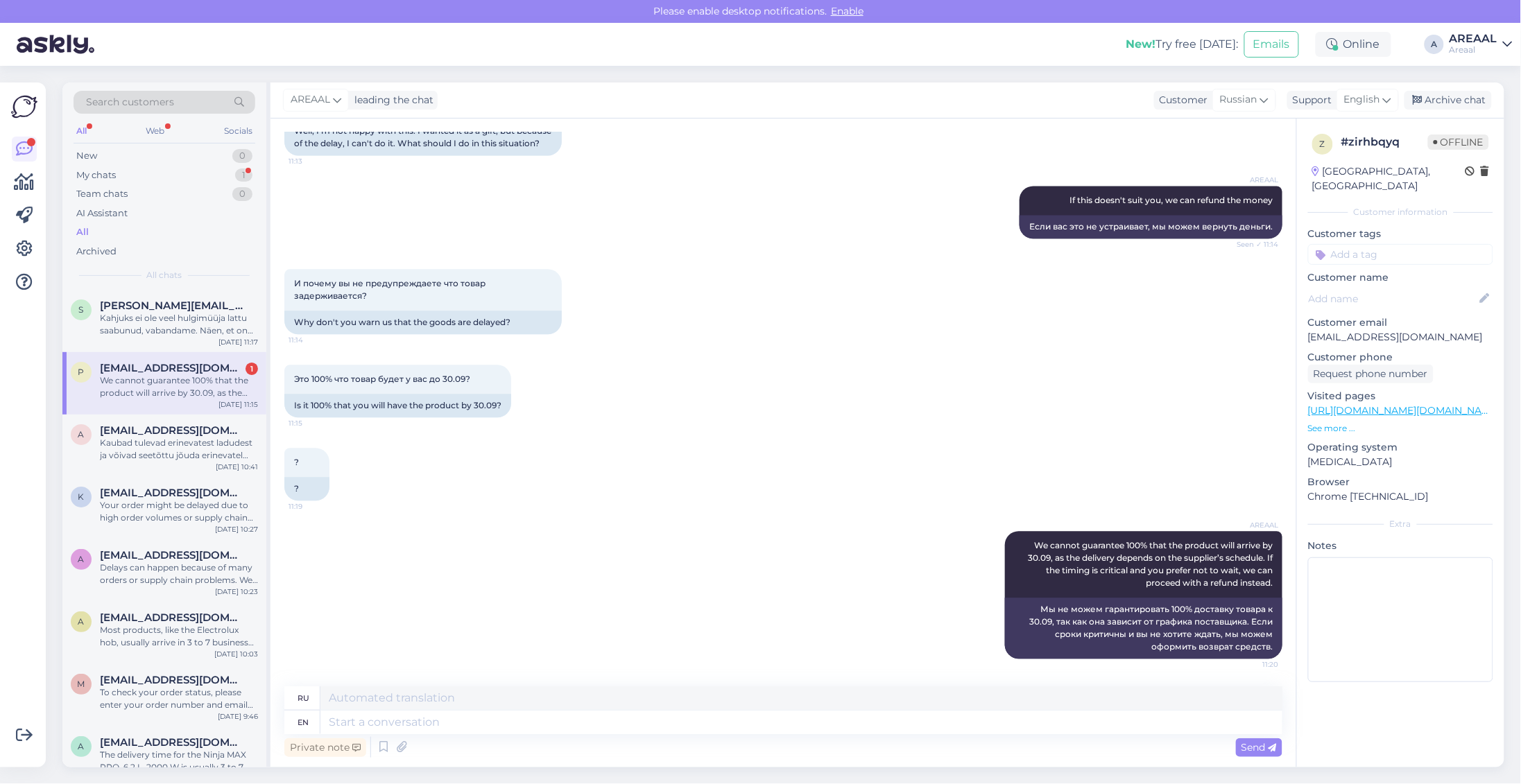
click at [145, 401] on div "p pjevsejevs@gmail.com 1 We cannot guarantee 100% that the product will arrive …" at bounding box center [164, 383] width 204 height 63
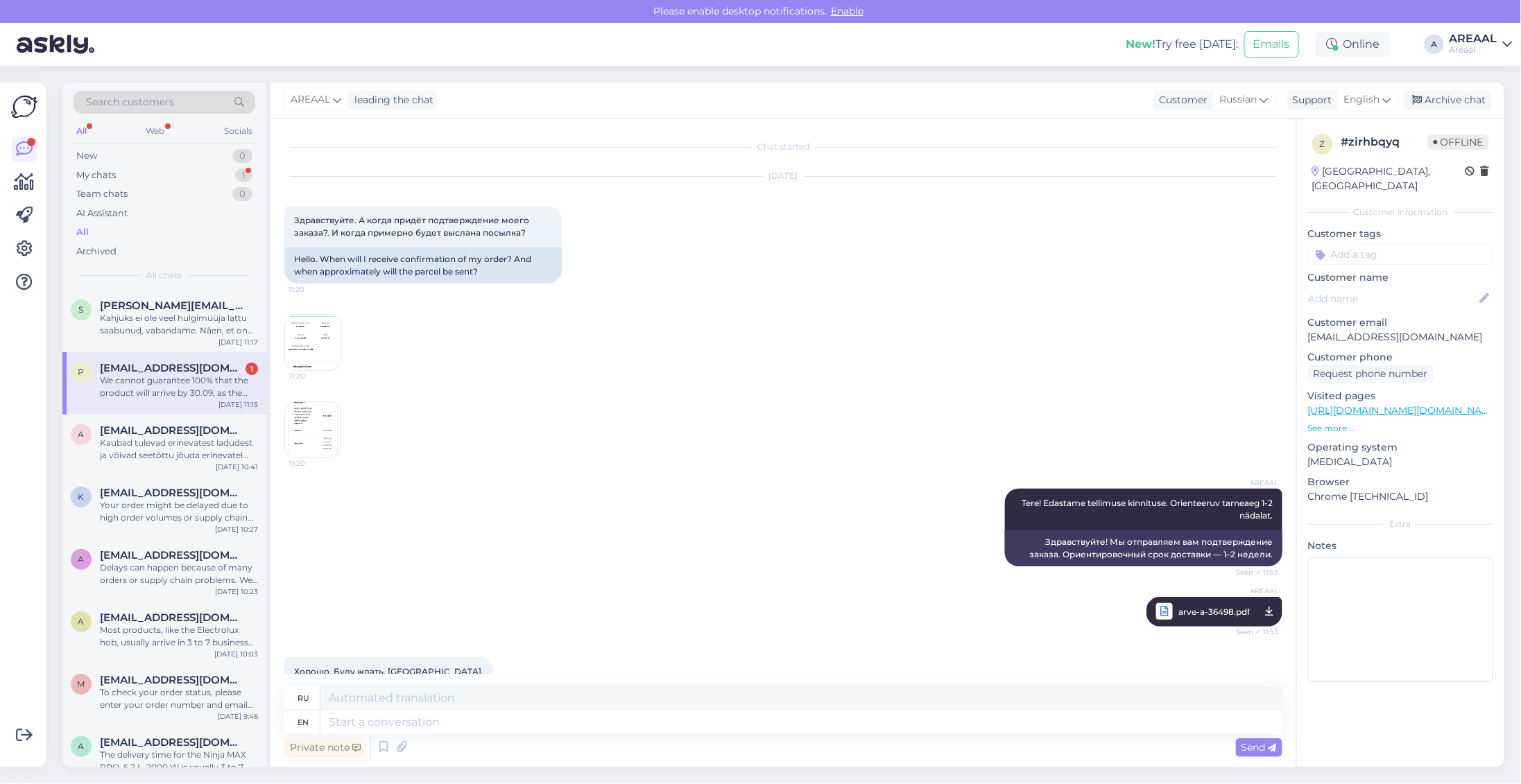
click at [163, 388] on div "We cannot guarantee 100% that the product will arrive by 30.09, as the delivery…" at bounding box center [178, 387] width 158 height 25
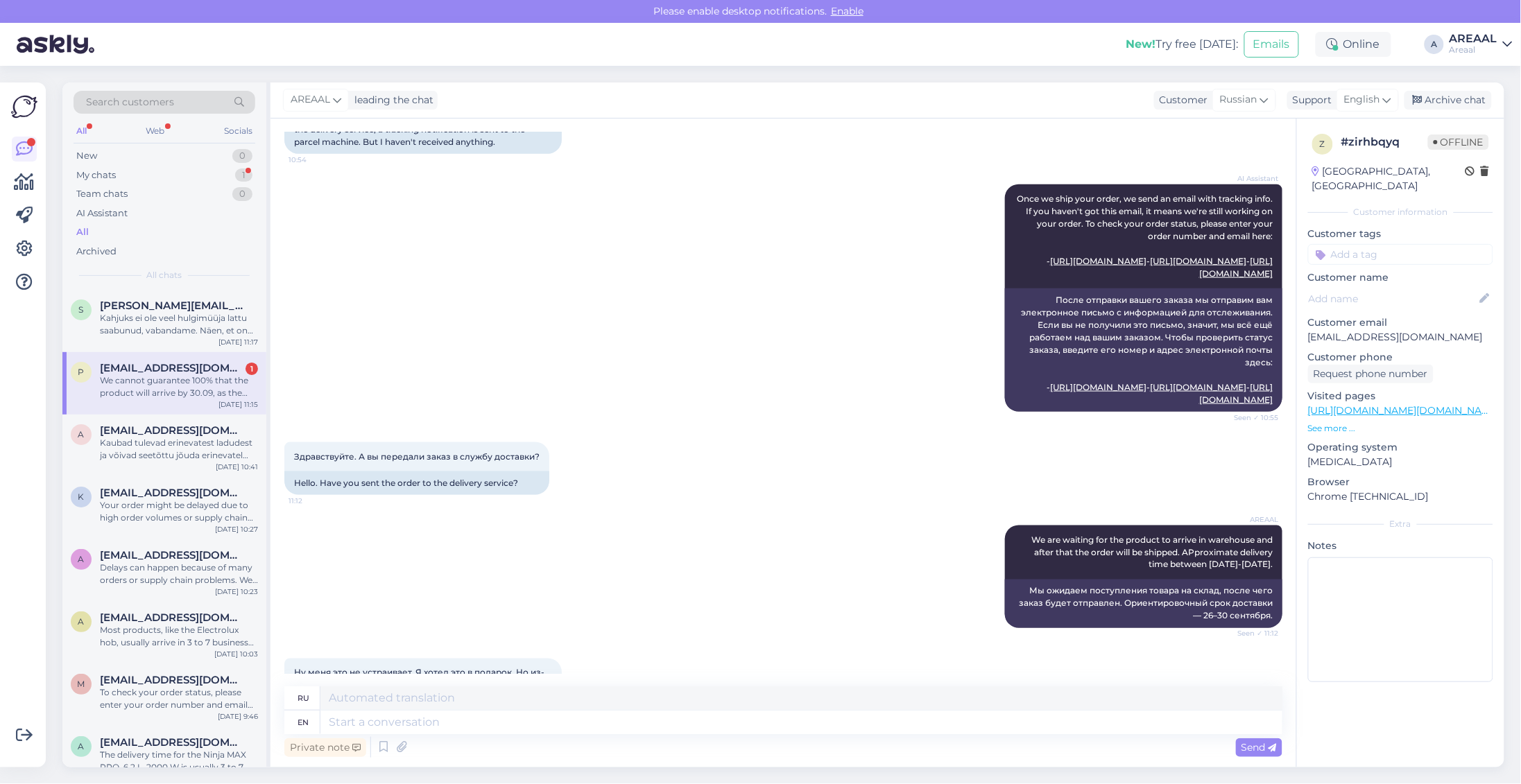
scroll to position [3515, 0]
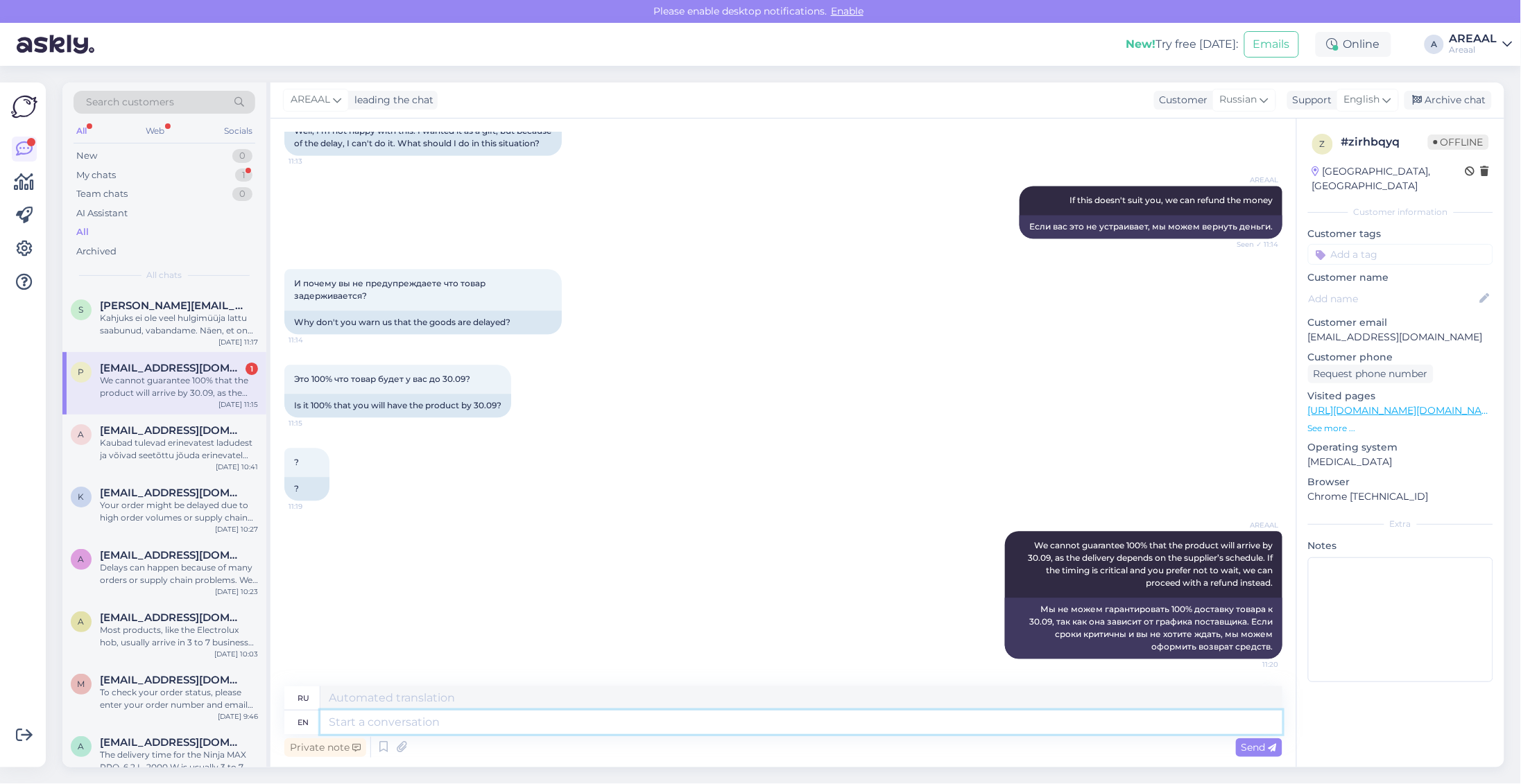
click at [926, 727] on textarea at bounding box center [802, 722] width 962 height 24
click at [923, 705] on textarea at bounding box center [802, 698] width 962 height 24
click at [1471, 115] on div "AREAAL leading the chat Customer Russian Support English est Estonian Archive c…" at bounding box center [887, 100] width 1235 height 36
click at [1468, 102] on div "Archive chat" at bounding box center [1448, 100] width 87 height 18
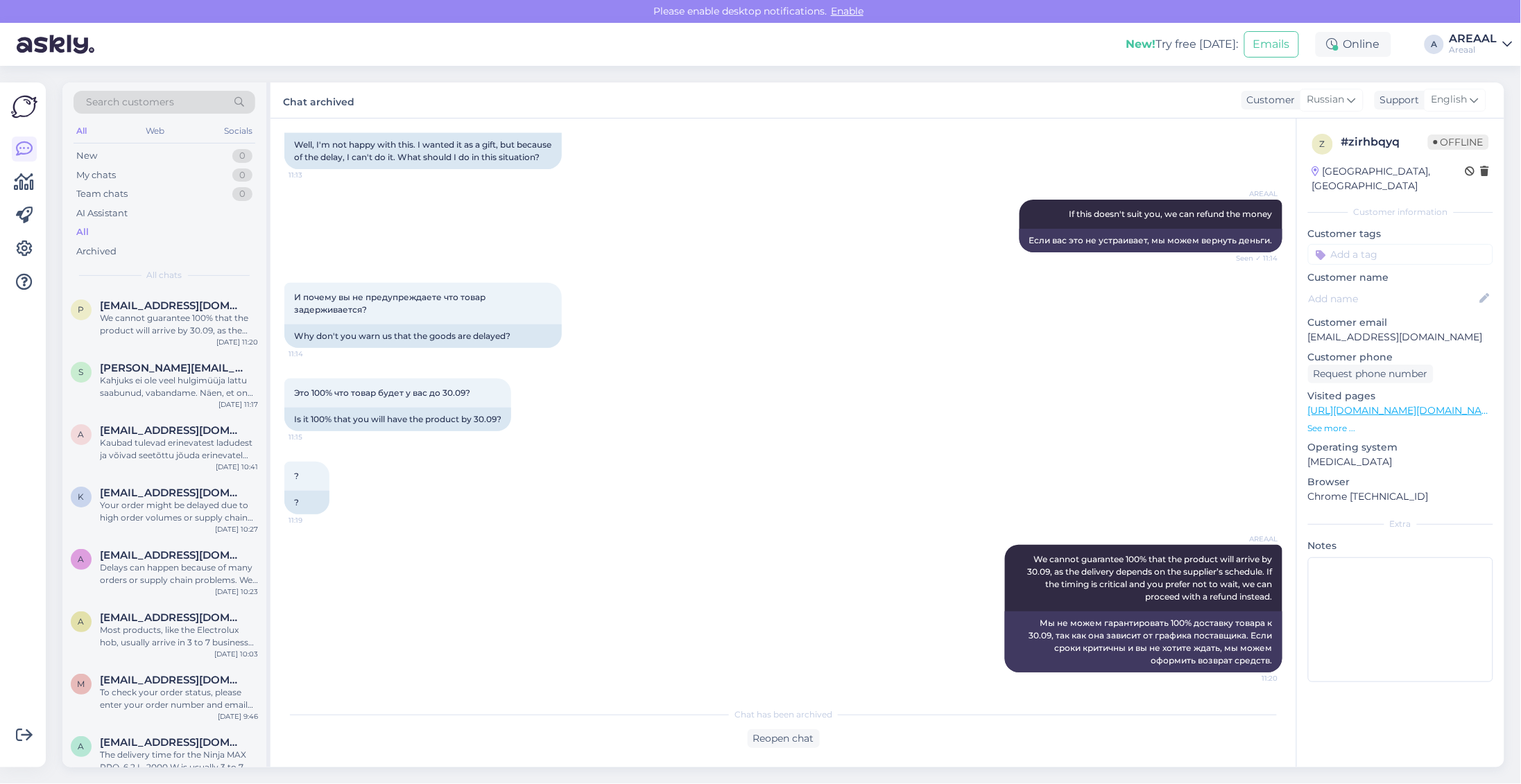
click at [1502, 57] on div "New! Try free today: Emails Online A AREAAL Areaal" at bounding box center [760, 44] width 1521 height 43
click at [1495, 47] on div "Areaal" at bounding box center [1473, 49] width 48 height 11
click at [1482, 111] on button "Open" at bounding box center [1482, 107] width 39 height 21
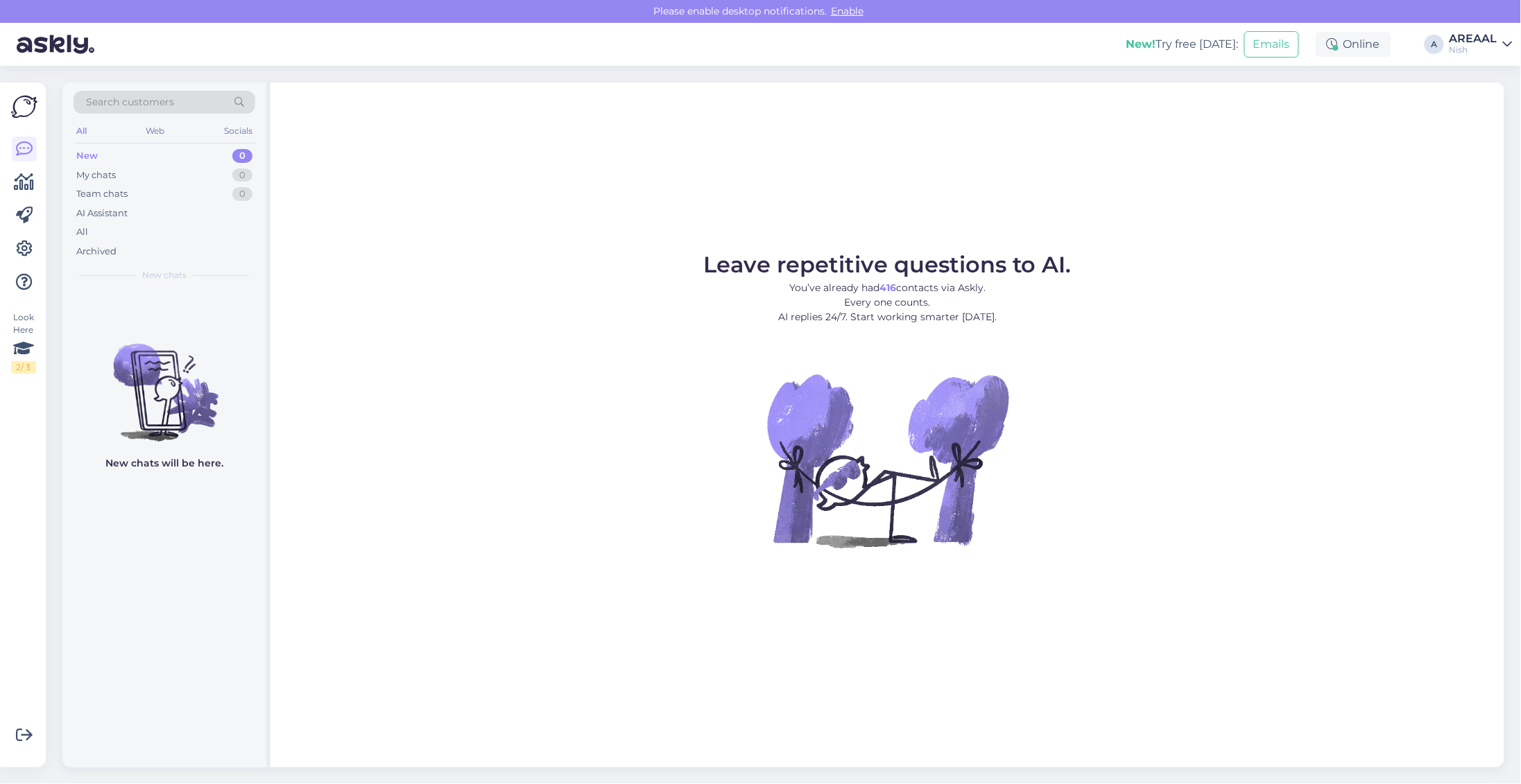
click at [108, 245] on div "Archived" at bounding box center [97, 252] width 41 height 14
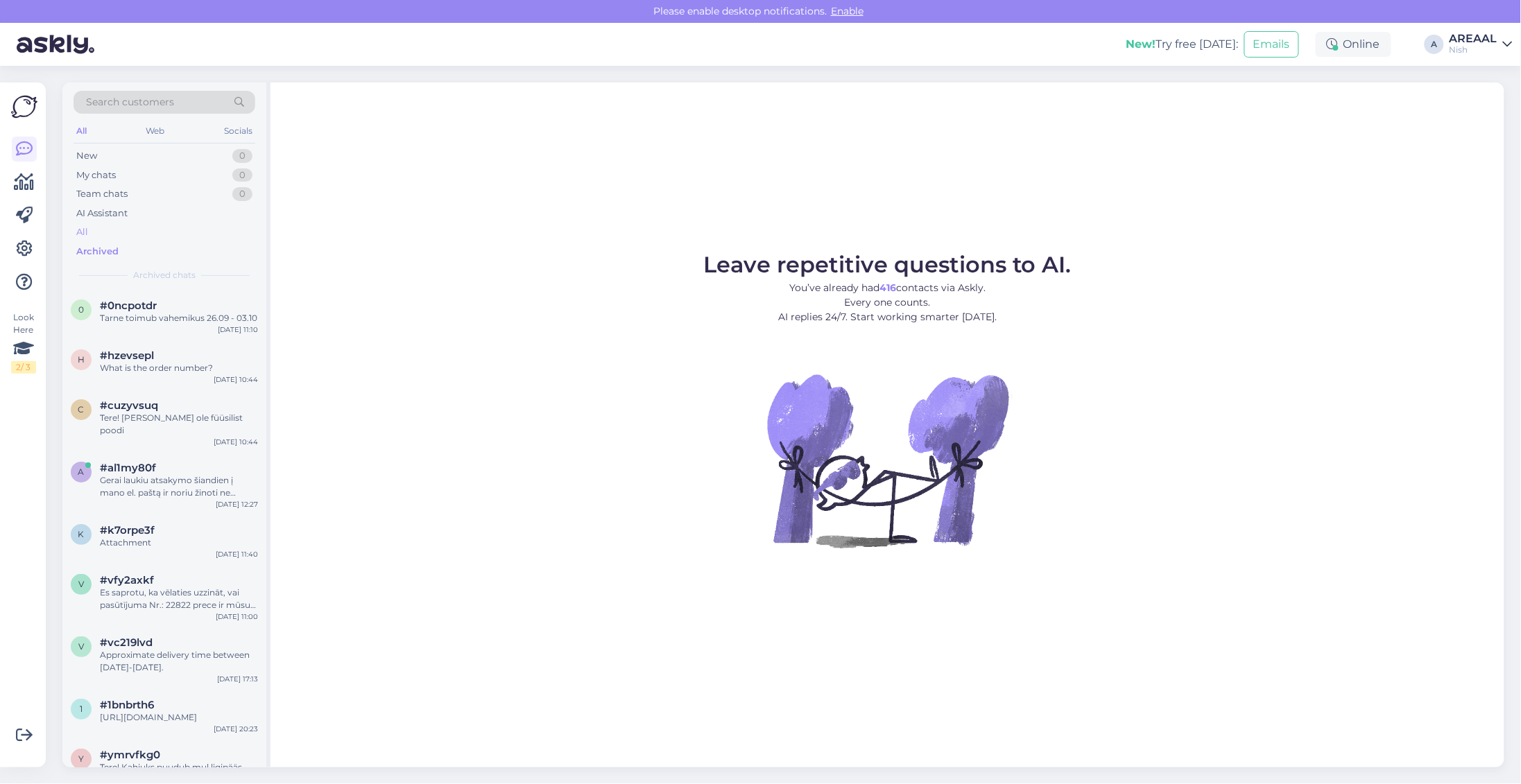
click at [106, 234] on div "All" at bounding box center [164, 233] width 182 height 19
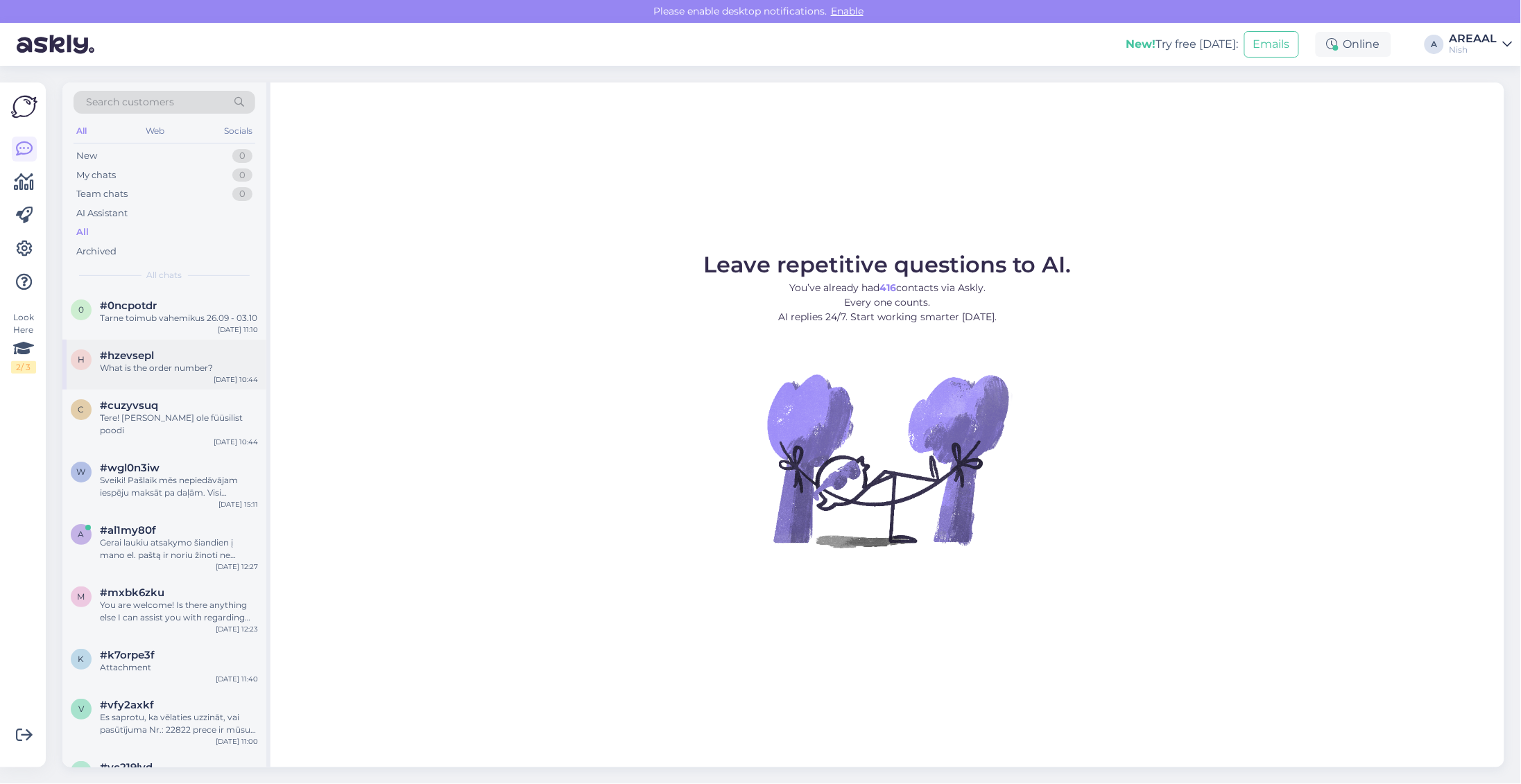
click at [182, 344] on div "h #hzevsepl What is the order number? Sep 24 10:44" at bounding box center [164, 365] width 204 height 50
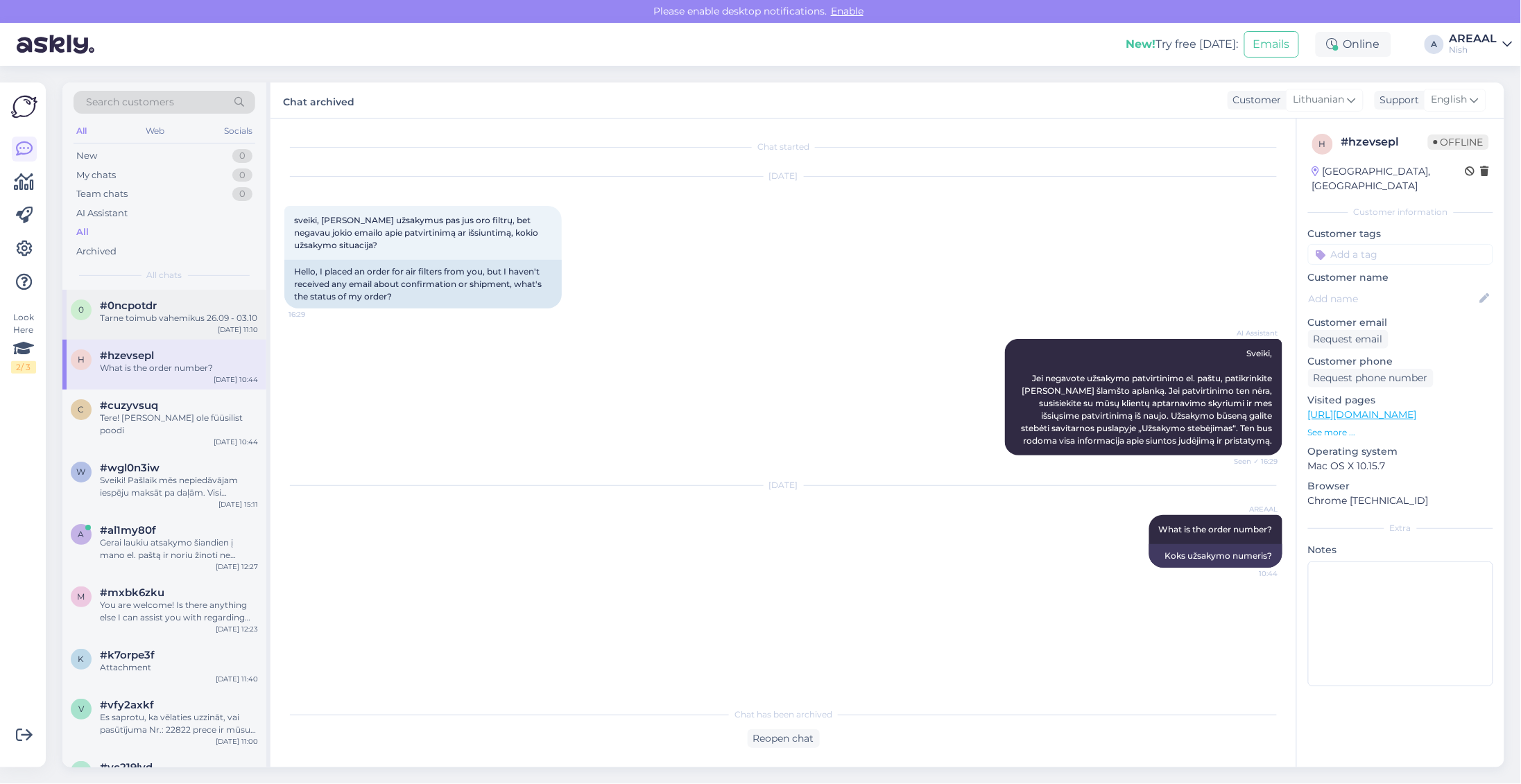
click at [181, 330] on div "0 #0ncpotdr Tarne toimub vahemikus 26.09 - 03.10 Sep 24 11:10" at bounding box center [164, 314] width 204 height 50
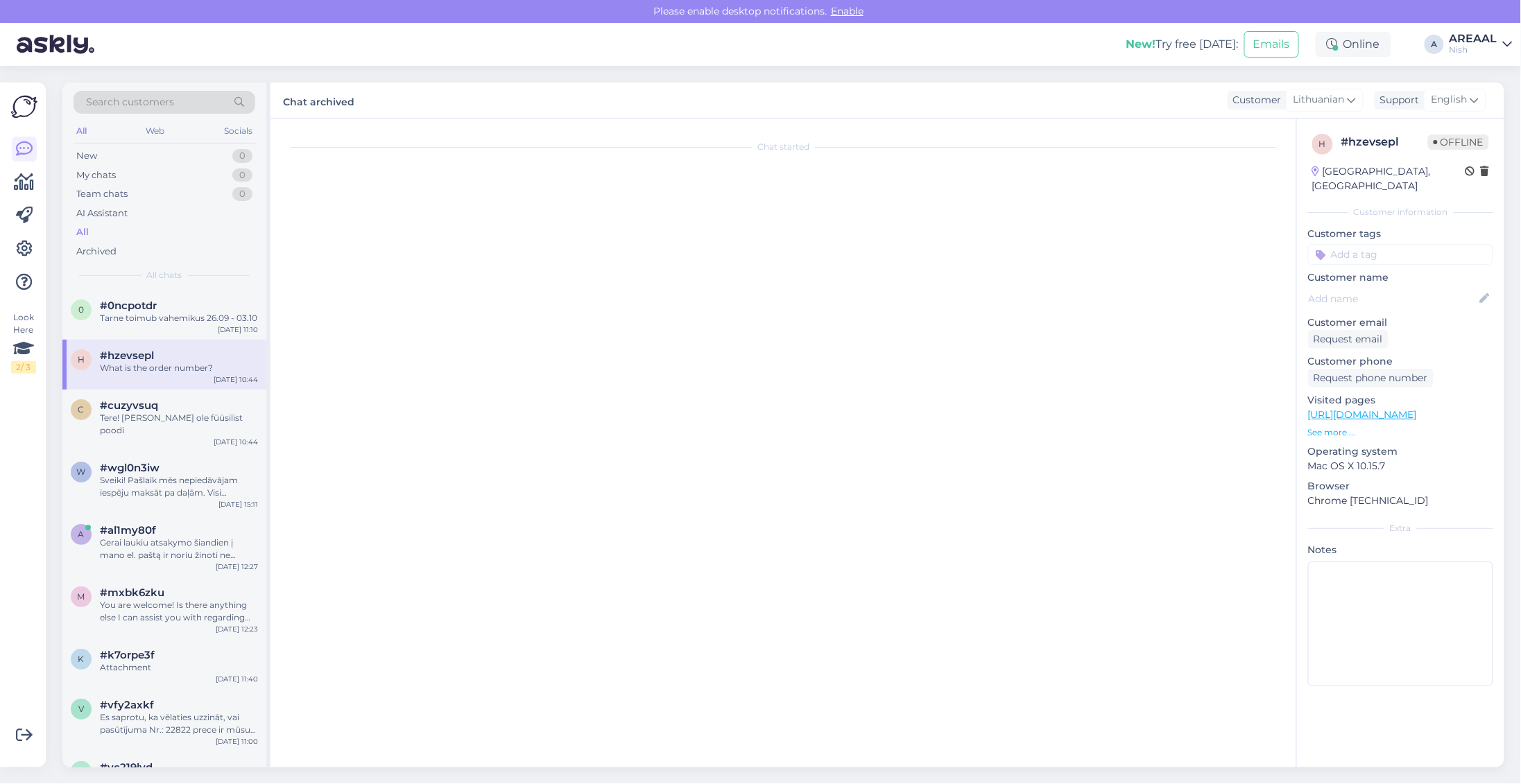
scroll to position [104, 0]
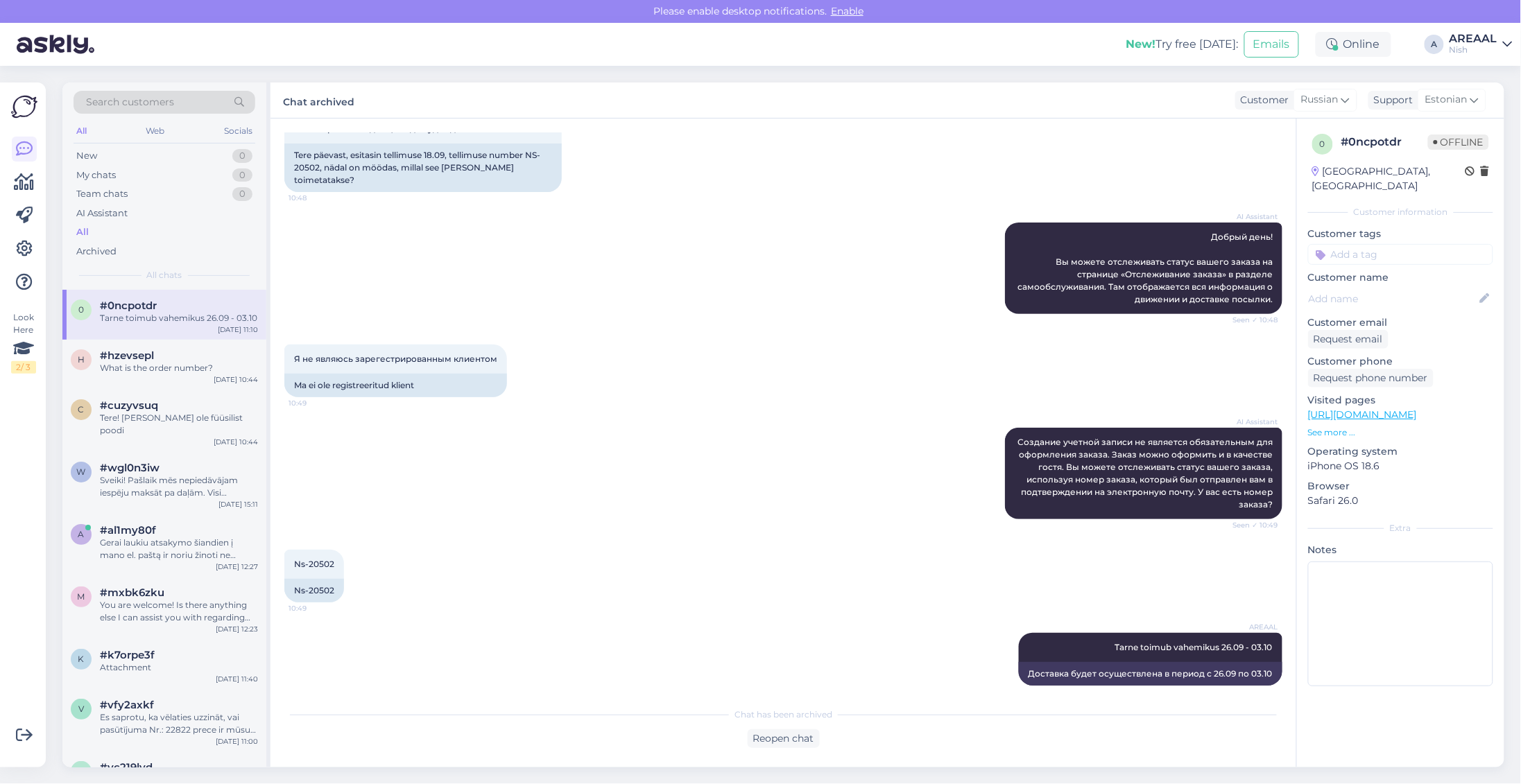
click at [1474, 36] on div "AREAAL" at bounding box center [1473, 39] width 48 height 11
click at [1479, 77] on button "Open" at bounding box center [1482, 78] width 39 height 21
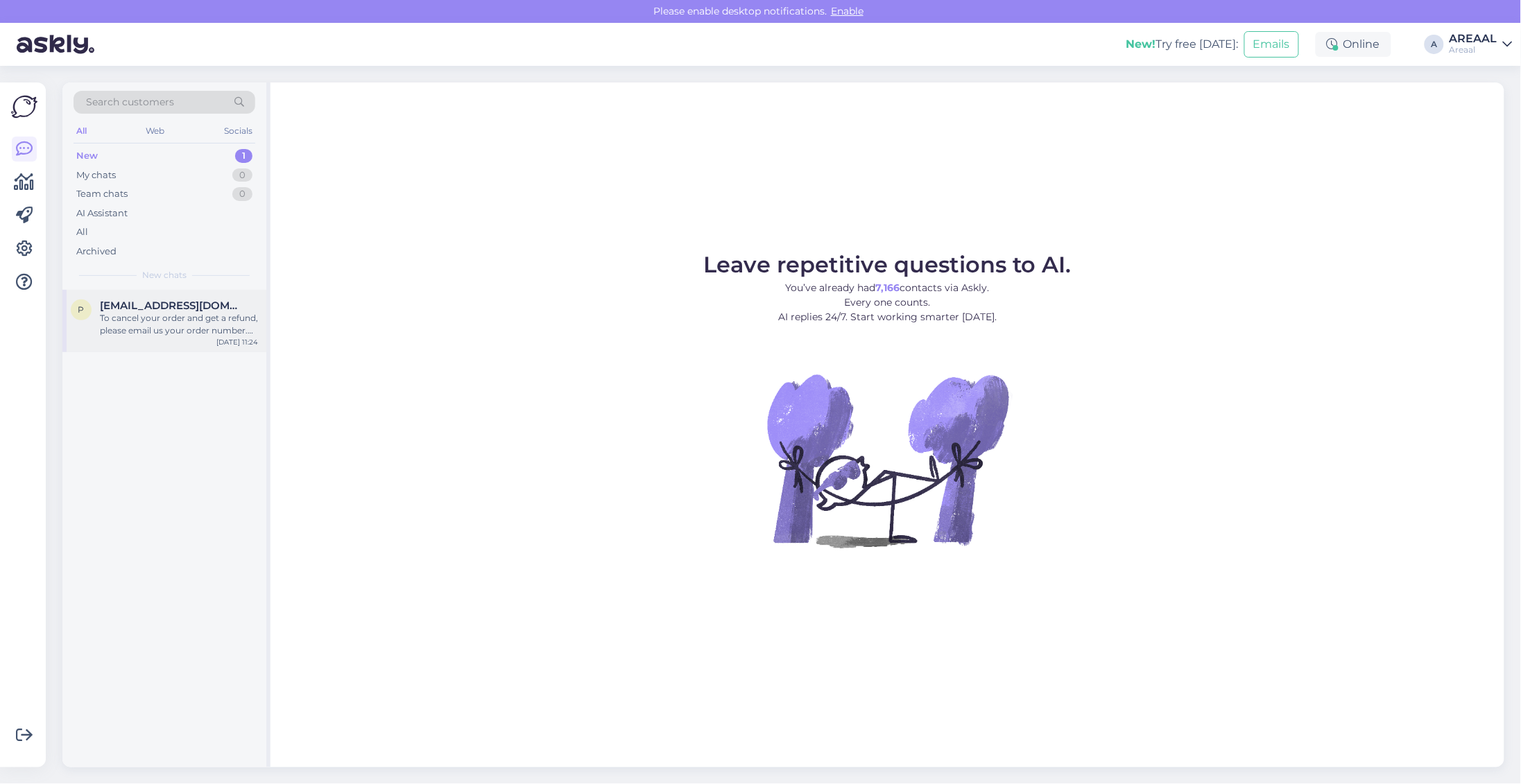
click at [160, 323] on div "To cancel your order and get a refund, please email us your order number. Refun…" at bounding box center [178, 324] width 158 height 25
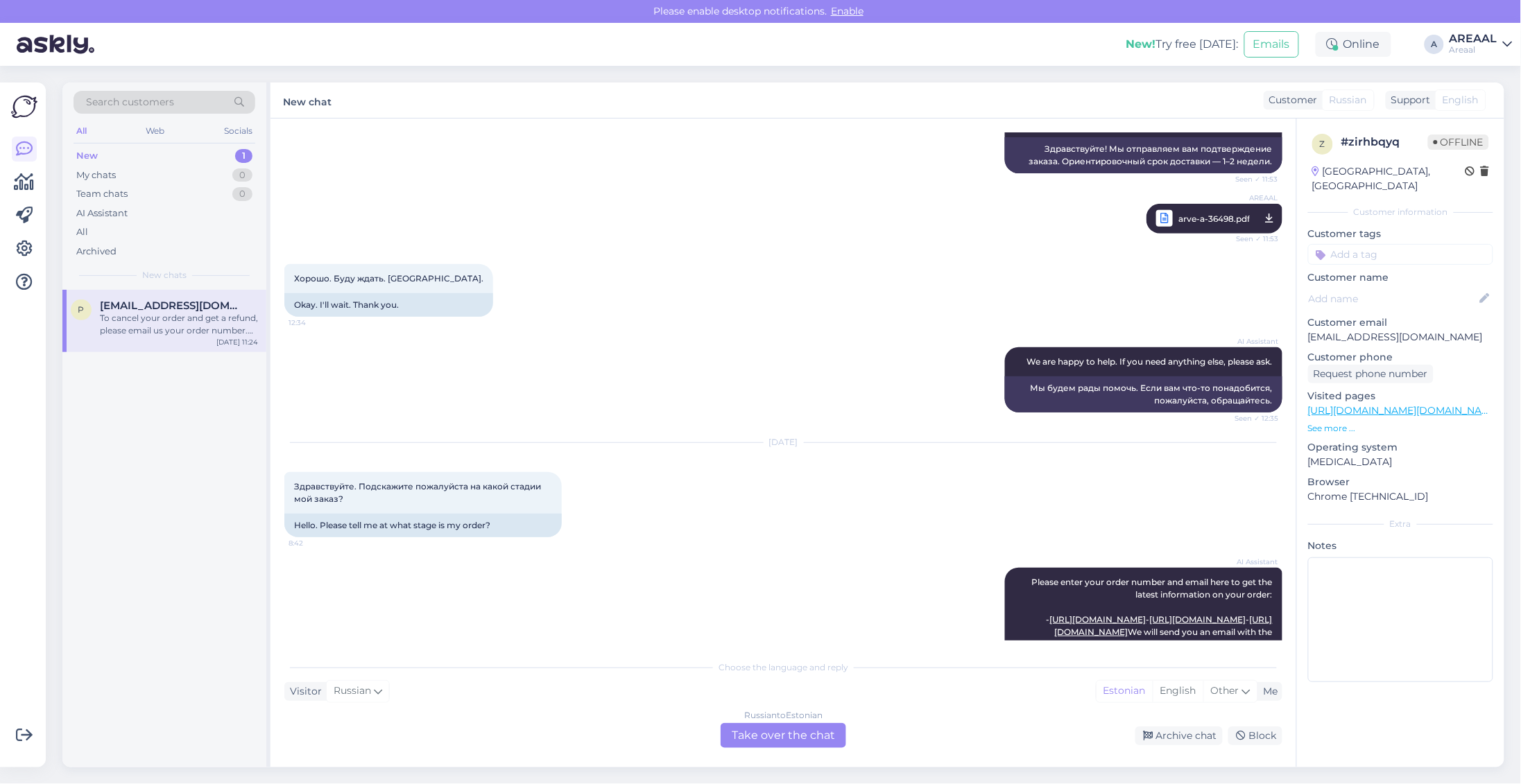
scroll to position [716, 0]
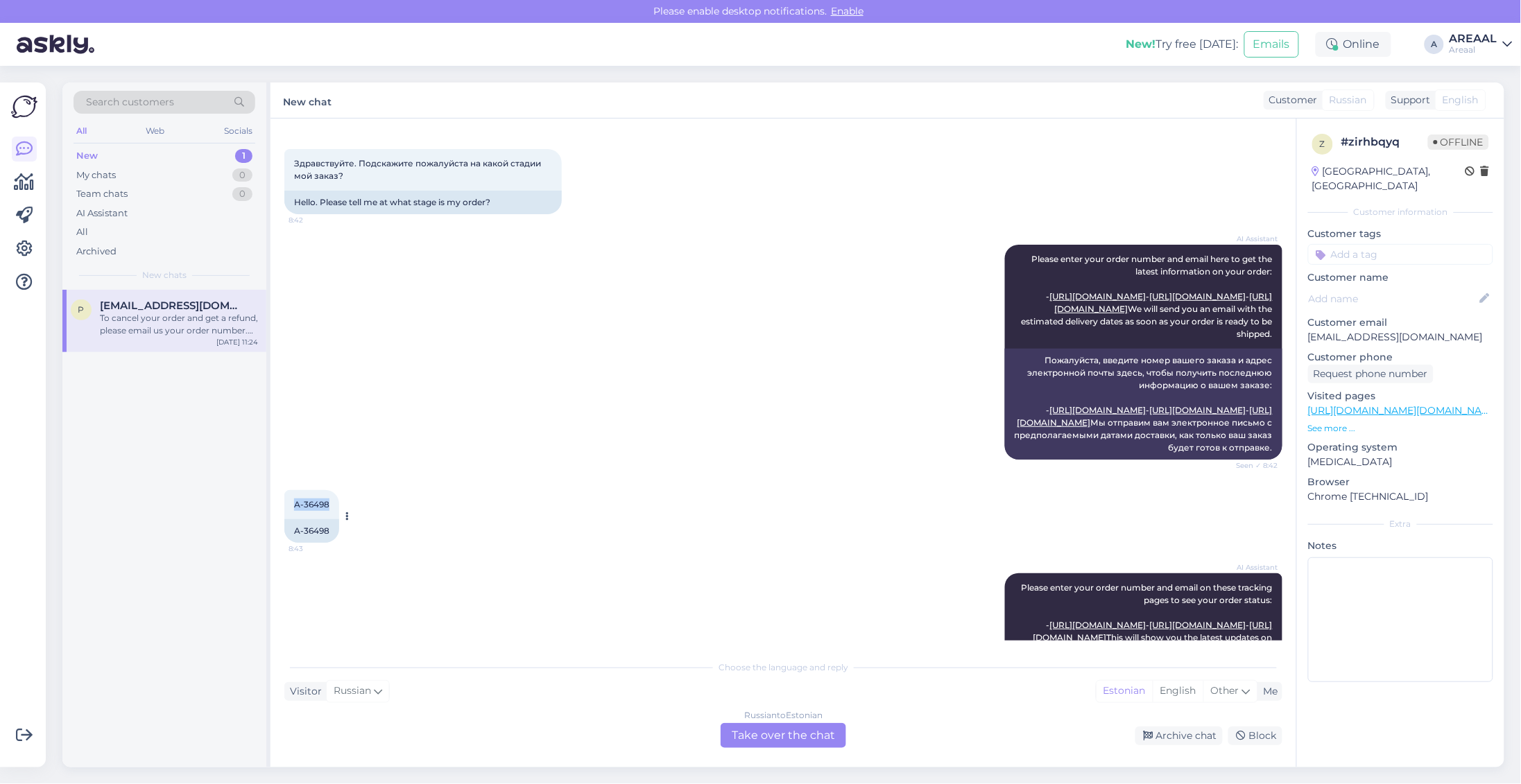
drag, startPoint x: 328, startPoint y: 559, endPoint x: 292, endPoint y: 566, distance: 36.7
click at [292, 520] on div "A-36498 8:43" at bounding box center [312, 505] width 55 height 29
copy span "A-36498"
click at [803, 733] on div "Russian to Estonian Take over the chat" at bounding box center [783, 736] width 125 height 25
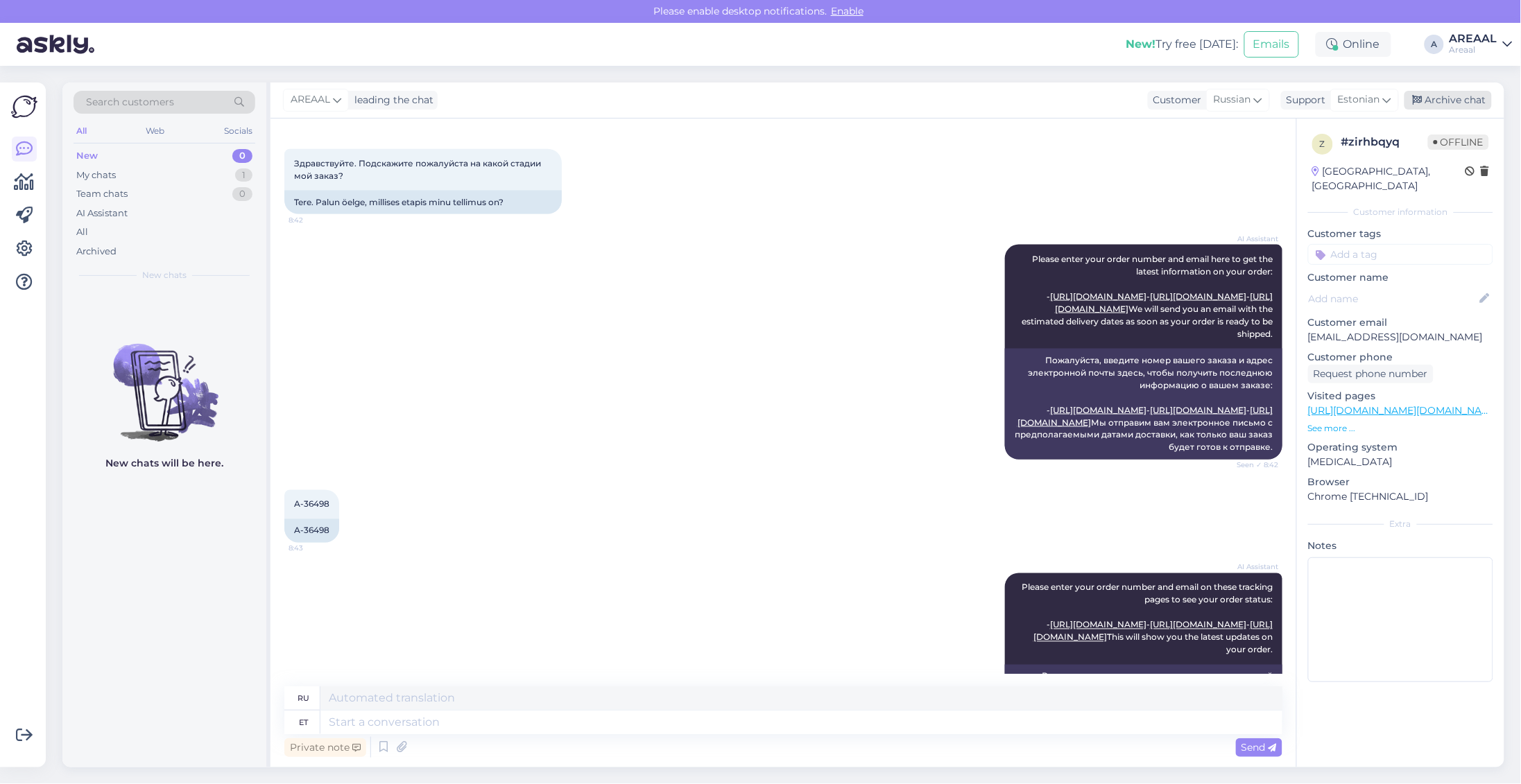
click at [1465, 109] on div "Archive chat" at bounding box center [1448, 100] width 87 height 18
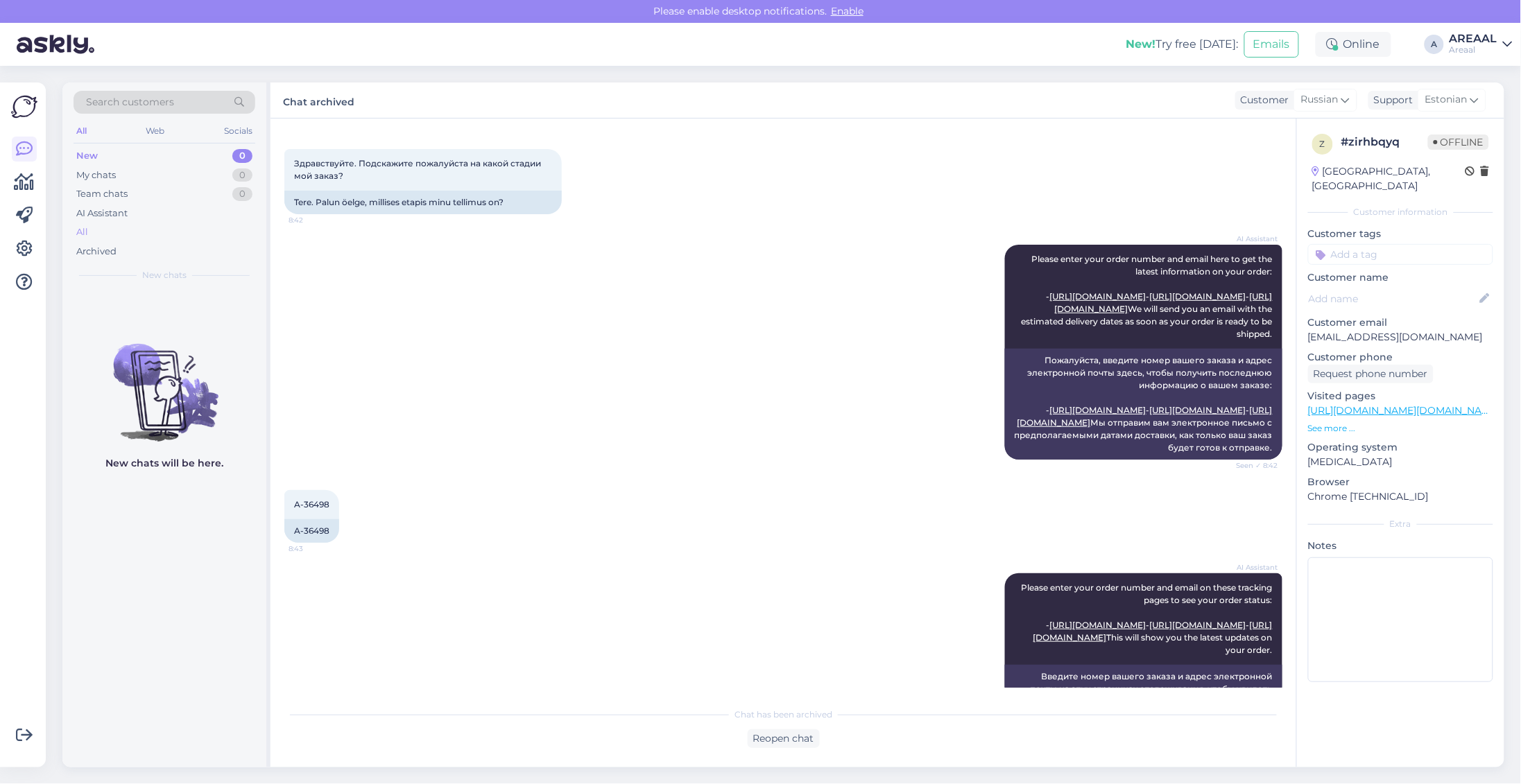
click at [130, 229] on div "All" at bounding box center [164, 233] width 182 height 19
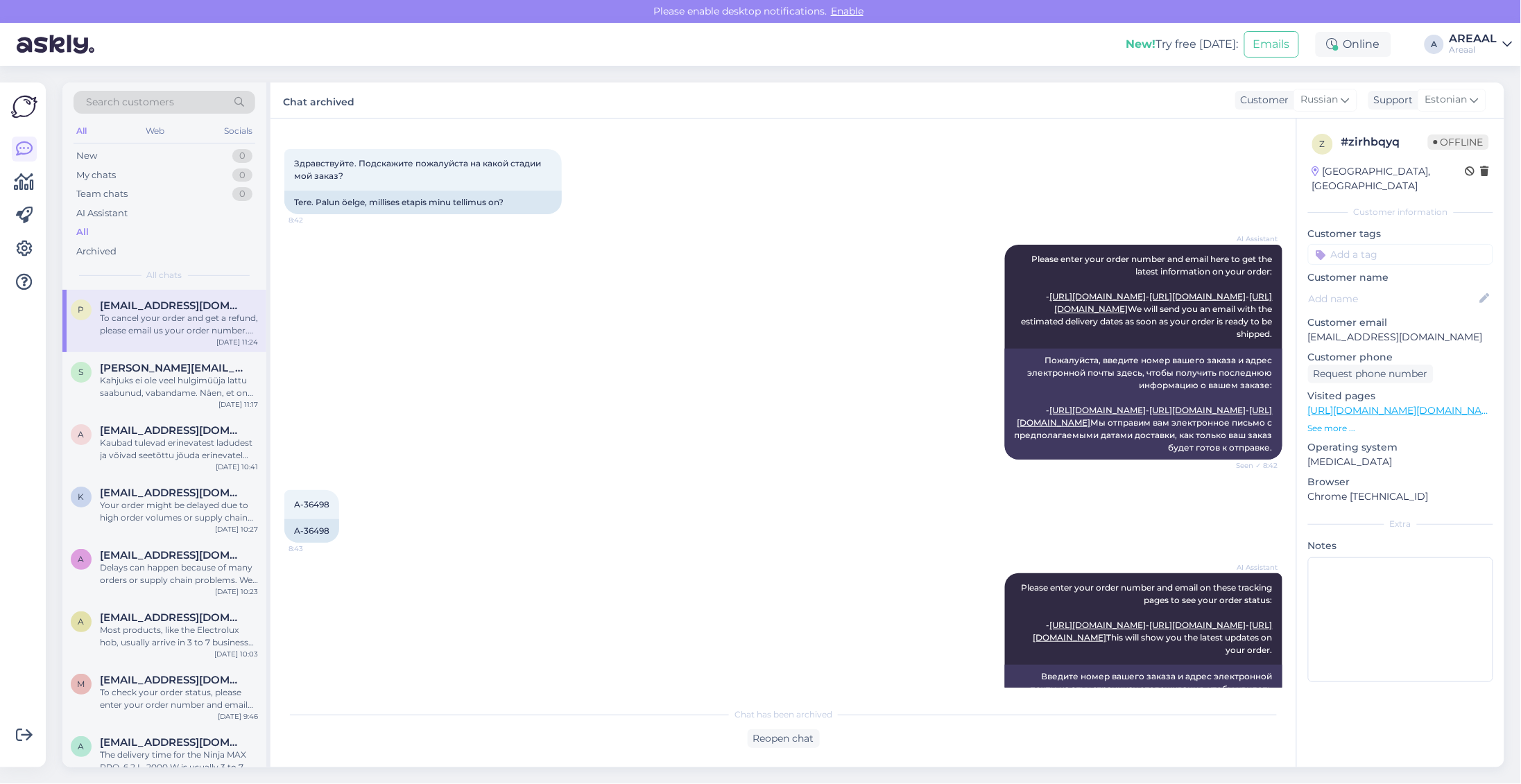
click at [595, 365] on div "AI Assistant Please enter your order number and email here to get the latest in…" at bounding box center [783, 352] width 998 height 246
click at [1444, 57] on div "New! Try free today: Emails Online A AREAAL Areaal" at bounding box center [760, 44] width 1521 height 43
click at [1455, 41] on div "AREAAL" at bounding box center [1473, 39] width 48 height 11
click at [1459, 94] on div "Nish Open" at bounding box center [1428, 107] width 170 height 30
click at [1467, 105] on button "Open" at bounding box center [1482, 107] width 39 height 21
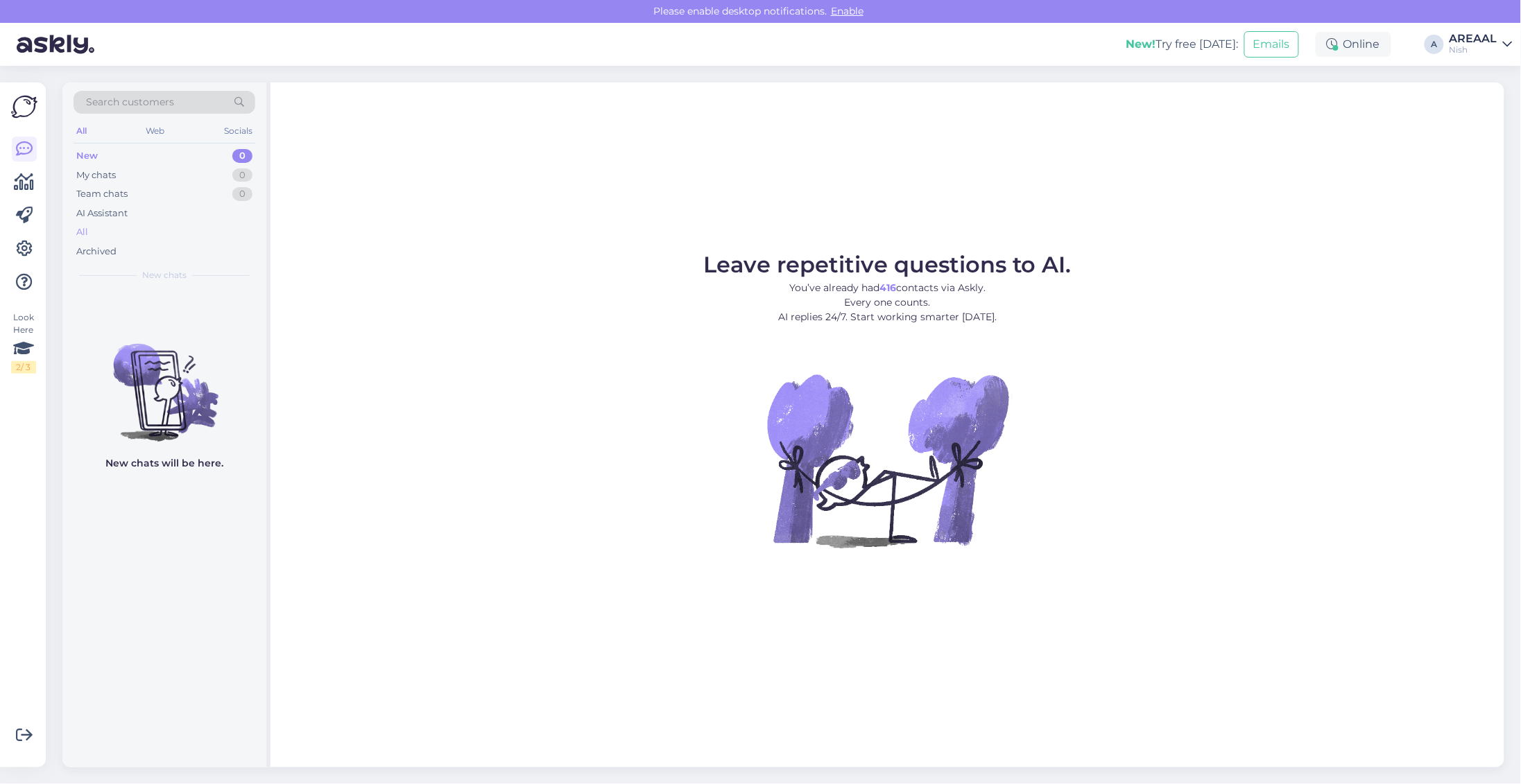
click at [119, 233] on div "All" at bounding box center [164, 233] width 182 height 19
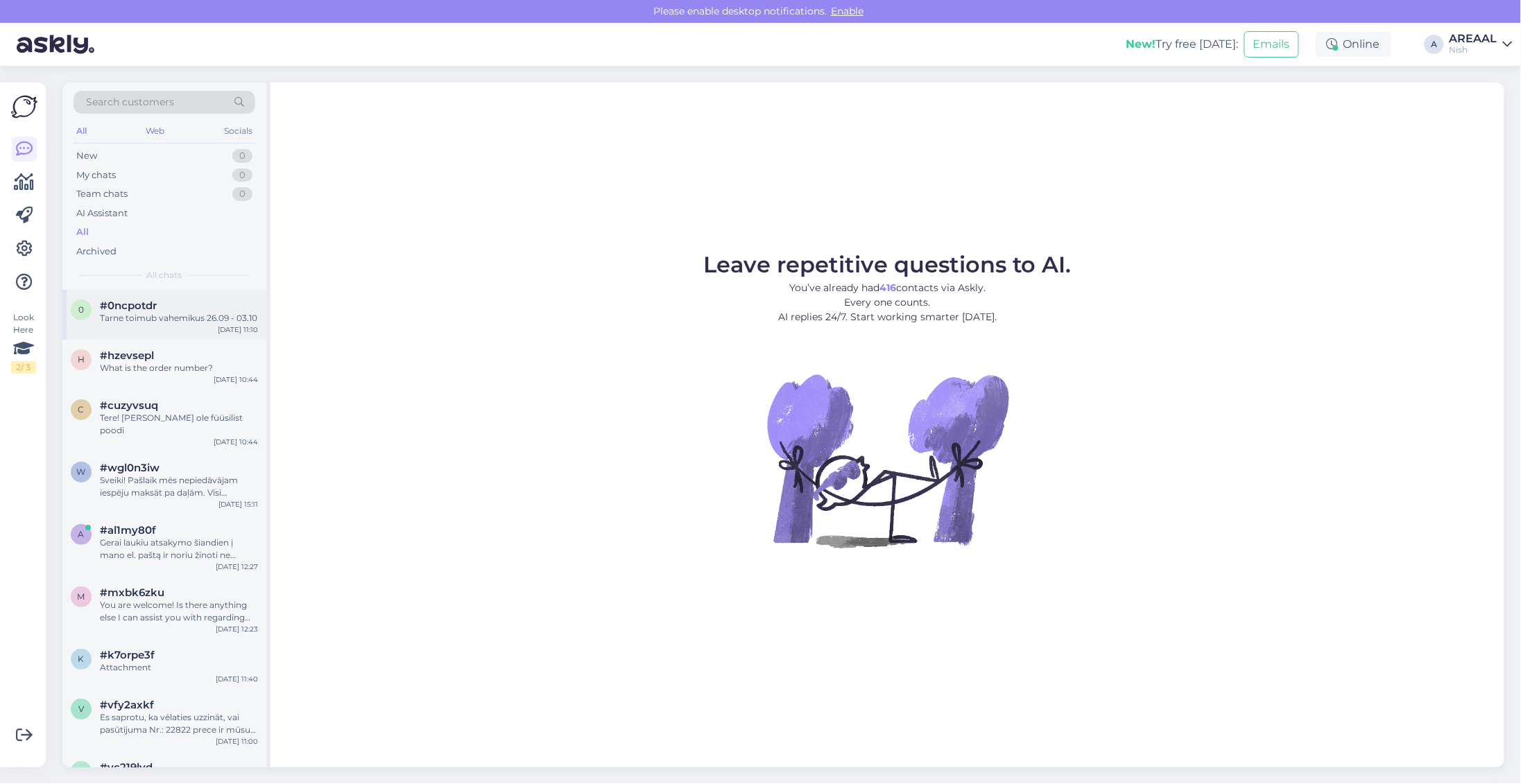
click at [204, 317] on div "Tarne toimub vahemikus 26.09 - 03.10" at bounding box center [178, 318] width 158 height 12
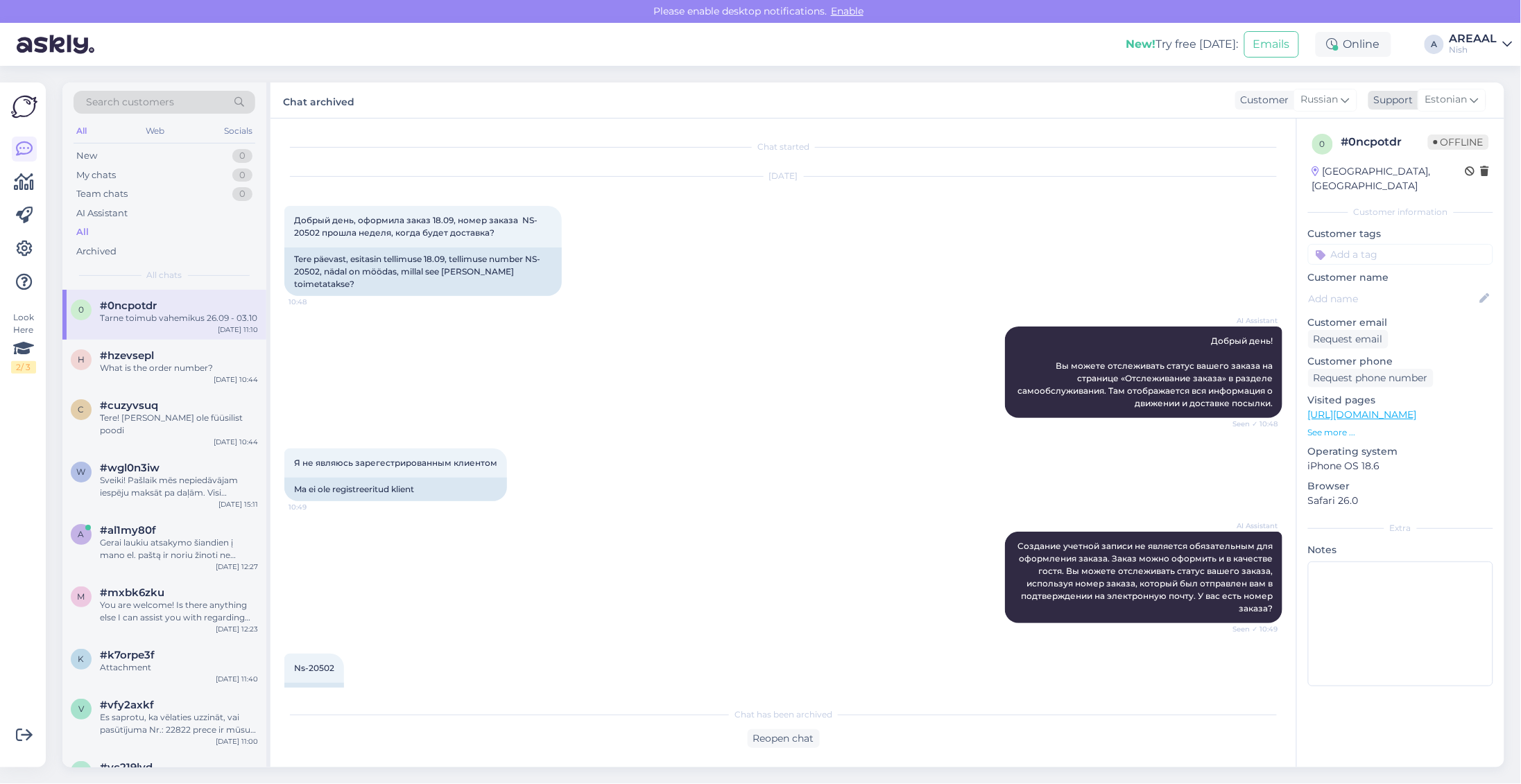
scroll to position [104, 0]
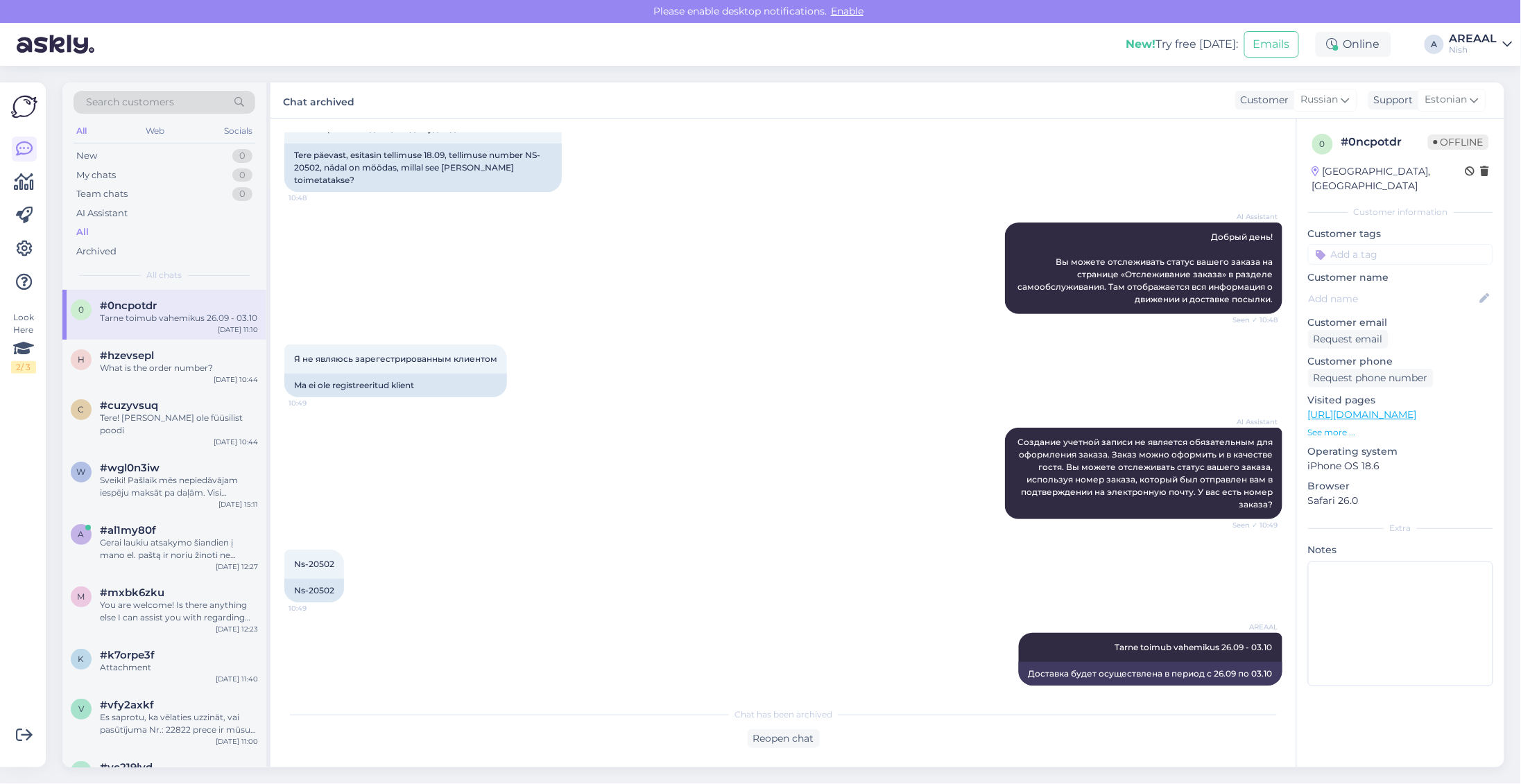
click at [1474, 55] on div "New! Try free today: Emails Online A AREAAL Nish" at bounding box center [760, 44] width 1521 height 43
click at [1475, 45] on div "Nish" at bounding box center [1473, 49] width 48 height 11
click at [1469, 89] on div "Areaal Open" at bounding box center [1428, 78] width 170 height 30
click at [1458, 83] on div "Areaal Open" at bounding box center [1428, 78] width 170 height 30
click at [1511, 70] on div "Areaal Open" at bounding box center [1428, 78] width 170 height 30
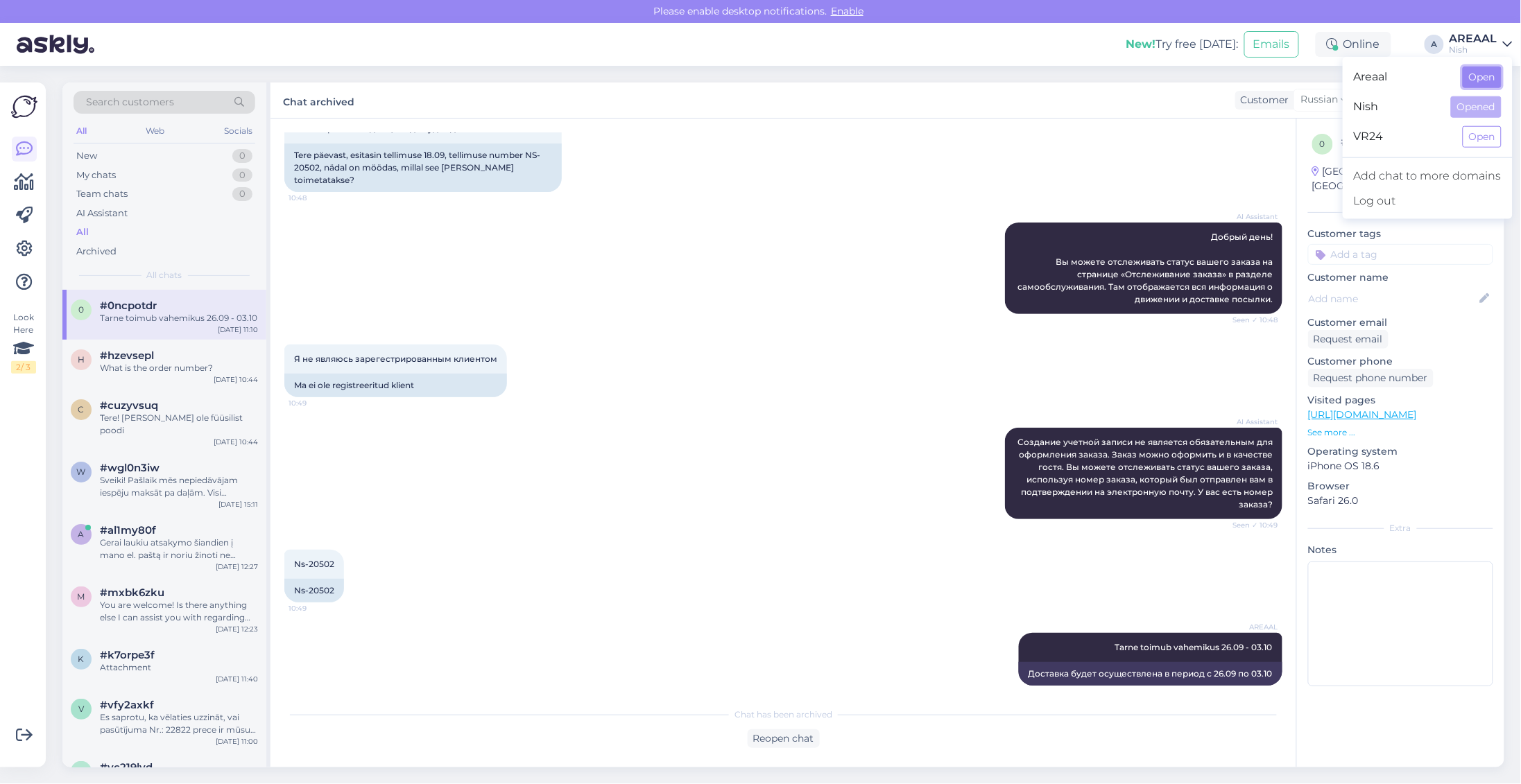
click at [1465, 82] on button "Open" at bounding box center [1482, 78] width 39 height 21
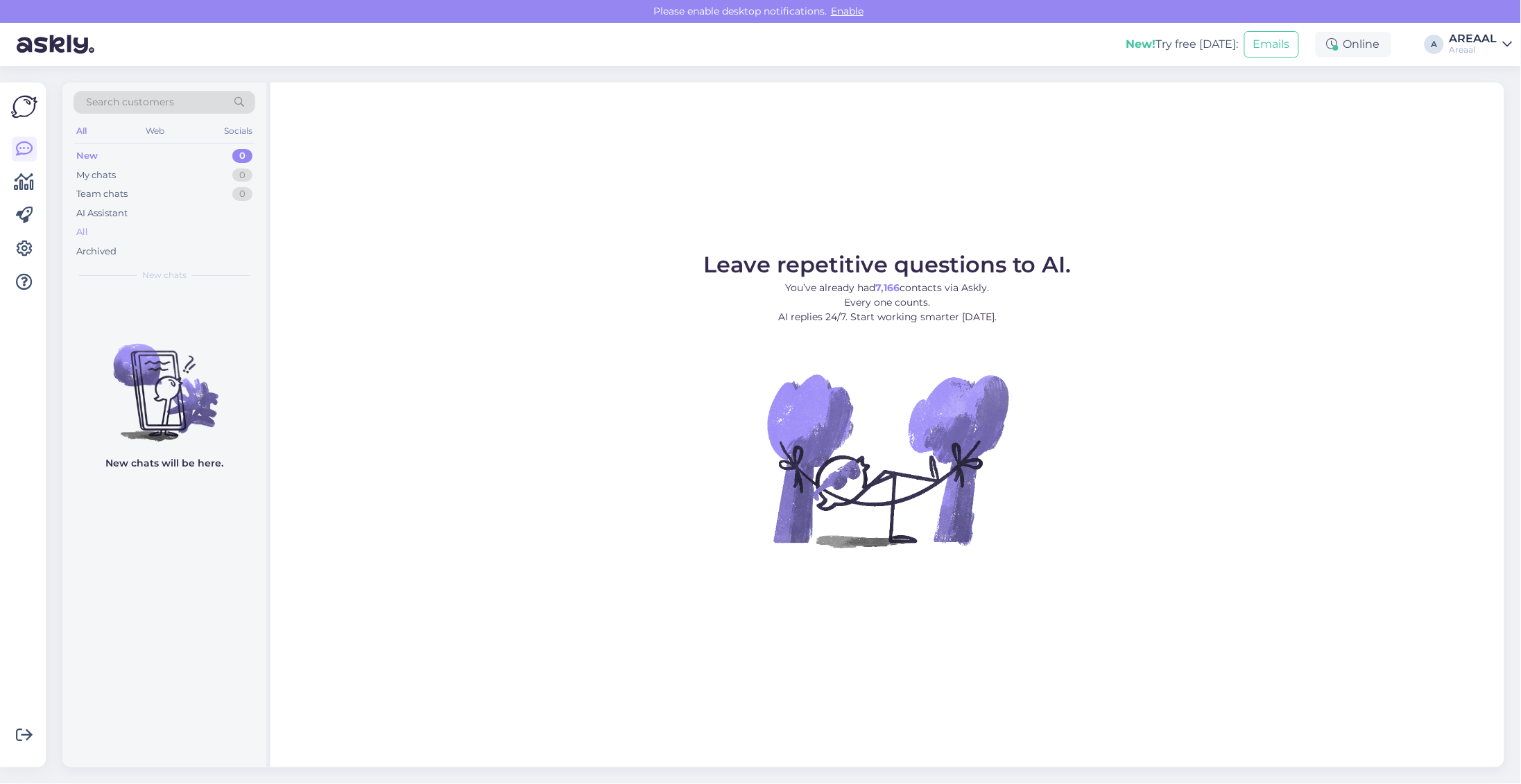
click at [171, 226] on div "All" at bounding box center [164, 233] width 182 height 19
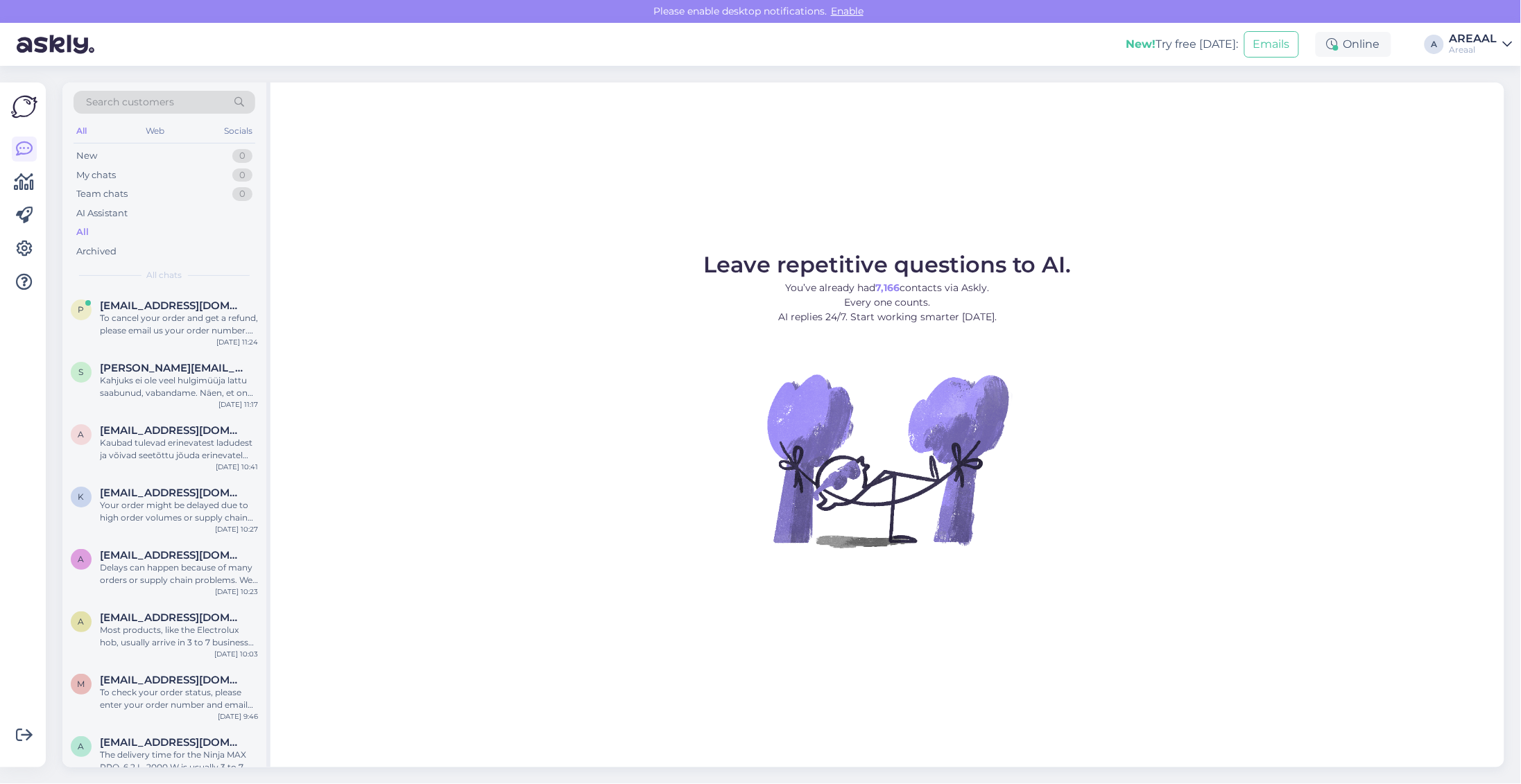
click at [528, 341] on figure "Leave repetitive questions to AI. You’ve already had 7,166 contacts via Askly. …" at bounding box center [887, 419] width 1209 height 331
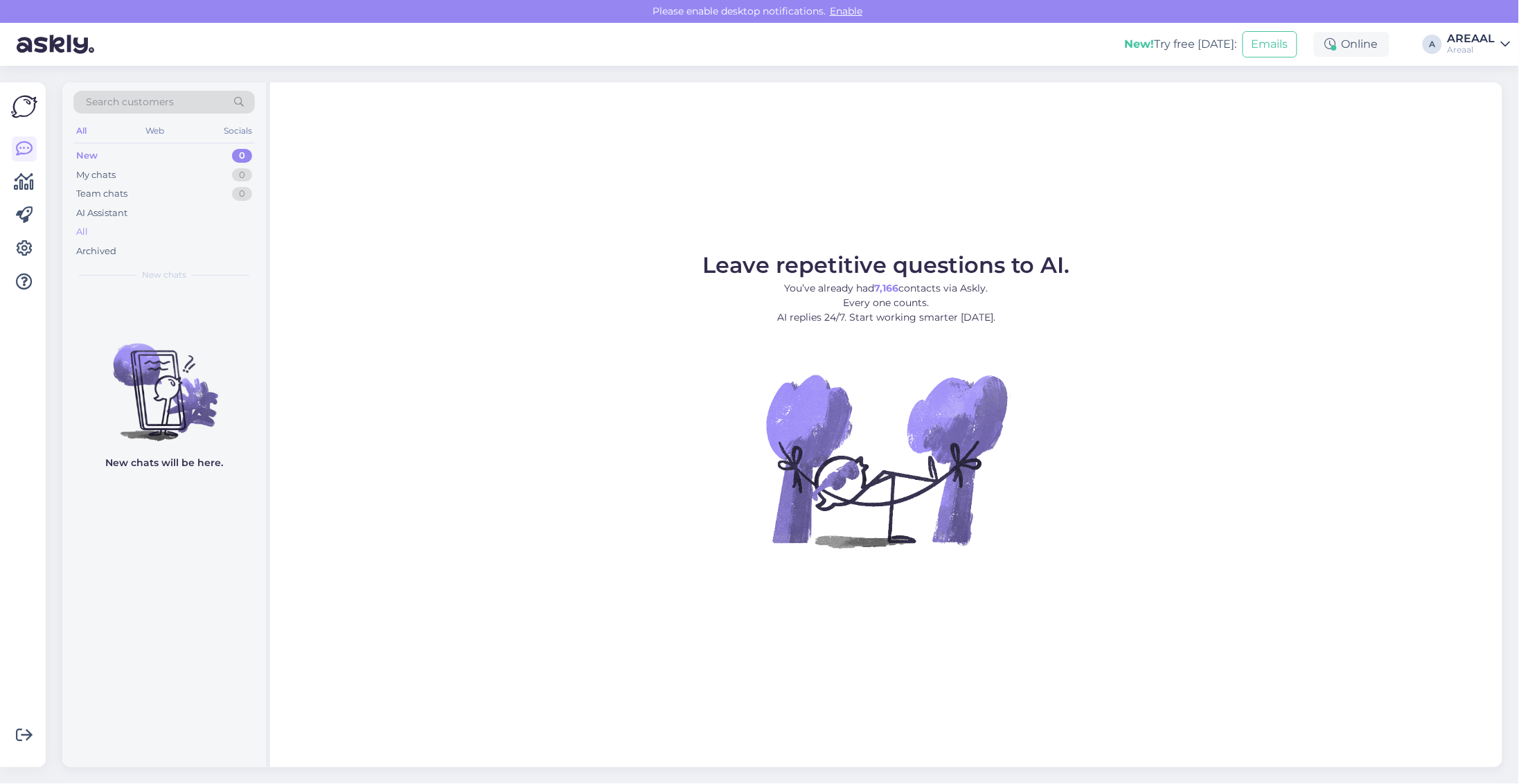
click at [164, 225] on div "All" at bounding box center [164, 232] width 181 height 19
click at [122, 222] on div "AI Assistant" at bounding box center [164, 213] width 181 height 19
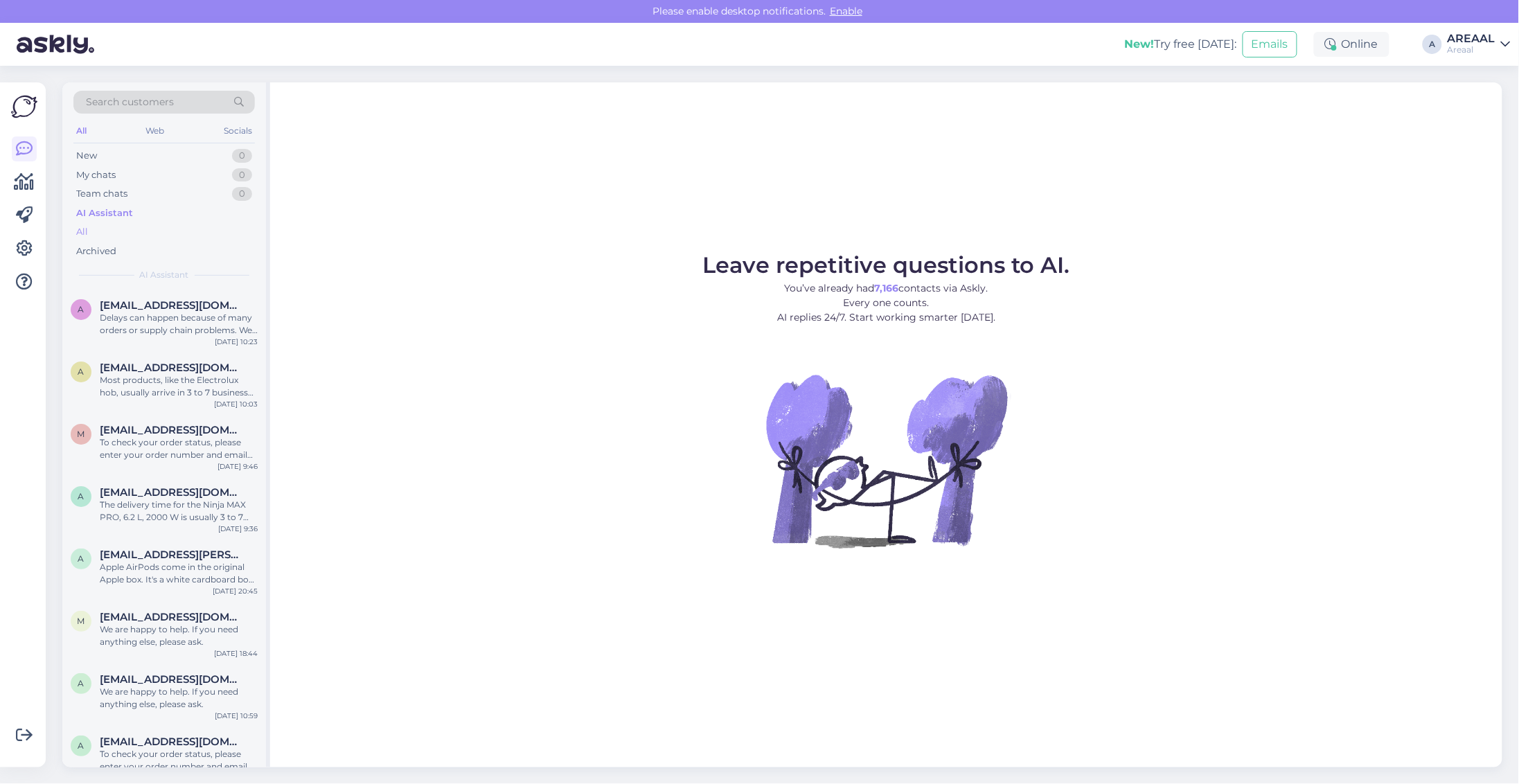
click at [125, 229] on div "All" at bounding box center [164, 232] width 181 height 19
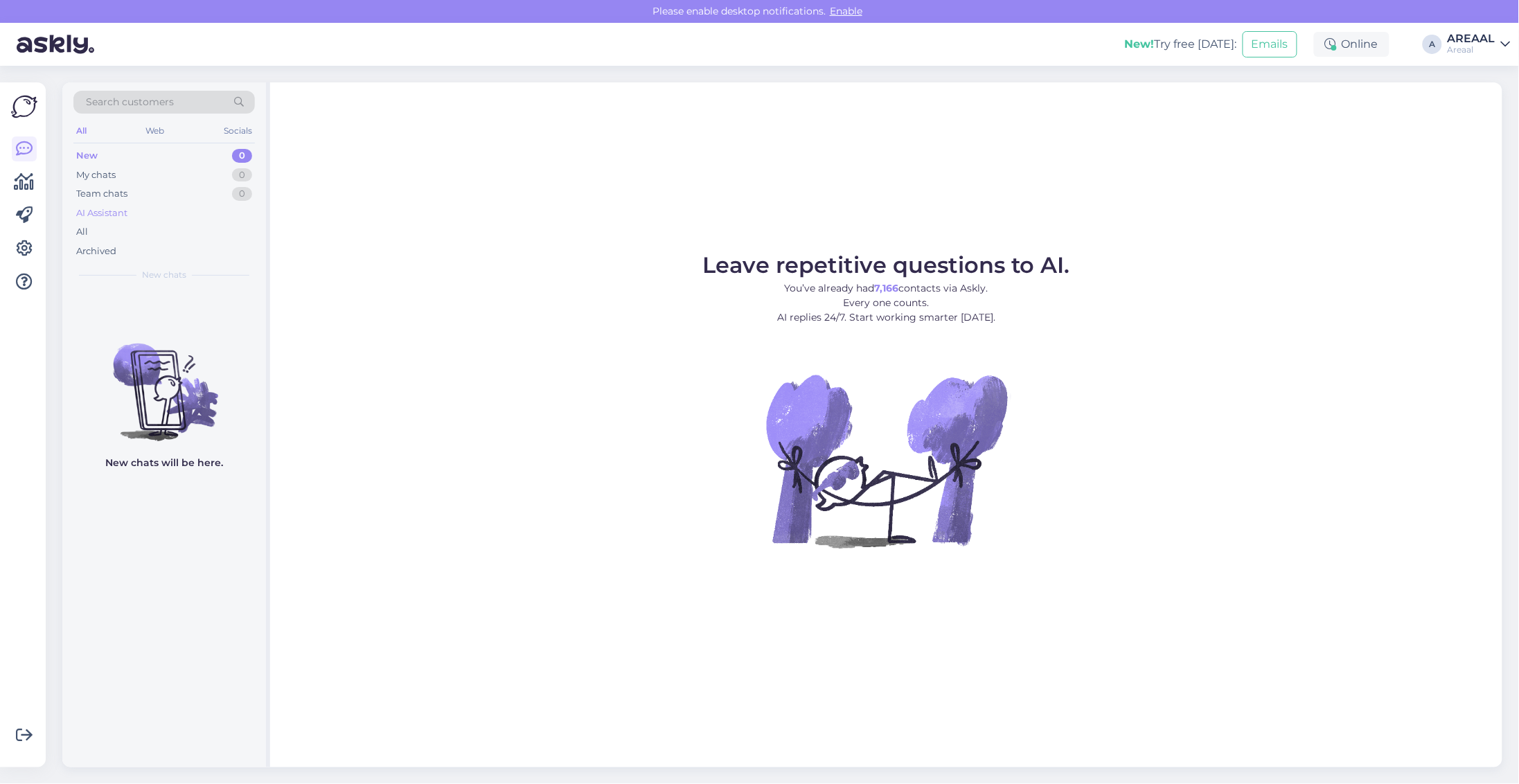
click at [105, 222] on div "AI Assistant" at bounding box center [164, 213] width 181 height 19
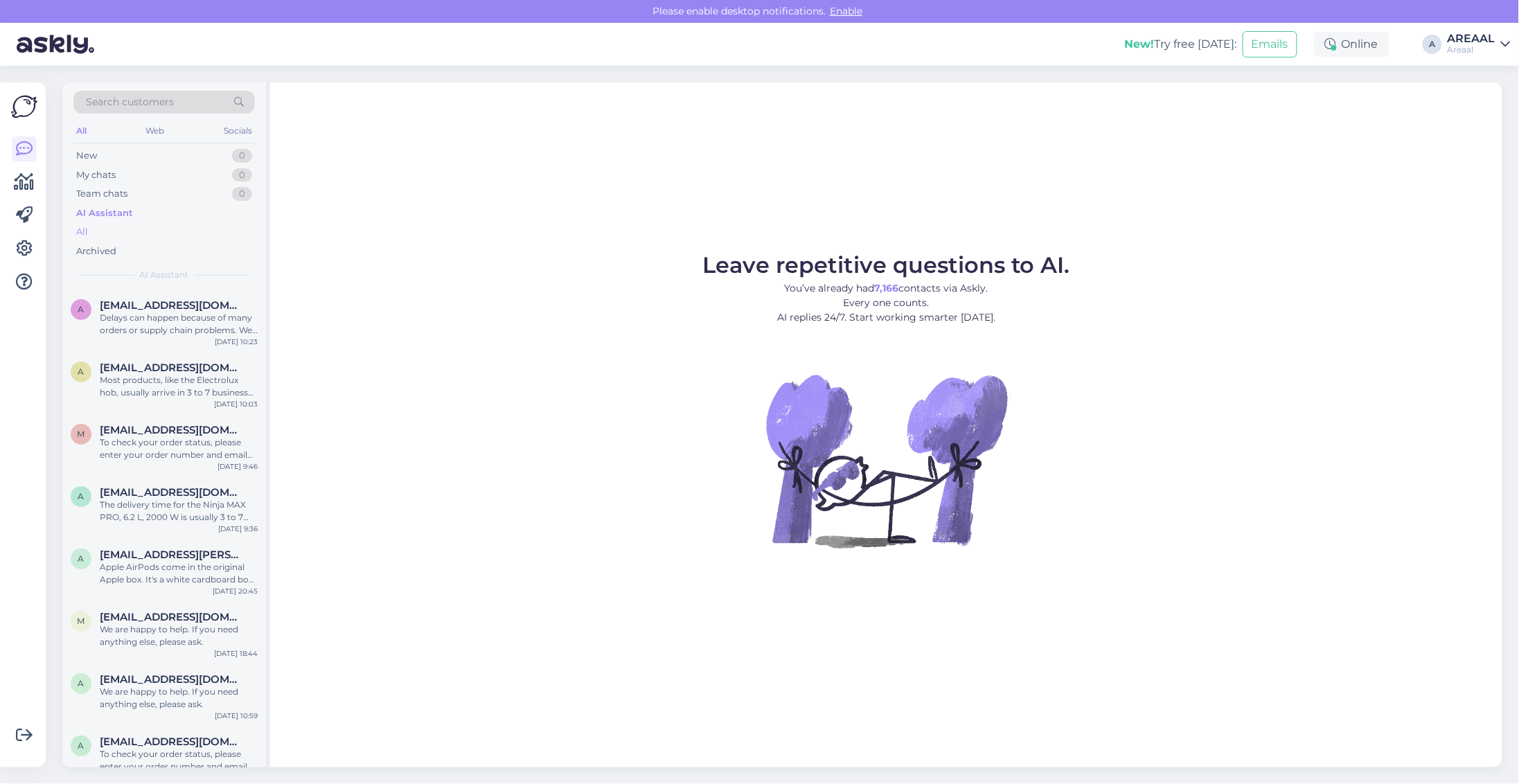
click at [106, 233] on div "All" at bounding box center [164, 232] width 181 height 19
click at [150, 318] on div "To cancel your order and get a refund, please email us your order number. Refun…" at bounding box center [178, 324] width 158 height 25
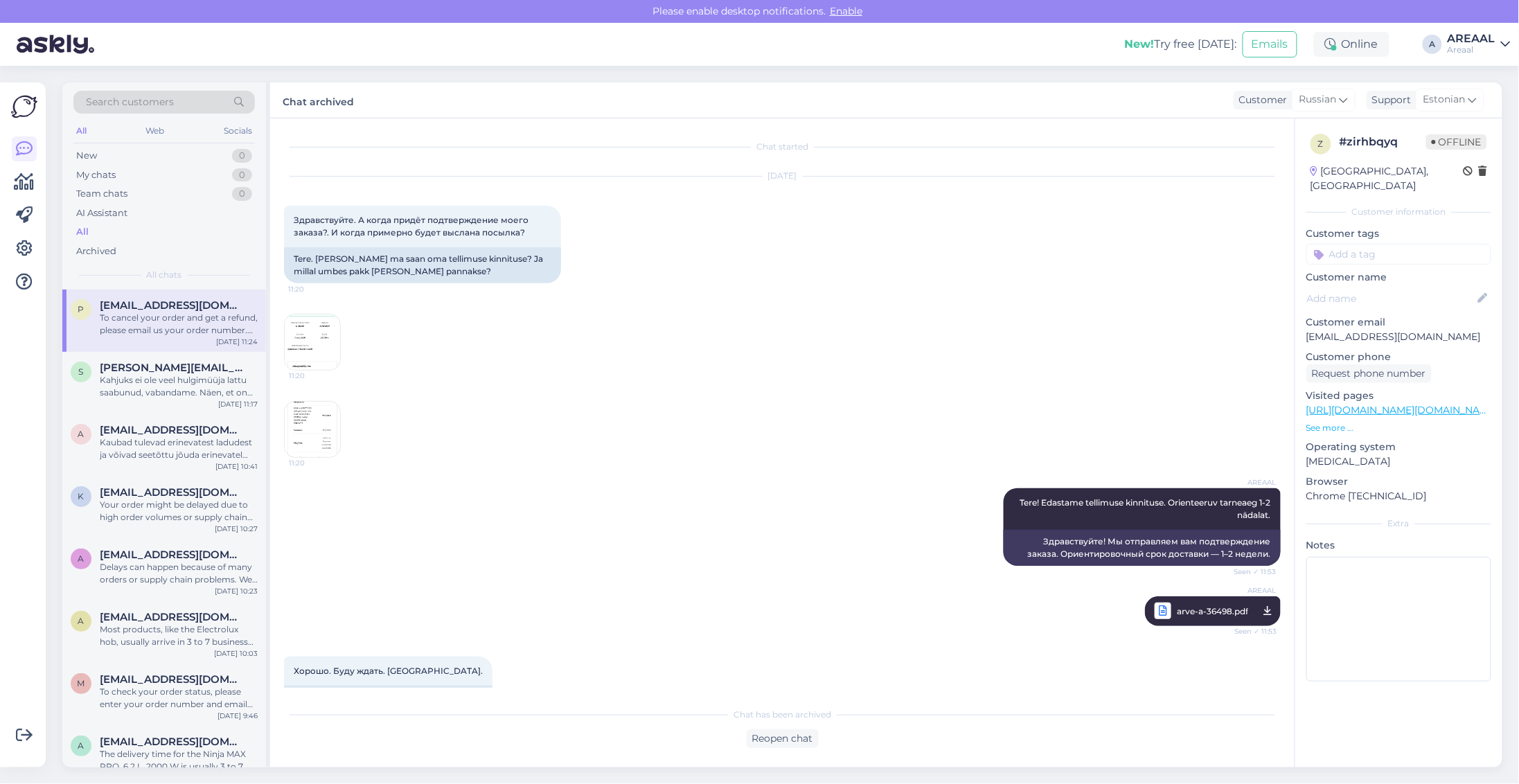
scroll to position [3737, 0]
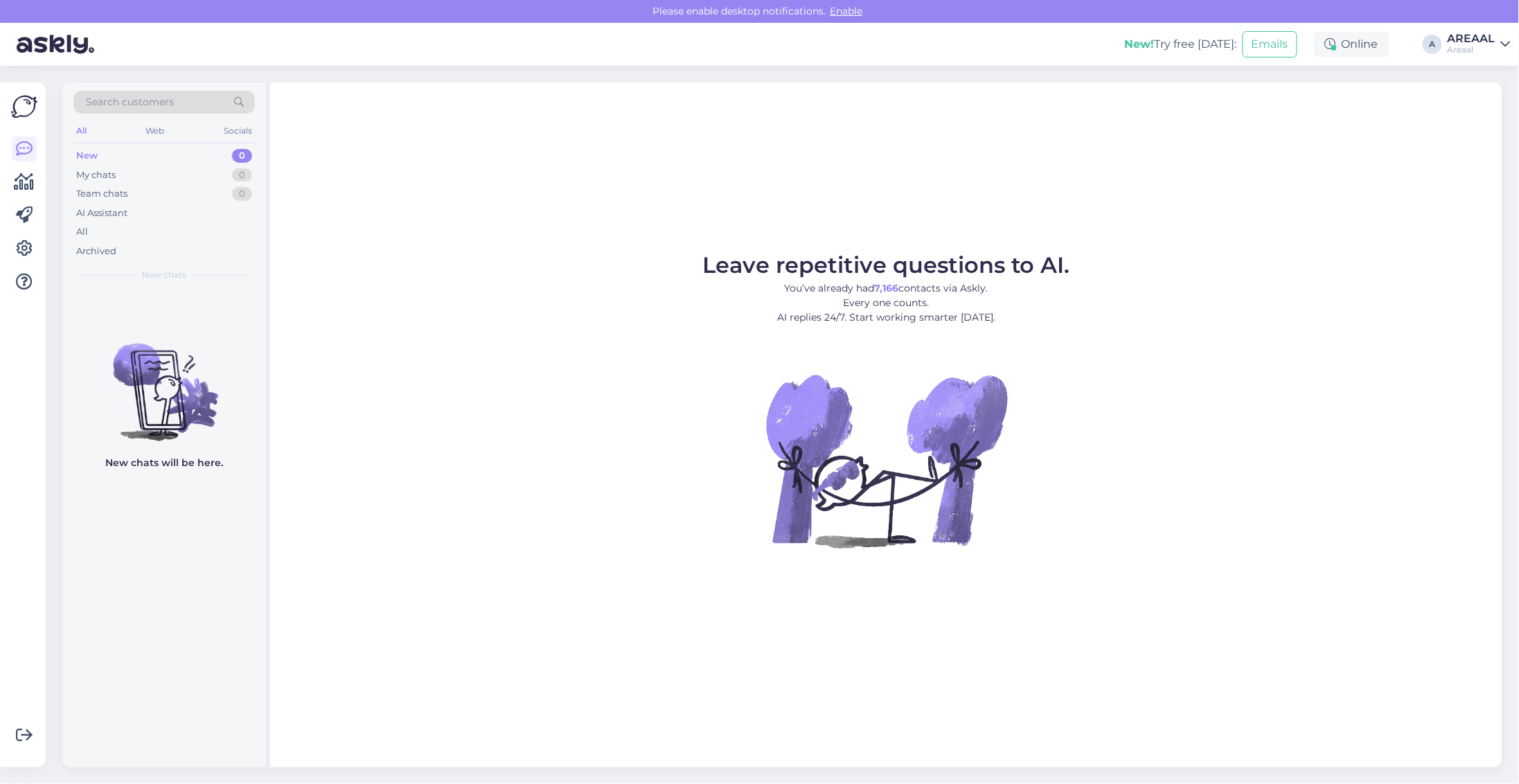
click at [1457, 44] on div "Areaal" at bounding box center [1471, 49] width 48 height 11
click at [1472, 113] on button "Open" at bounding box center [1480, 106] width 39 height 21
click at [219, 229] on div "All" at bounding box center [164, 232] width 181 height 19
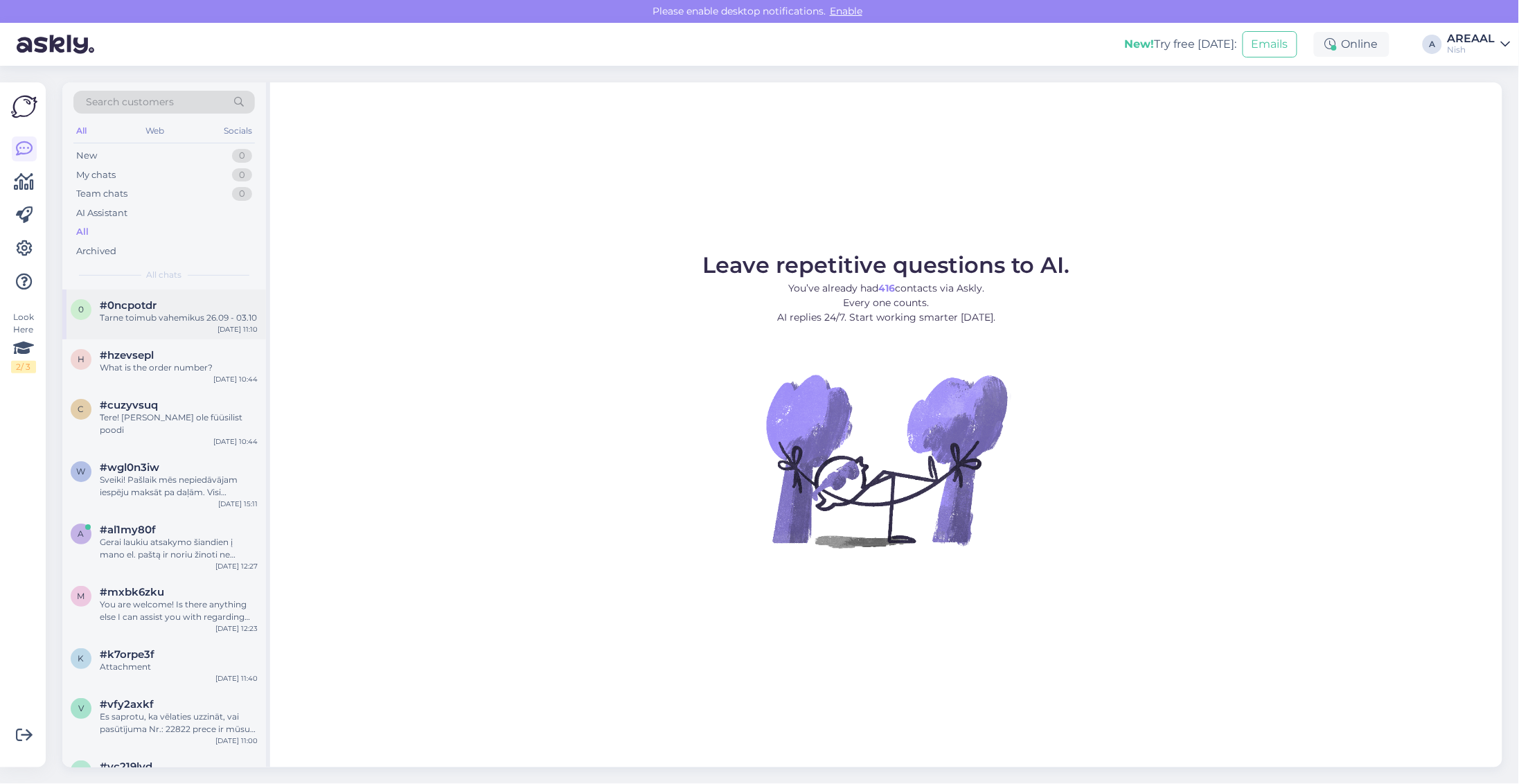
click at [189, 311] on div "#0ncpotdr" at bounding box center [178, 305] width 158 height 12
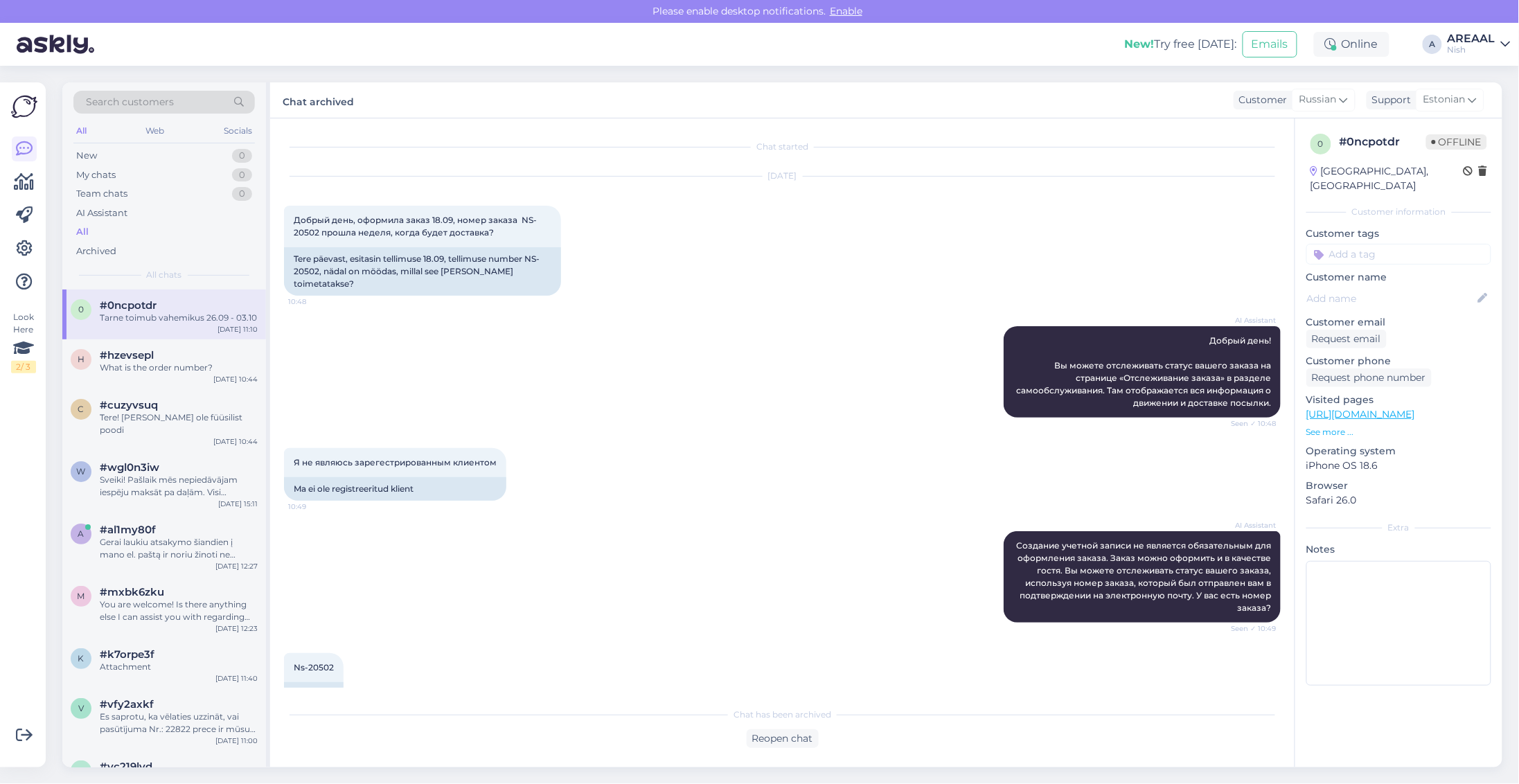
scroll to position [103, 0]
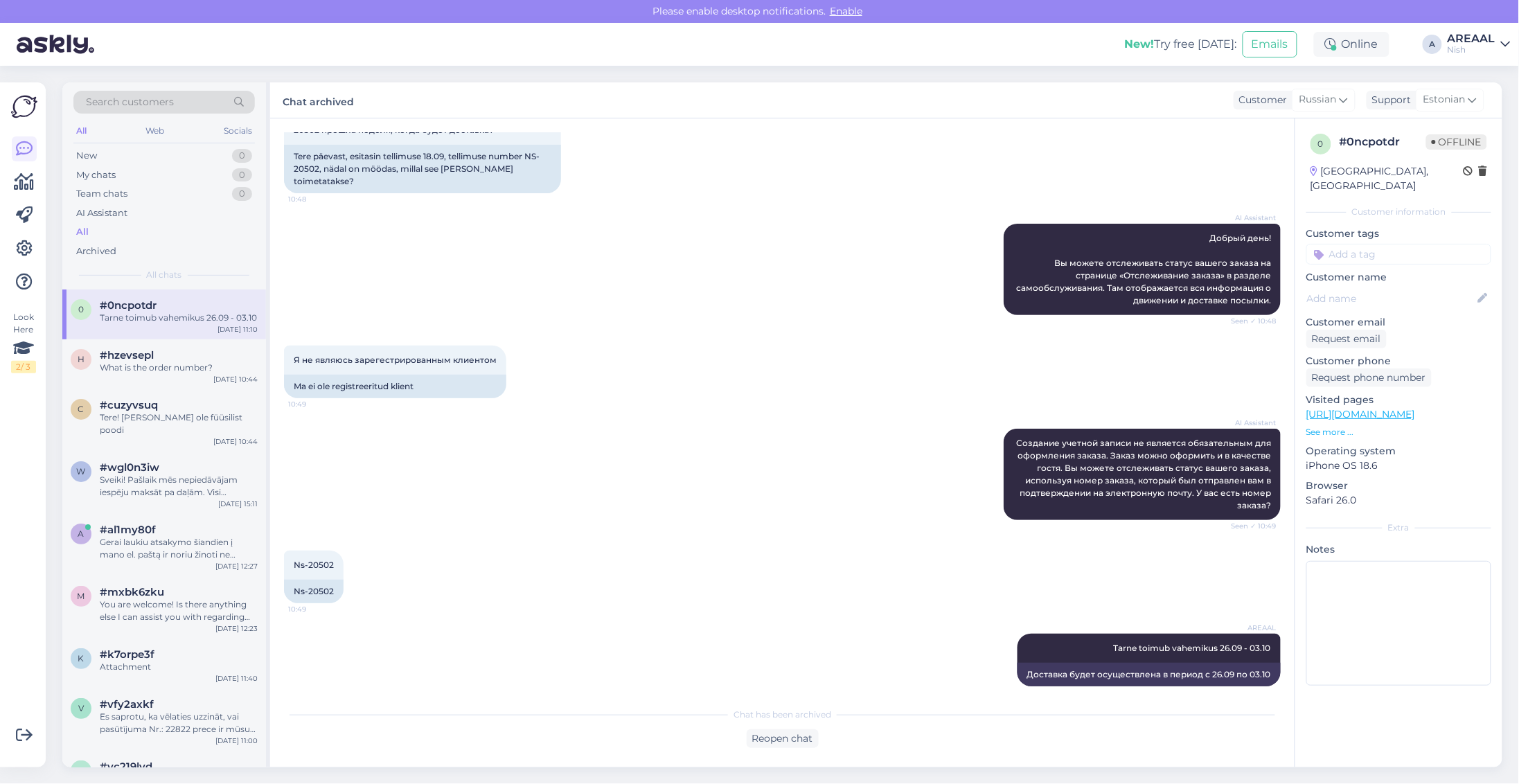
click at [1483, 47] on div "Nish" at bounding box center [1471, 49] width 48 height 11
click at [1483, 77] on button "Open" at bounding box center [1480, 77] width 39 height 21
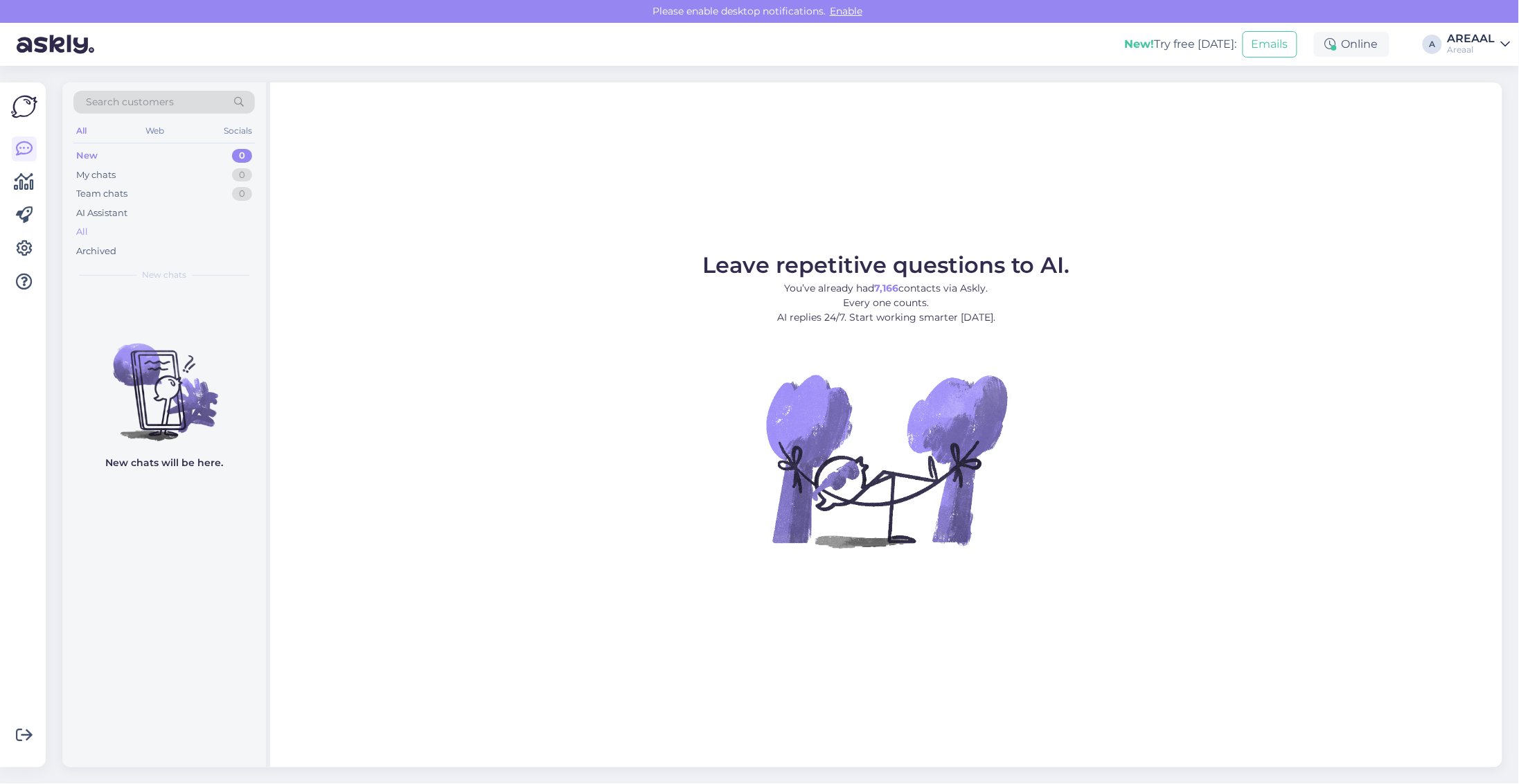
click at [115, 240] on div "All" at bounding box center [164, 232] width 181 height 19
click at [202, 244] on div "Archived" at bounding box center [164, 252] width 181 height 19
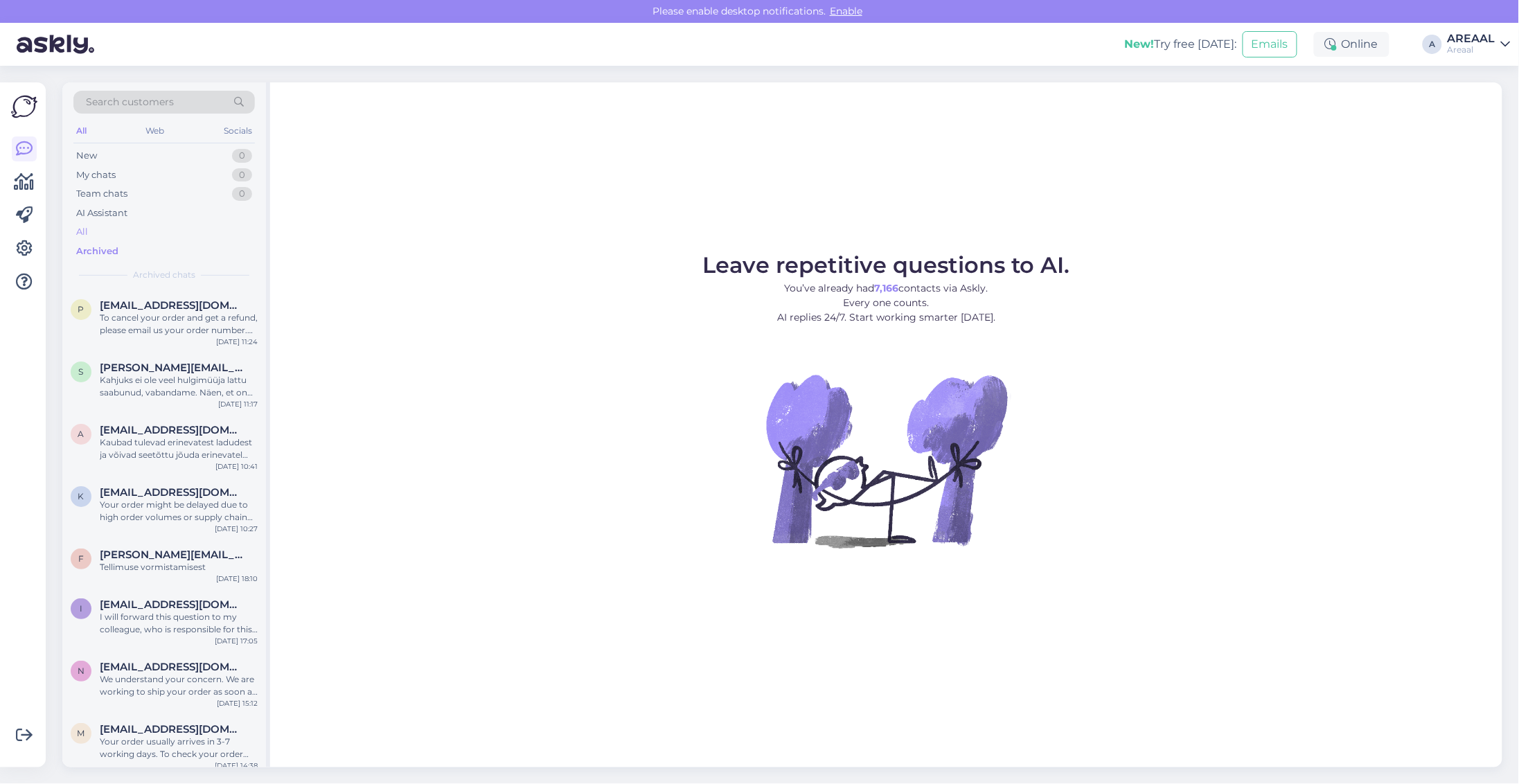
click at [200, 238] on div "All" at bounding box center [164, 232] width 181 height 19
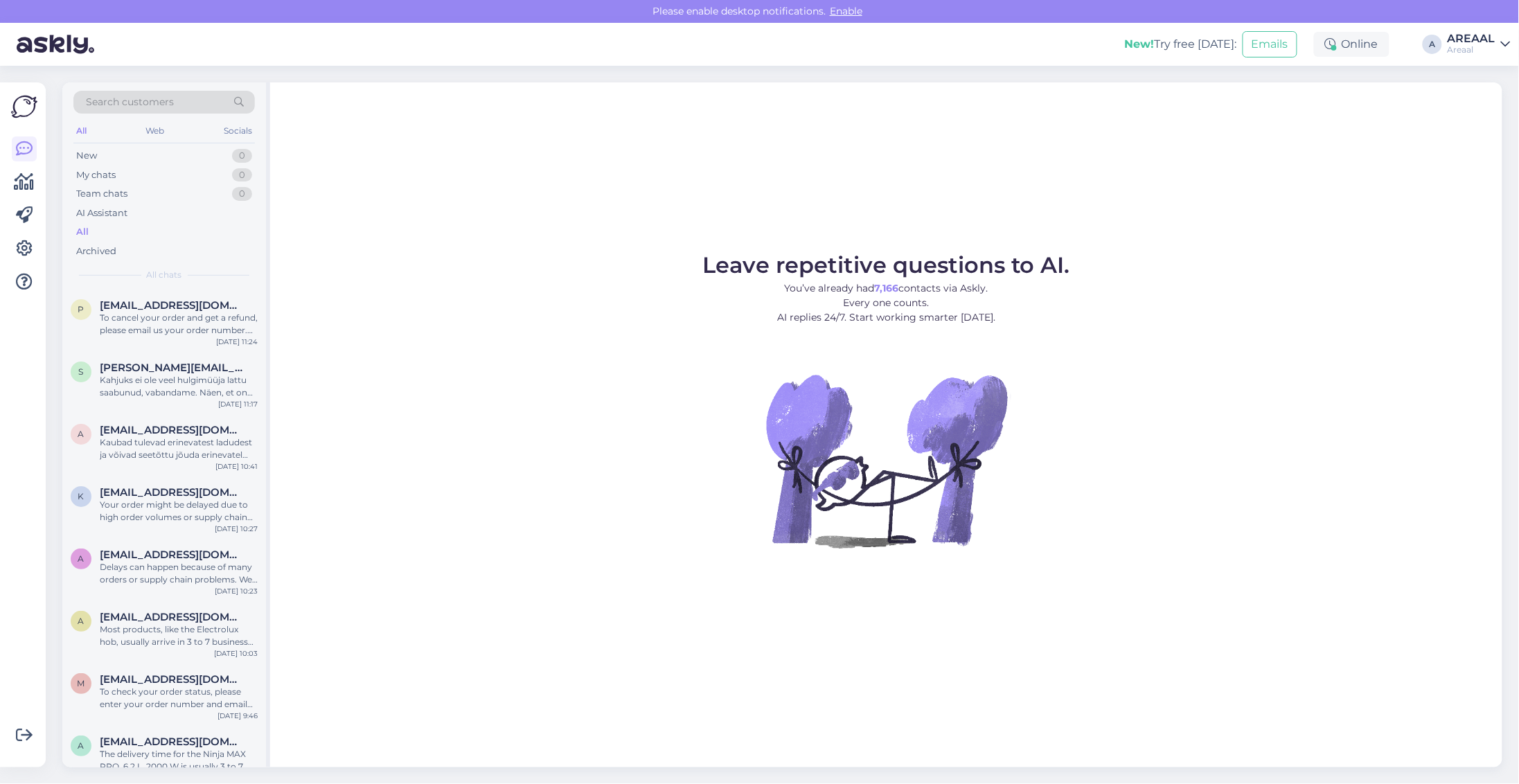
click at [200, 234] on div "All" at bounding box center [164, 232] width 181 height 19
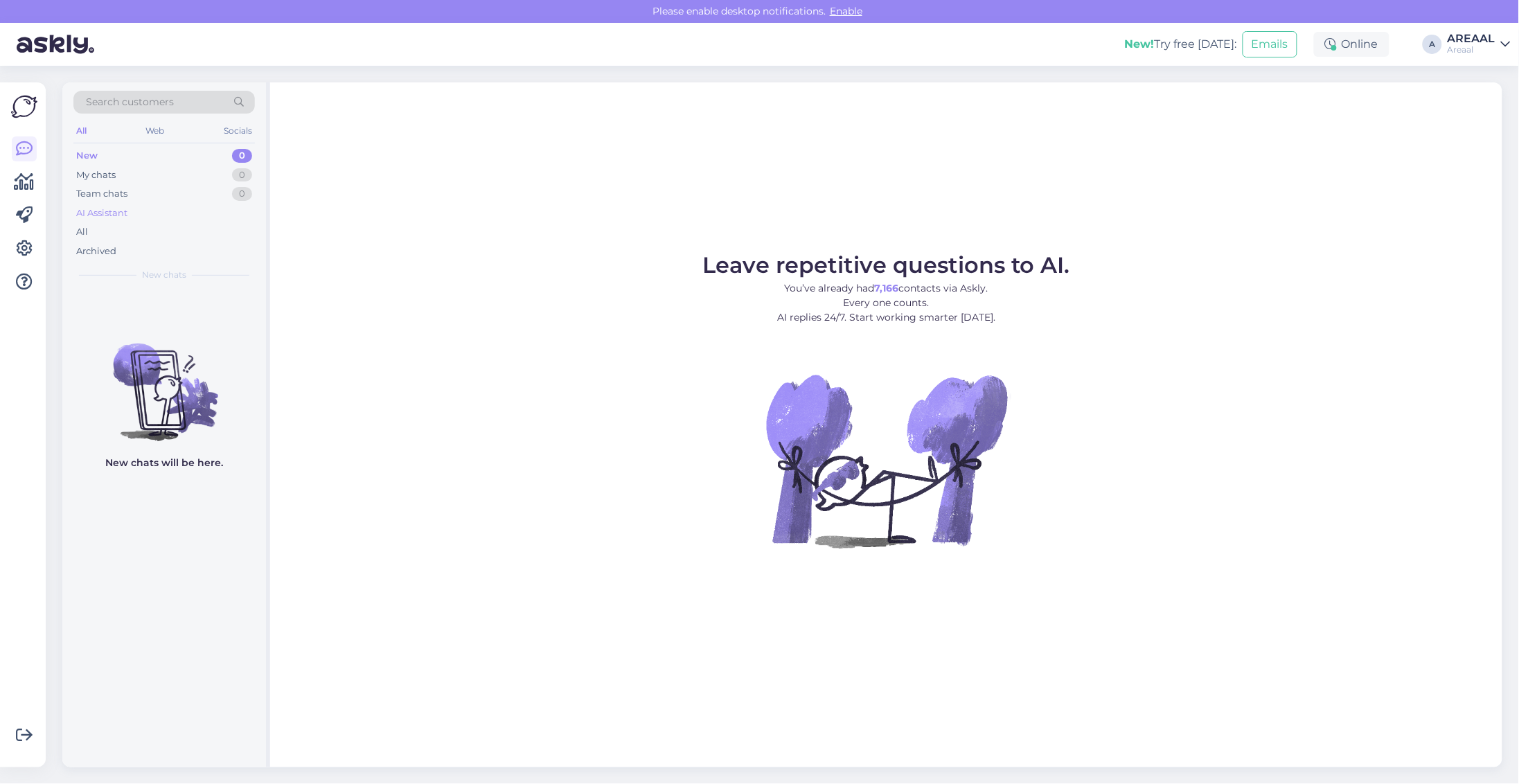
click at [122, 220] on div "AI Assistant" at bounding box center [164, 213] width 181 height 19
click at [120, 230] on div "All" at bounding box center [164, 232] width 181 height 19
